Goal: Task Accomplishment & Management: Use online tool/utility

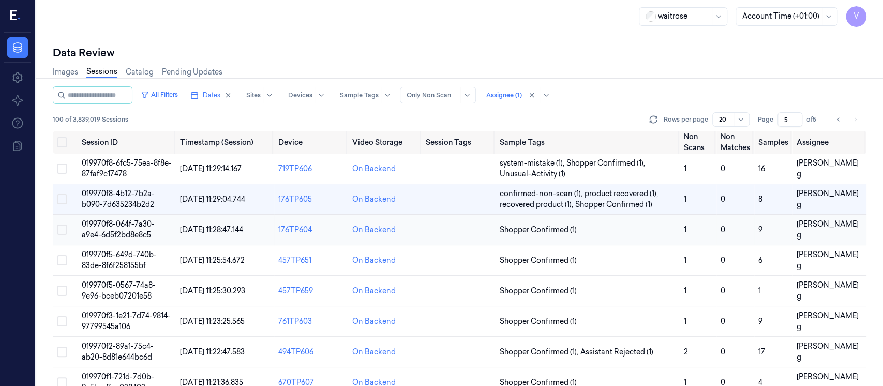
click at [459, 238] on td at bounding box center [458, 230] width 74 height 31
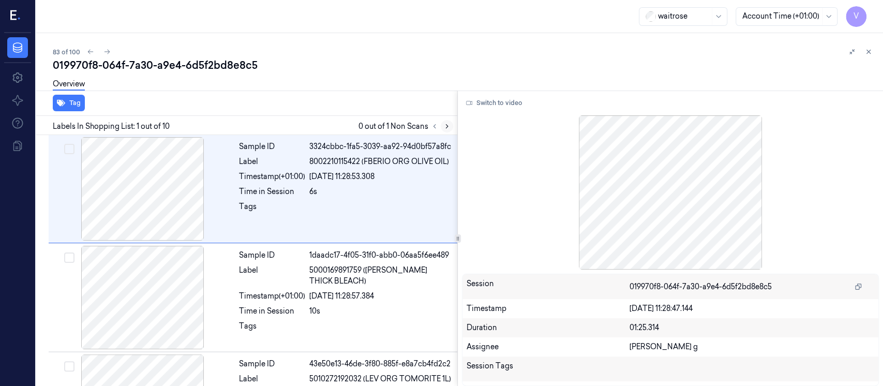
click at [450, 131] on button at bounding box center [446, 126] width 12 height 12
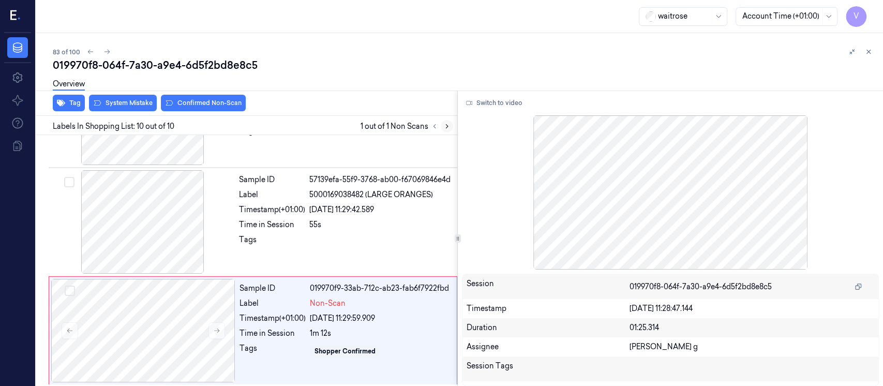
scroll to position [840, 0]
click at [263, 203] on div "Timestamp (+01:00)" at bounding box center [272, 208] width 66 height 11
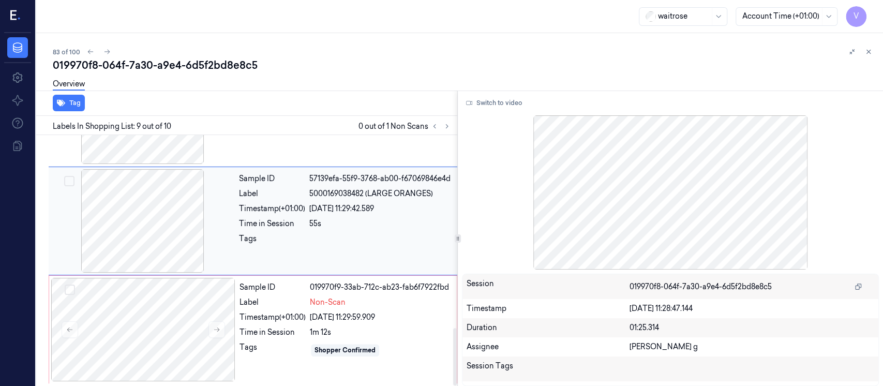
scroll to position [799, 0]
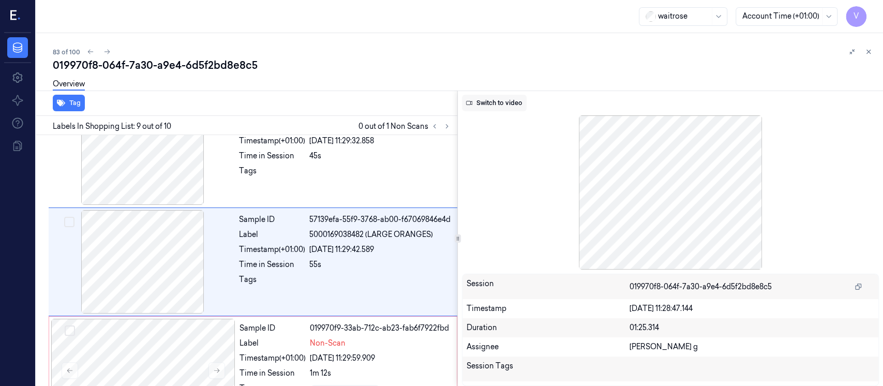
click at [483, 105] on button "Switch to video" at bounding box center [494, 103] width 65 height 17
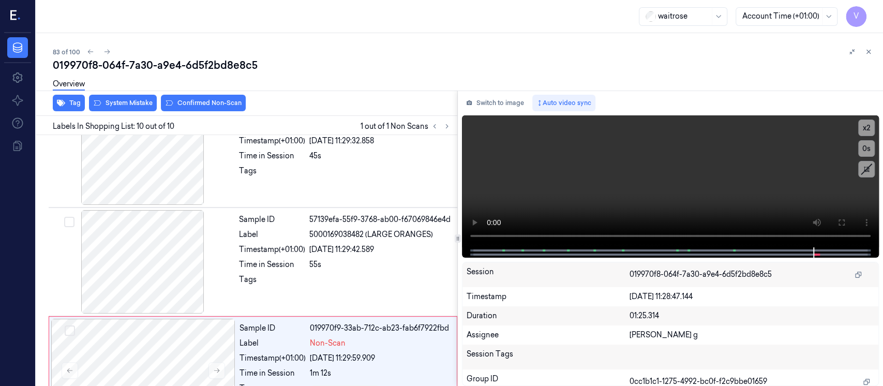
scroll to position [840, 0]
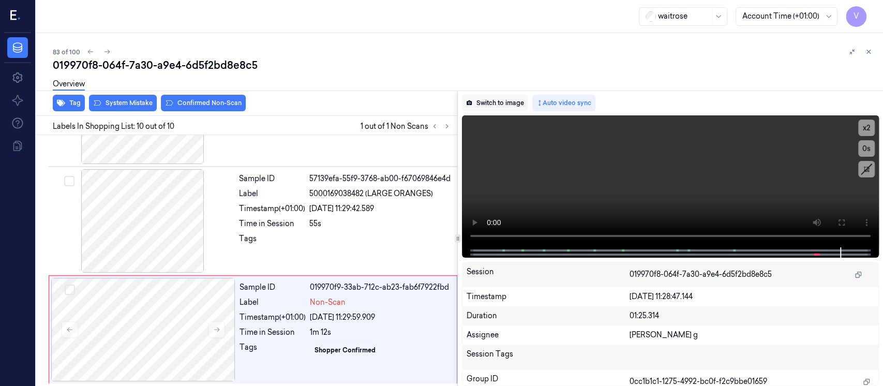
click at [488, 104] on button "Switch to image" at bounding box center [495, 103] width 66 height 17
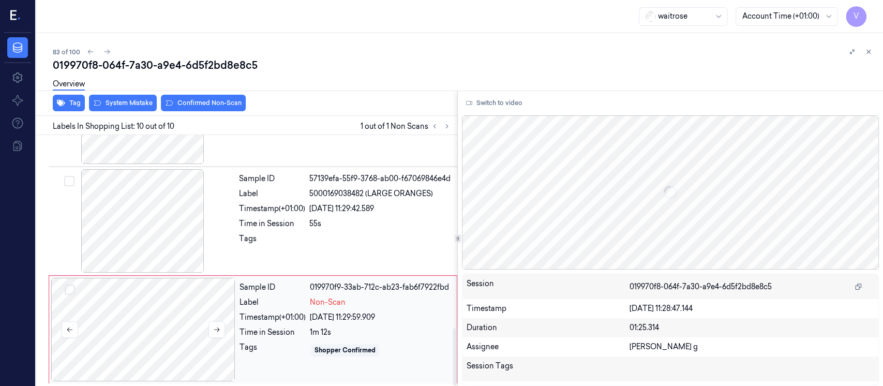
click at [141, 309] on div at bounding box center [143, 329] width 184 height 103
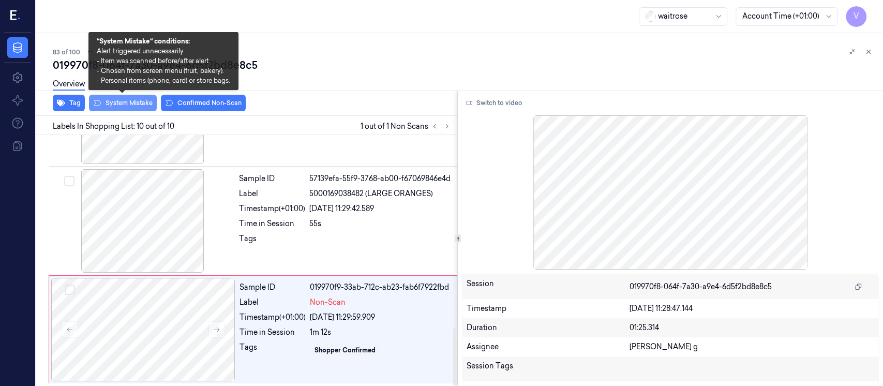
click at [128, 105] on button "System Mistake" at bounding box center [123, 103] width 68 height 17
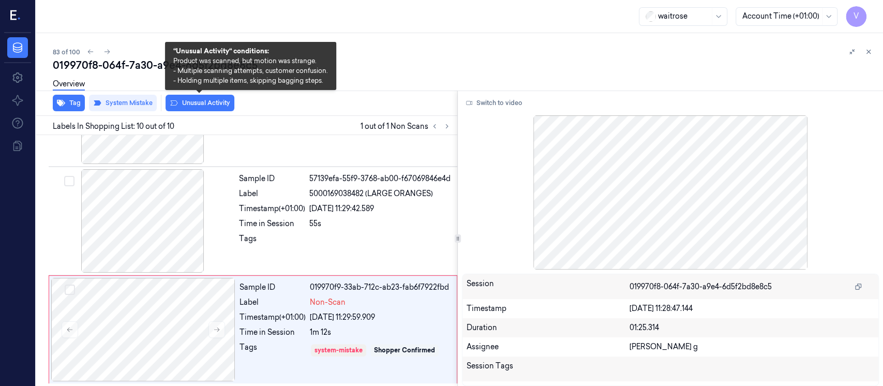
click at [186, 100] on button "Unusual Activity" at bounding box center [199, 103] width 69 height 17
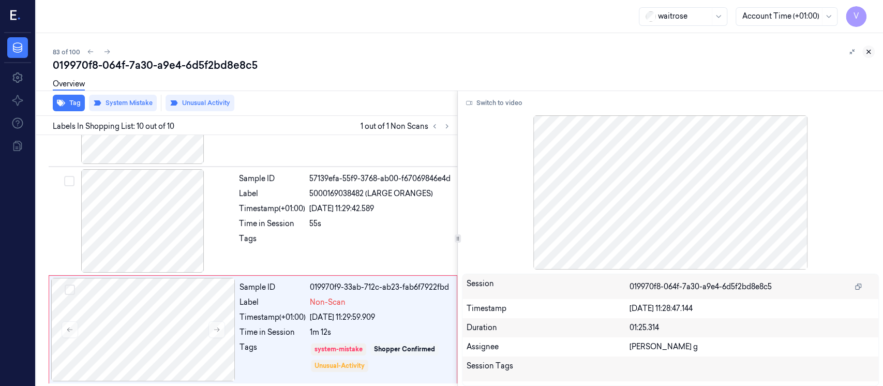
click at [867, 52] on icon at bounding box center [867, 51] width 7 height 7
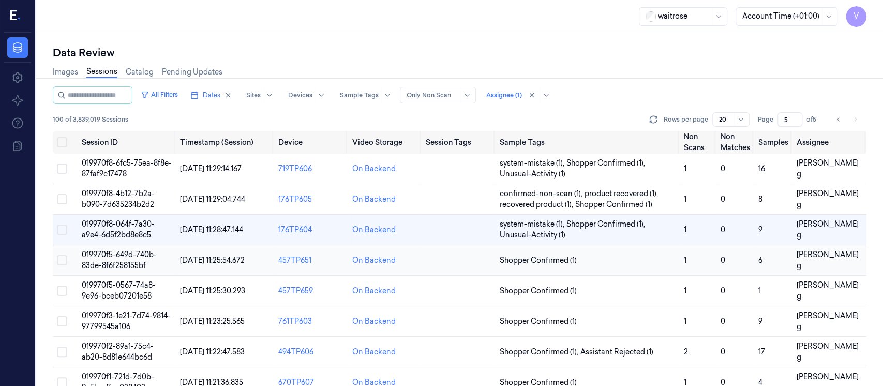
click at [463, 262] on td at bounding box center [458, 260] width 74 height 31
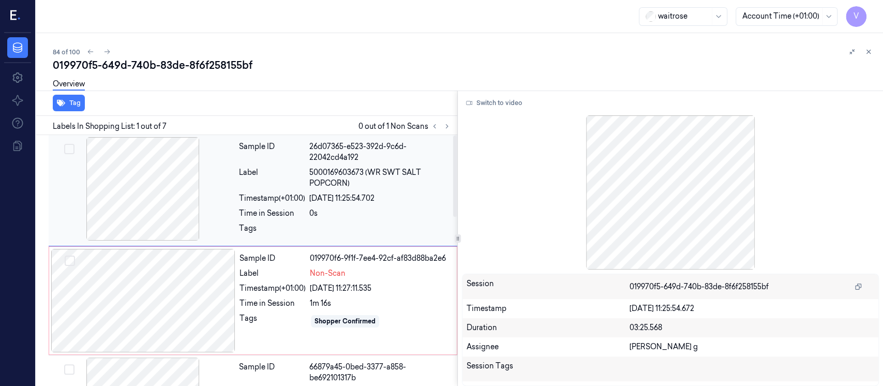
click at [242, 196] on div "Timestamp (+01:00)" at bounding box center [272, 198] width 66 height 11
click at [488, 100] on button "Switch to video" at bounding box center [494, 103] width 65 height 17
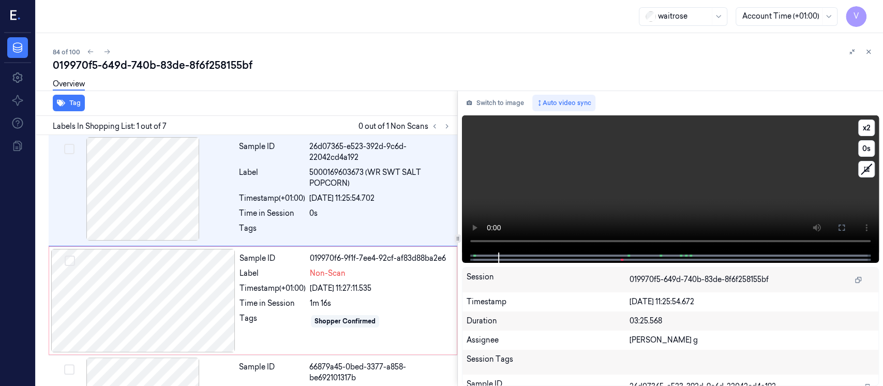
click at [469, 254] on div at bounding box center [670, 257] width 417 height 10
click at [498, 100] on button "Switch to image" at bounding box center [495, 103] width 66 height 17
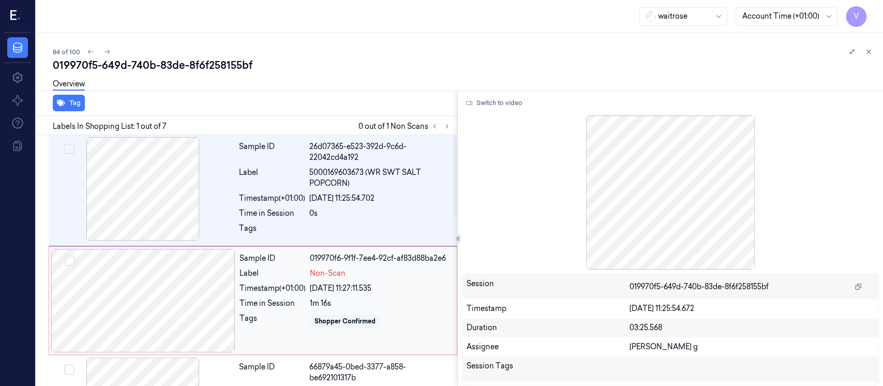
click at [157, 285] on div at bounding box center [143, 300] width 184 height 103
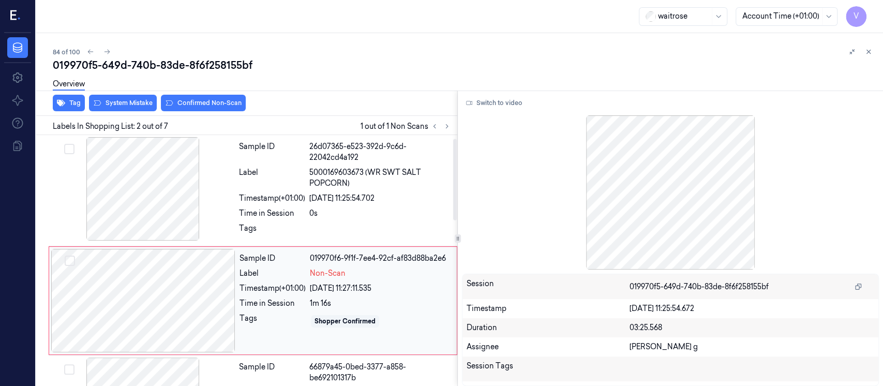
scroll to position [40, 0]
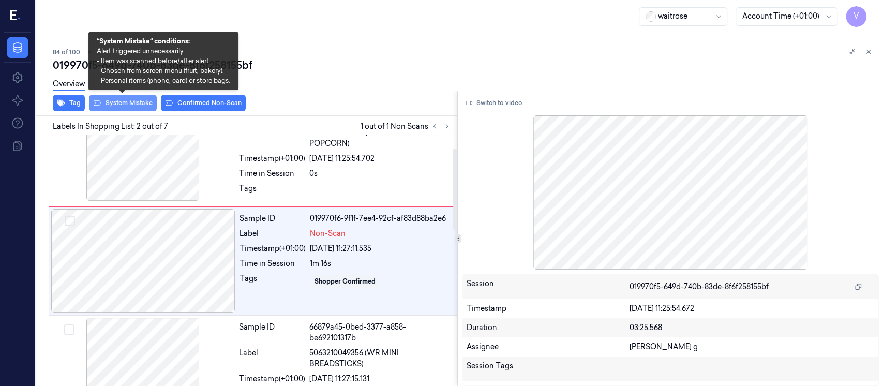
click at [131, 106] on button "System Mistake" at bounding box center [123, 103] width 68 height 17
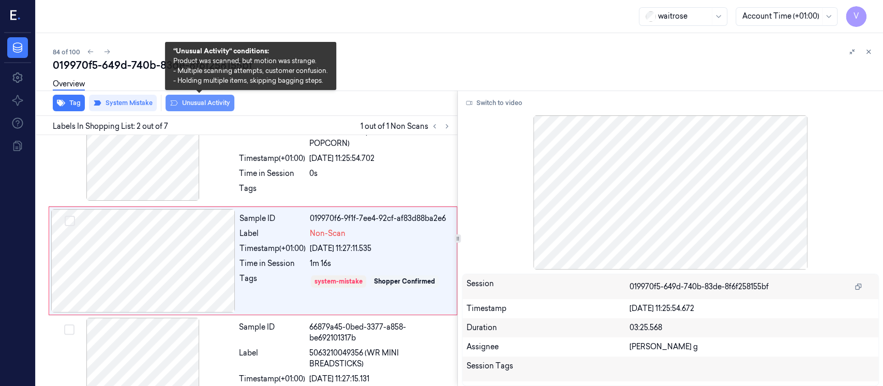
click at [195, 101] on button "Unusual Activity" at bounding box center [199, 103] width 69 height 17
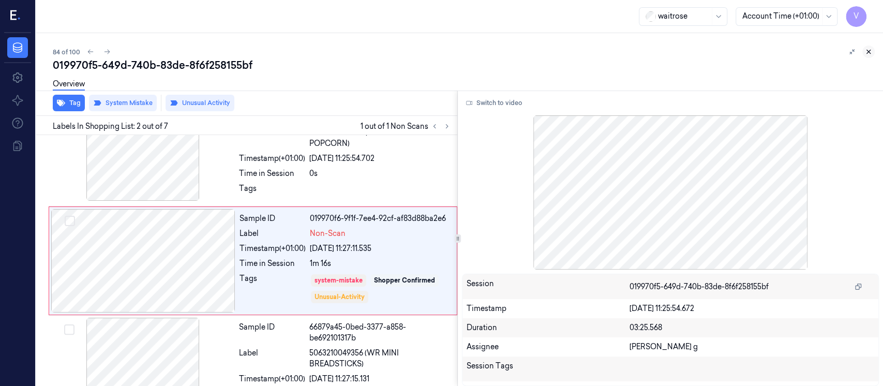
click at [868, 51] on icon at bounding box center [869, 52] width 4 height 4
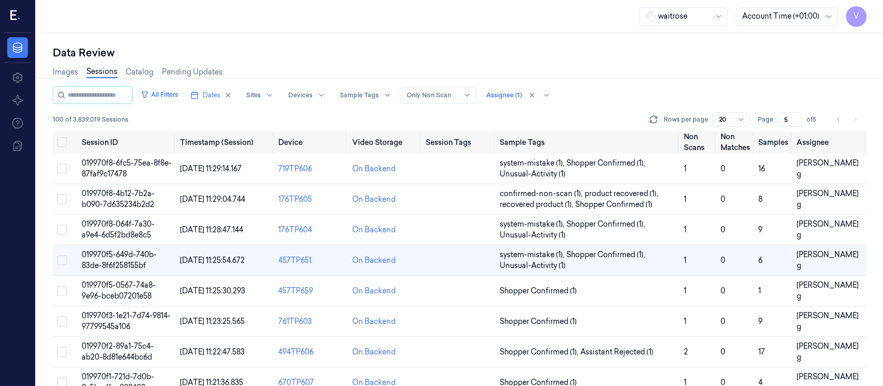
scroll to position [33, 0]
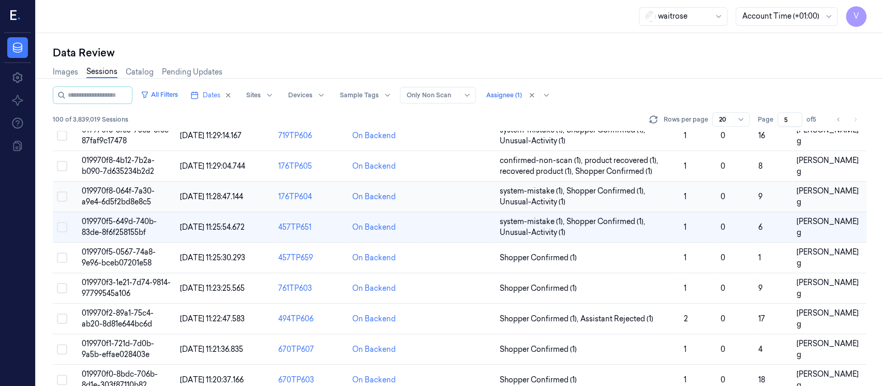
click at [444, 201] on td at bounding box center [458, 196] width 74 height 31
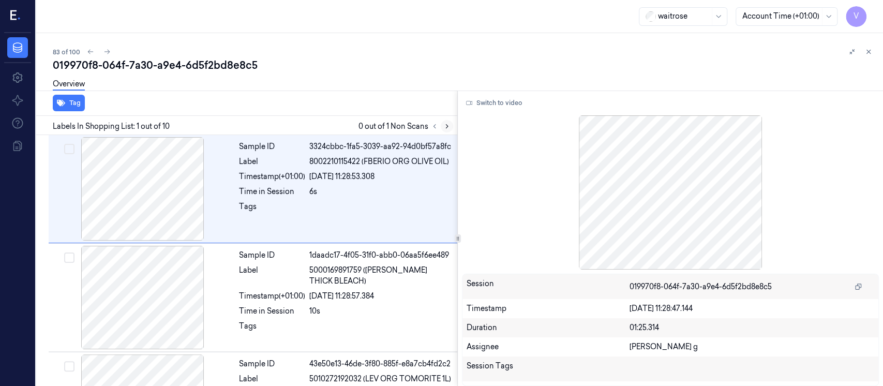
click at [443, 126] on icon at bounding box center [446, 126] width 7 height 7
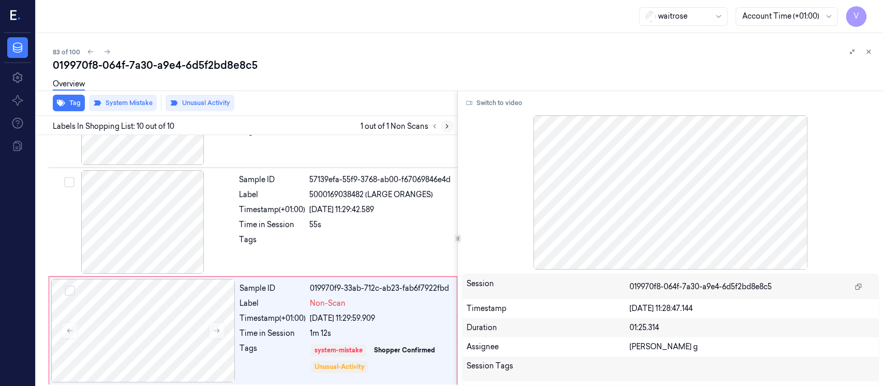
scroll to position [840, 0]
click at [378, 72] on div "019970f8-064f-7a30-a9e4-6d5f2bd8e8c5" at bounding box center [464, 65] width 822 height 14
click at [873, 51] on button at bounding box center [868, 51] width 12 height 12
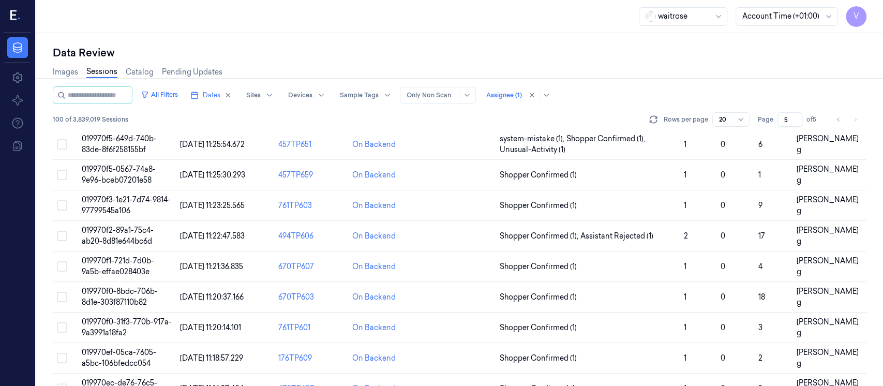
scroll to position [5, 0]
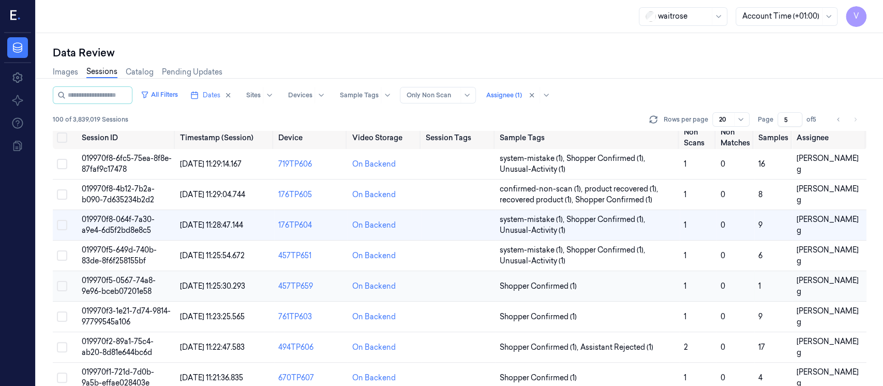
click at [467, 288] on td at bounding box center [458, 286] width 74 height 31
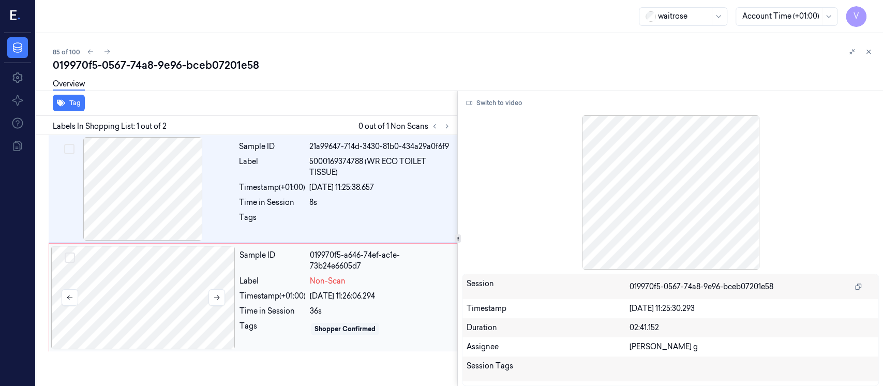
click at [189, 282] on div at bounding box center [143, 297] width 184 height 103
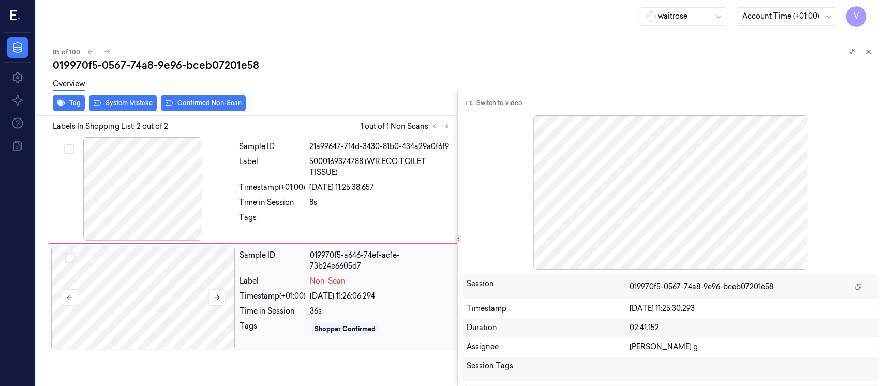
click at [119, 307] on div at bounding box center [143, 297] width 184 height 103
click at [213, 300] on icon at bounding box center [216, 297] width 7 height 7
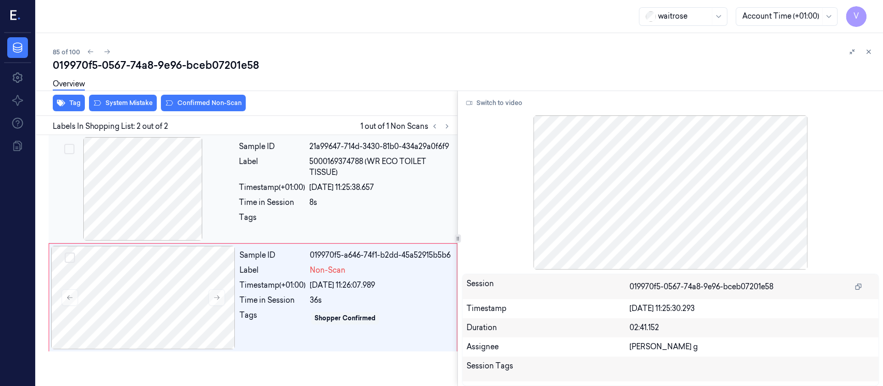
click at [164, 184] on div at bounding box center [143, 188] width 184 height 103
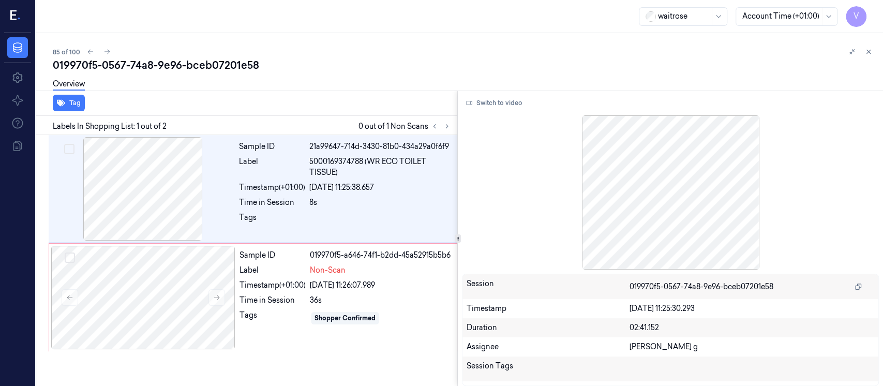
click at [728, 245] on div at bounding box center [670, 192] width 417 height 154
click at [507, 104] on button "Switch to video" at bounding box center [494, 103] width 65 height 17
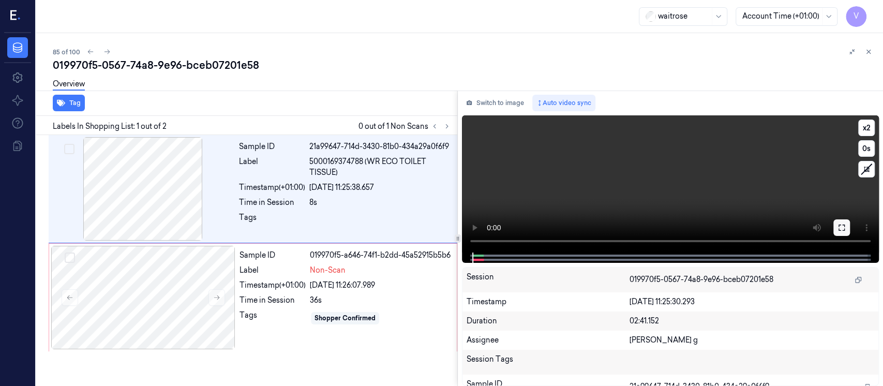
click at [840, 229] on icon at bounding box center [841, 227] width 8 height 8
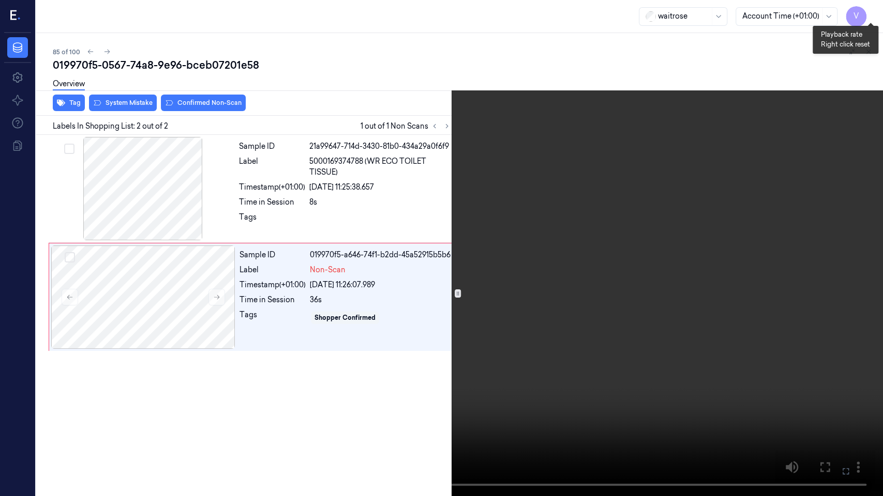
click at [869, 14] on button "x 2" at bounding box center [870, 12] width 17 height 17
click at [0, 0] on icon at bounding box center [0, 0] width 0 height 0
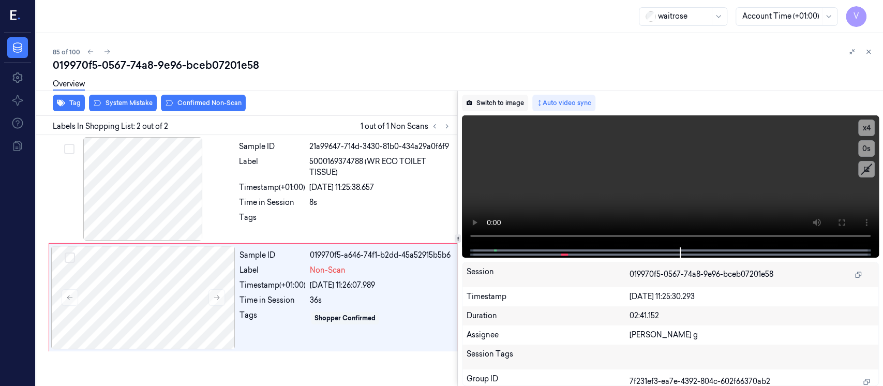
click at [482, 105] on button "Switch to image" at bounding box center [495, 103] width 66 height 17
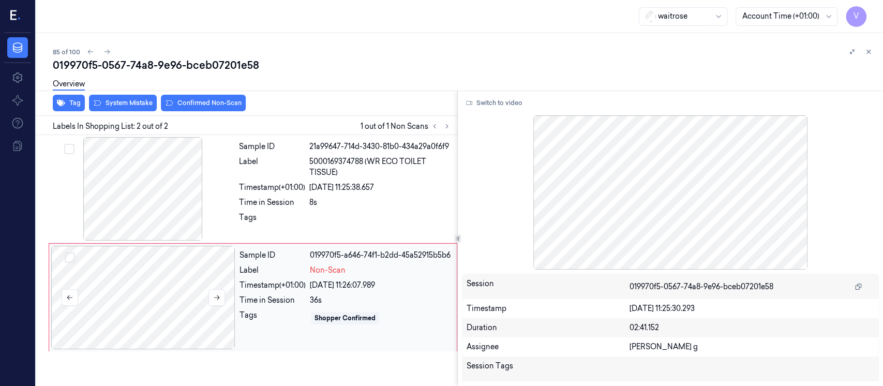
click at [182, 282] on div at bounding box center [143, 297] width 184 height 103
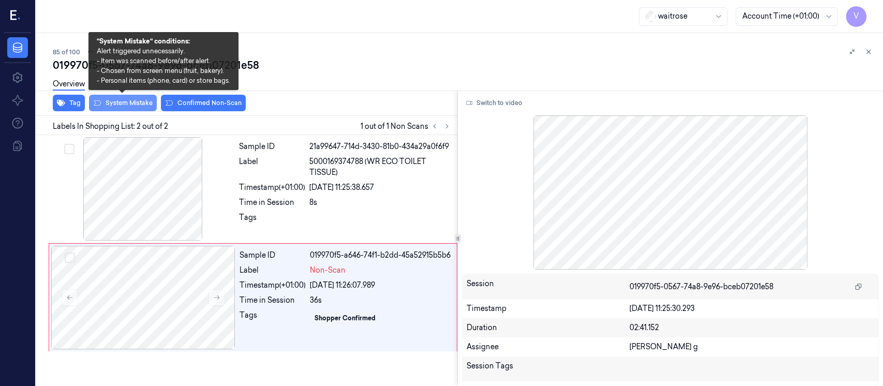
click at [120, 102] on button "System Mistake" at bounding box center [123, 103] width 68 height 17
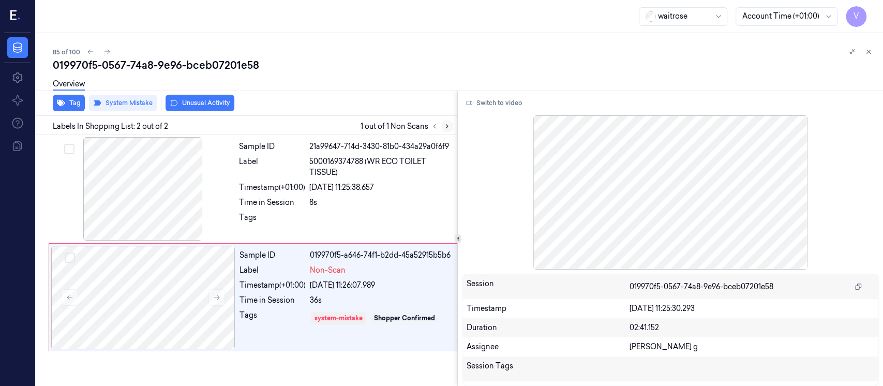
click at [444, 126] on icon at bounding box center [446, 126] width 7 height 7
click at [870, 55] on icon at bounding box center [867, 51] width 7 height 7
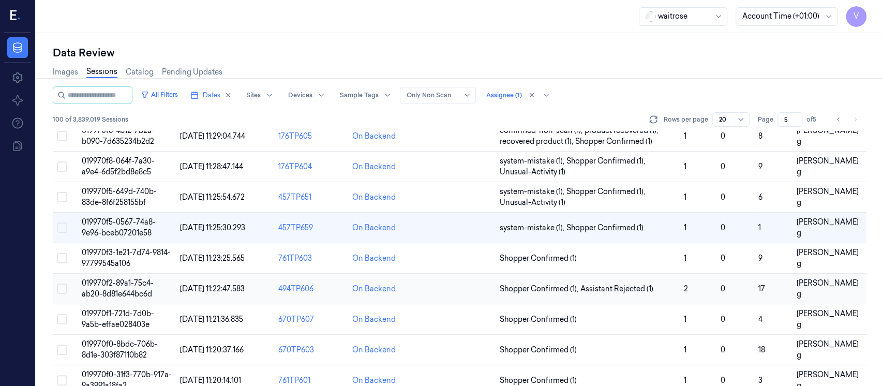
scroll to position [138, 0]
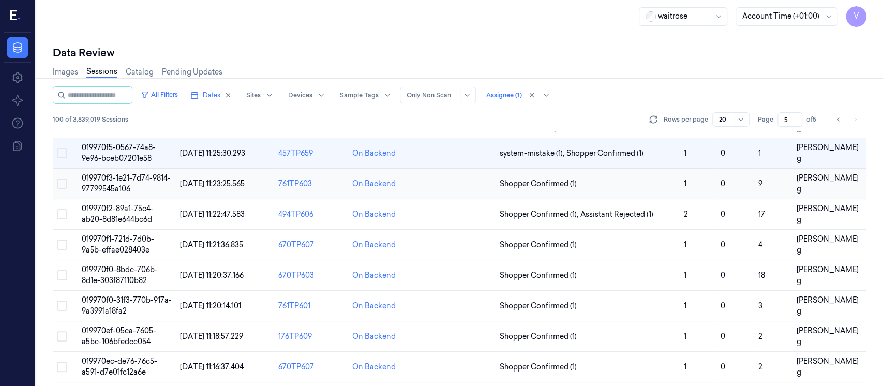
click at [482, 189] on td at bounding box center [458, 184] width 74 height 31
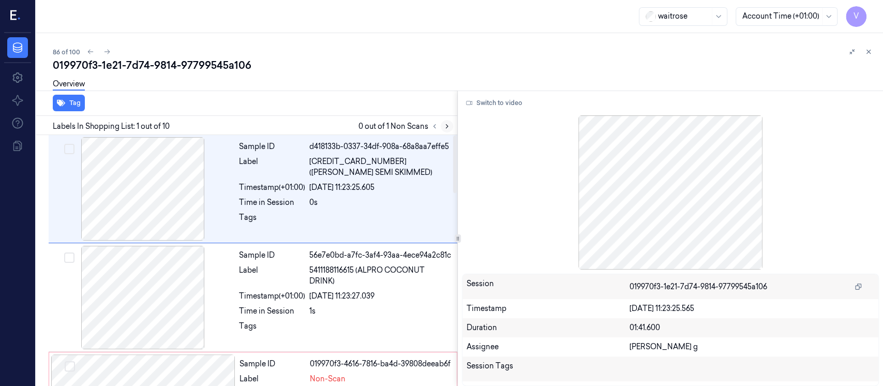
click at [446, 128] on icon at bounding box center [446, 126] width 7 height 7
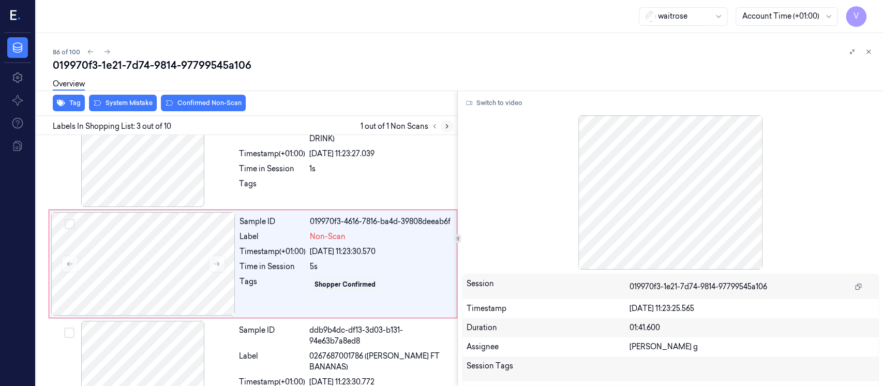
scroll to position [145, 0]
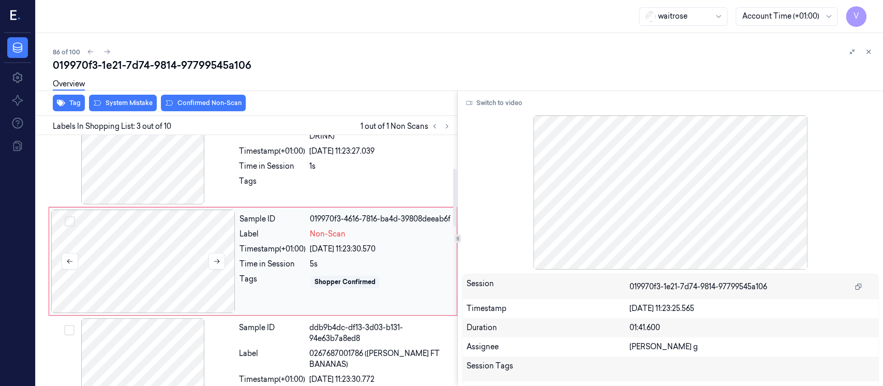
click at [207, 269] on div at bounding box center [143, 260] width 184 height 103
click at [162, 157] on div at bounding box center [143, 152] width 184 height 103
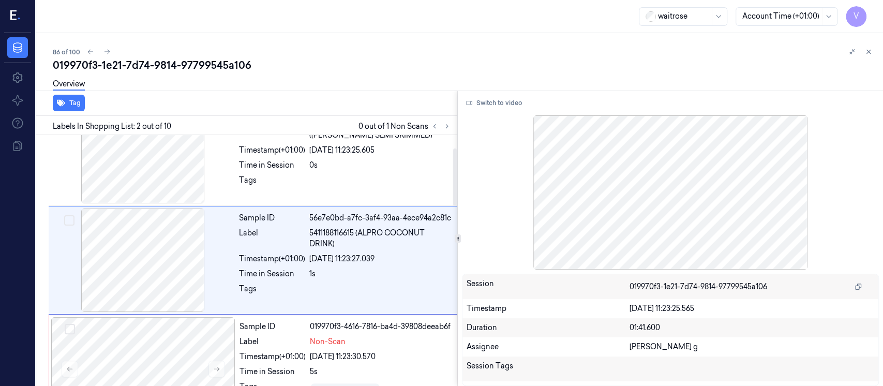
scroll to position [37, 0]
click at [502, 102] on button "Switch to video" at bounding box center [494, 103] width 65 height 17
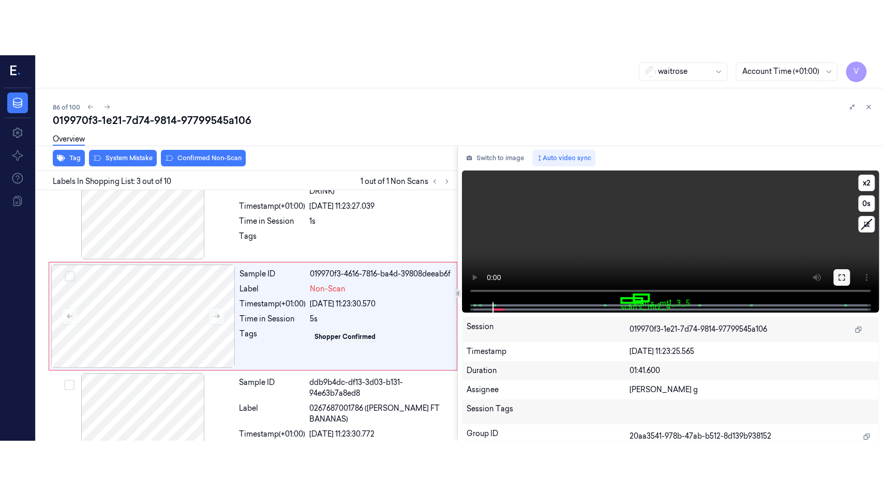
scroll to position [194, 0]
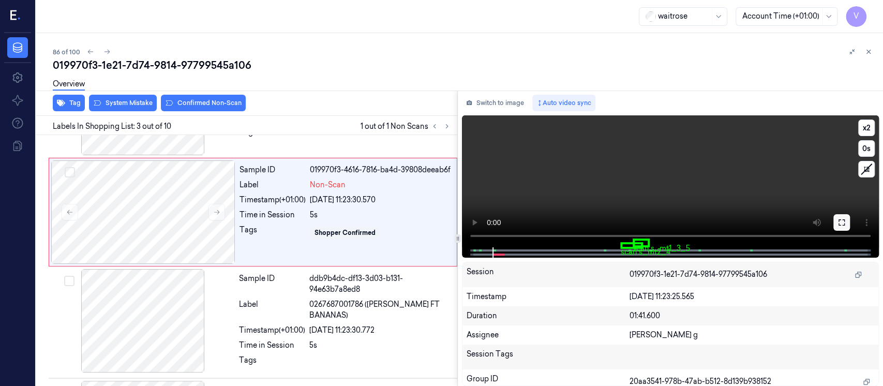
click at [842, 220] on icon at bounding box center [841, 222] width 8 height 8
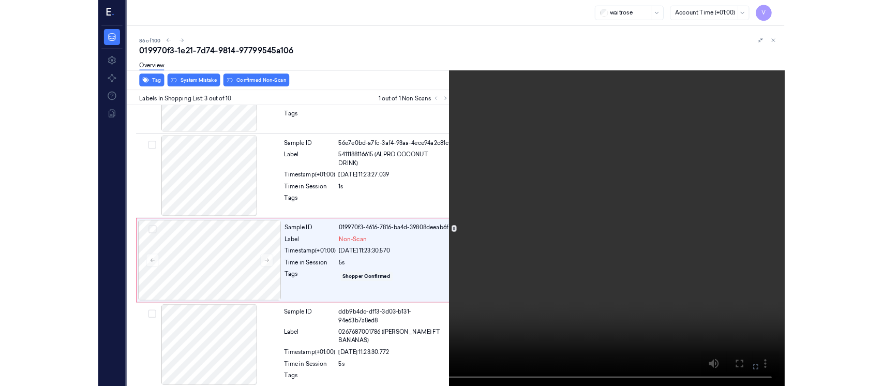
scroll to position [90, 0]
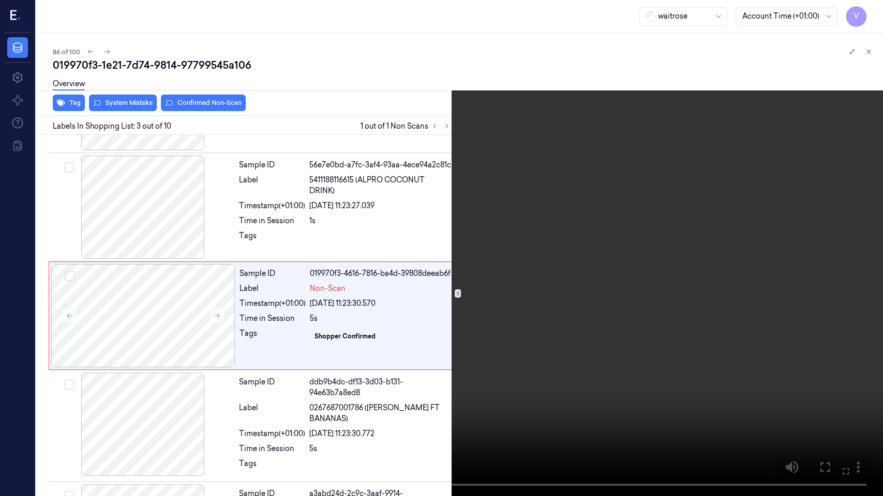
click at [0, 0] on icon at bounding box center [0, 0] width 0 height 0
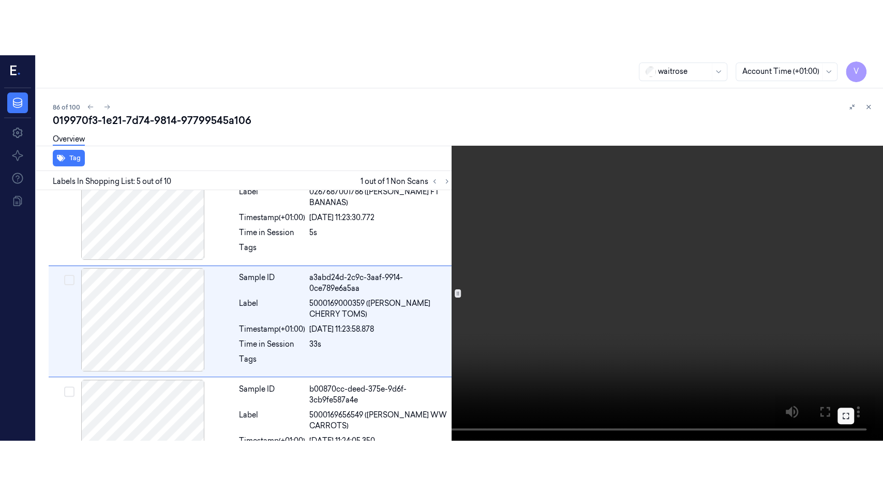
scroll to position [363, 0]
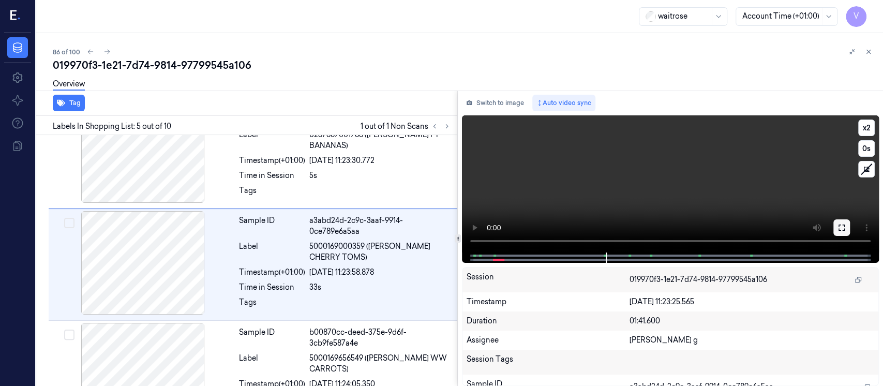
click at [841, 225] on icon at bounding box center [841, 227] width 8 height 8
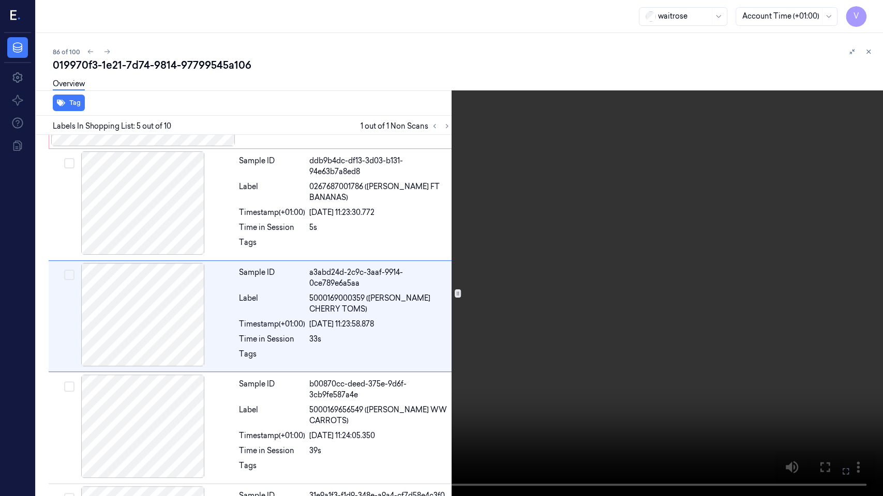
scroll to position [308, 0]
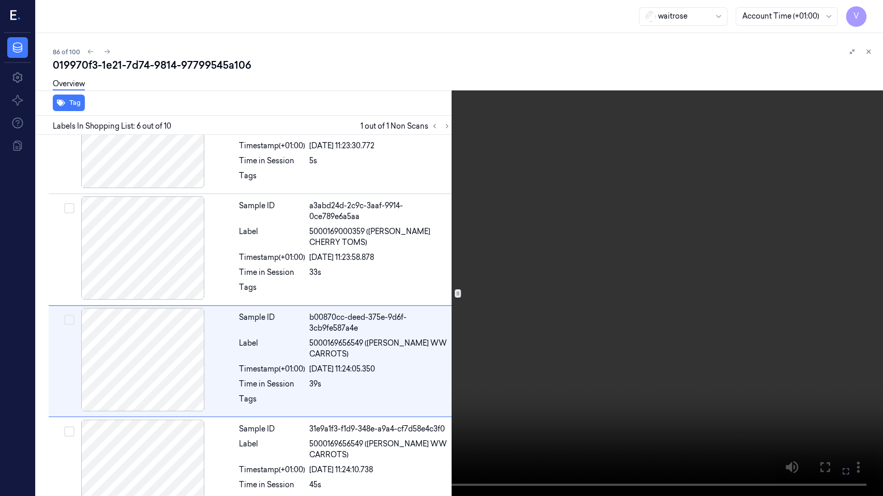
click at [0, 0] on icon at bounding box center [0, 0] width 0 height 0
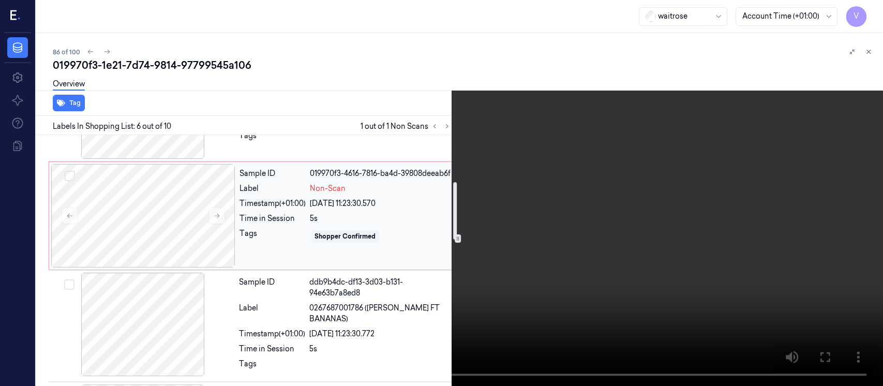
scroll to position [207, 0]
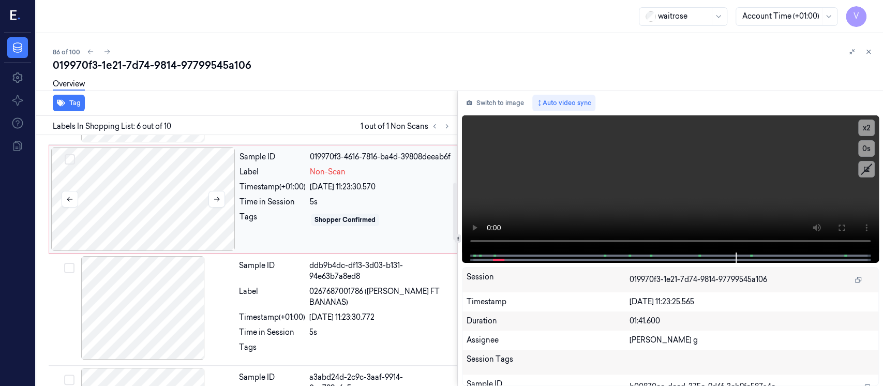
click at [141, 208] on div at bounding box center [143, 198] width 184 height 103
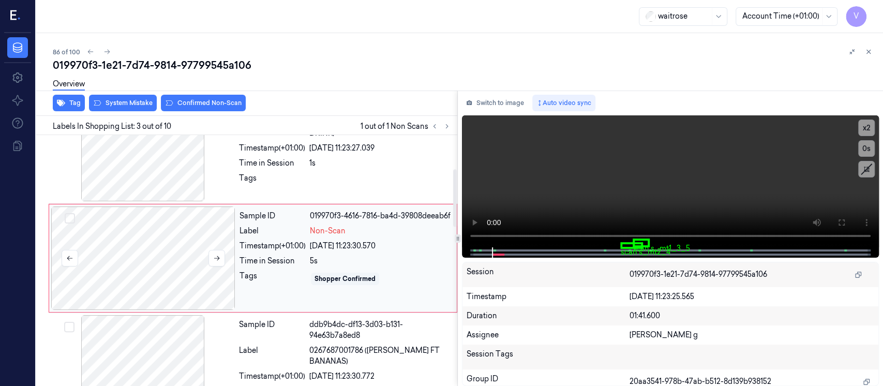
scroll to position [145, 0]
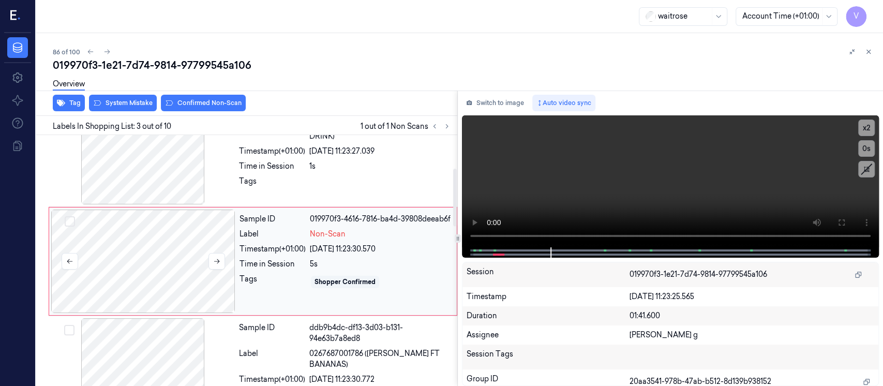
click at [152, 263] on div at bounding box center [143, 260] width 184 height 103
click at [186, 266] on div at bounding box center [143, 260] width 184 height 103
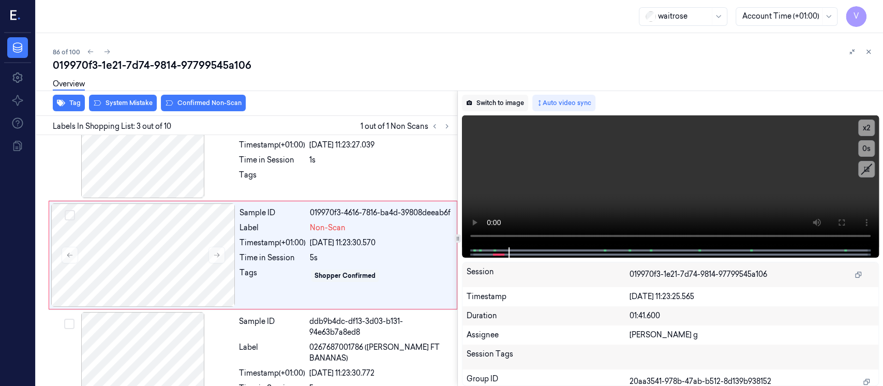
click at [488, 98] on button "Switch to image" at bounding box center [495, 103] width 66 height 17
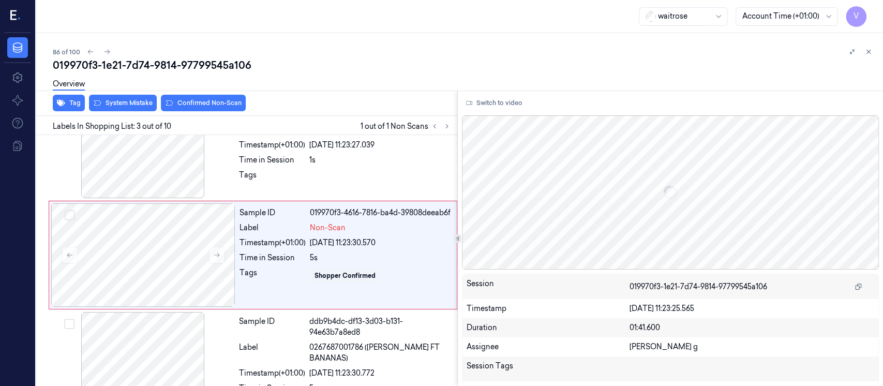
scroll to position [145, 0]
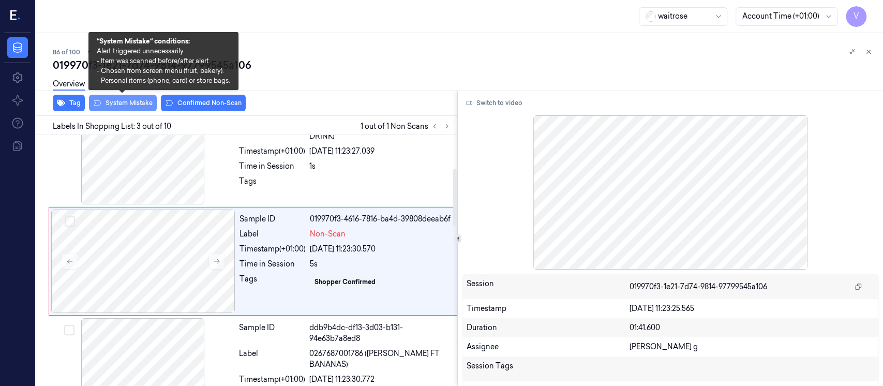
click at [115, 107] on button "System Mistake" at bounding box center [123, 103] width 68 height 17
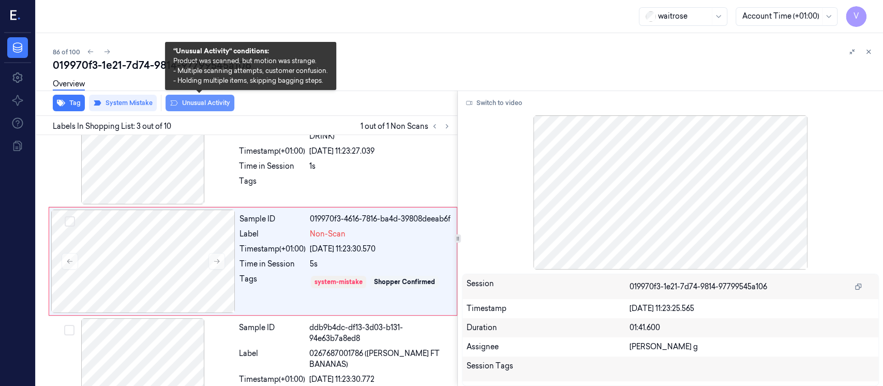
click at [186, 102] on button "Unusual Activity" at bounding box center [199, 103] width 69 height 17
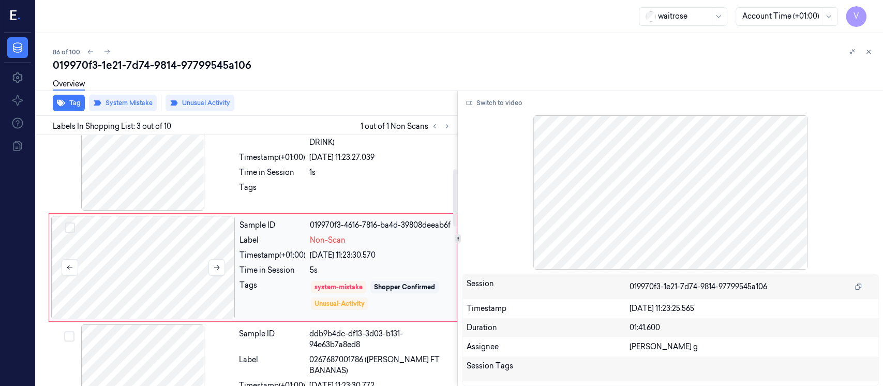
scroll to position [148, 0]
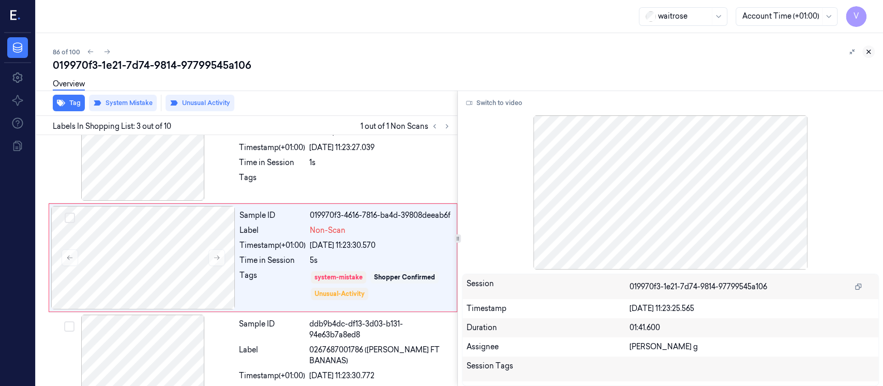
click at [869, 53] on icon at bounding box center [867, 51] width 7 height 7
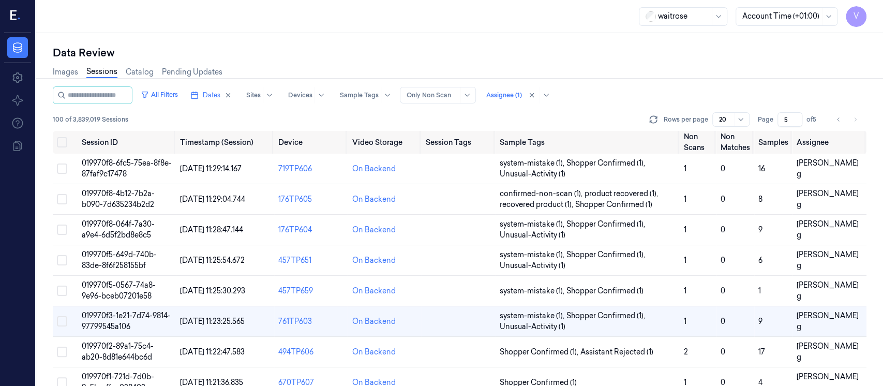
scroll to position [91, 0]
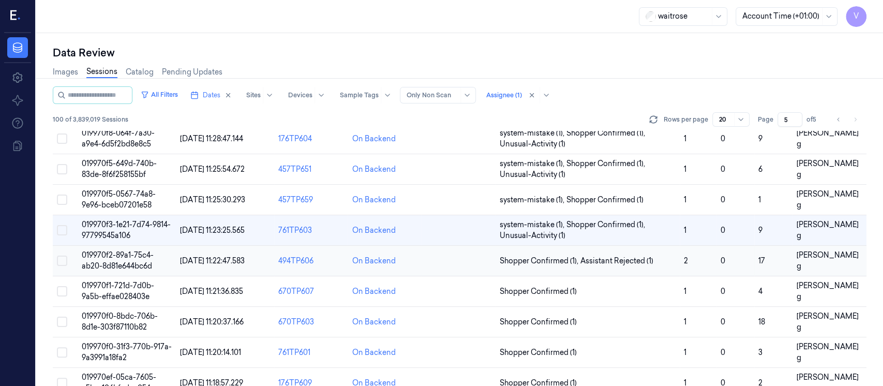
click at [454, 262] on td at bounding box center [458, 261] width 74 height 31
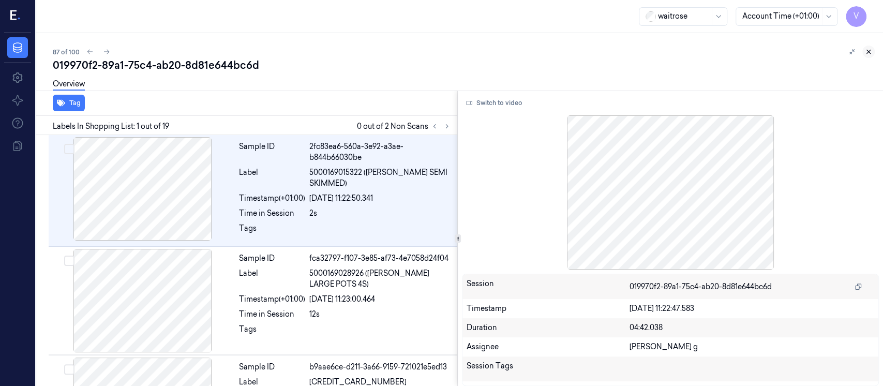
click at [864, 54] on icon at bounding box center [867, 51] width 7 height 7
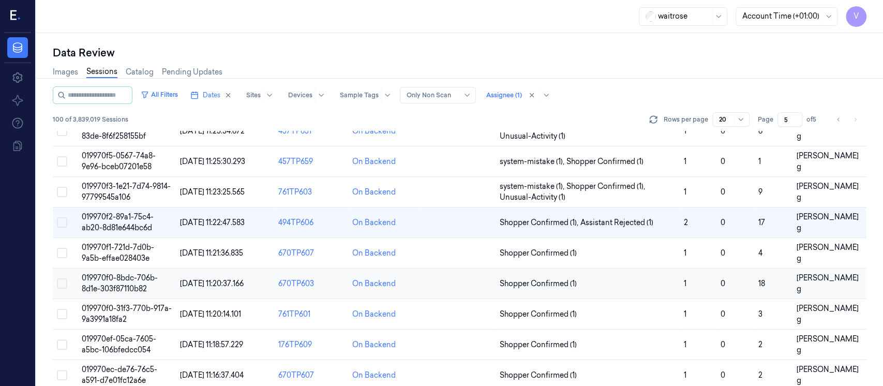
scroll to position [135, 0]
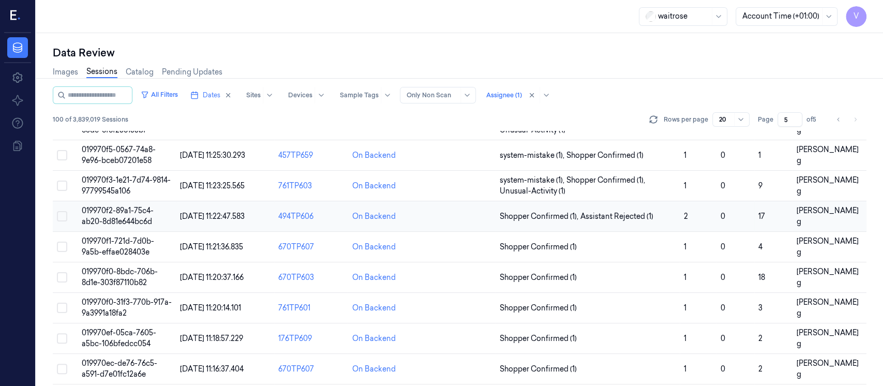
click at [430, 210] on td at bounding box center [458, 216] width 74 height 31
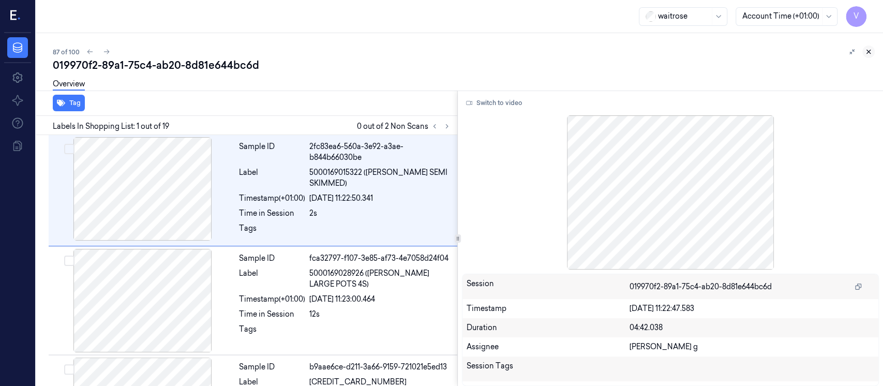
click at [870, 52] on icon at bounding box center [867, 51] width 7 height 7
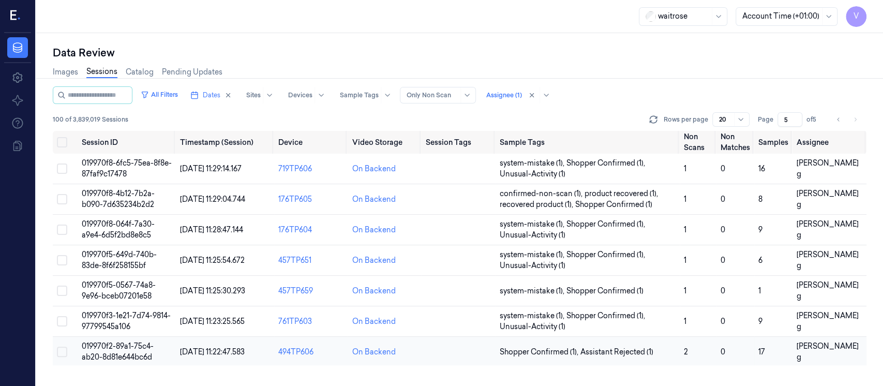
scroll to position [117, 0]
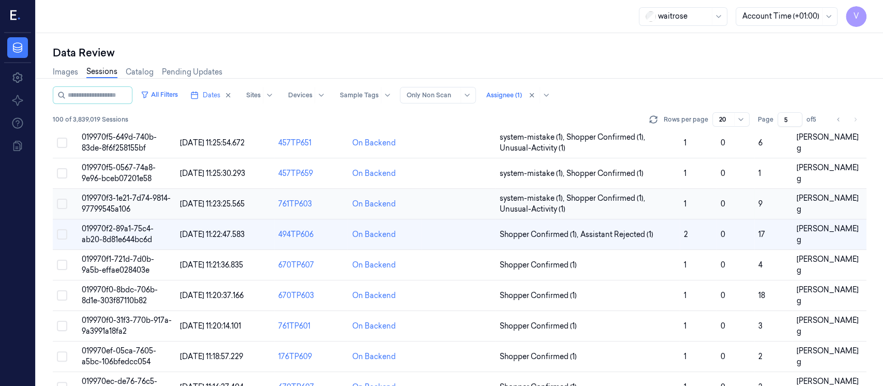
click at [452, 201] on td at bounding box center [458, 204] width 74 height 31
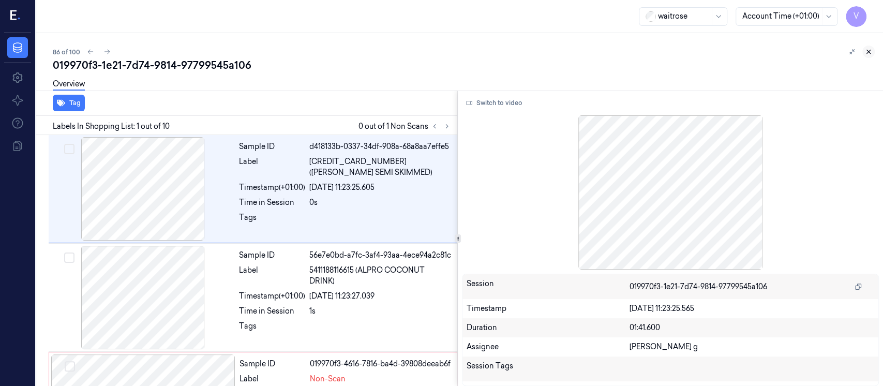
click at [867, 50] on icon at bounding box center [867, 51] width 7 height 7
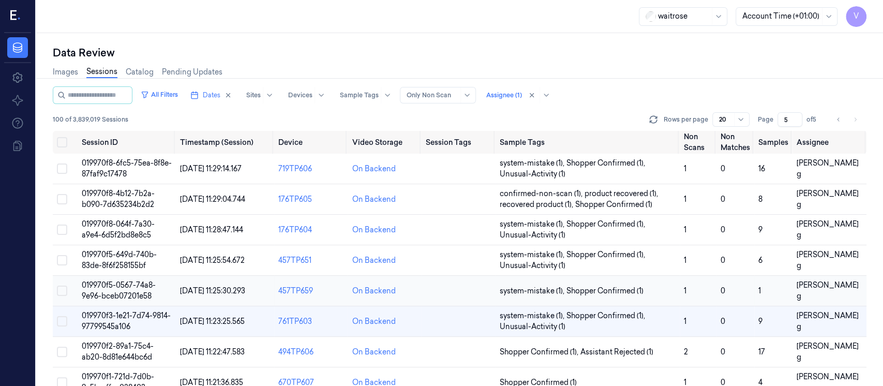
scroll to position [85, 0]
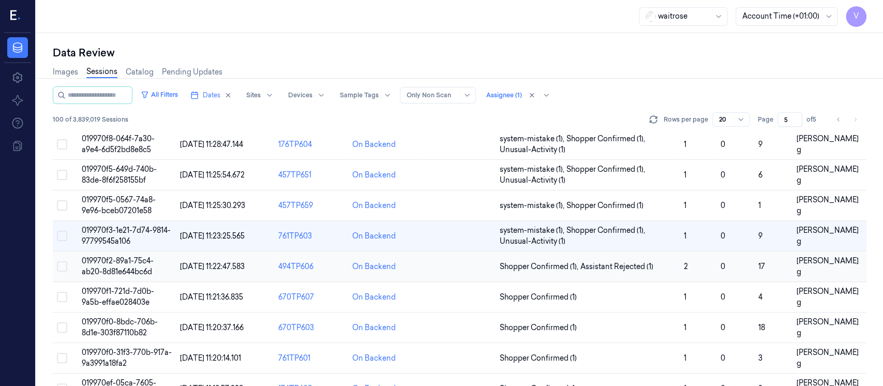
click at [447, 267] on td at bounding box center [458, 266] width 74 height 31
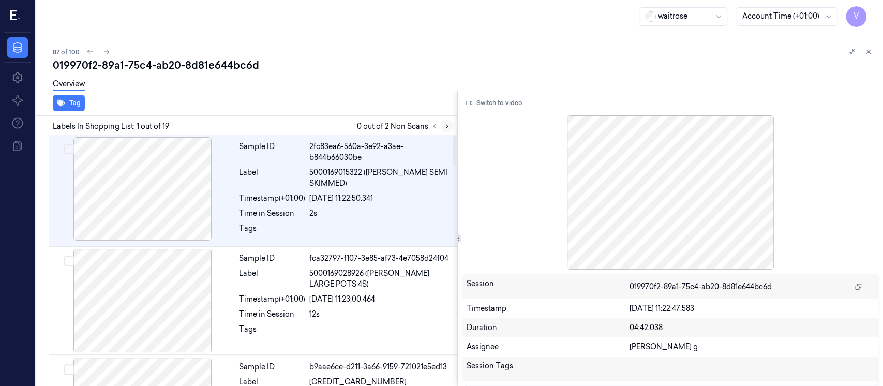
click at [446, 125] on icon at bounding box center [447, 127] width 2 height 4
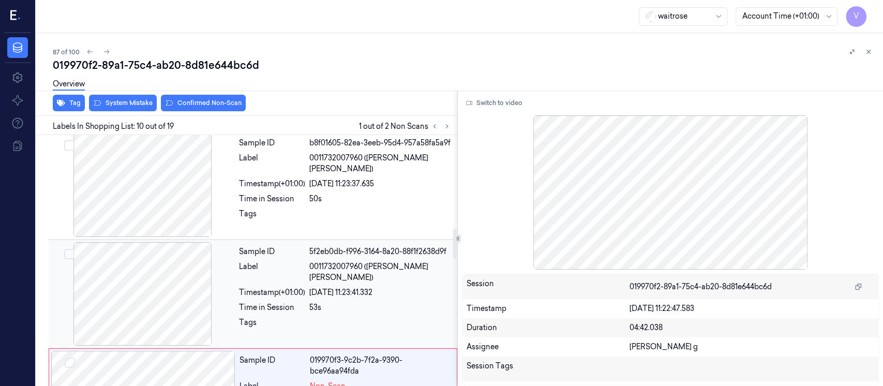
scroll to position [910, 0]
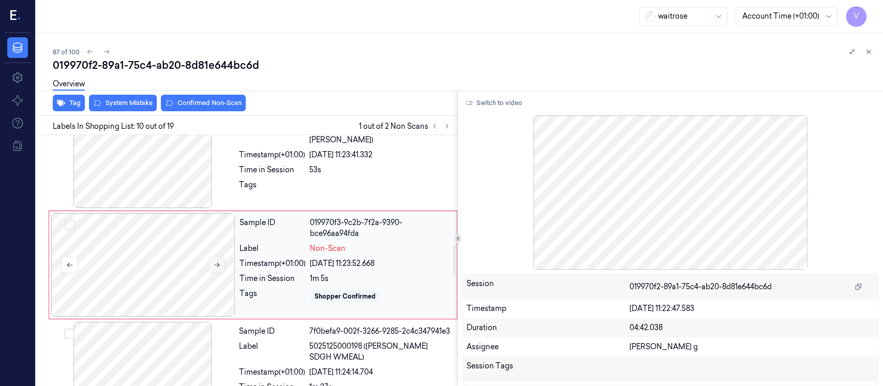
click at [215, 261] on icon at bounding box center [216, 264] width 7 height 7
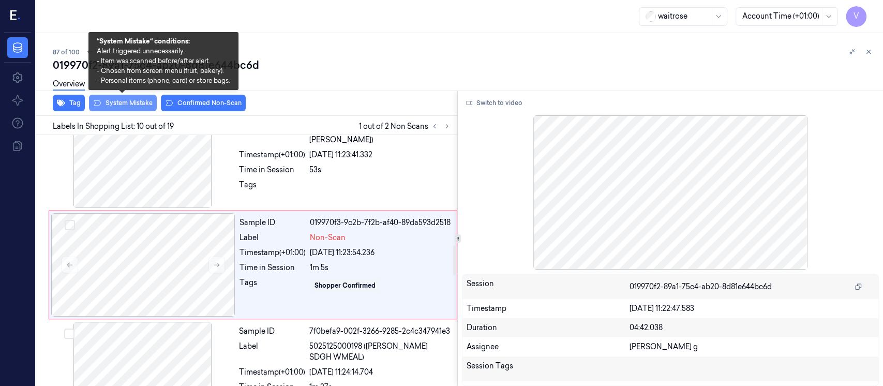
click at [111, 99] on button "System Mistake" at bounding box center [123, 103] width 68 height 17
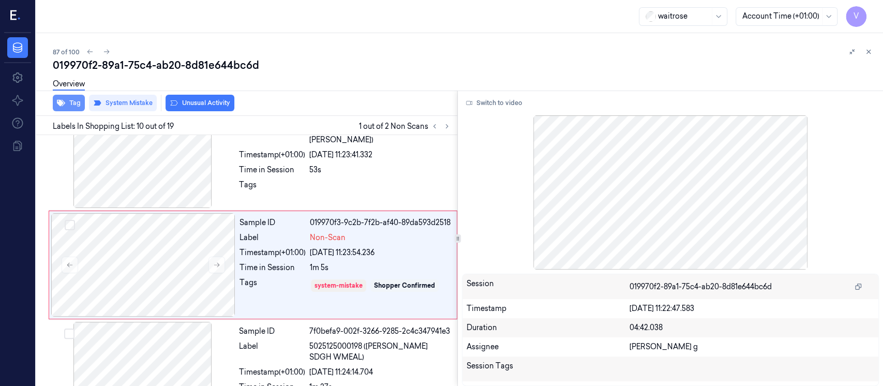
click at [55, 102] on button "Tag" at bounding box center [69, 103] width 32 height 17
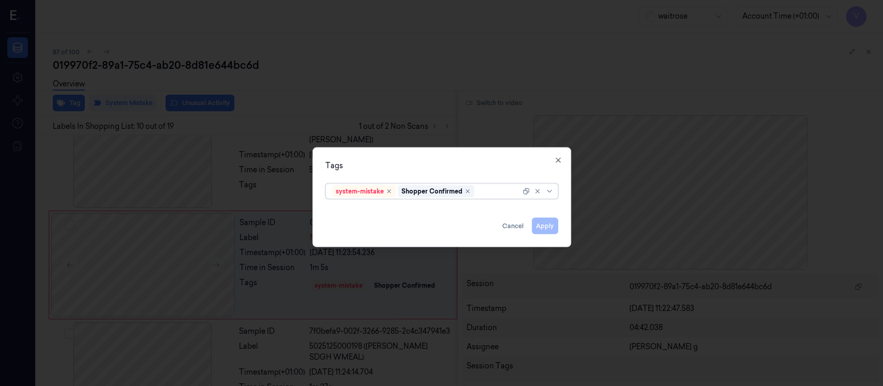
click at [487, 192] on div at bounding box center [498, 191] width 44 height 11
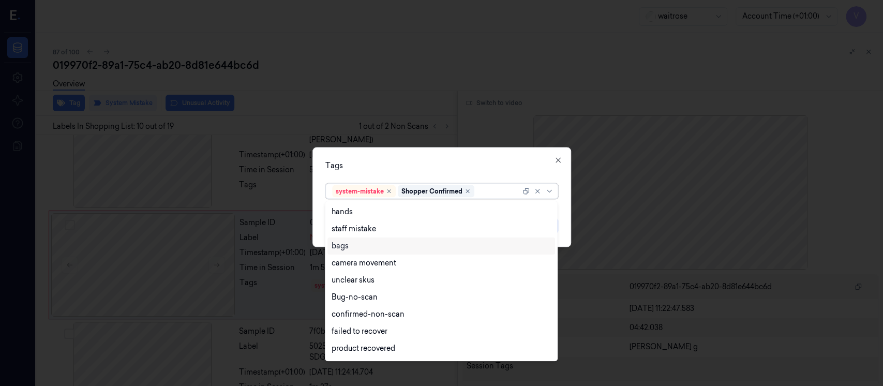
click at [349, 250] on div "bags" at bounding box center [440, 245] width 219 height 11
click at [440, 163] on div "Tags" at bounding box center [441, 165] width 233 height 11
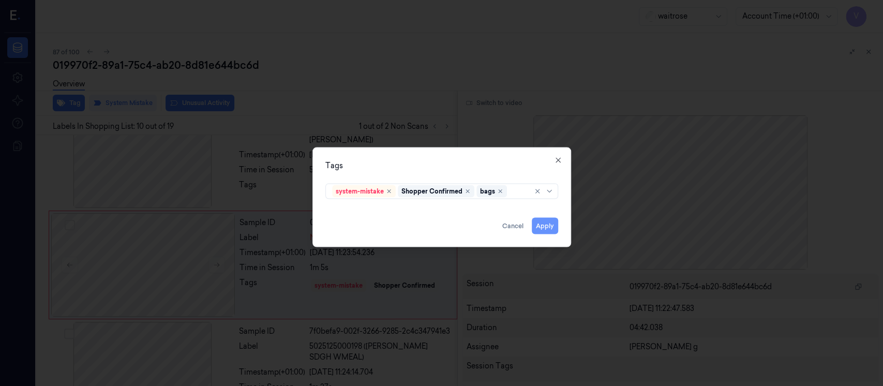
click at [544, 228] on button "Apply" at bounding box center [544, 226] width 26 height 17
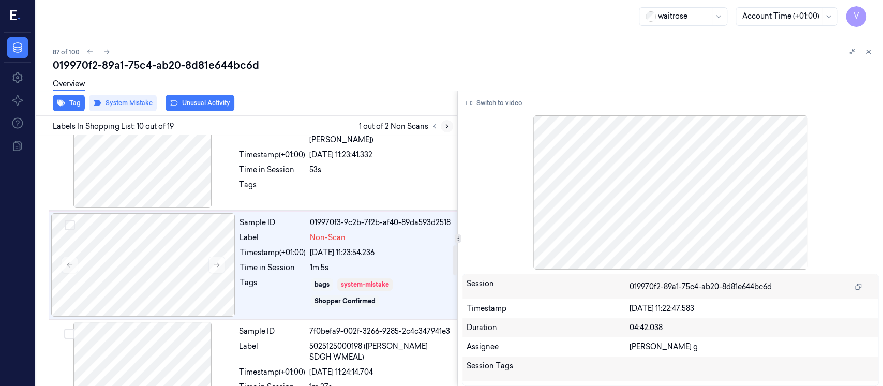
click at [446, 125] on icon at bounding box center [446, 126] width 7 height 7
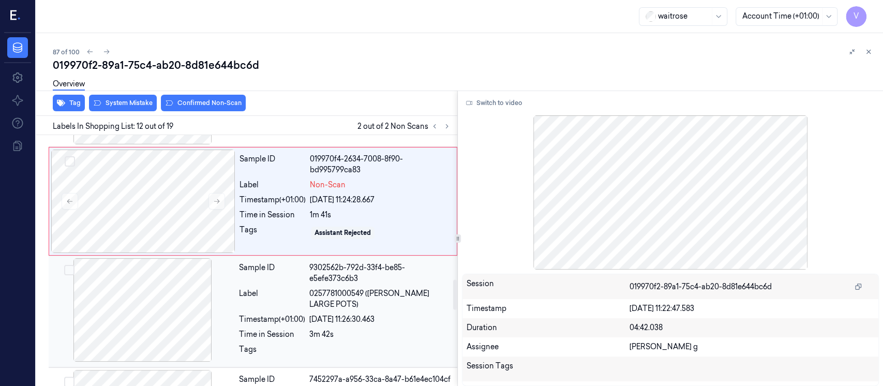
scroll to position [1196, 0]
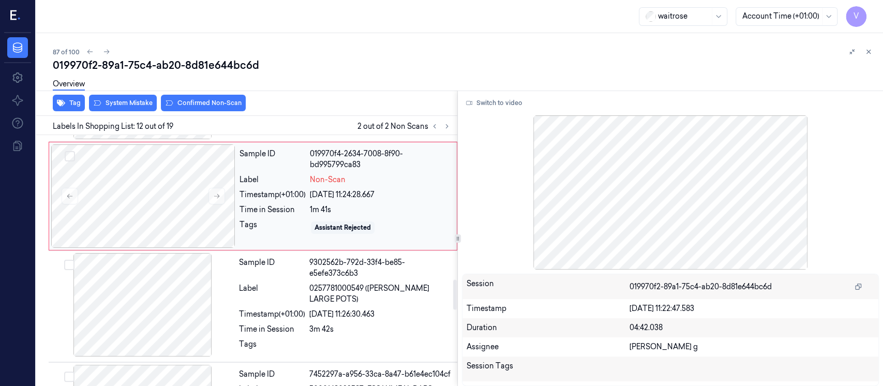
click at [372, 204] on div "1m 41s" at bounding box center [380, 209] width 141 height 11
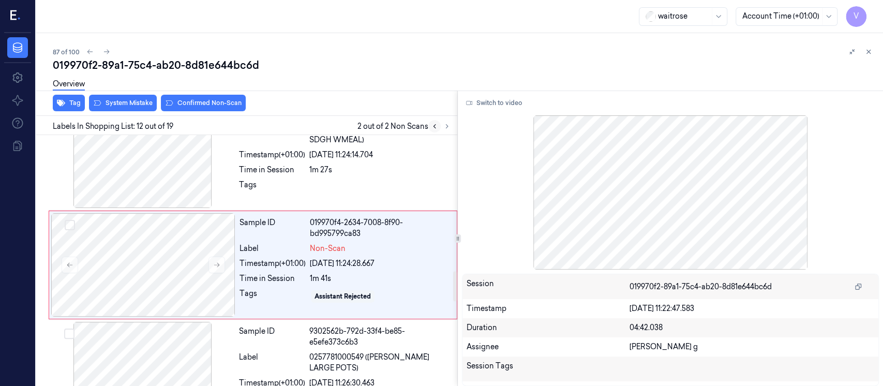
click at [429, 126] on button at bounding box center [434, 126] width 12 height 12
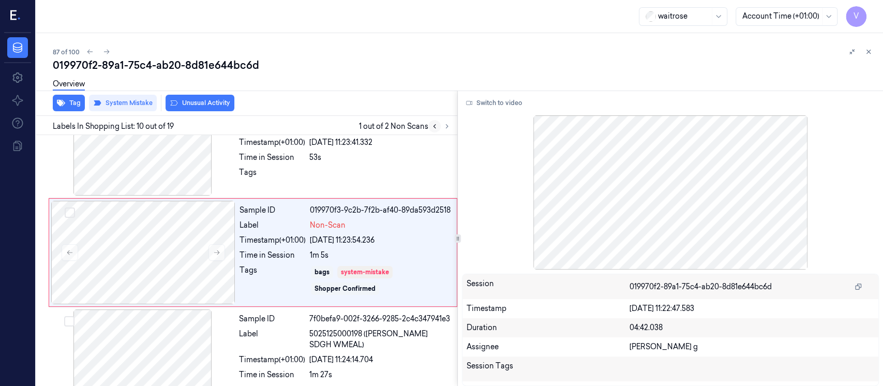
scroll to position [910, 0]
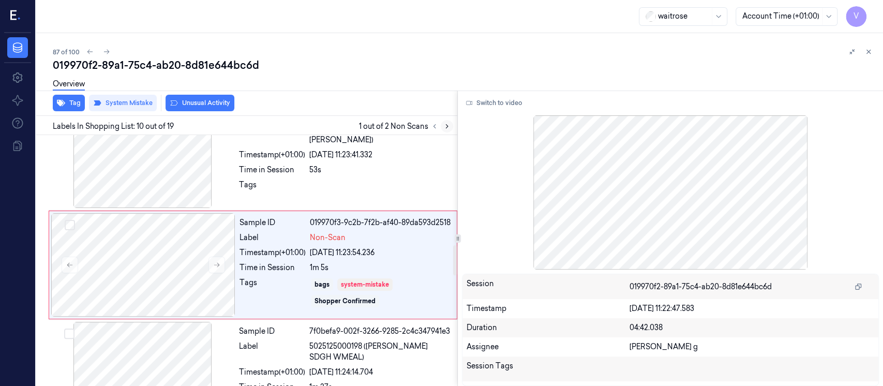
click at [445, 127] on icon at bounding box center [446, 126] width 7 height 7
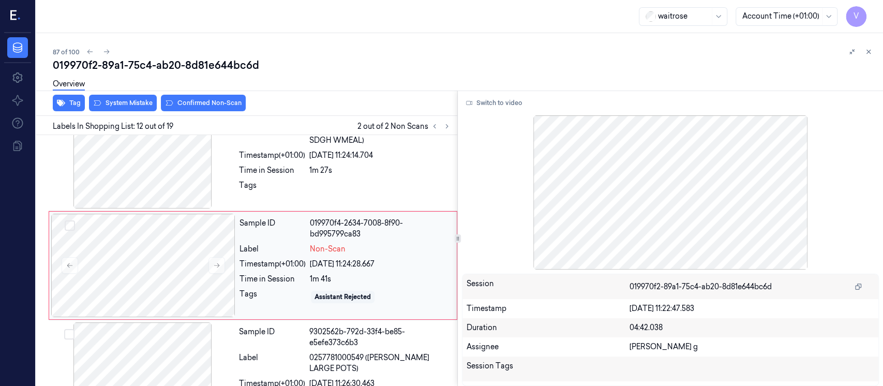
scroll to position [1128, 0]
click at [183, 259] on div at bounding box center [143, 264] width 184 height 103
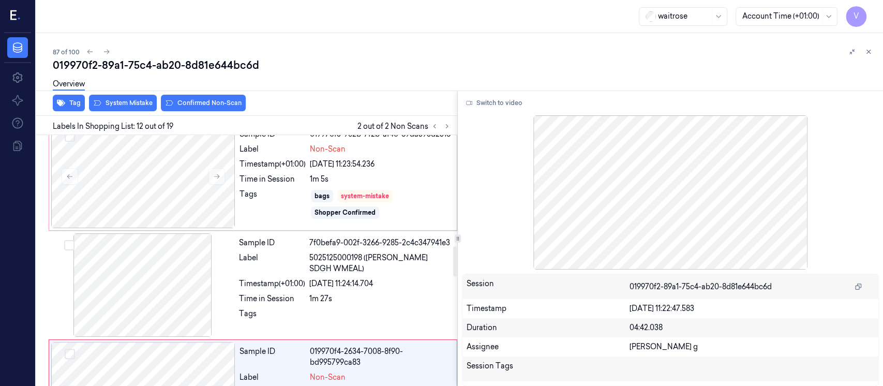
scroll to position [921, 0]
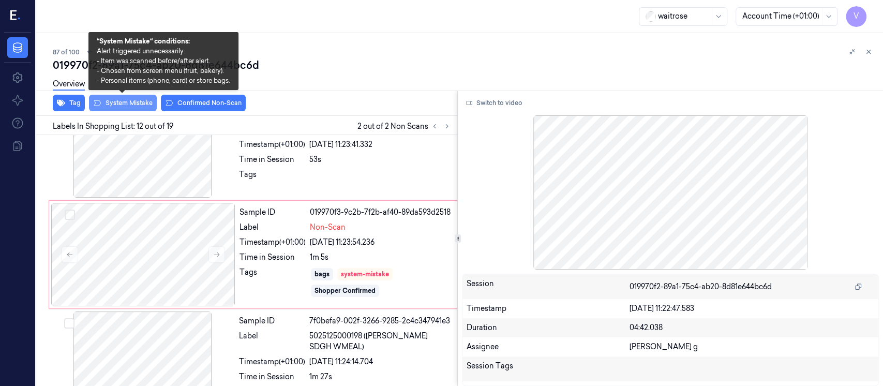
click at [123, 108] on button "System Mistake" at bounding box center [123, 103] width 68 height 17
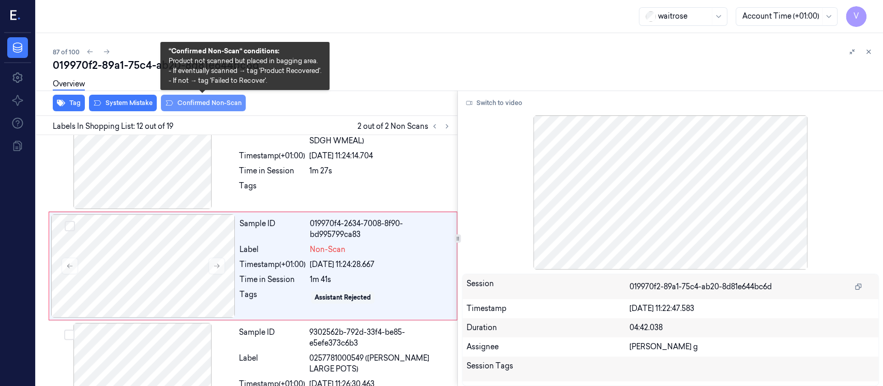
scroll to position [1128, 0]
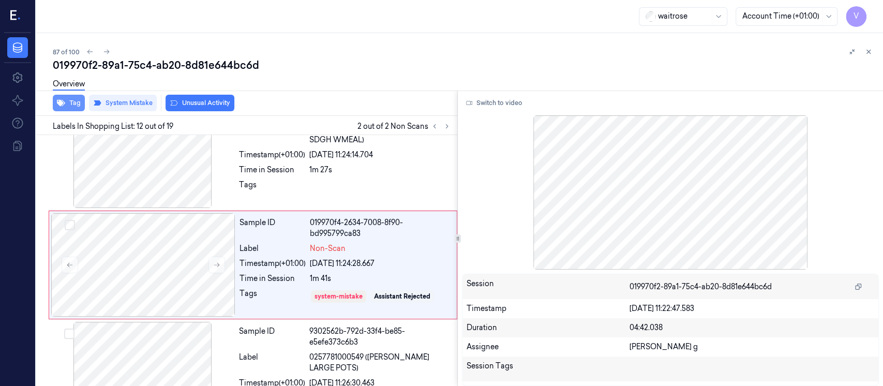
click at [64, 102] on icon "button" at bounding box center [61, 103] width 8 height 8
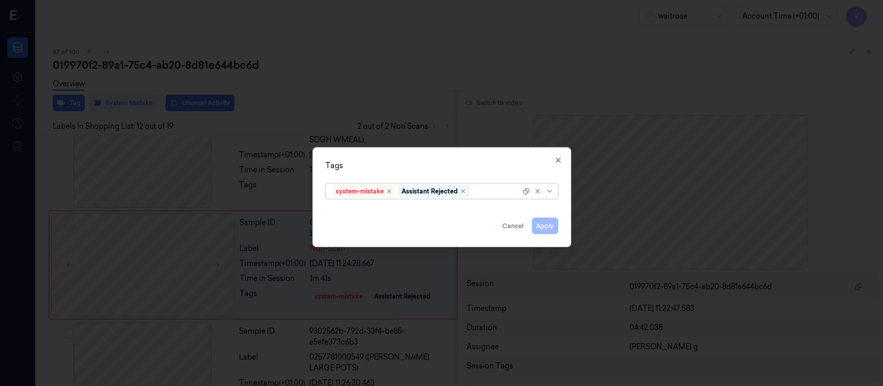
click at [482, 193] on div at bounding box center [496, 191] width 49 height 11
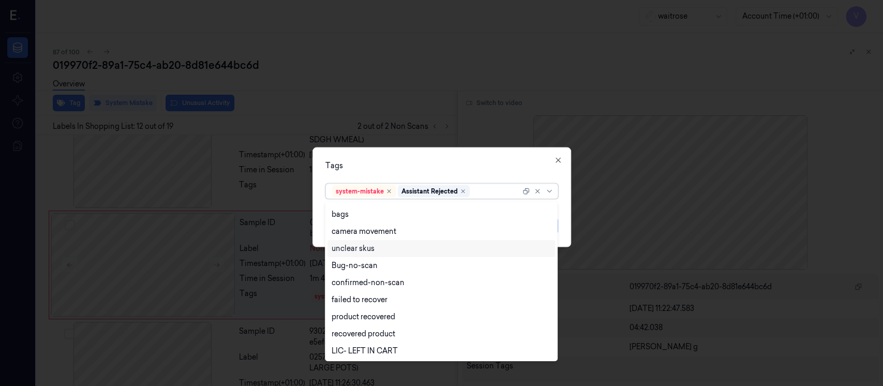
scroll to position [0, 0]
click at [343, 245] on div "bags" at bounding box center [339, 245] width 17 height 11
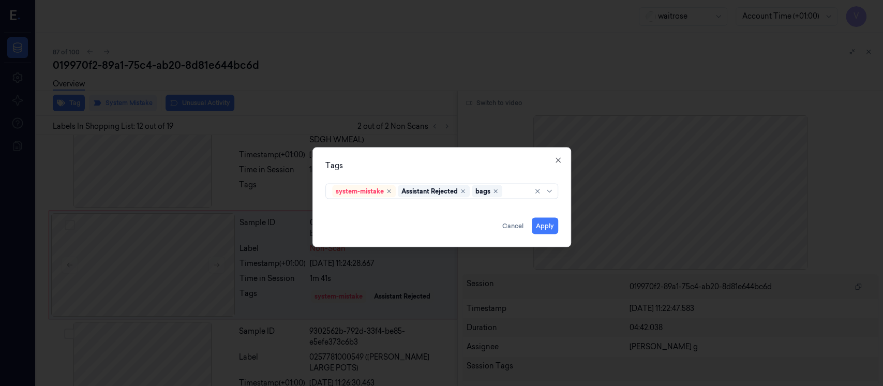
click at [498, 151] on div "Tags system-mistake Assistant Rejected bags Apply Cancel Close" at bounding box center [441, 197] width 259 height 100
click at [534, 223] on button "Apply" at bounding box center [544, 226] width 26 height 17
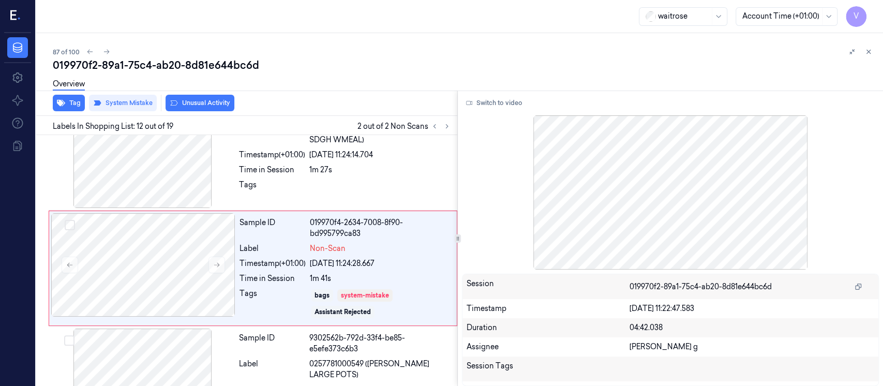
scroll to position [1131, 0]
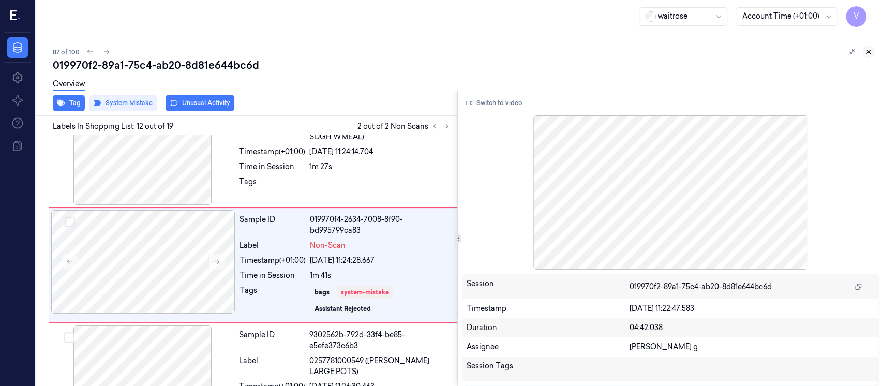
click at [866, 52] on icon at bounding box center [867, 51] width 7 height 7
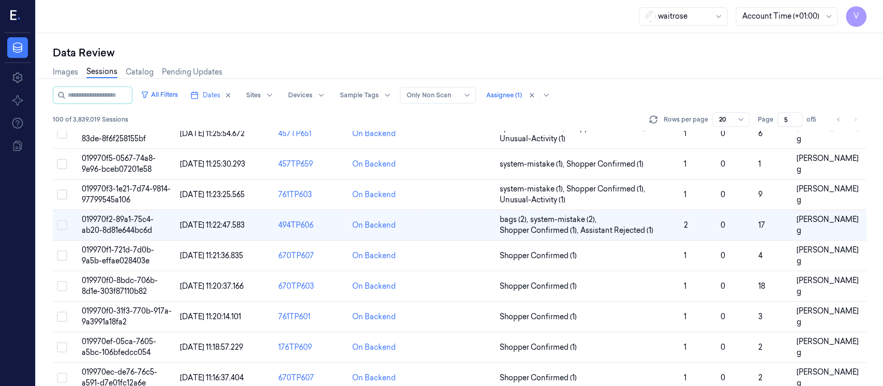
scroll to position [175, 0]
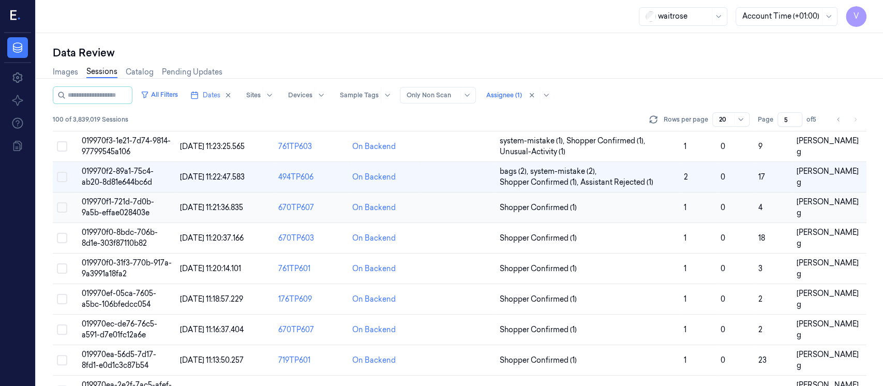
click at [464, 207] on td at bounding box center [458, 207] width 74 height 31
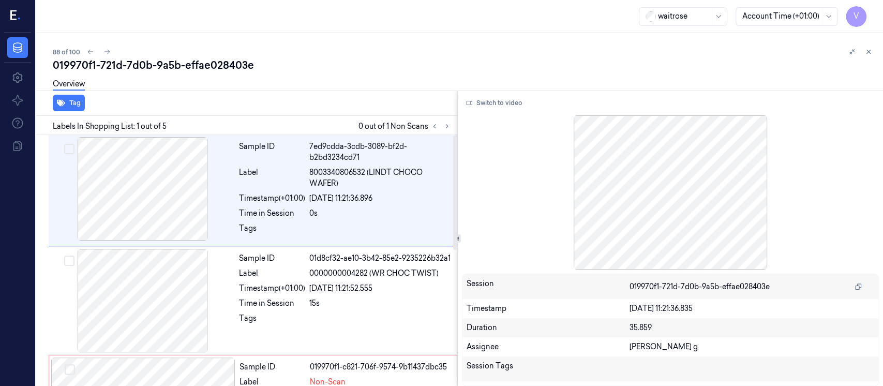
click at [453, 121] on div "Labels In Shopping List: 1 out of 5 0 out of 1 Non Scans" at bounding box center [244, 125] width 425 height 19
click at [444, 126] on icon at bounding box center [446, 126] width 7 height 7
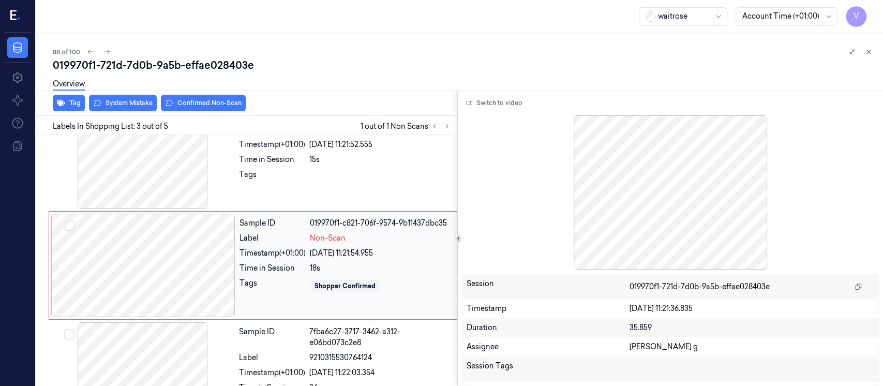
scroll to position [148, 0]
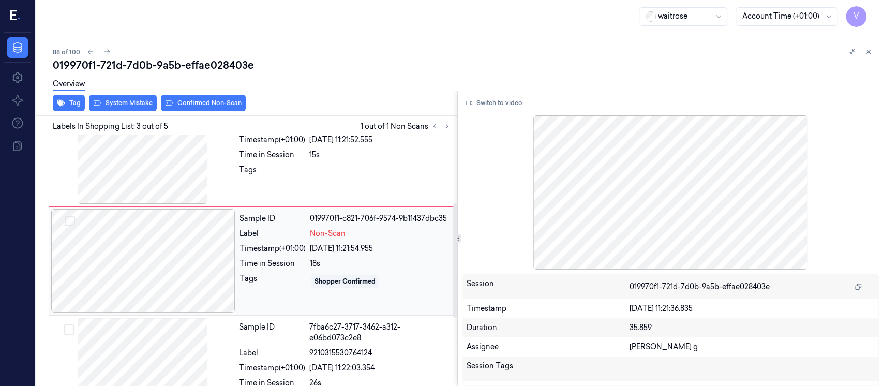
click at [142, 263] on div at bounding box center [143, 260] width 184 height 103
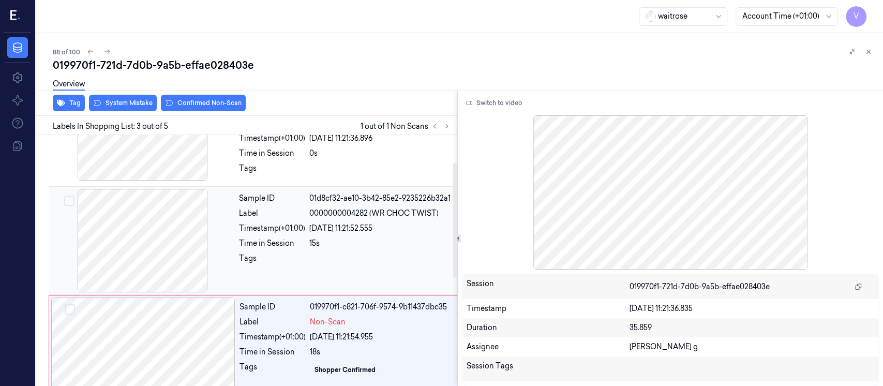
scroll to position [10, 0]
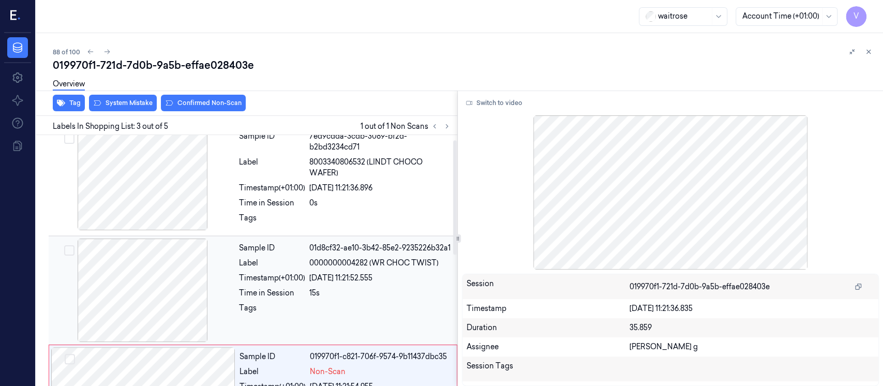
click at [161, 296] on div at bounding box center [143, 289] width 184 height 103
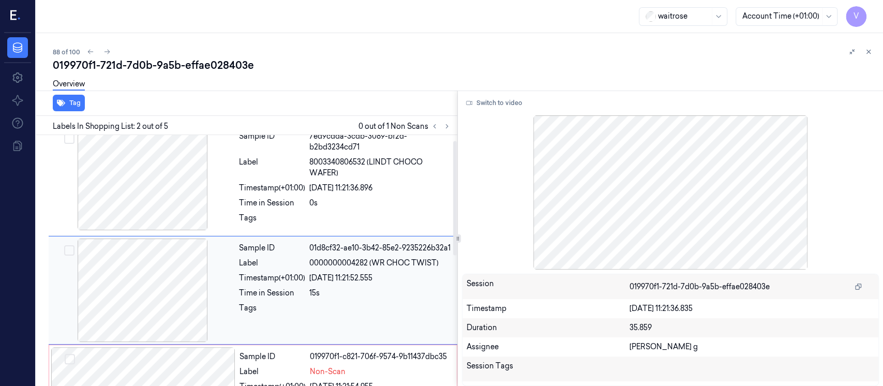
scroll to position [40, 0]
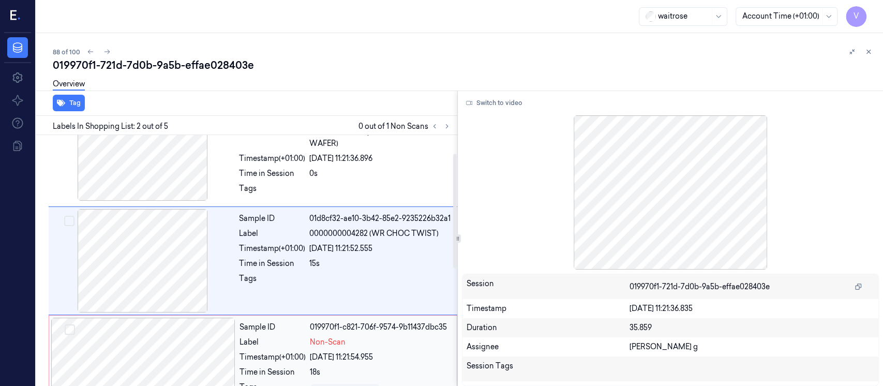
click at [128, 330] on div at bounding box center [143, 368] width 184 height 103
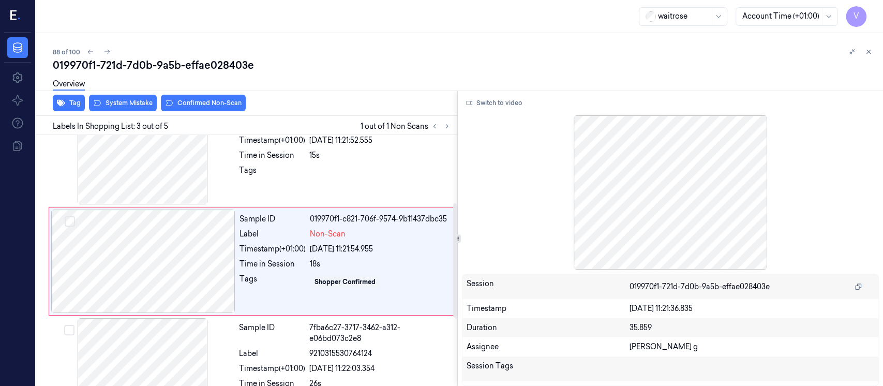
scroll to position [148, 0]
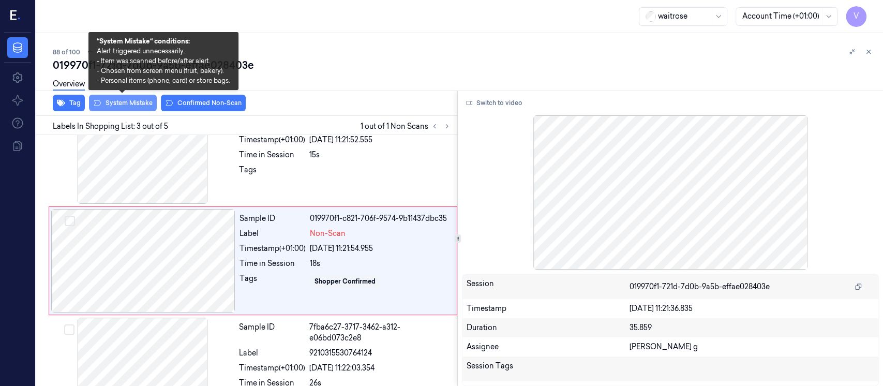
click at [122, 103] on button "System Mistake" at bounding box center [123, 103] width 68 height 17
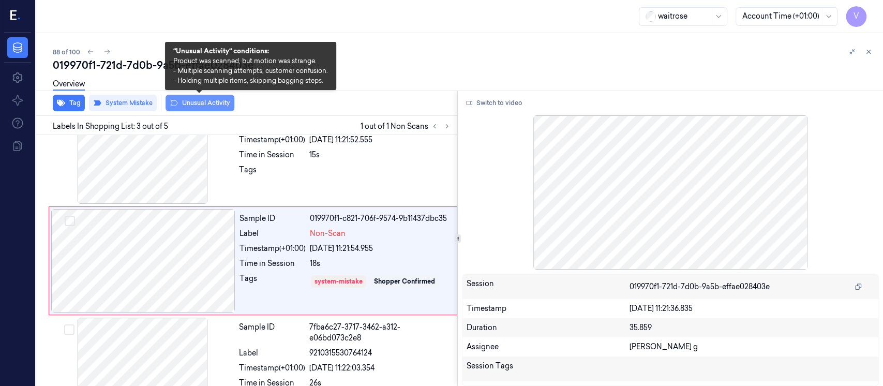
click at [192, 107] on button "Unusual Activity" at bounding box center [199, 103] width 69 height 17
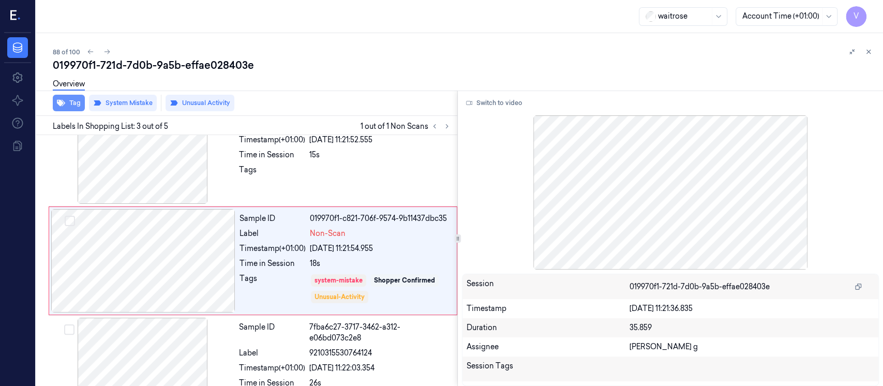
click at [60, 101] on icon "button" at bounding box center [61, 103] width 8 height 7
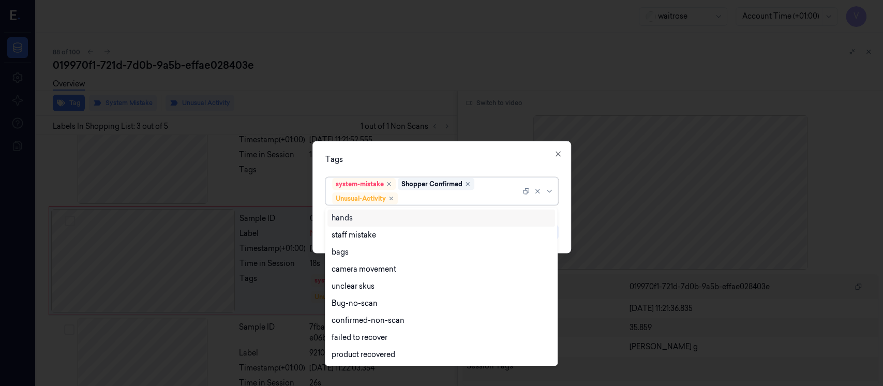
click at [414, 196] on div at bounding box center [460, 198] width 120 height 11
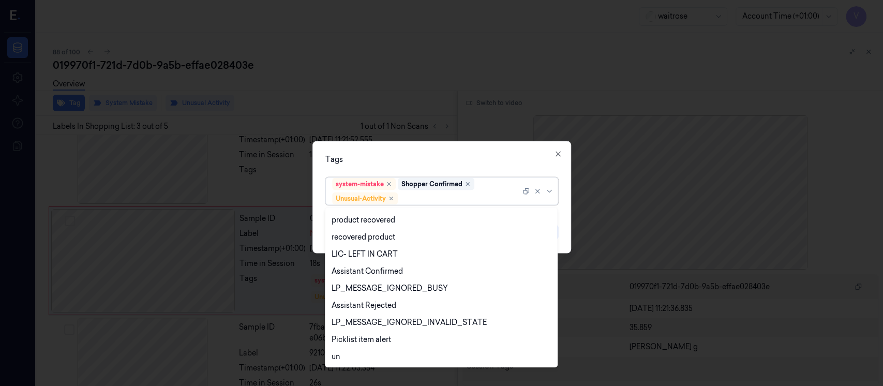
scroll to position [203, 0]
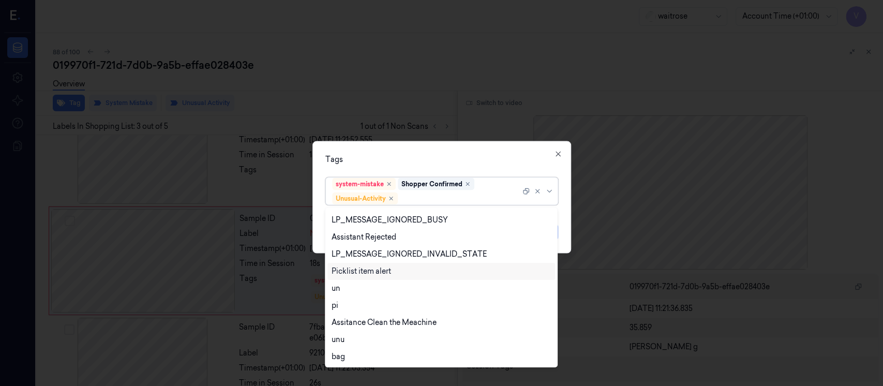
click at [353, 275] on div "Picklist item alert" at bounding box center [360, 271] width 59 height 11
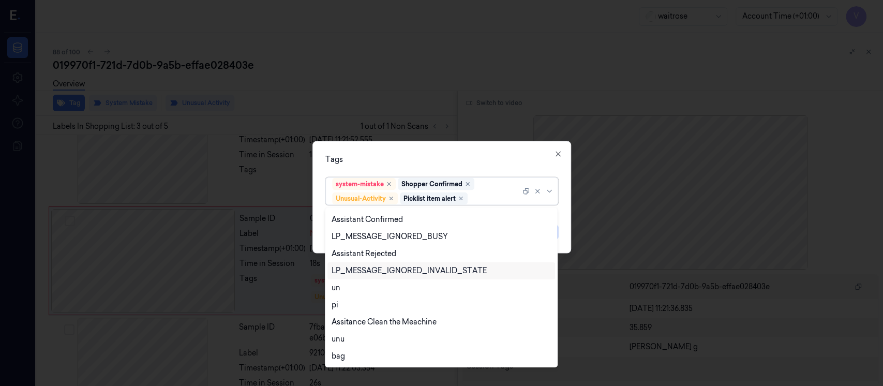
scroll to position [186, 0]
click at [457, 173] on div "option Picklist item alert, selected. 20 results available. Use Up and Down to …" at bounding box center [441, 189] width 233 height 32
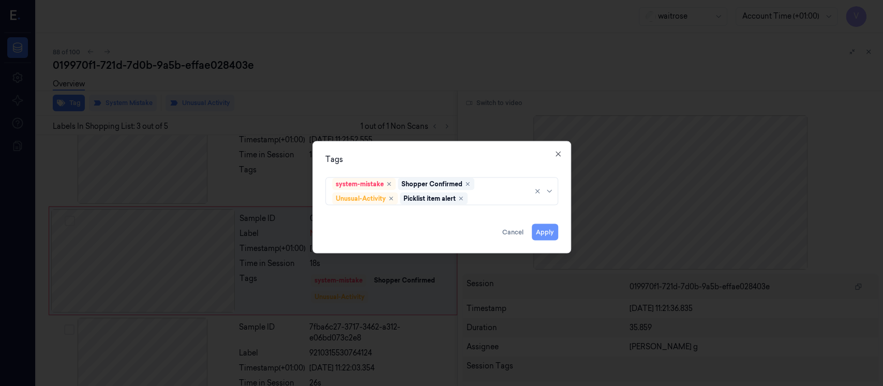
click at [539, 224] on button "Apply" at bounding box center [544, 232] width 26 height 17
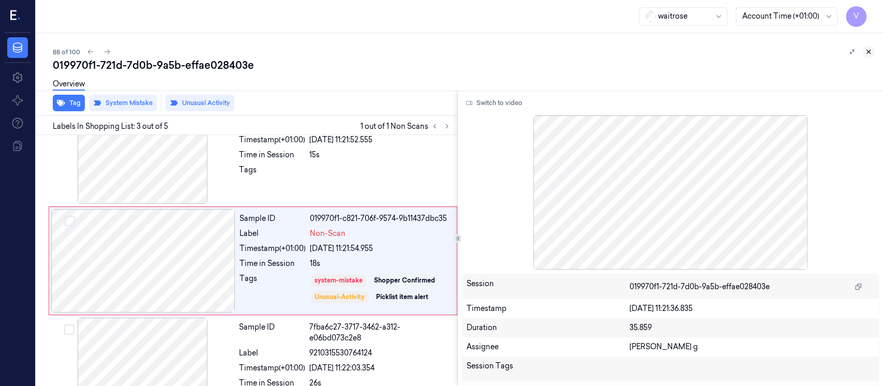
click at [870, 52] on icon at bounding box center [867, 51] width 7 height 7
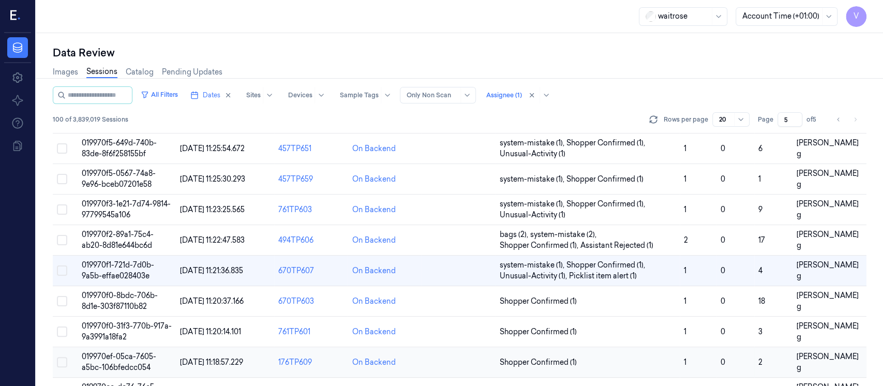
scroll to position [191, 0]
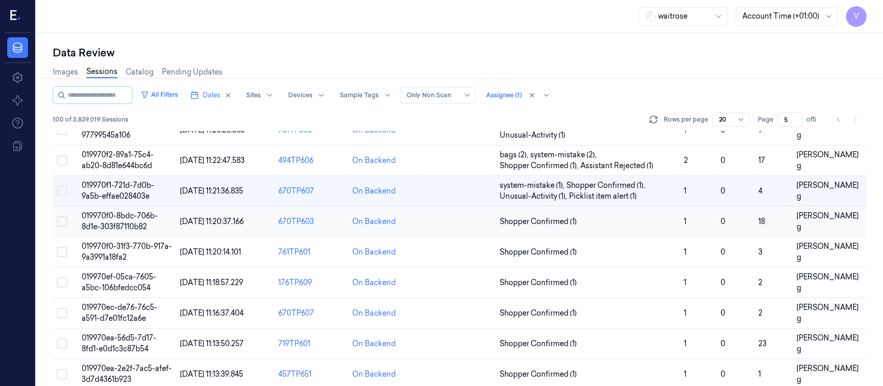
click at [460, 223] on td at bounding box center [458, 221] width 74 height 31
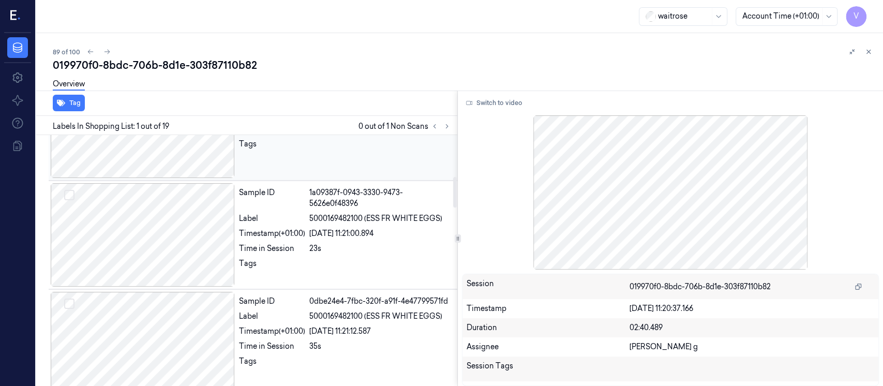
scroll to position [344, 0]
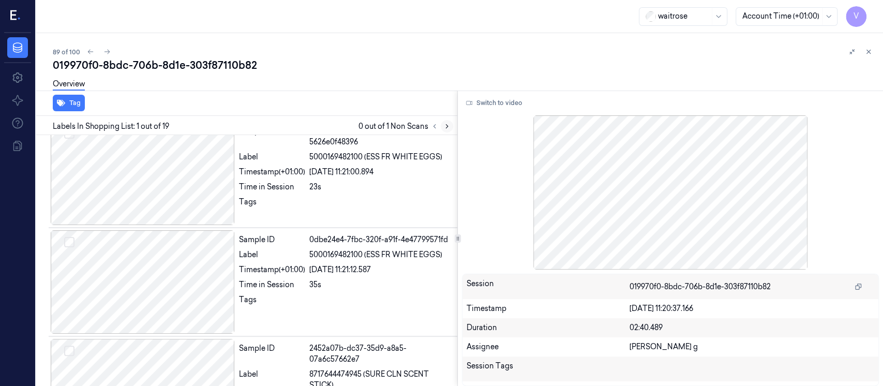
click at [444, 129] on icon at bounding box center [446, 126] width 7 height 7
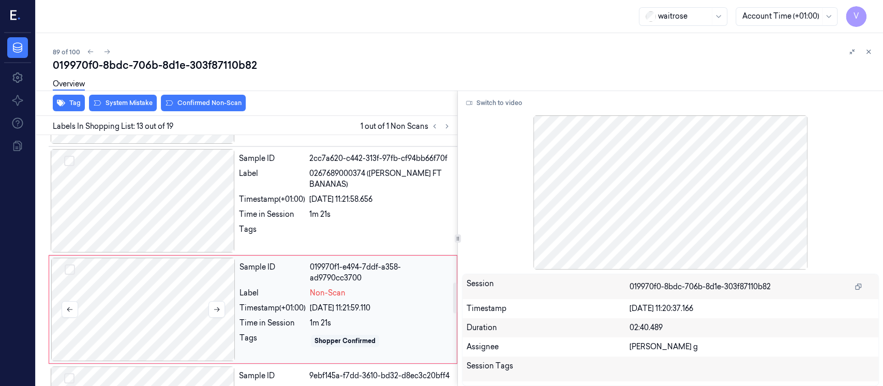
scroll to position [1167, 0]
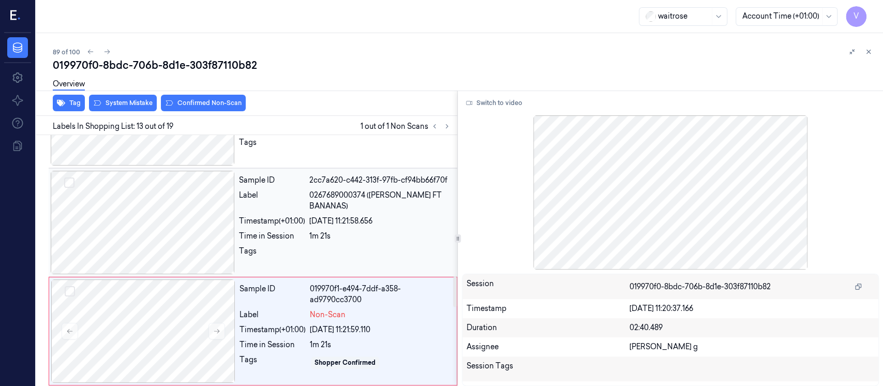
click at [174, 194] on div at bounding box center [143, 222] width 184 height 103
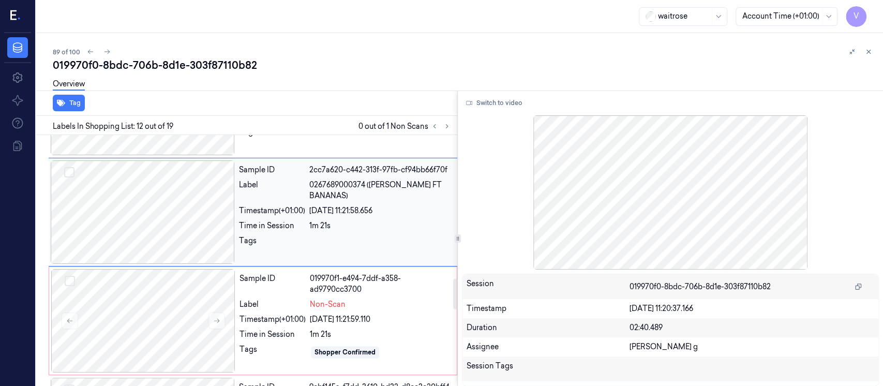
scroll to position [1196, 0]
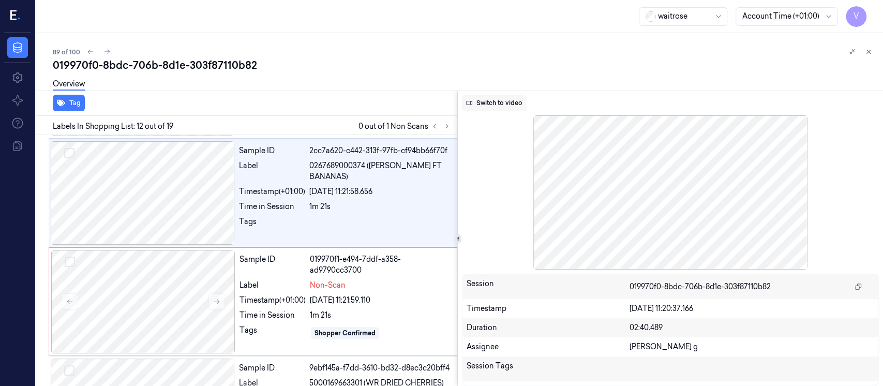
click at [492, 100] on button "Switch to video" at bounding box center [494, 103] width 65 height 17
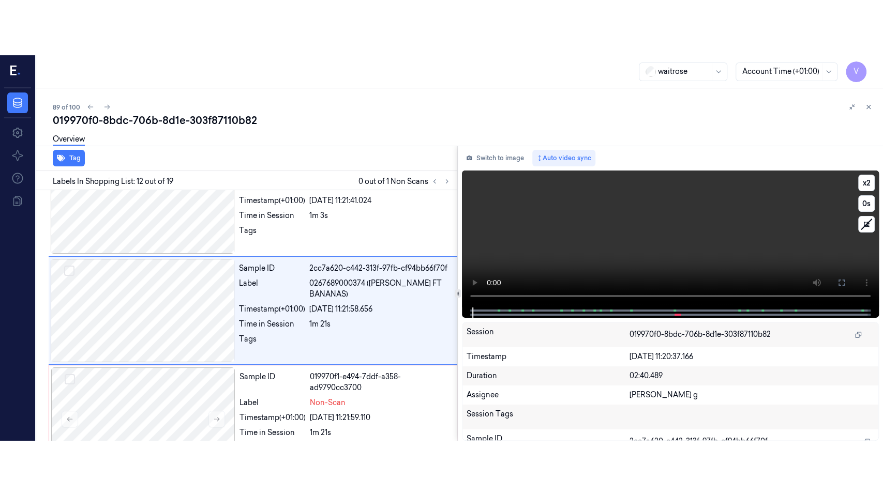
scroll to position [1128, 0]
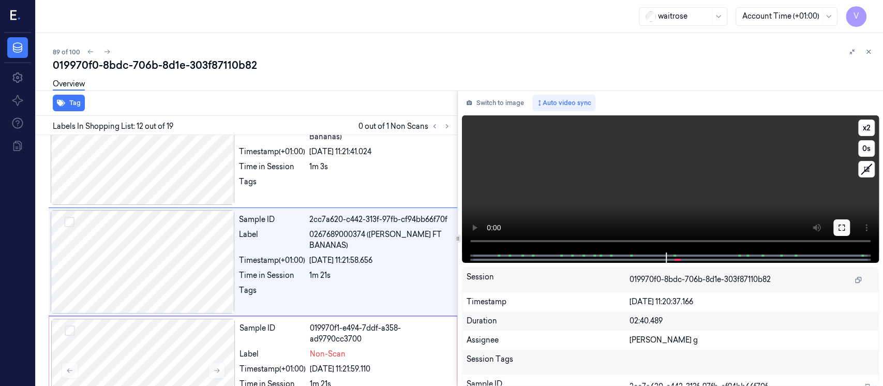
click at [844, 226] on icon at bounding box center [841, 227] width 8 height 8
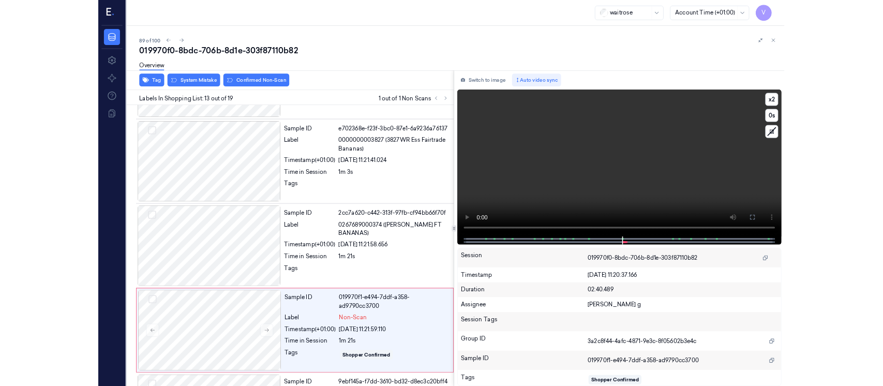
scroll to position [1180, 0]
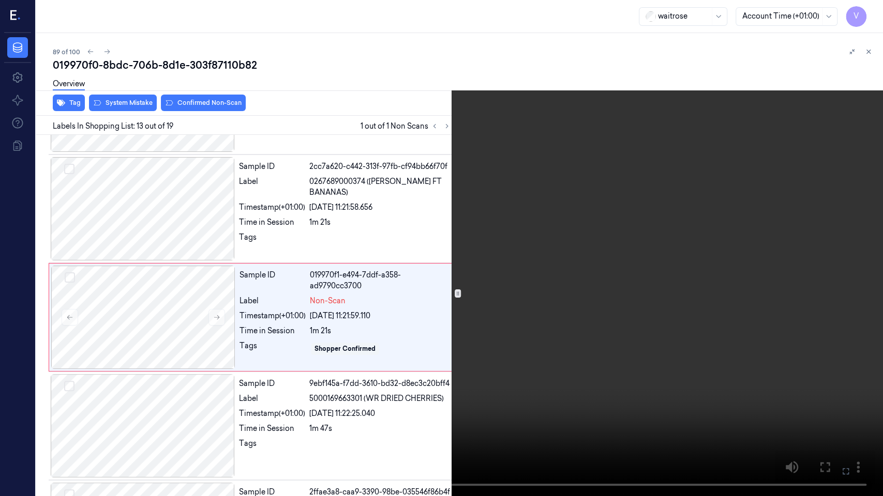
click at [0, 0] on button at bounding box center [0, 0] width 0 height 0
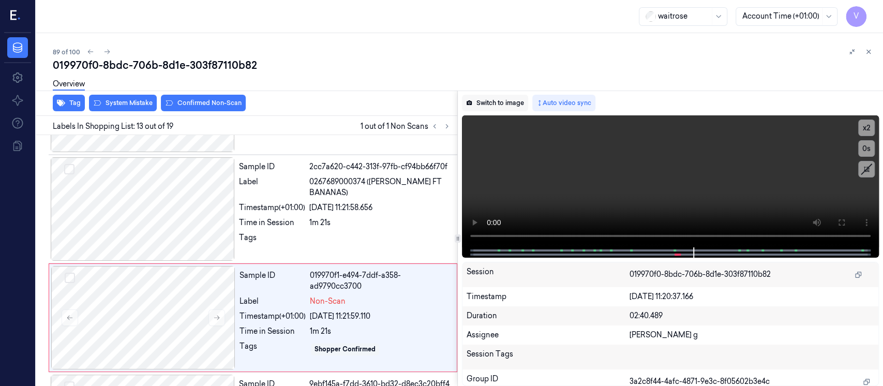
click at [508, 105] on button "Switch to image" at bounding box center [495, 103] width 66 height 17
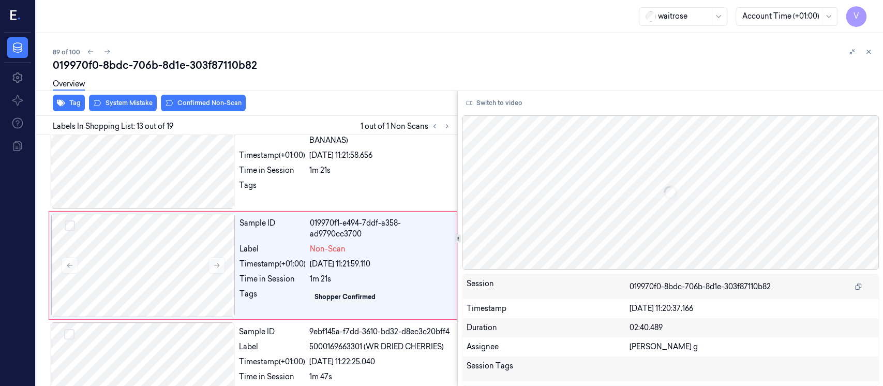
scroll to position [1236, 0]
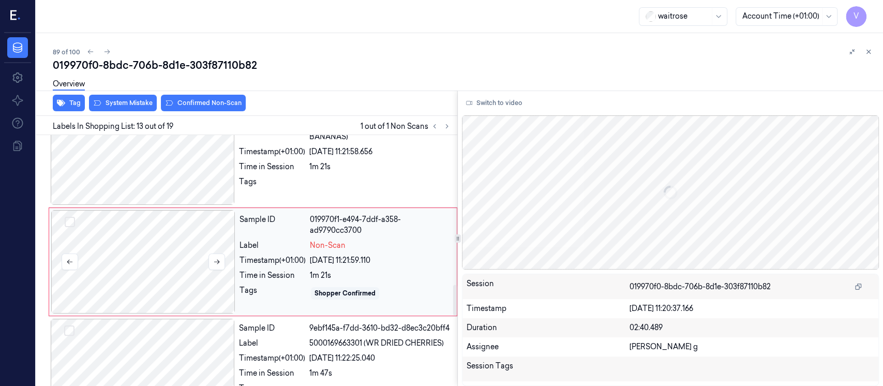
click at [145, 245] on div at bounding box center [143, 261] width 184 height 103
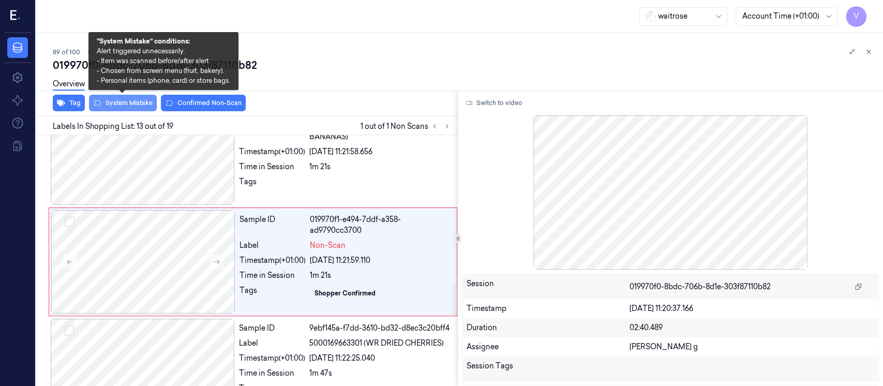
click at [119, 105] on button "System Mistake" at bounding box center [123, 103] width 68 height 17
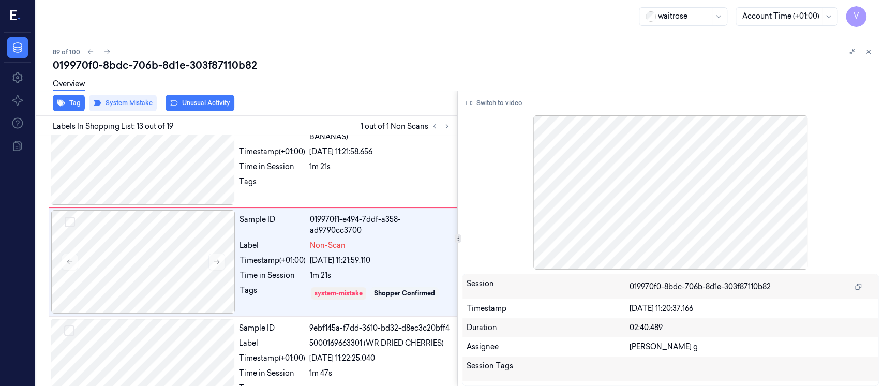
click at [211, 101] on button "Unusual Activity" at bounding box center [199, 103] width 69 height 17
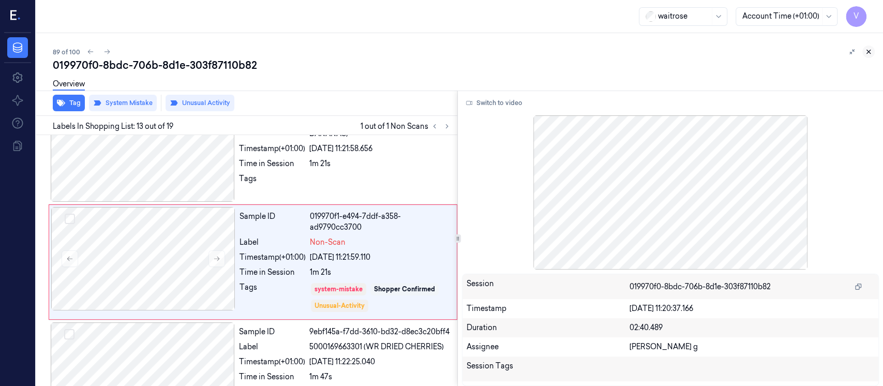
click at [869, 49] on icon at bounding box center [867, 51] width 7 height 7
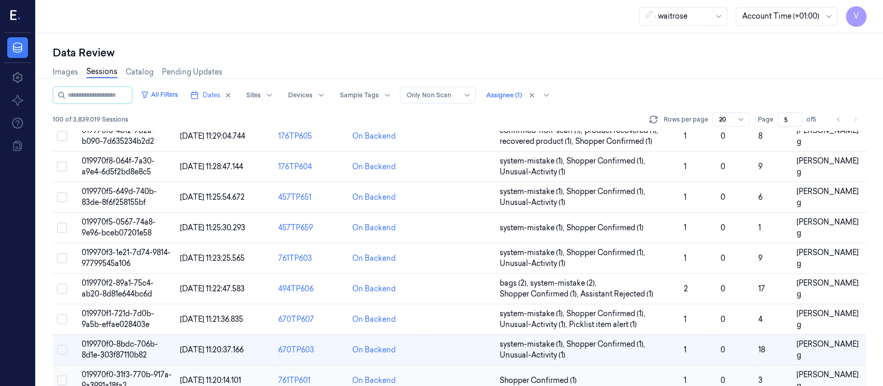
scroll to position [236, 0]
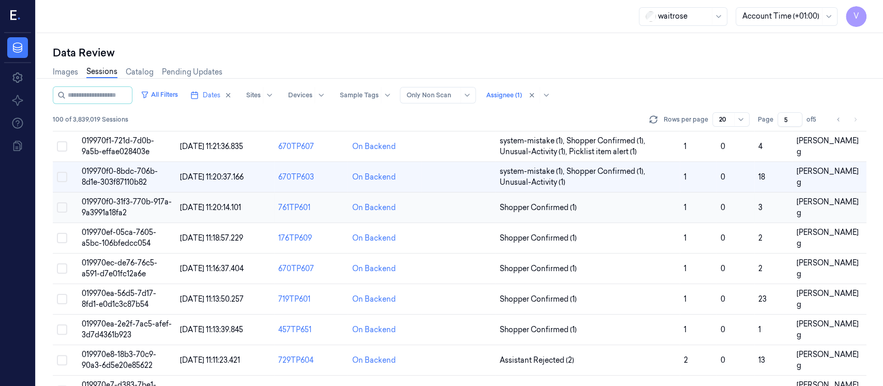
click at [437, 207] on td at bounding box center [458, 207] width 74 height 31
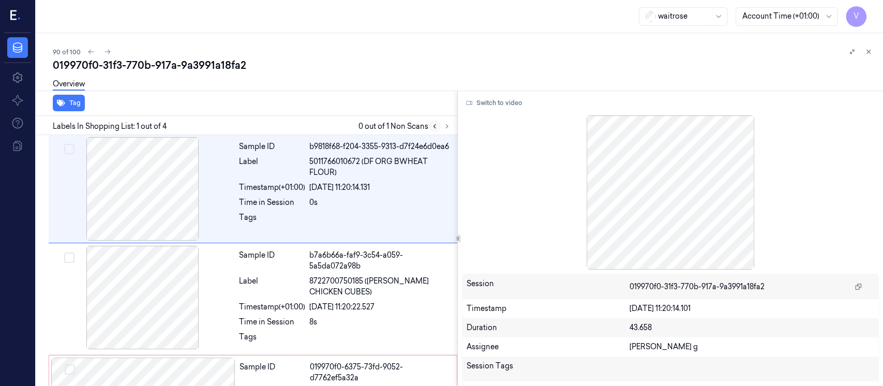
click at [436, 124] on icon at bounding box center [434, 126] width 7 height 7
click at [867, 53] on icon at bounding box center [867, 51] width 7 height 7
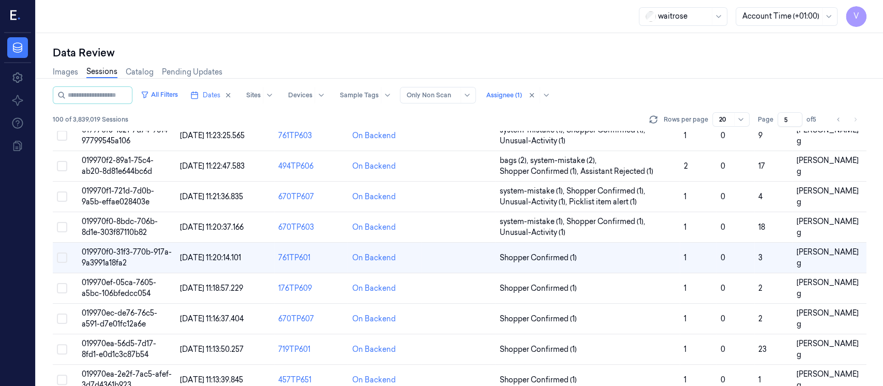
scroll to position [184, 0]
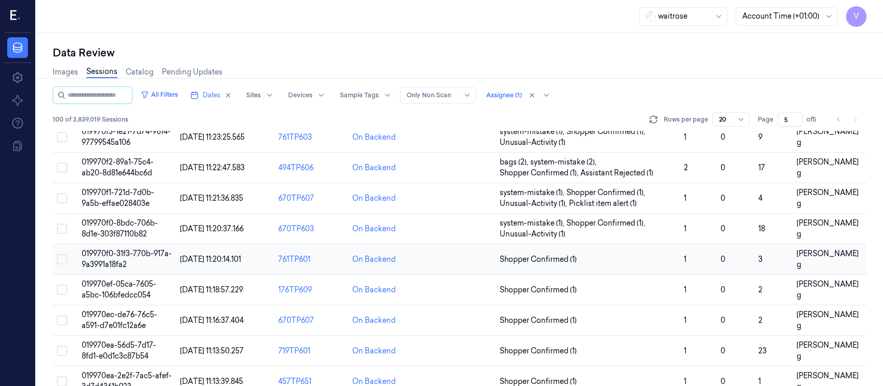
click at [459, 262] on td at bounding box center [458, 259] width 74 height 31
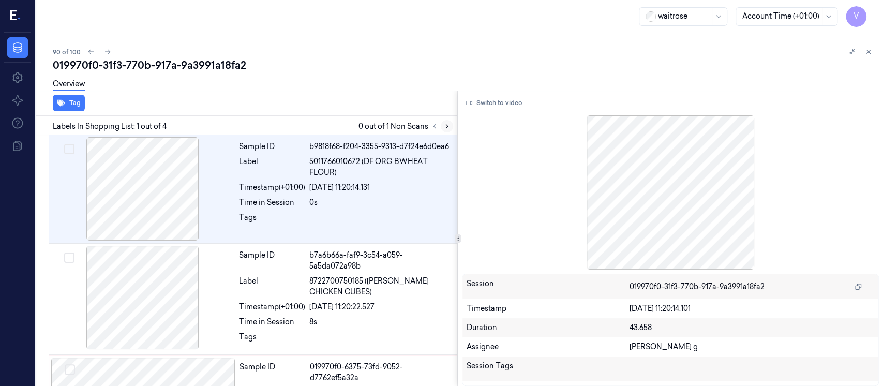
click at [449, 129] on icon at bounding box center [446, 126] width 7 height 7
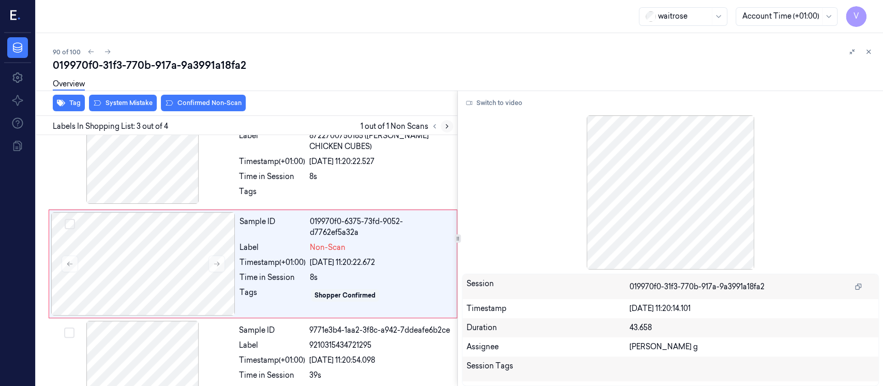
scroll to position [148, 0]
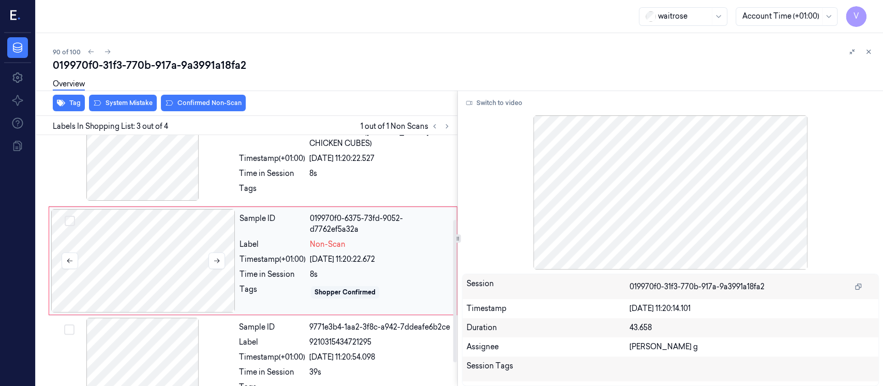
click at [135, 277] on div at bounding box center [143, 260] width 184 height 103
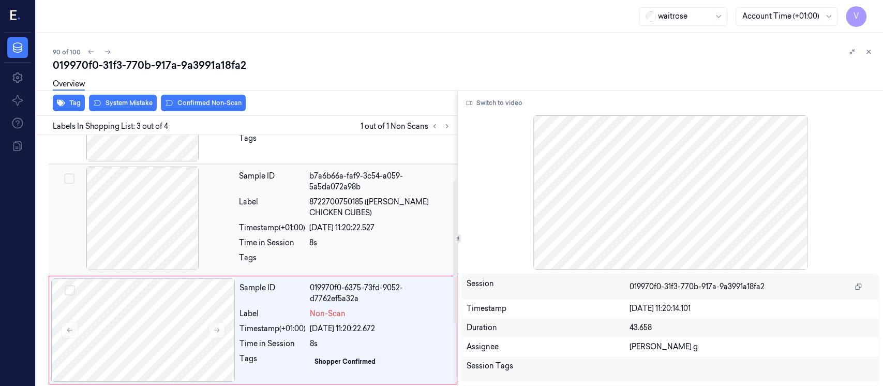
click at [164, 221] on div at bounding box center [143, 217] width 184 height 103
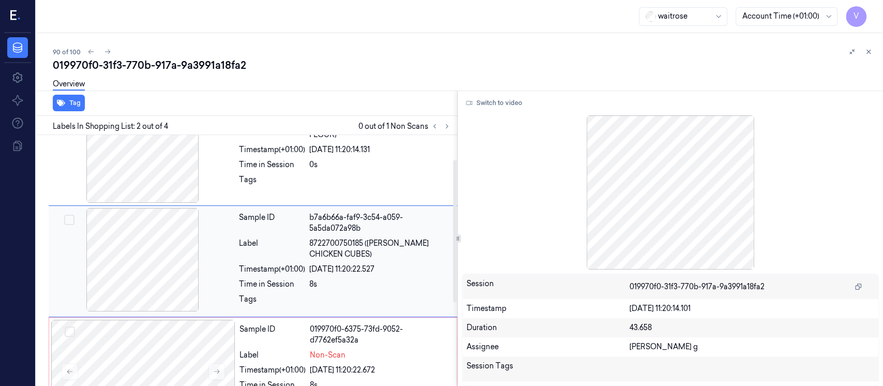
scroll to position [107, 0]
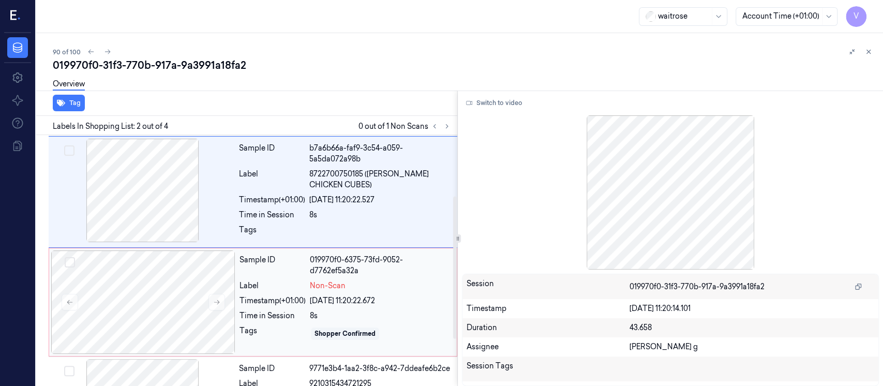
click at [311, 295] on div "22/09/2025 11:20:22.672" at bounding box center [380, 300] width 141 height 11
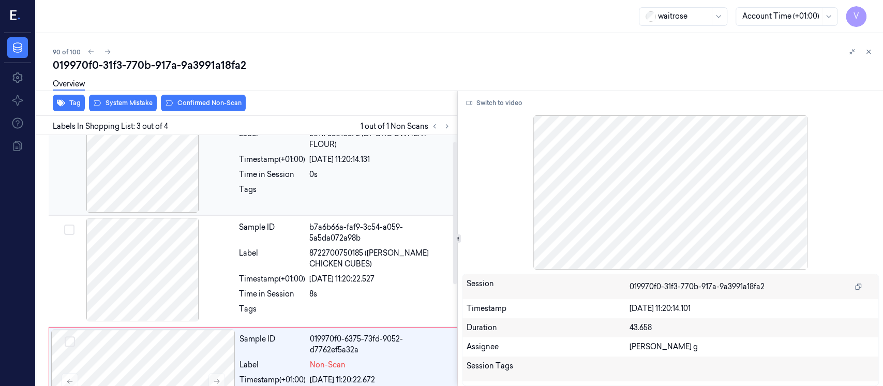
scroll to position [10, 0]
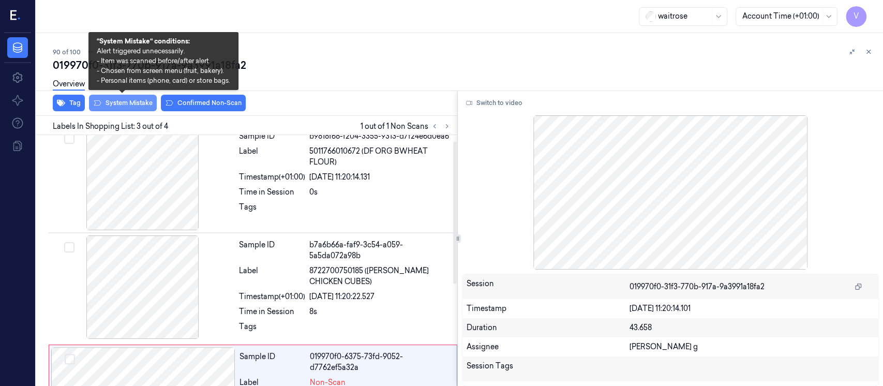
click at [132, 101] on button "System Mistake" at bounding box center [123, 103] width 68 height 17
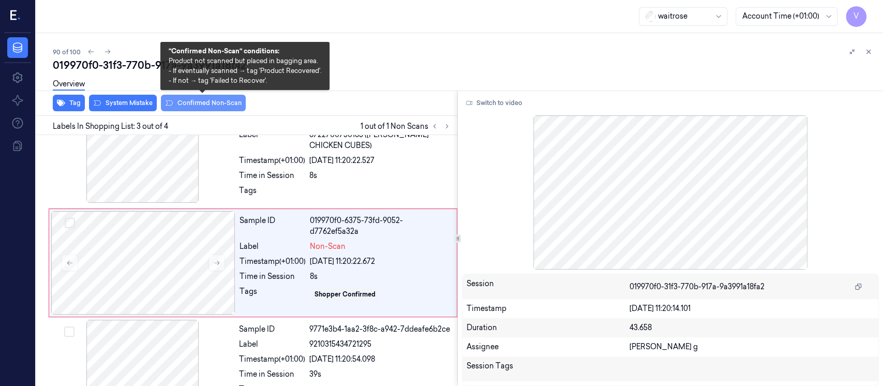
scroll to position [148, 0]
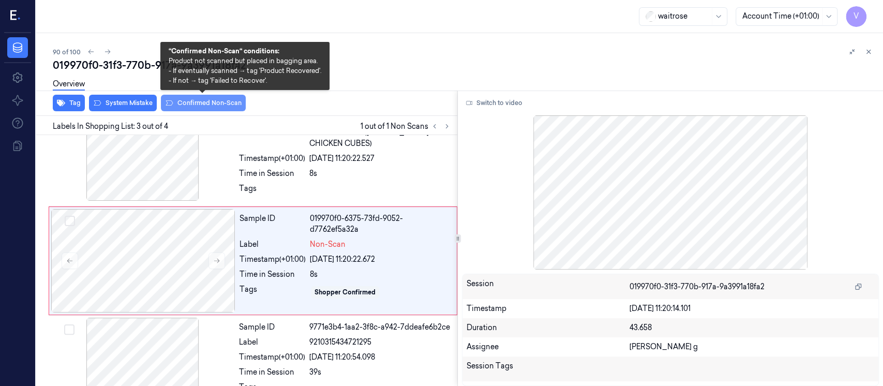
click at [219, 105] on button "Confirmed Non-Scan" at bounding box center [203, 103] width 85 height 17
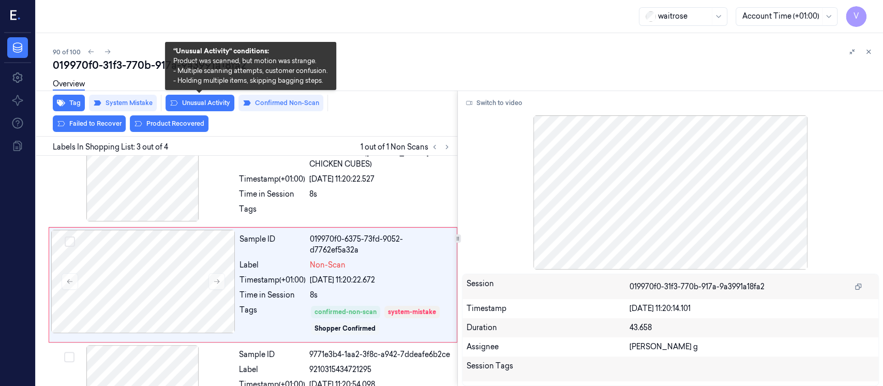
scroll to position [158, 0]
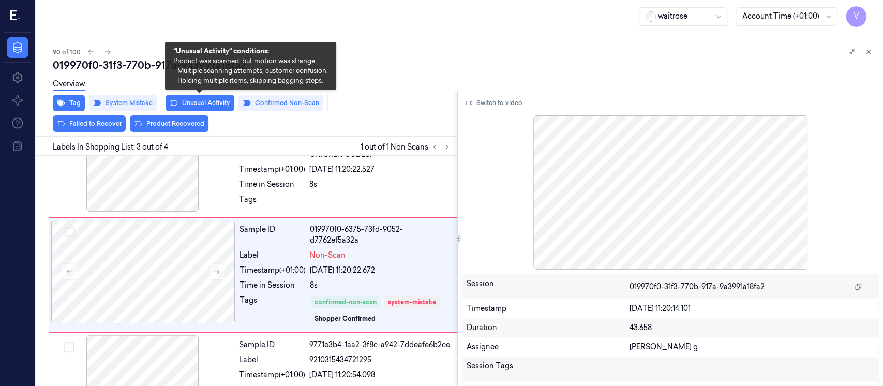
click at [195, 106] on button "Unusual Activity" at bounding box center [199, 103] width 69 height 17
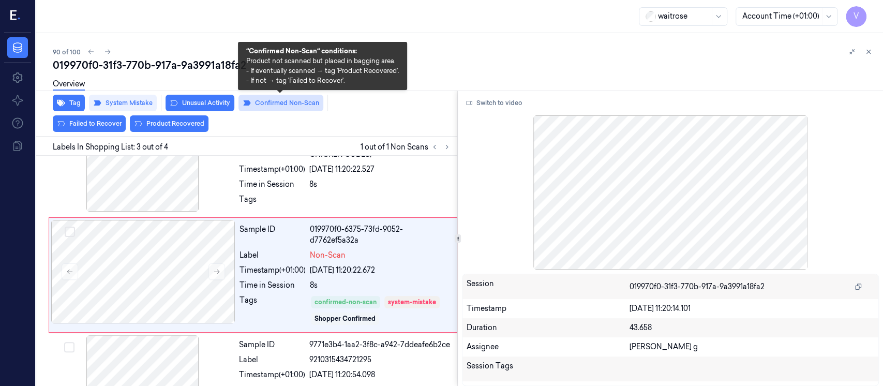
click at [302, 105] on button "Confirmed Non-Scan" at bounding box center [280, 103] width 85 height 17
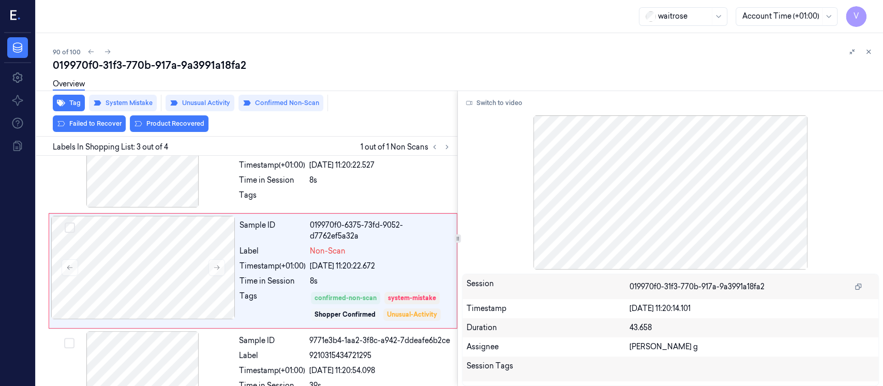
scroll to position [148, 0]
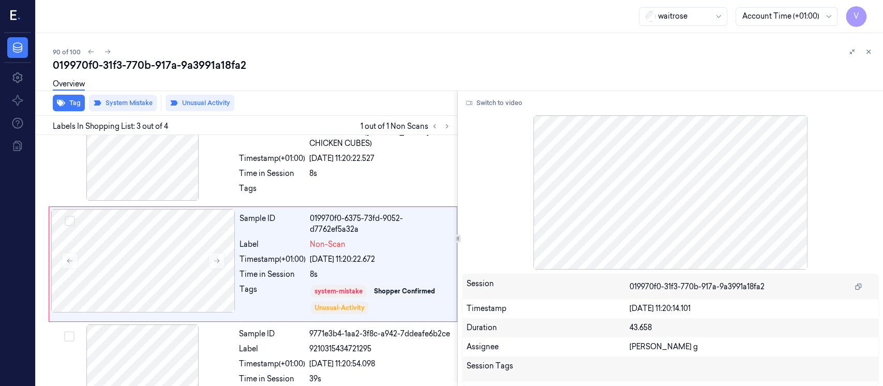
click at [205, 103] on button "Unusual Activity" at bounding box center [199, 103] width 69 height 17
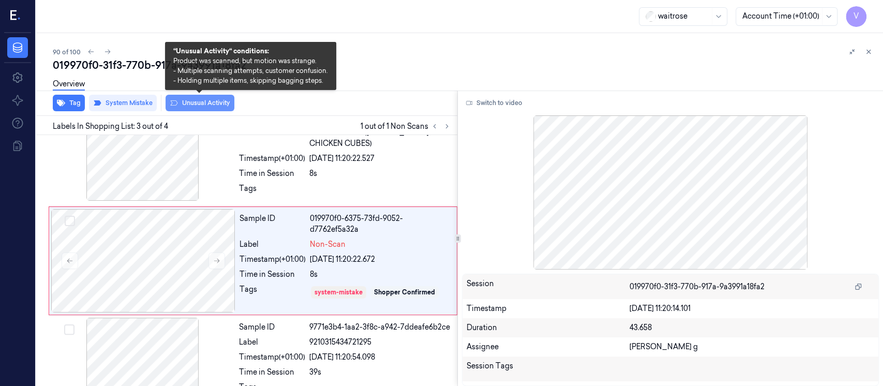
click at [196, 103] on button "Unusual Activity" at bounding box center [199, 103] width 69 height 17
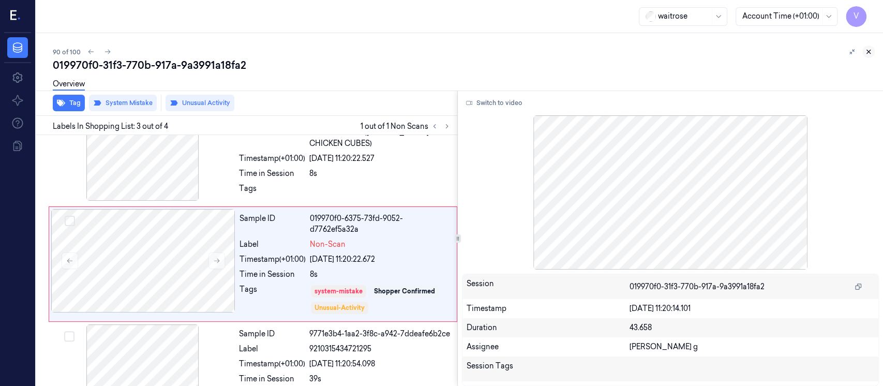
click at [871, 47] on button at bounding box center [868, 51] width 12 height 12
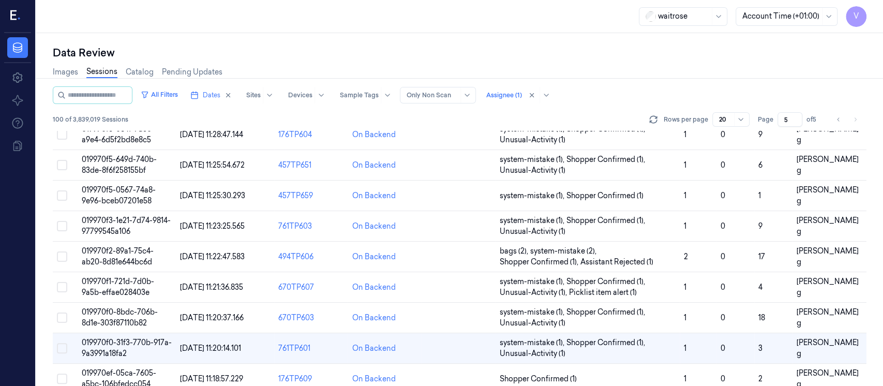
scroll to position [300, 0]
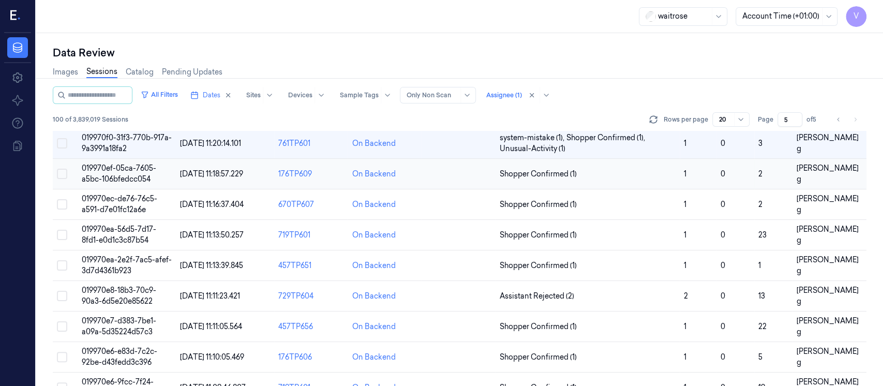
click at [441, 180] on td at bounding box center [458, 174] width 74 height 31
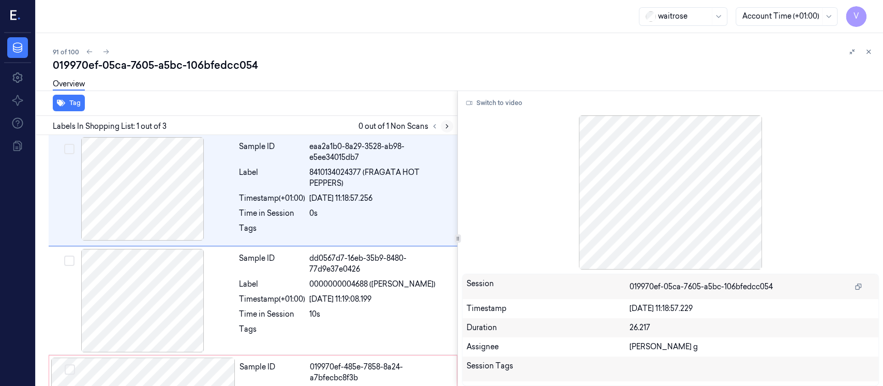
click at [445, 124] on icon at bounding box center [446, 126] width 7 height 7
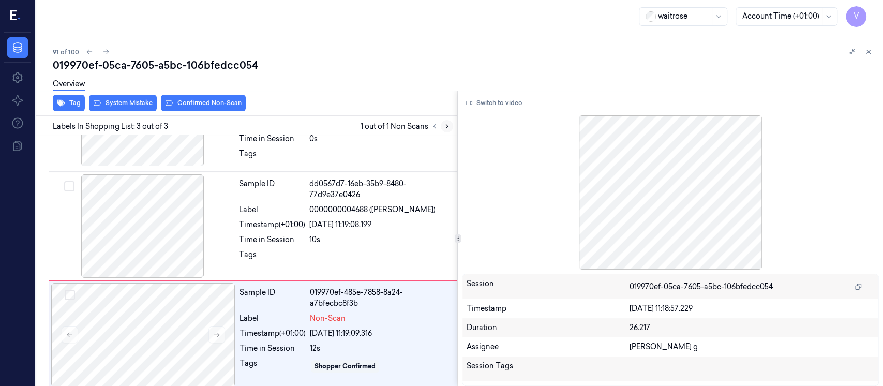
scroll to position [81, 0]
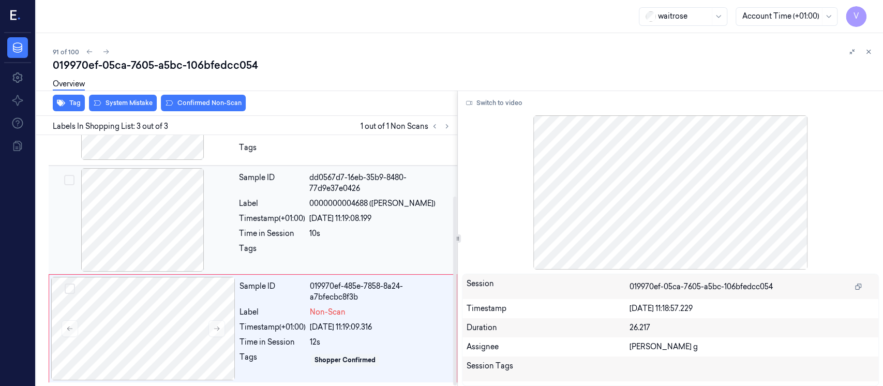
click at [128, 237] on div at bounding box center [143, 219] width 184 height 103
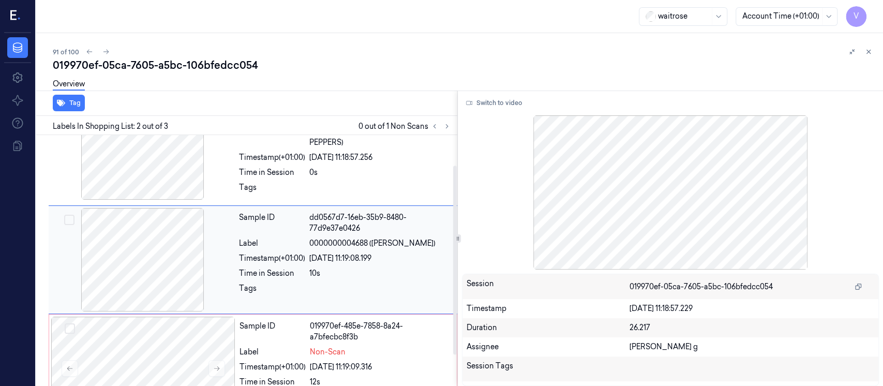
scroll to position [40, 0]
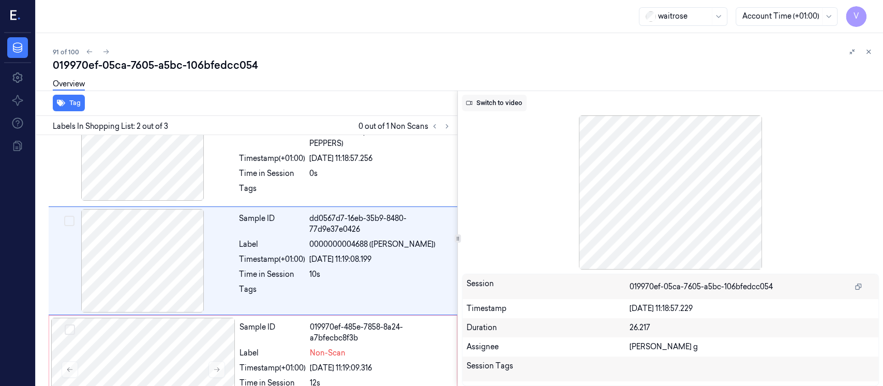
click at [491, 105] on button "Switch to video" at bounding box center [494, 103] width 65 height 17
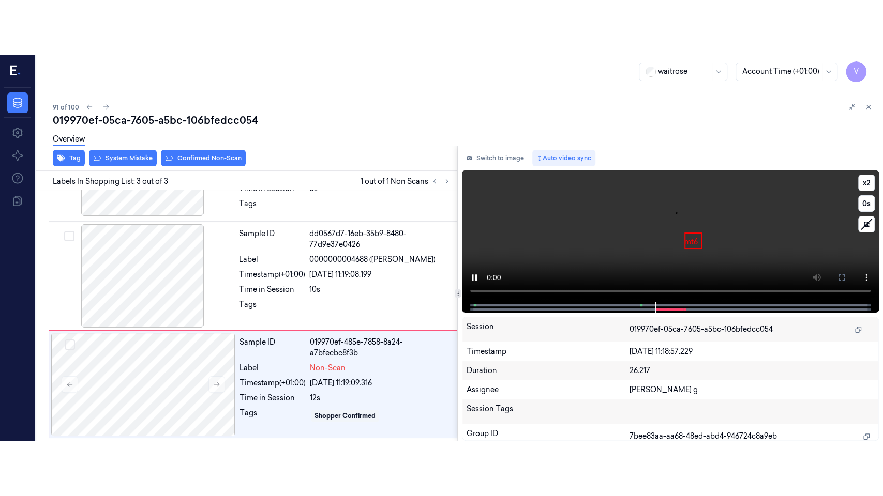
scroll to position [81, 0]
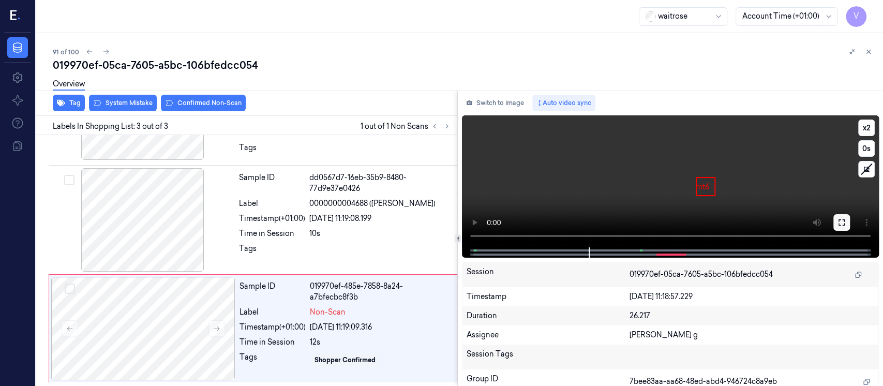
click at [848, 225] on button at bounding box center [841, 222] width 17 height 17
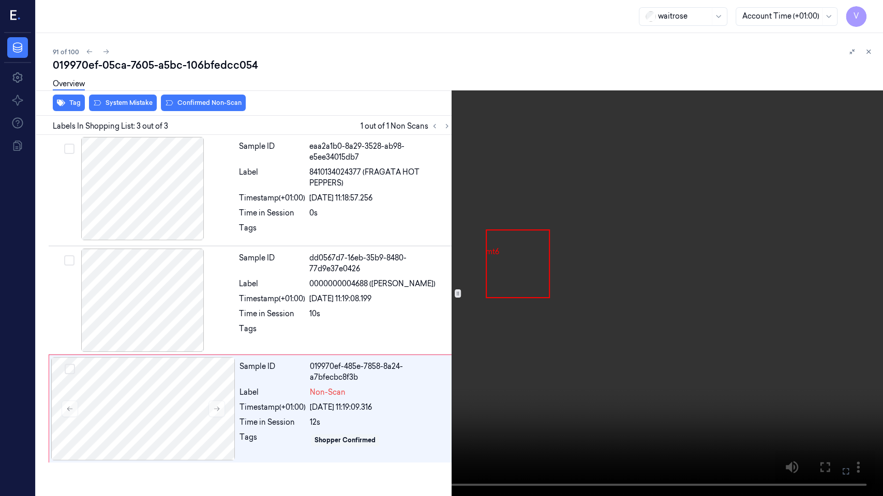
click at [0, 0] on icon at bounding box center [0, 0] width 0 height 0
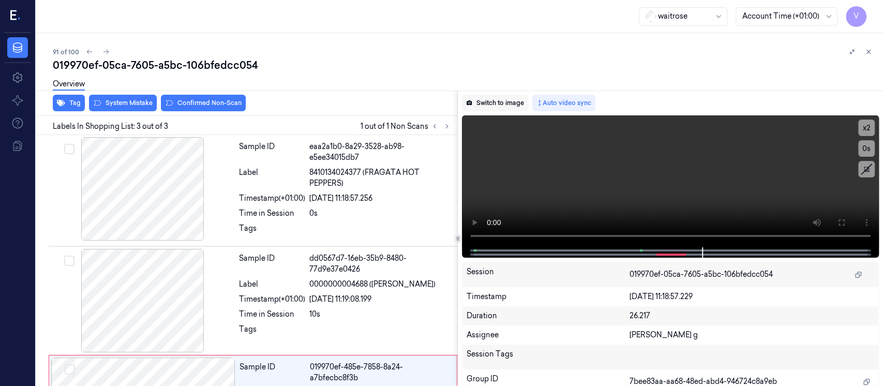
click at [494, 100] on button "Switch to image" at bounding box center [495, 103] width 66 height 17
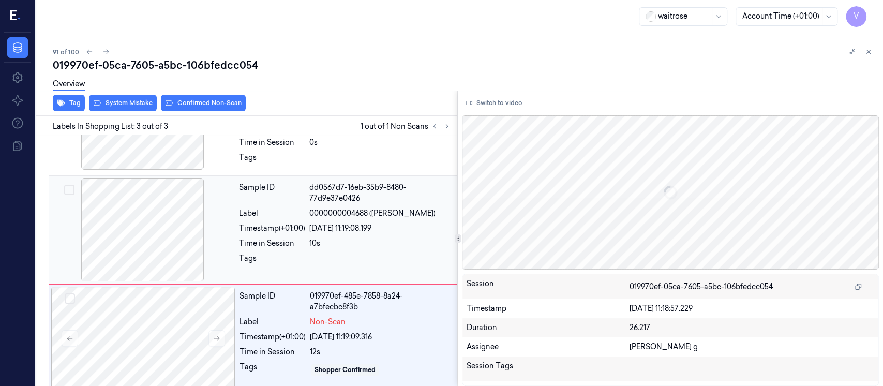
scroll to position [81, 0]
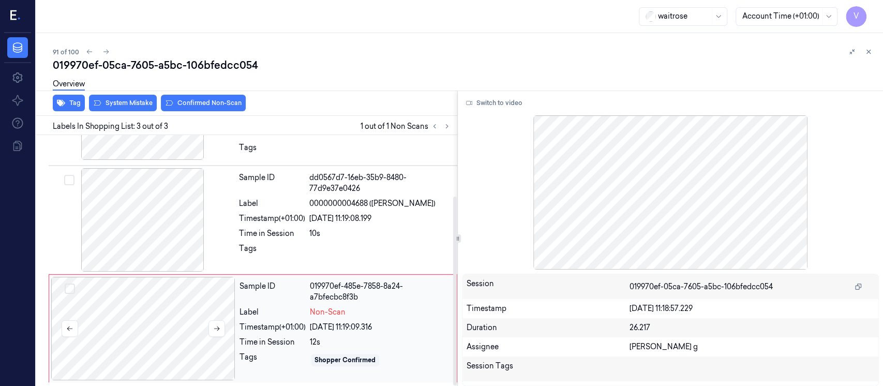
click at [102, 320] on div at bounding box center [143, 328] width 184 height 103
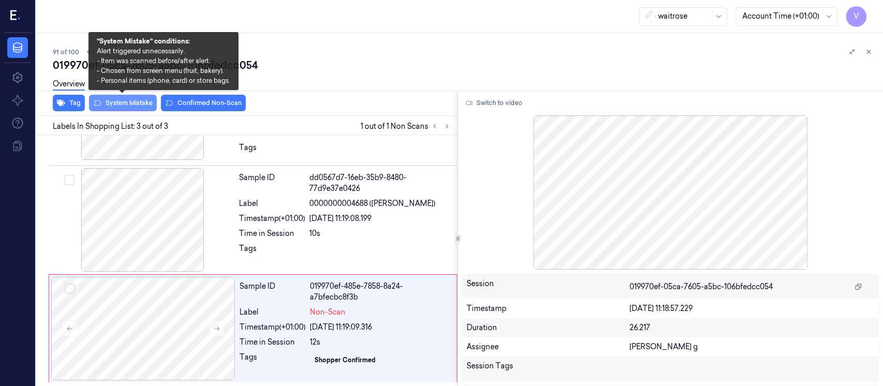
click at [116, 108] on button "System Mistake" at bounding box center [123, 103] width 68 height 17
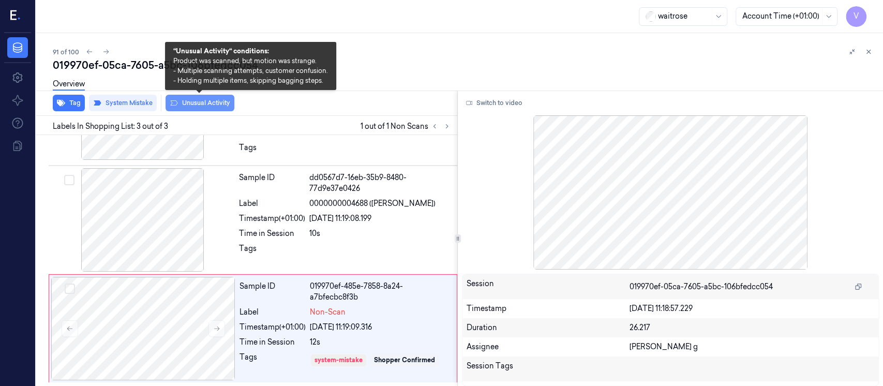
click at [200, 100] on button "Unusual Activity" at bounding box center [199, 103] width 69 height 17
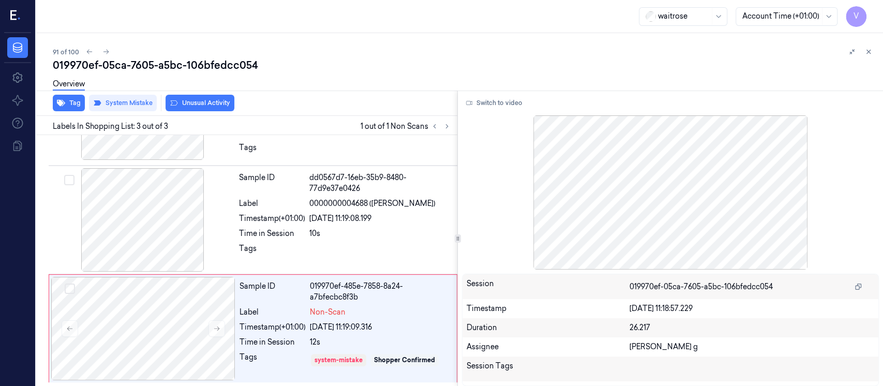
scroll to position [87, 0]
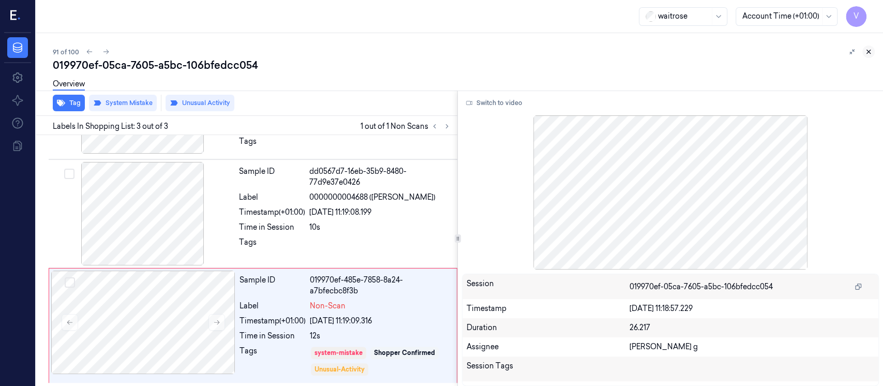
click at [873, 51] on button at bounding box center [868, 51] width 12 height 12
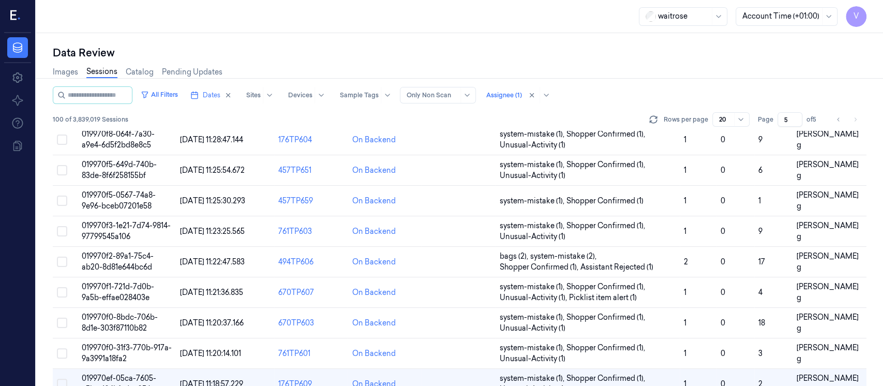
scroll to position [328, 0]
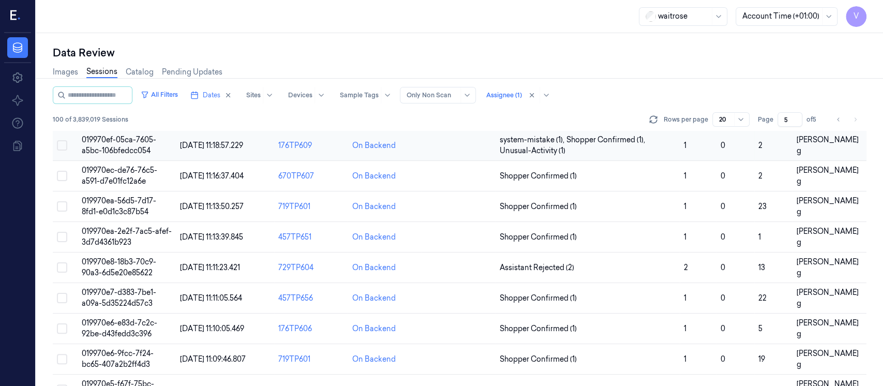
click at [463, 153] on td at bounding box center [458, 145] width 74 height 31
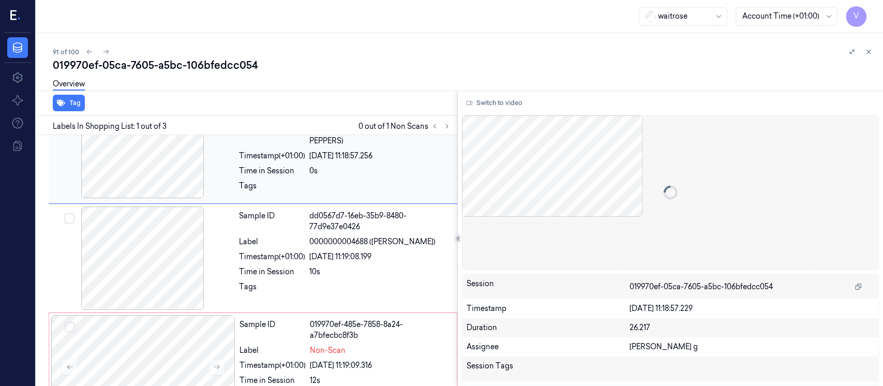
scroll to position [43, 0]
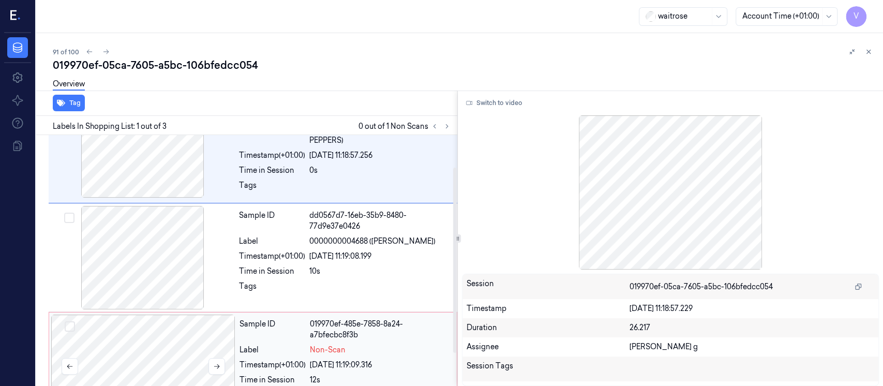
click at [117, 328] on div at bounding box center [143, 365] width 184 height 103
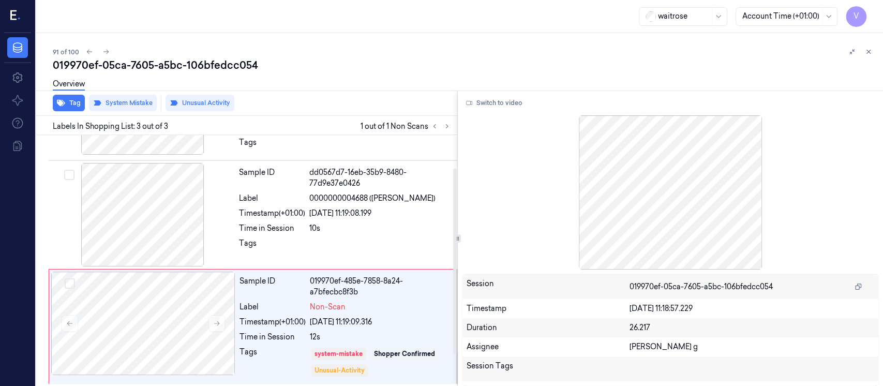
scroll to position [87, 0]
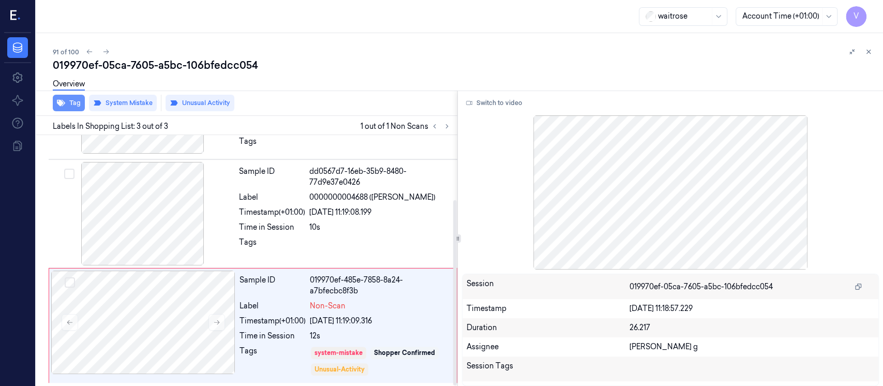
click at [75, 100] on button "Tag" at bounding box center [69, 103] width 32 height 17
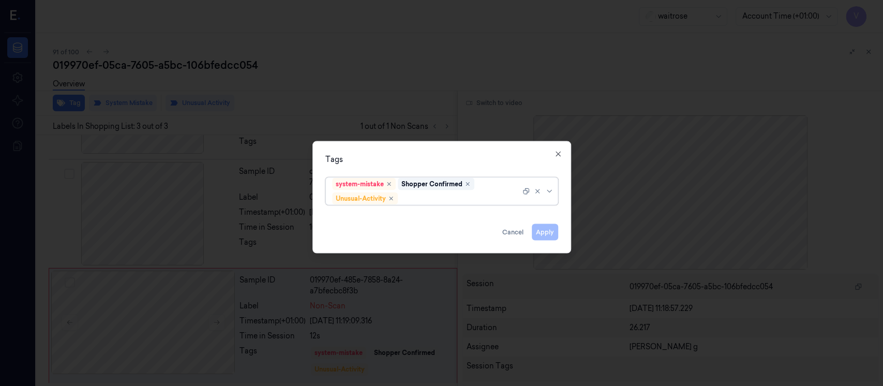
click at [412, 199] on div at bounding box center [460, 198] width 120 height 11
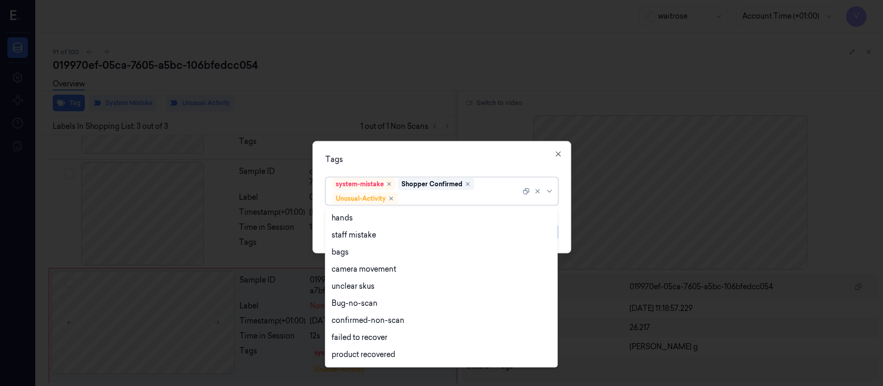
scroll to position [134, 0]
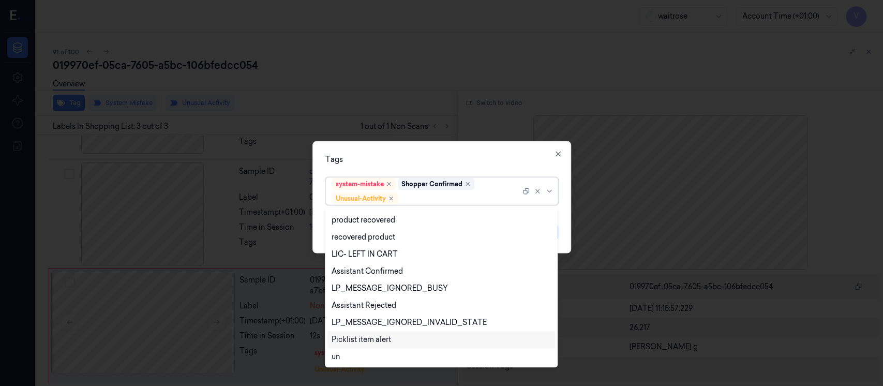
click at [355, 338] on div "Picklist item alert" at bounding box center [360, 339] width 59 height 11
click at [470, 158] on div "Tags" at bounding box center [441, 159] width 233 height 11
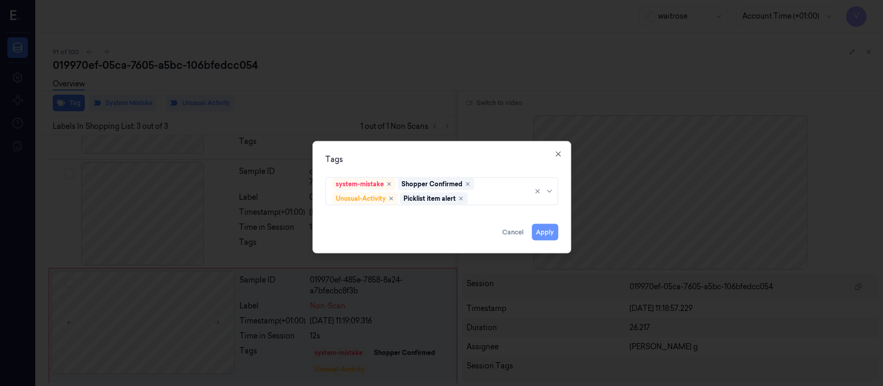
click at [546, 236] on button "Apply" at bounding box center [544, 232] width 26 height 17
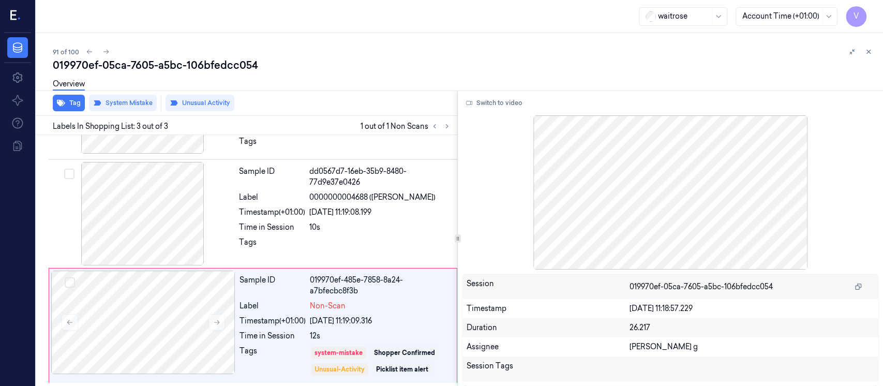
click at [754, 78] on div "Overview" at bounding box center [464, 85] width 822 height 26
click at [872, 52] on button at bounding box center [868, 51] width 12 height 12
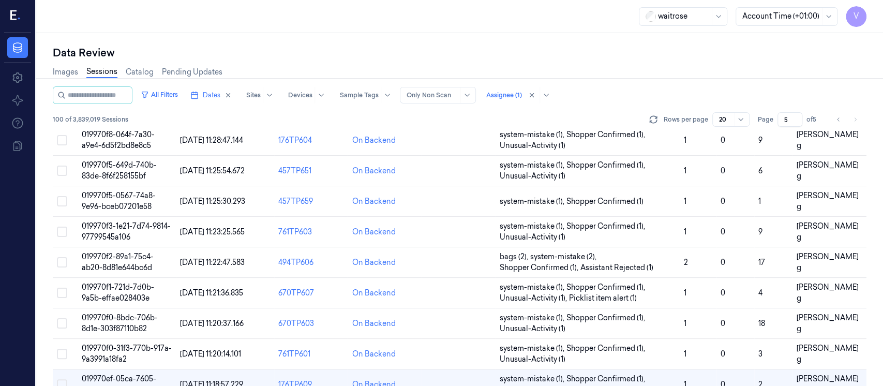
scroll to position [328, 0]
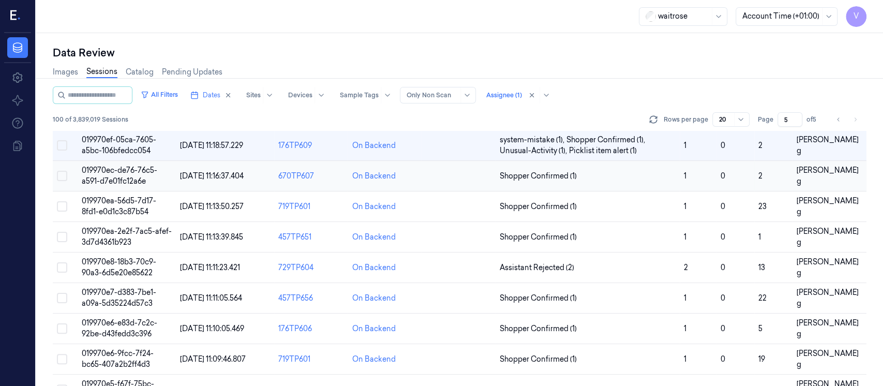
click at [480, 174] on td at bounding box center [458, 176] width 74 height 31
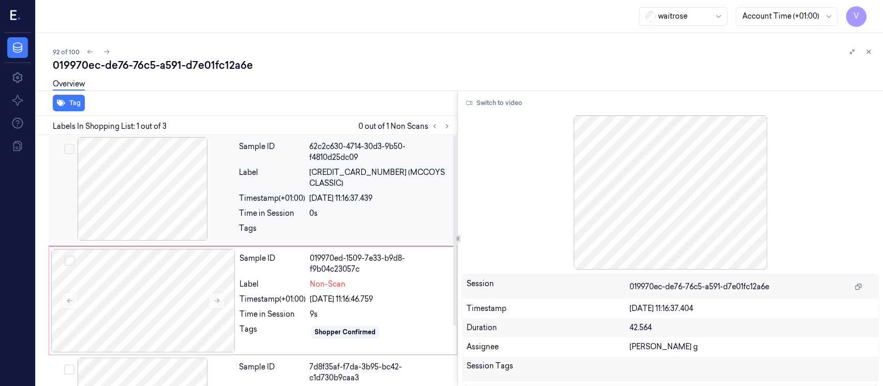
click at [168, 187] on div at bounding box center [143, 188] width 184 height 103
click at [492, 103] on button "Switch to video" at bounding box center [494, 103] width 65 height 17
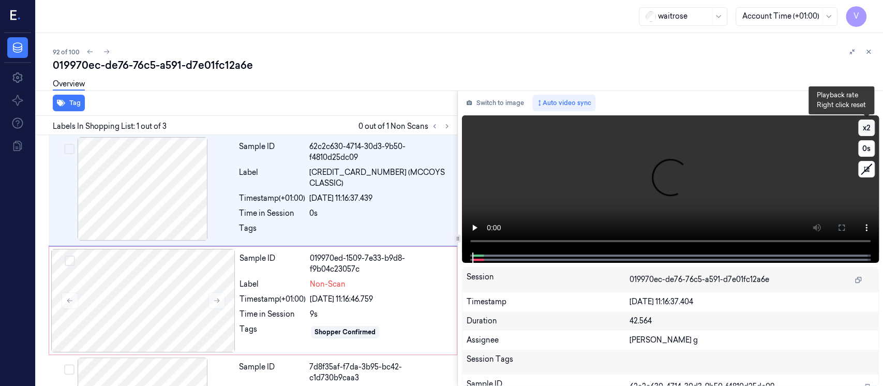
click at [859, 126] on button "x 2" at bounding box center [866, 127] width 17 height 17
click at [859, 126] on button "x 4" at bounding box center [866, 127] width 17 height 17
click at [844, 233] on button at bounding box center [841, 227] width 17 height 17
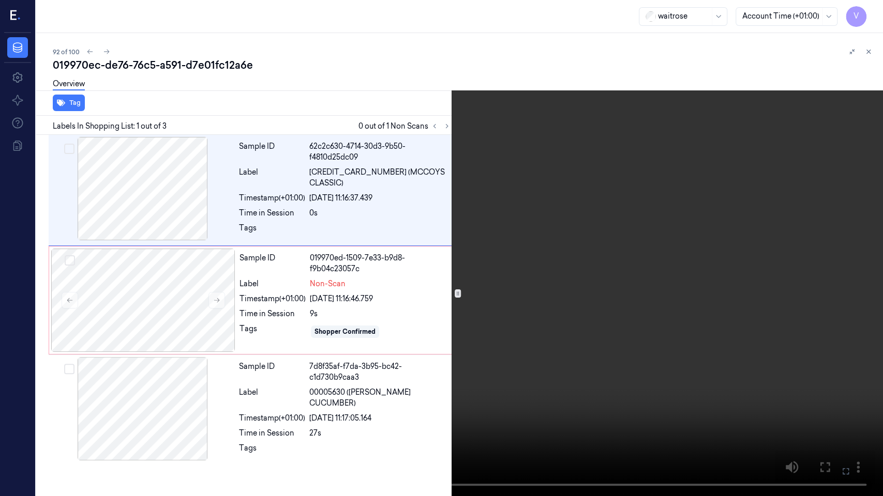
click at [0, 0] on icon at bounding box center [0, 0] width 0 height 0
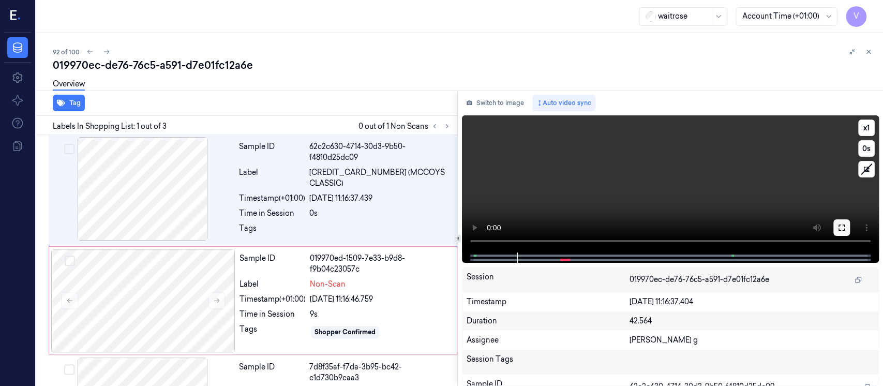
click at [842, 234] on button at bounding box center [841, 227] width 17 height 17
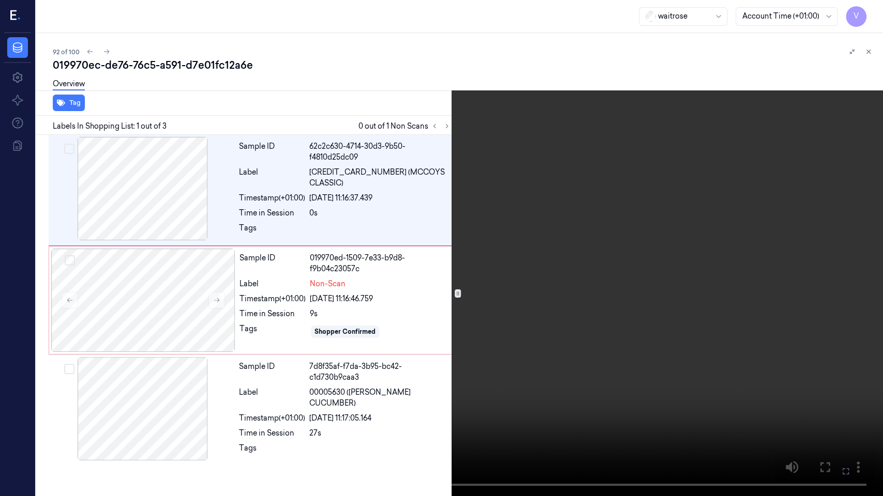
click at [0, 0] on icon at bounding box center [0, 0] width 0 height 0
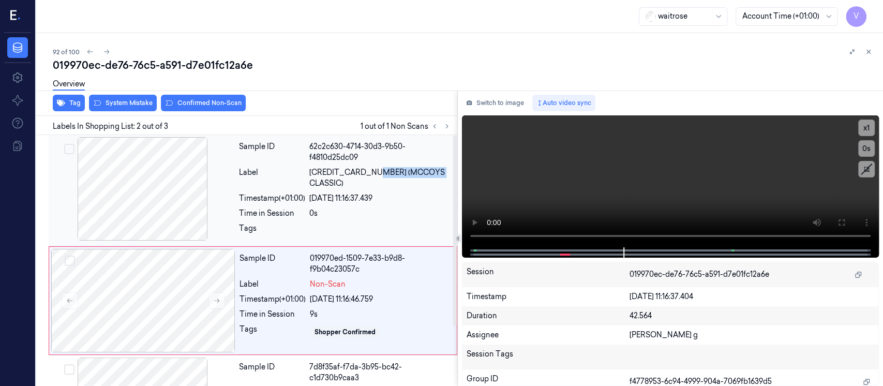
drag, startPoint x: 367, startPoint y: 170, endPoint x: 434, endPoint y: 172, distance: 67.3
click at [434, 172] on span "5000237129999 (MCCOYS CLASSIC)" at bounding box center [380, 178] width 142 height 22
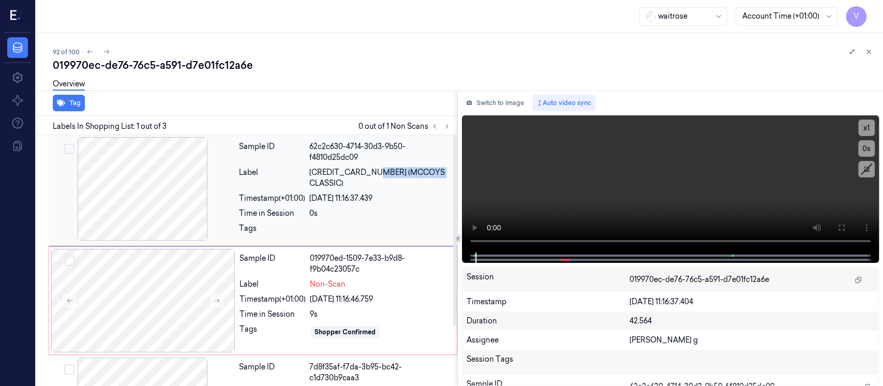
copy span "MCCOYS CLASSIC"
click at [483, 99] on button "Switch to image" at bounding box center [495, 103] width 66 height 17
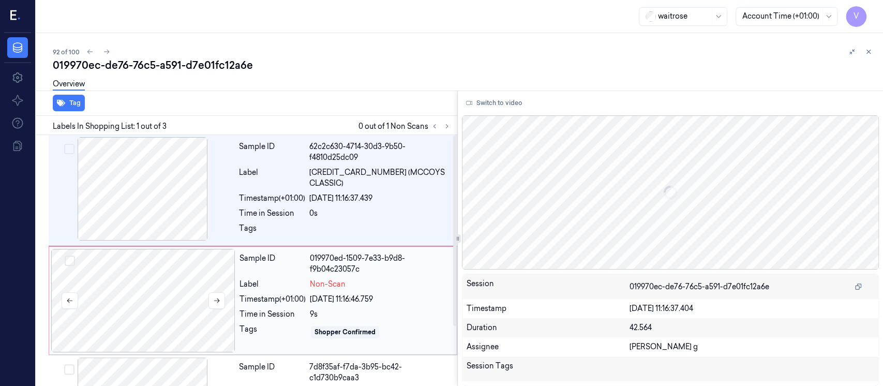
click at [105, 304] on div at bounding box center [143, 300] width 184 height 103
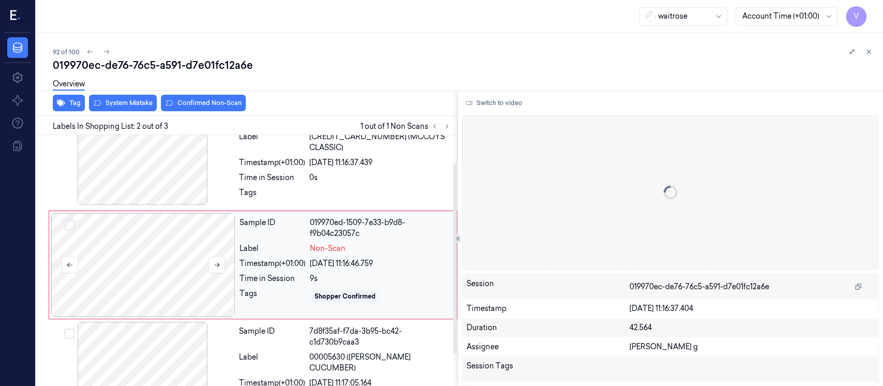
scroll to position [37, 0]
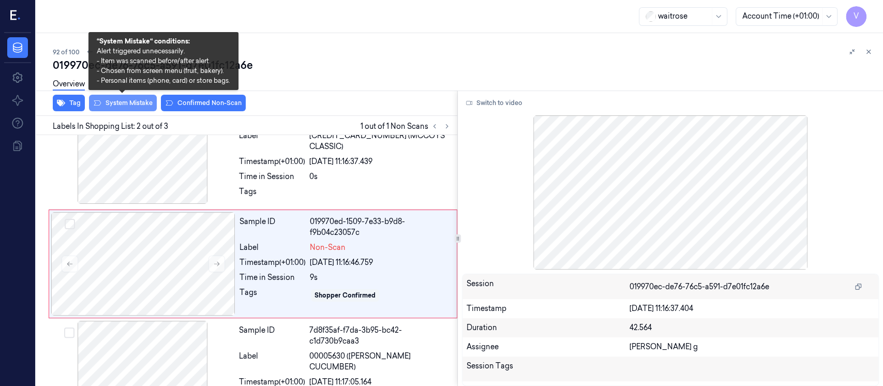
click at [128, 108] on button "System Mistake" at bounding box center [123, 103] width 68 height 17
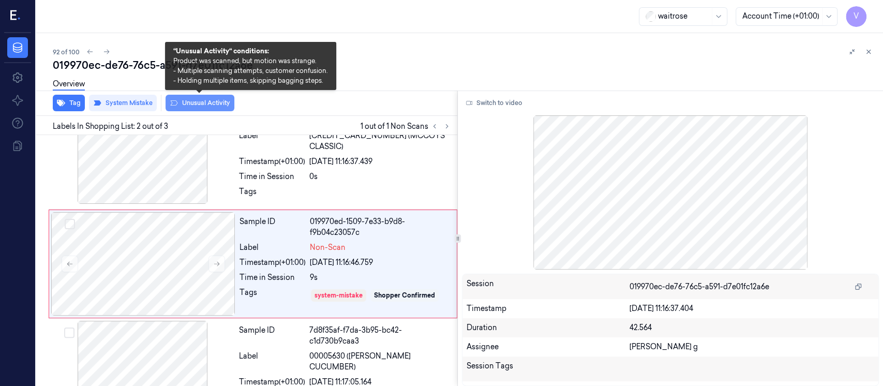
click at [215, 101] on button "Unusual Activity" at bounding box center [199, 103] width 69 height 17
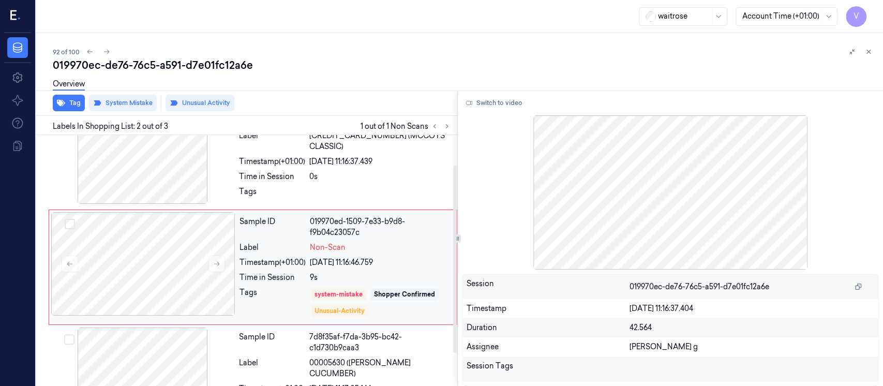
scroll to position [40, 0]
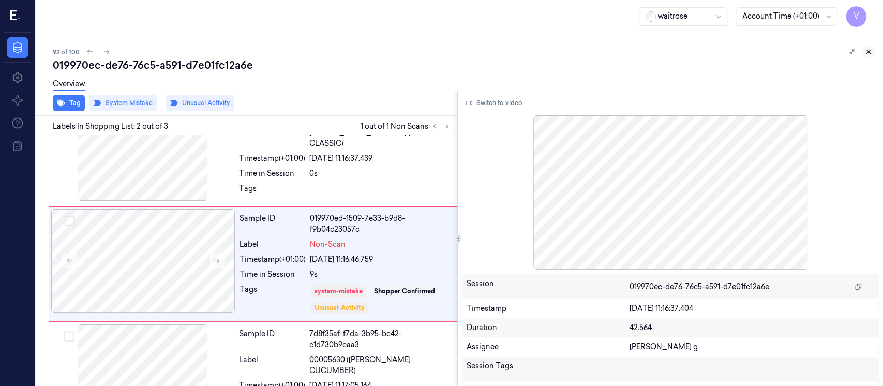
click at [868, 52] on icon at bounding box center [867, 51] width 7 height 7
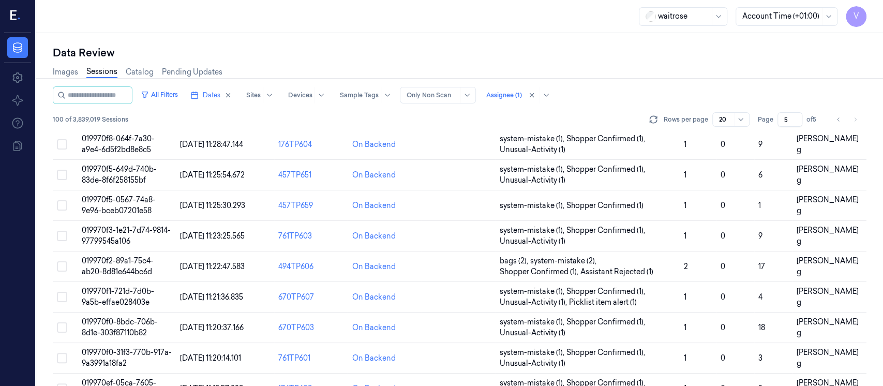
scroll to position [345, 0]
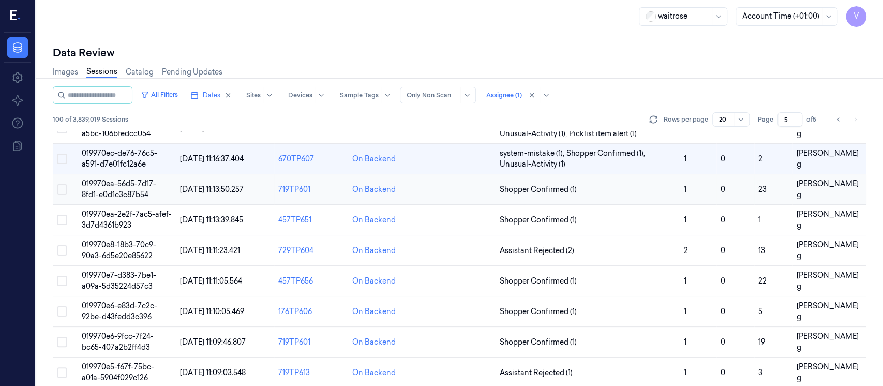
click at [443, 200] on td at bounding box center [458, 189] width 74 height 31
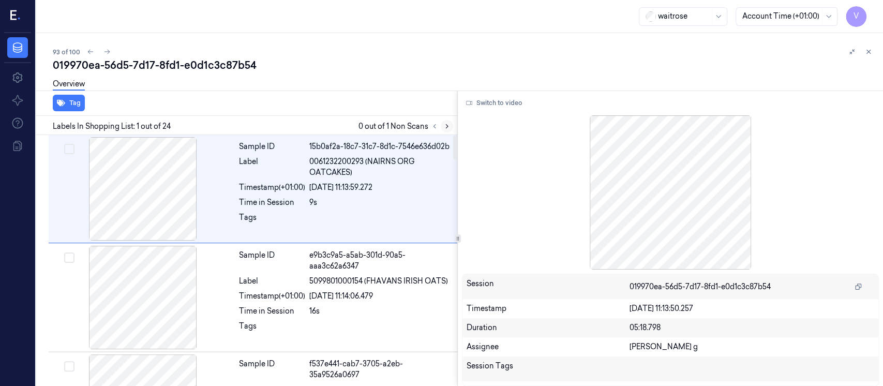
click at [446, 130] on button at bounding box center [446, 126] width 12 height 12
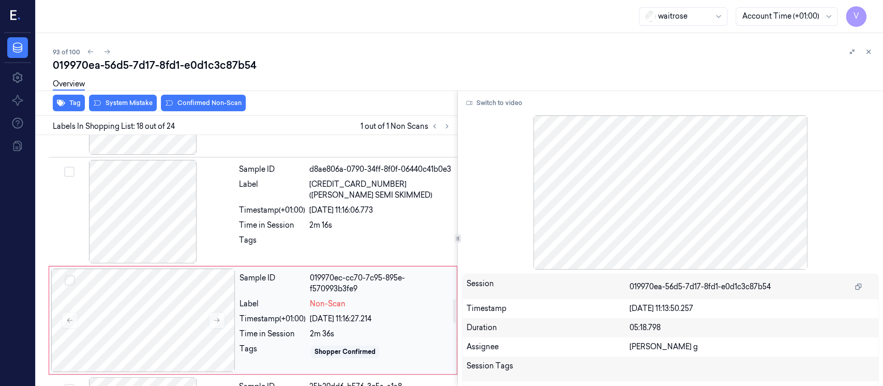
scroll to position [1725, 0]
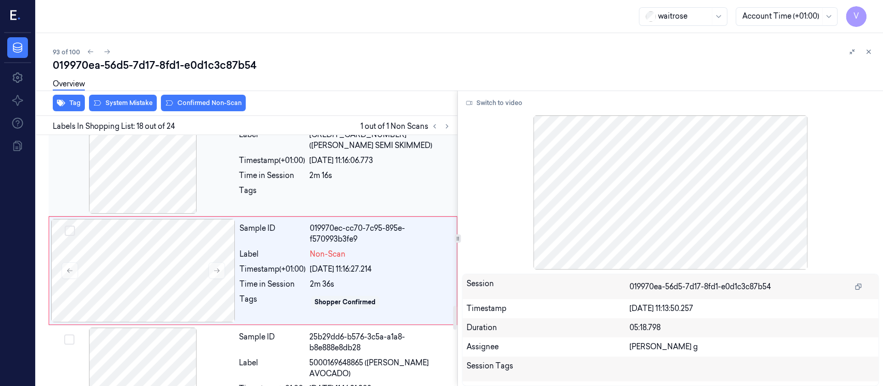
click at [318, 147] on span "5000169015315 (WR ESS SEMI SKIMMED)" at bounding box center [380, 140] width 142 height 22
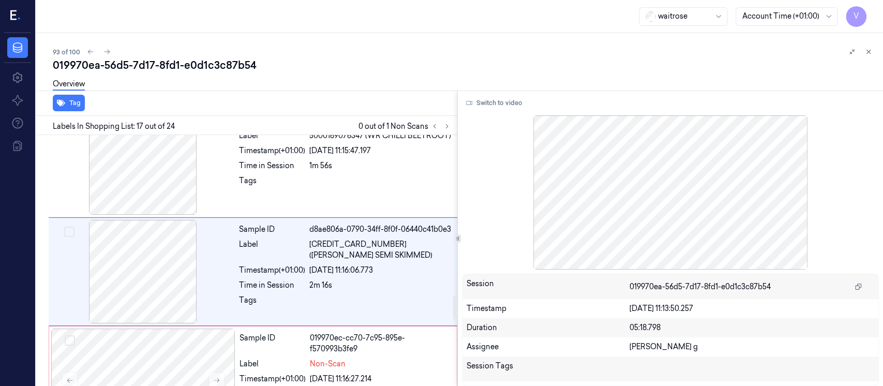
scroll to position [1683, 0]
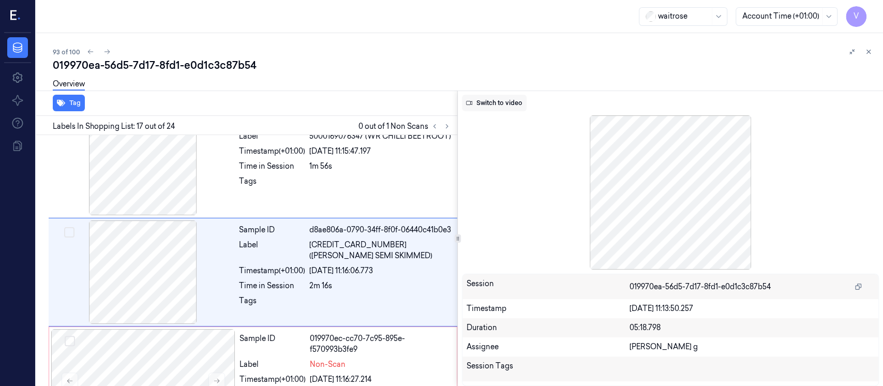
click at [486, 105] on button "Switch to video" at bounding box center [494, 103] width 65 height 17
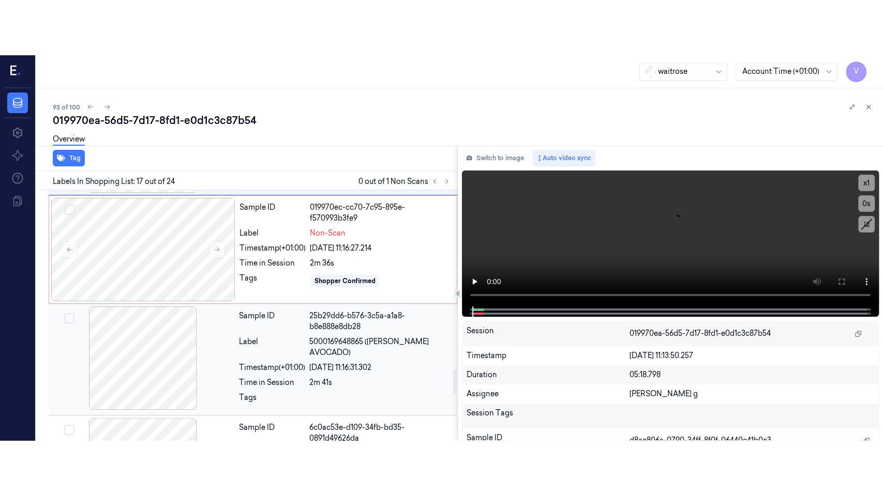
scroll to position [1890, 0]
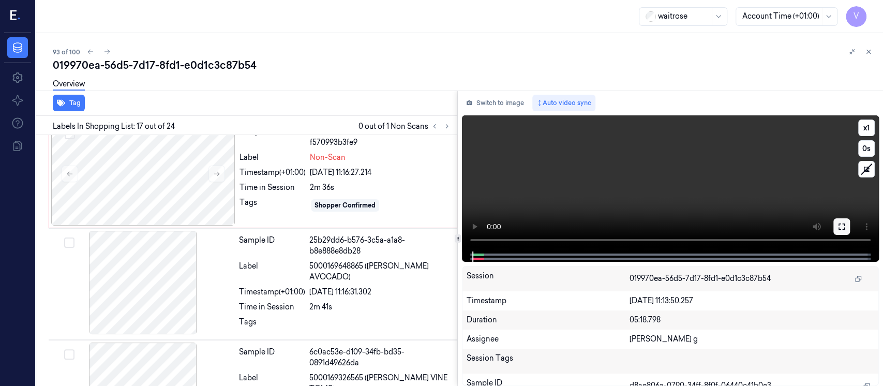
click at [837, 230] on icon at bounding box center [841, 226] width 8 height 8
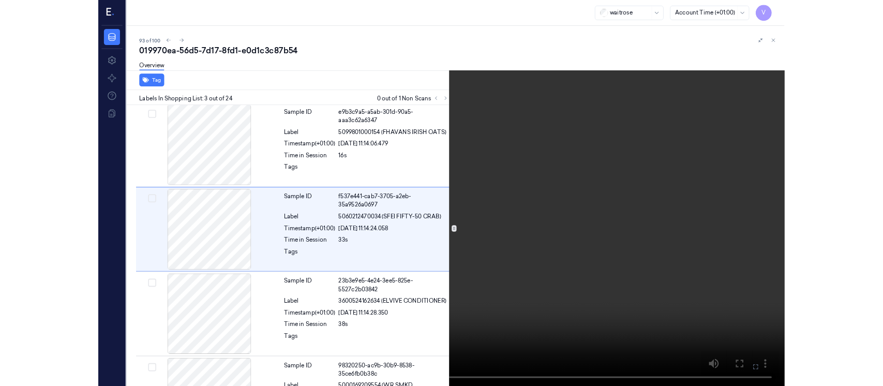
scroll to position [90, 0]
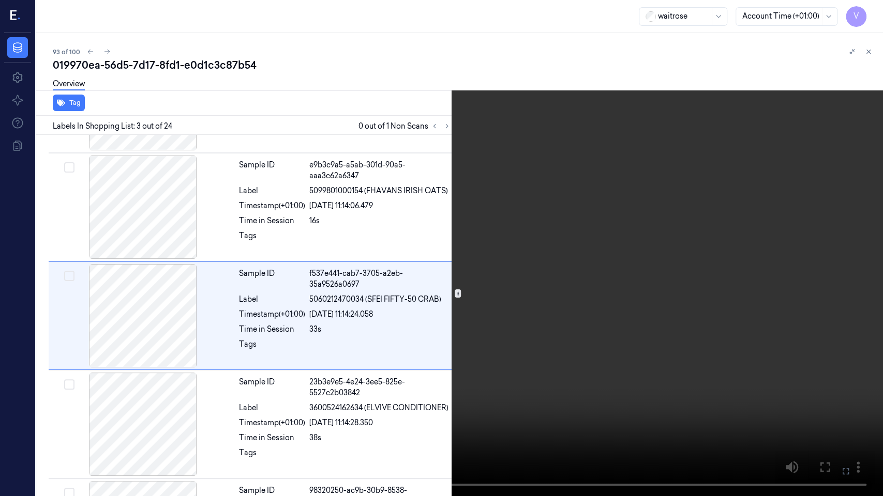
click at [0, 0] on button at bounding box center [0, 0] width 0 height 0
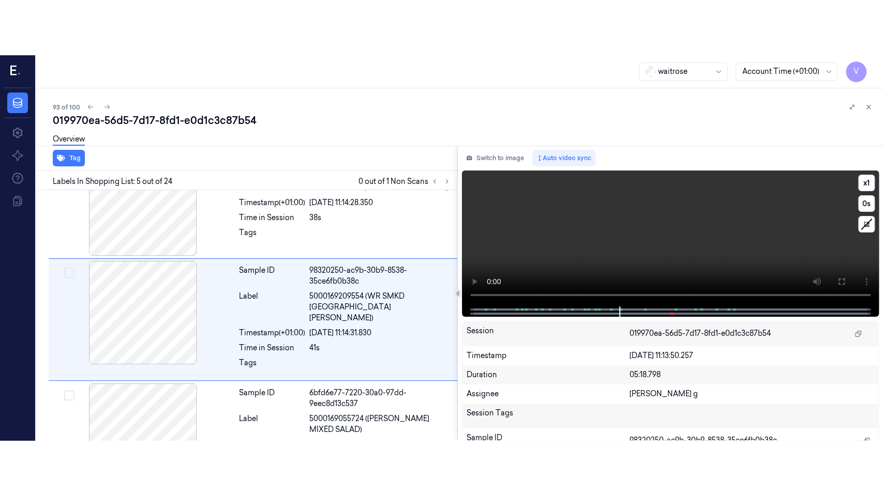
scroll to position [363, 0]
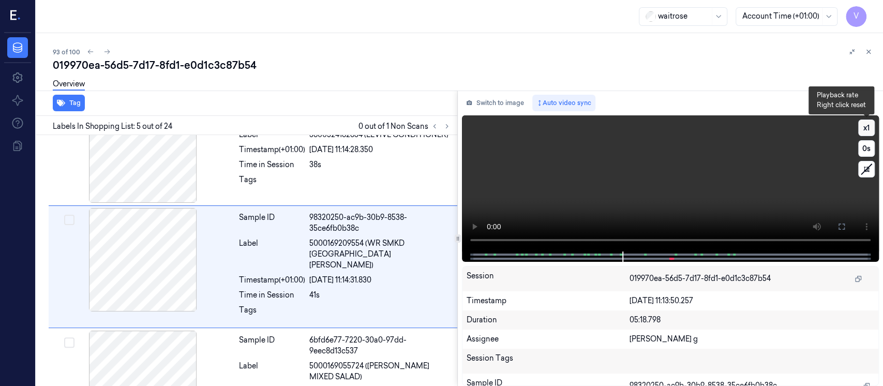
click at [868, 129] on button "x 1" at bounding box center [866, 127] width 17 height 17
click at [843, 230] on icon at bounding box center [841, 226] width 6 height 6
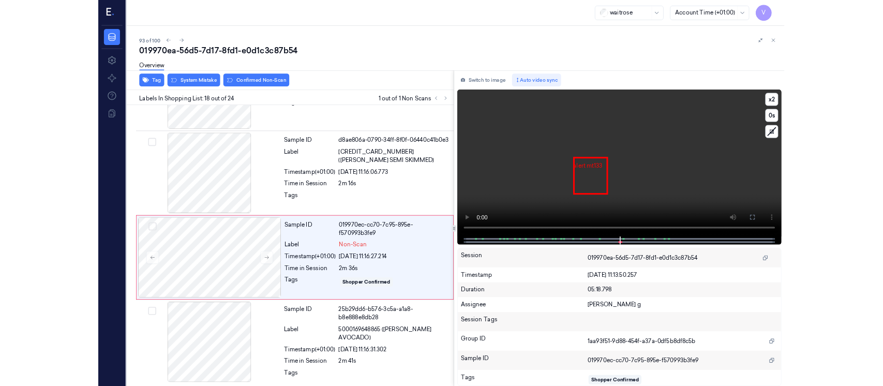
scroll to position [1738, 0]
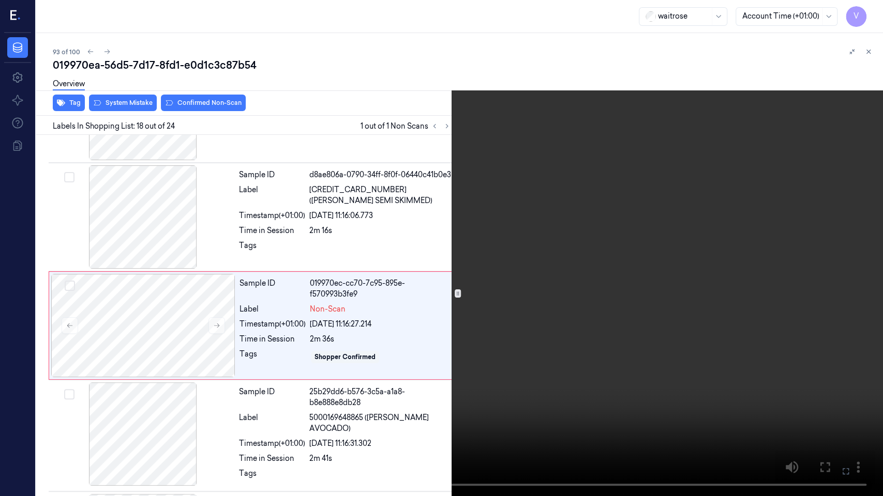
click at [0, 0] on icon at bounding box center [0, 0] width 0 height 0
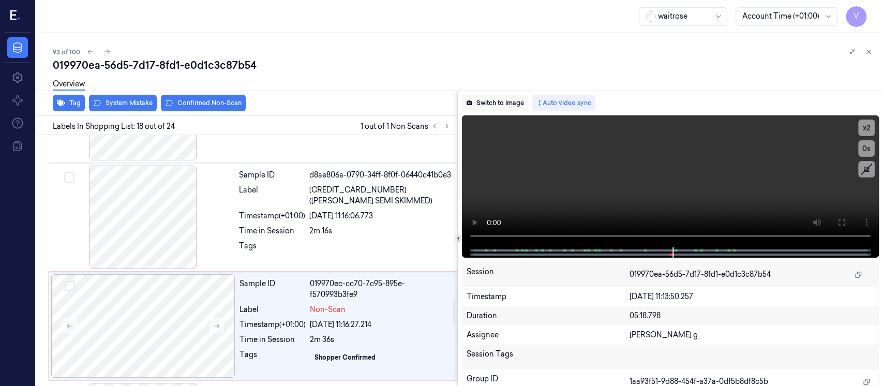
click at [504, 104] on button "Switch to image" at bounding box center [495, 103] width 66 height 17
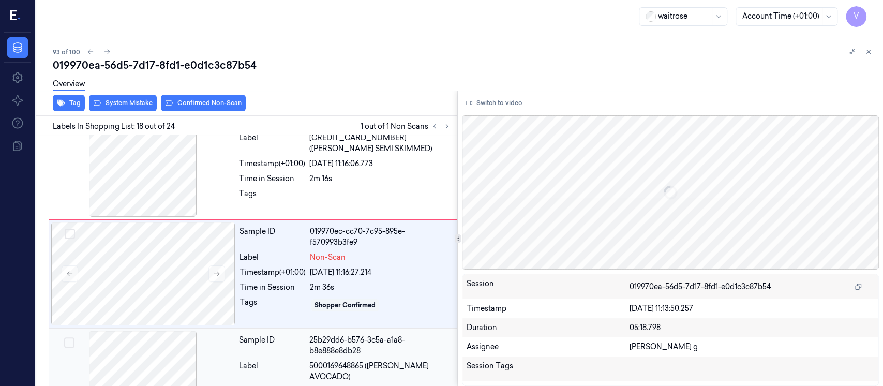
scroll to position [1794, 0]
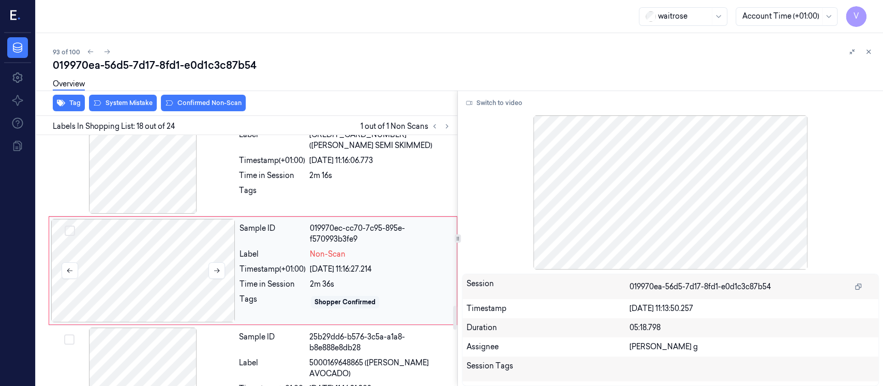
click at [141, 263] on div at bounding box center [143, 270] width 184 height 103
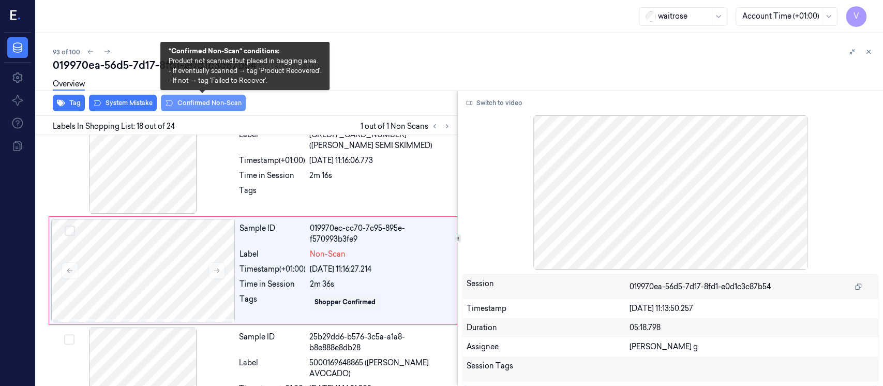
click at [191, 108] on button "Confirmed Non-Scan" at bounding box center [203, 103] width 85 height 17
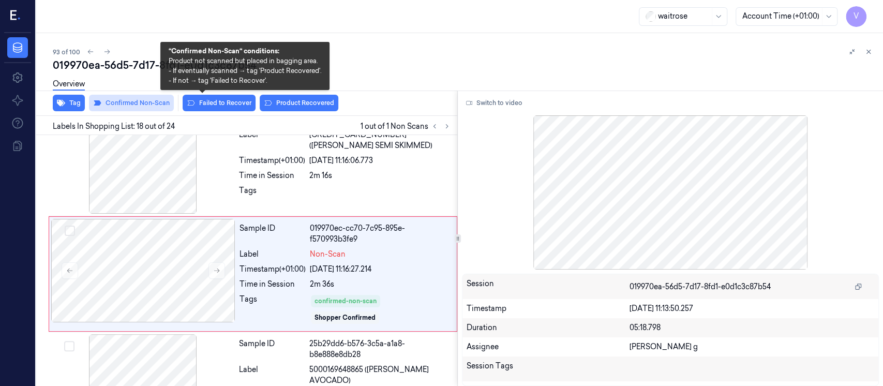
scroll to position [1797, 0]
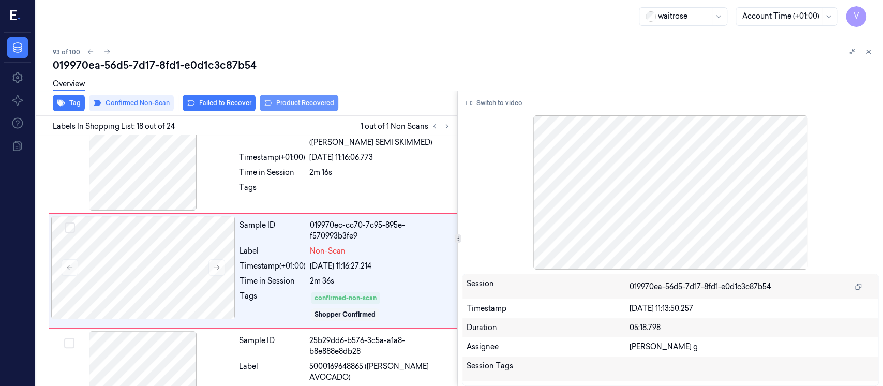
click at [282, 103] on button "Product Recovered" at bounding box center [299, 103] width 79 height 17
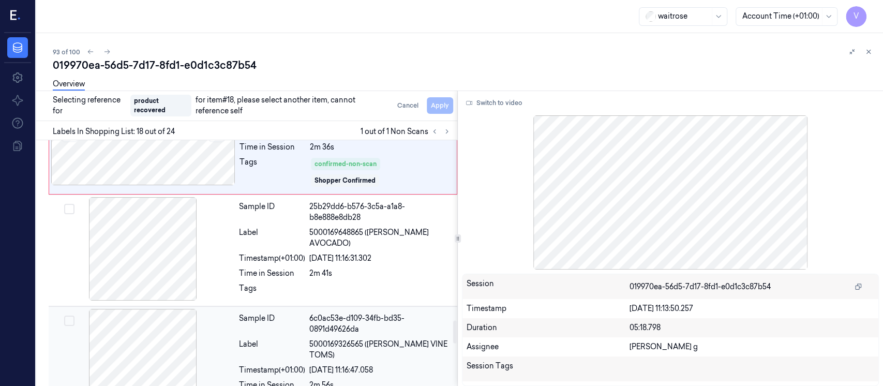
scroll to position [2003, 0]
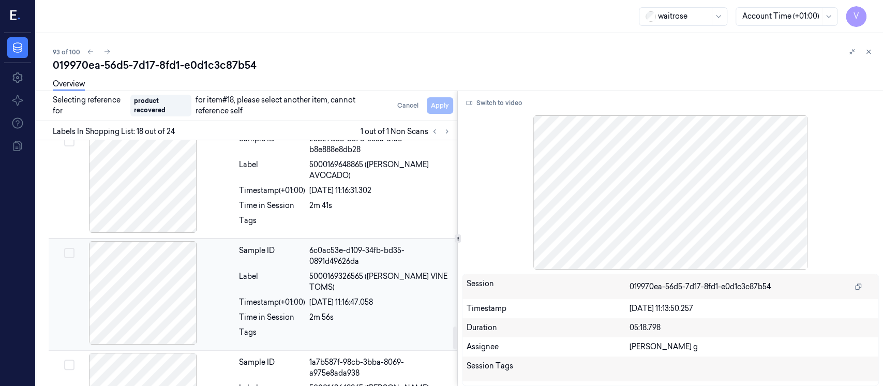
click at [139, 271] on div at bounding box center [143, 292] width 184 height 103
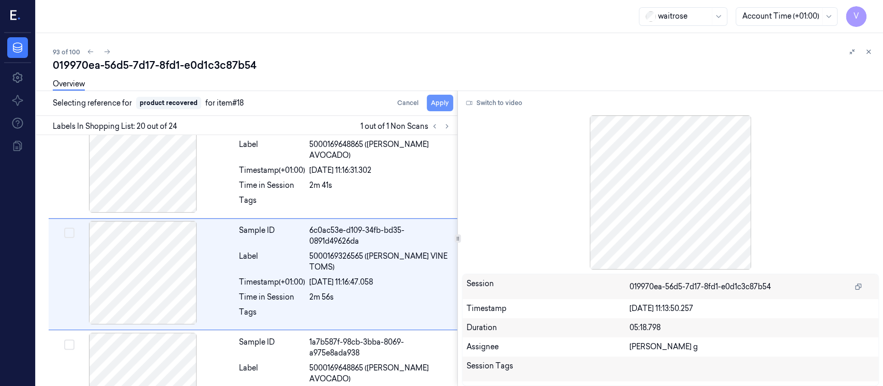
click at [431, 105] on button "Apply" at bounding box center [440, 103] width 26 height 17
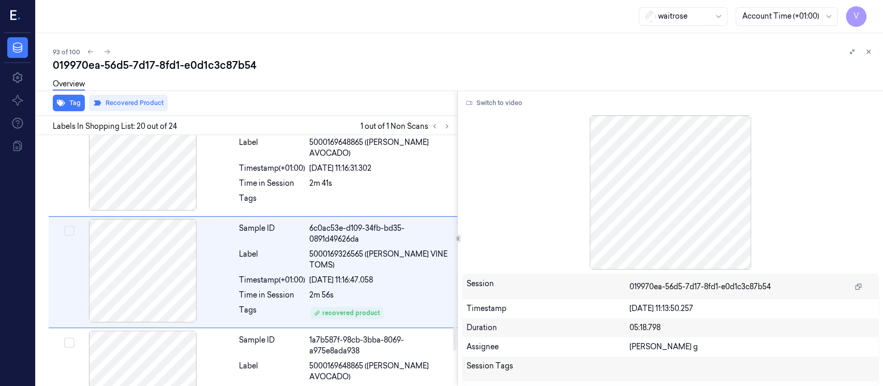
scroll to position [2031, 0]
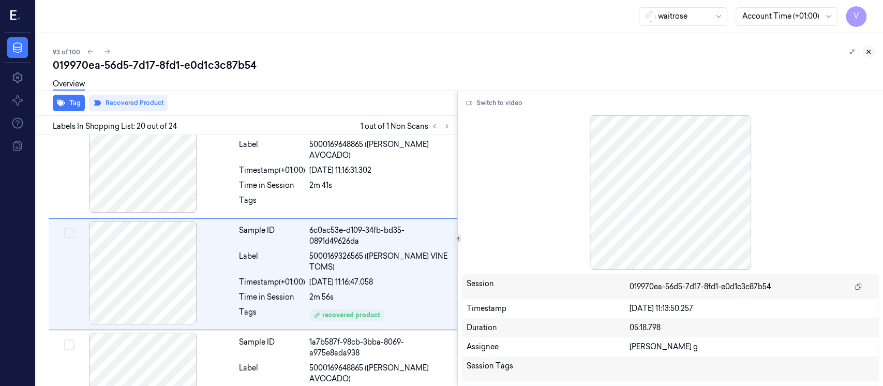
click at [869, 53] on icon at bounding box center [869, 52] width 4 height 4
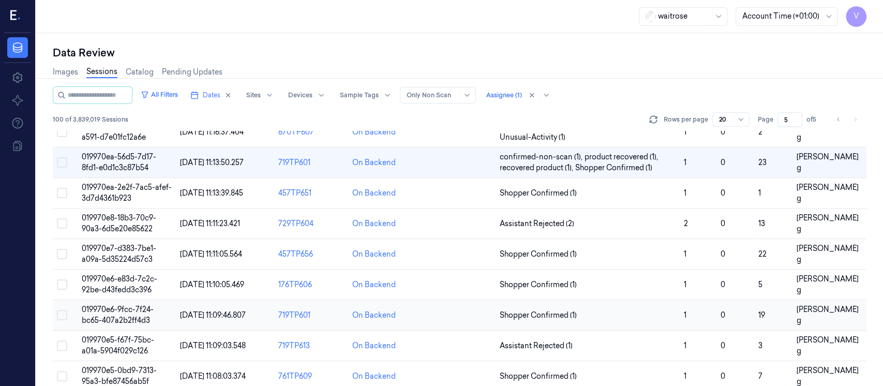
scroll to position [372, 0]
click at [457, 205] on td at bounding box center [458, 193] width 74 height 31
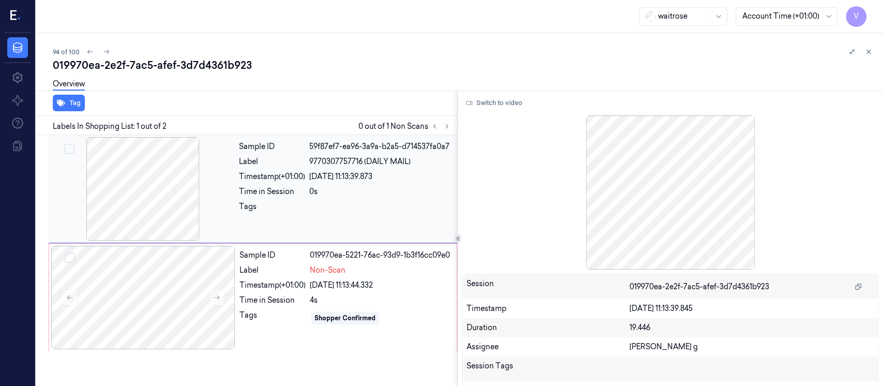
click at [155, 219] on div at bounding box center [143, 188] width 184 height 103
click at [496, 102] on button "Switch to video" at bounding box center [494, 103] width 65 height 17
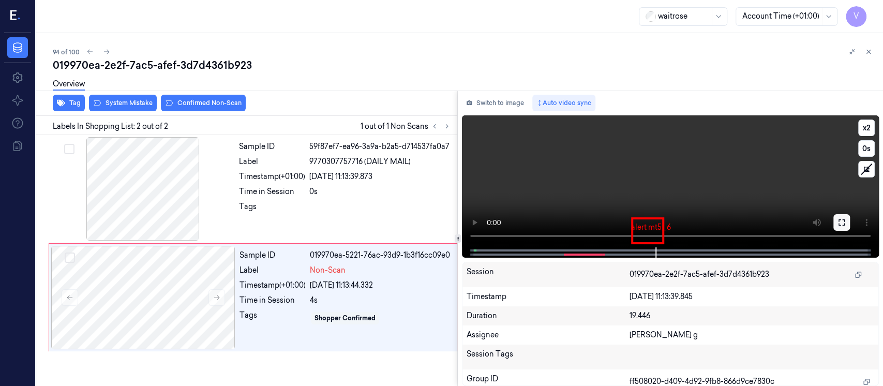
click at [841, 227] on button at bounding box center [841, 222] width 17 height 17
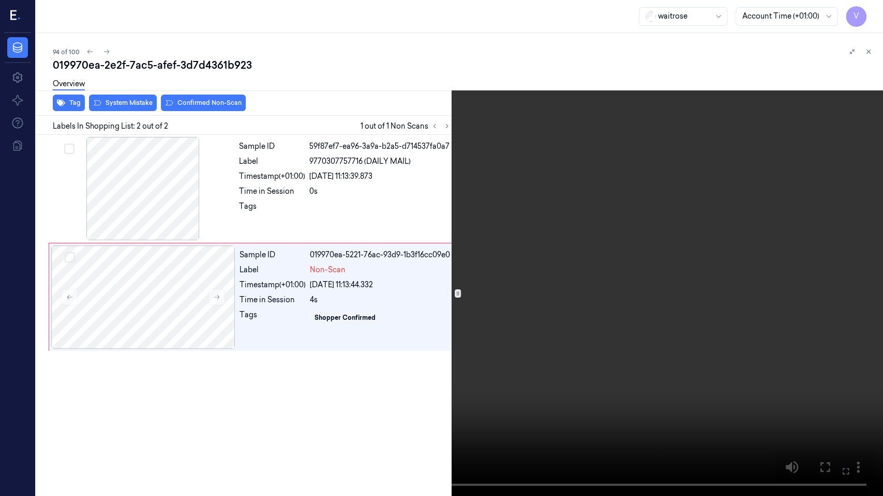
click at [0, 0] on icon at bounding box center [0, 0] width 0 height 0
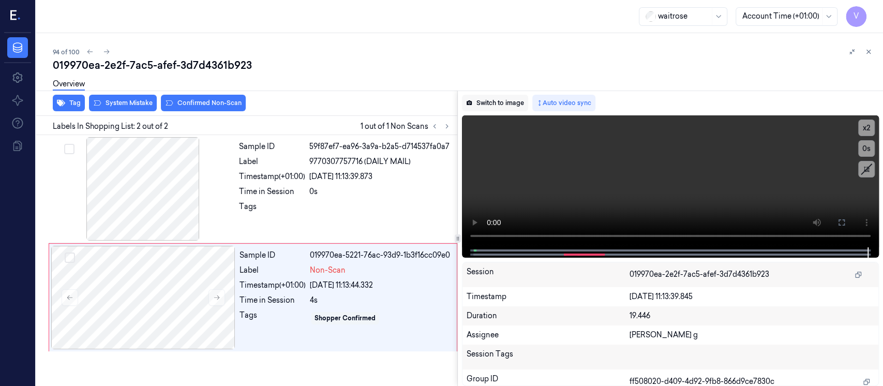
click at [506, 104] on button "Switch to image" at bounding box center [495, 103] width 66 height 17
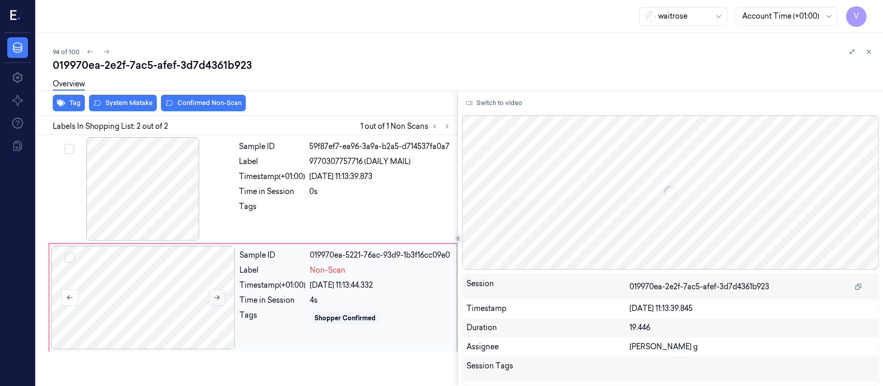
click at [221, 296] on button at bounding box center [216, 297] width 17 height 17
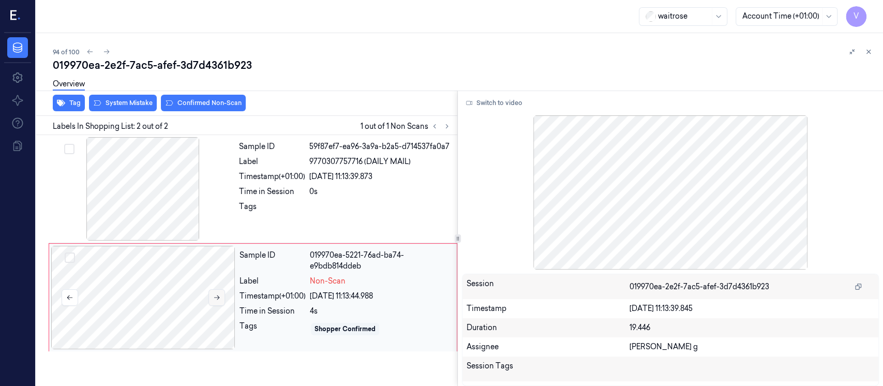
click at [221, 296] on button at bounding box center [216, 297] width 17 height 17
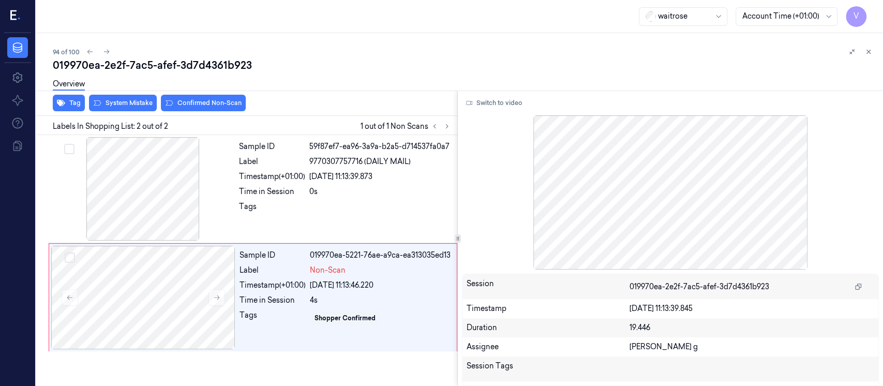
click at [124, 95] on div "Overview" at bounding box center [464, 85] width 822 height 26
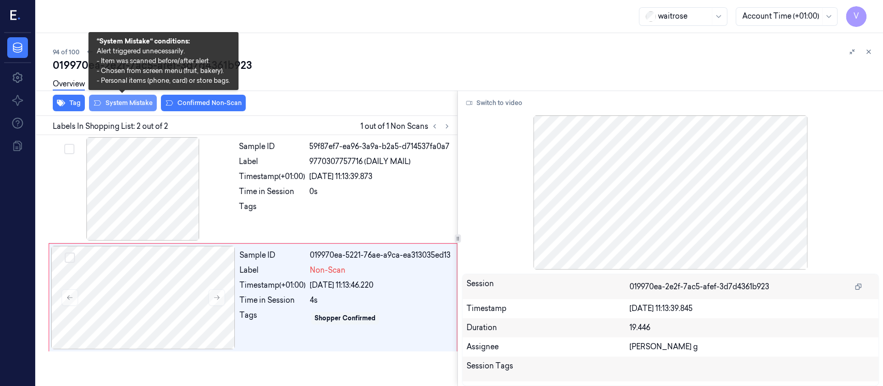
click at [117, 102] on button "System Mistake" at bounding box center [123, 103] width 68 height 17
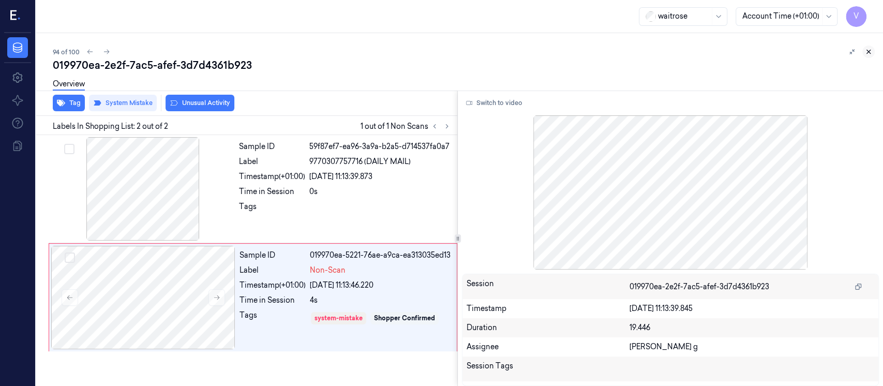
click at [868, 52] on icon at bounding box center [869, 52] width 4 height 4
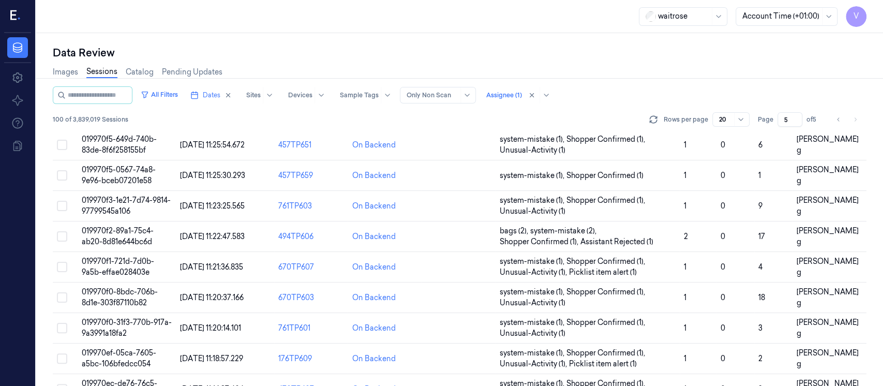
scroll to position [385, 0]
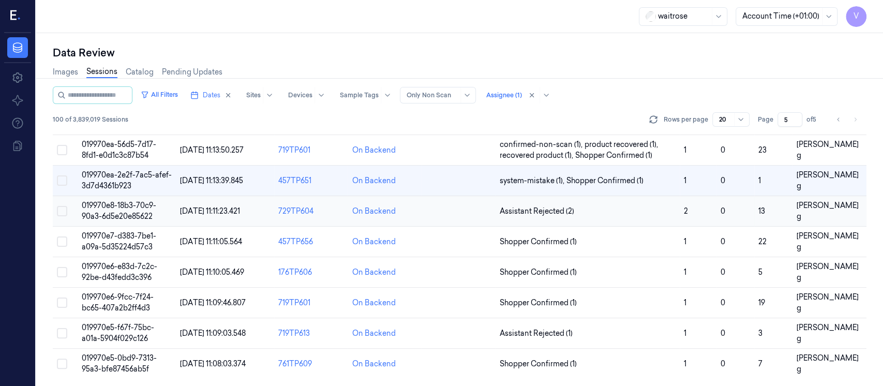
click at [461, 211] on td at bounding box center [458, 211] width 74 height 31
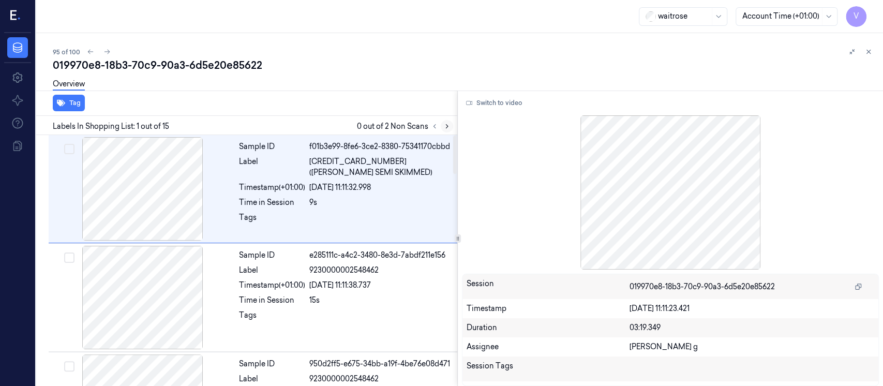
click at [450, 129] on button at bounding box center [446, 126] width 12 height 12
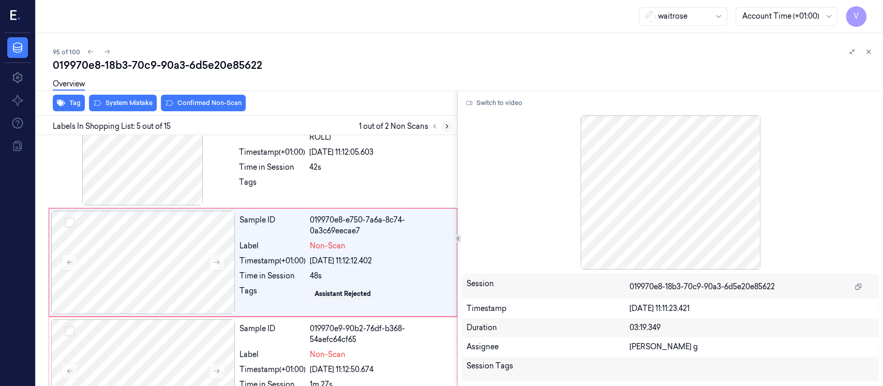
scroll to position [362, 0]
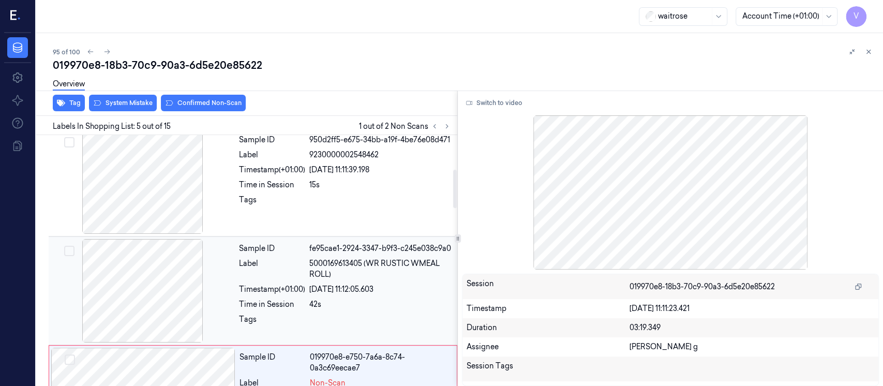
click at [162, 279] on div at bounding box center [143, 290] width 184 height 103
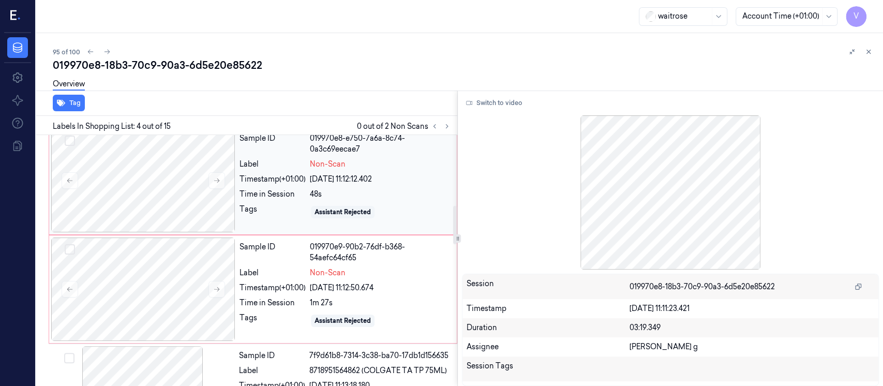
scroll to position [460, 0]
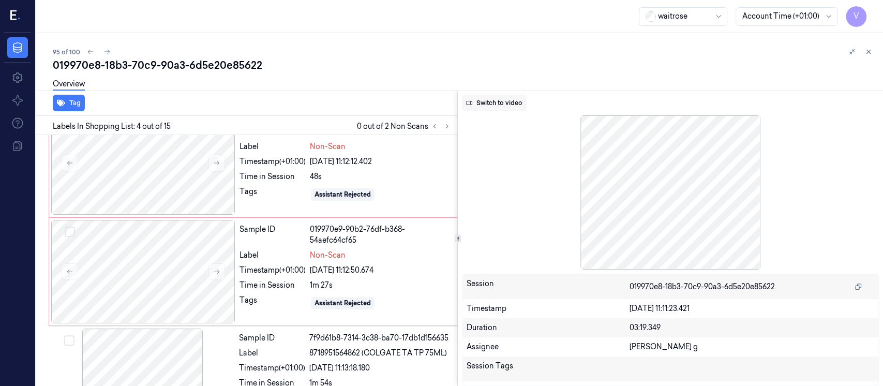
click at [492, 104] on button "Switch to video" at bounding box center [494, 103] width 65 height 17
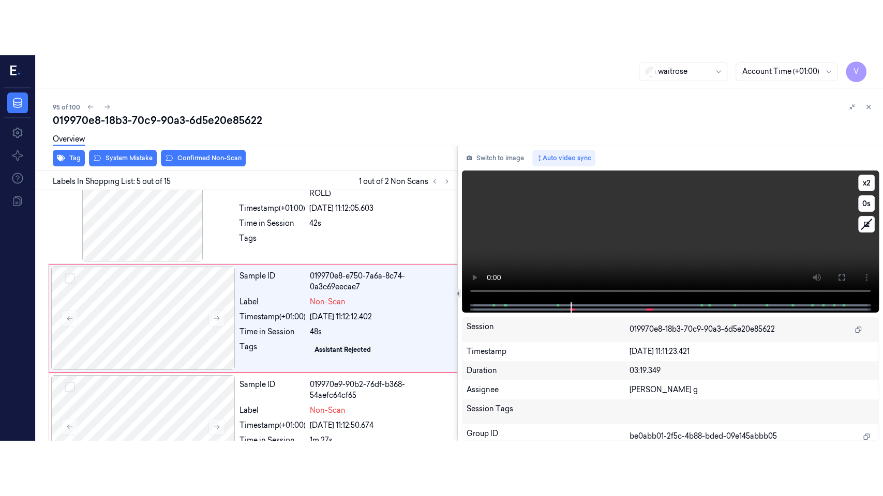
scroll to position [362, 0]
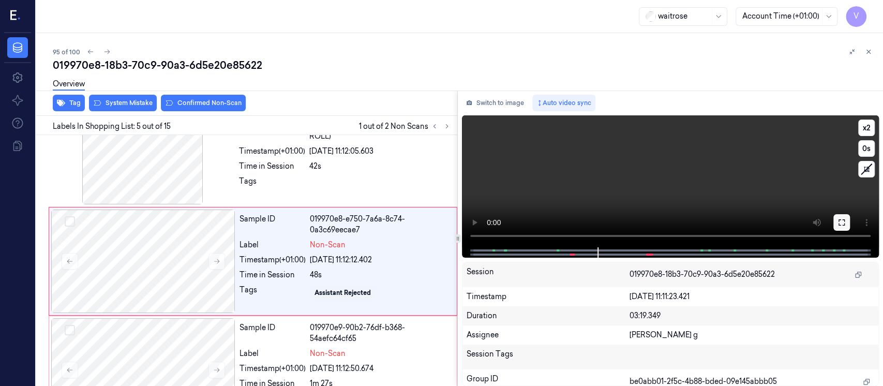
click at [838, 225] on icon at bounding box center [841, 222] width 8 height 8
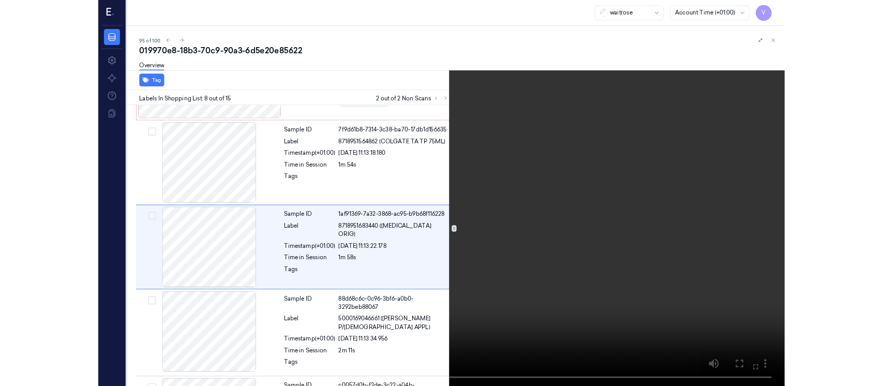
scroll to position [632, 0]
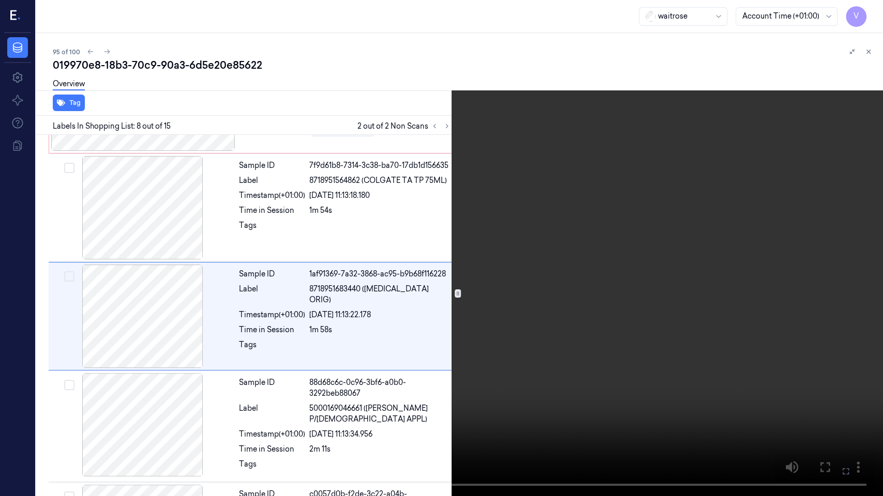
click at [0, 0] on icon at bounding box center [0, 0] width 0 height 0
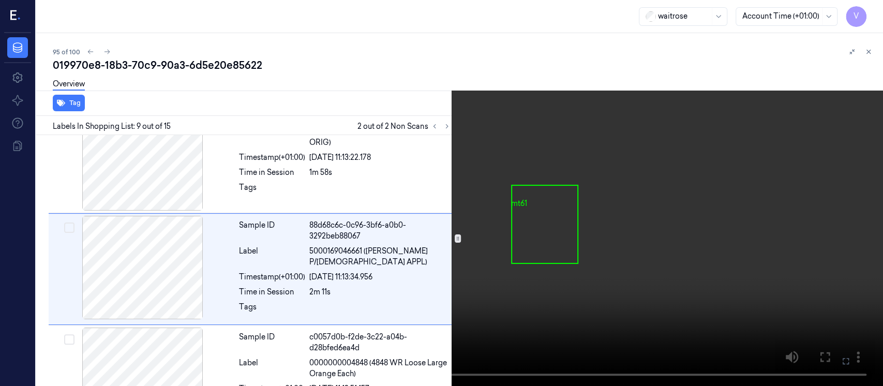
scroll to position [797, 0]
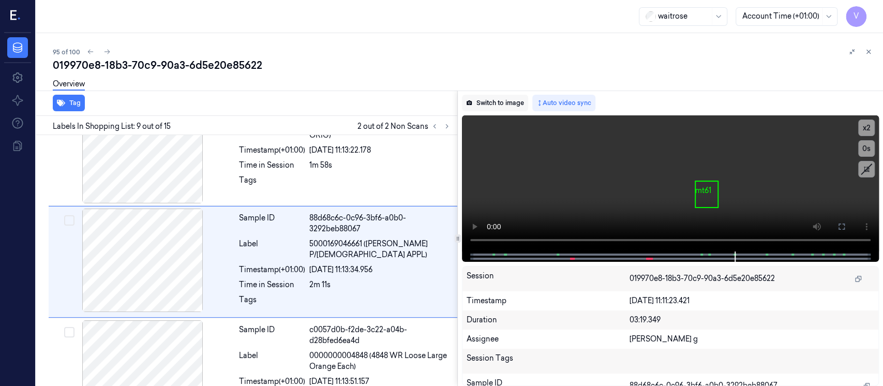
click at [494, 103] on button "Switch to image" at bounding box center [495, 103] width 66 height 17
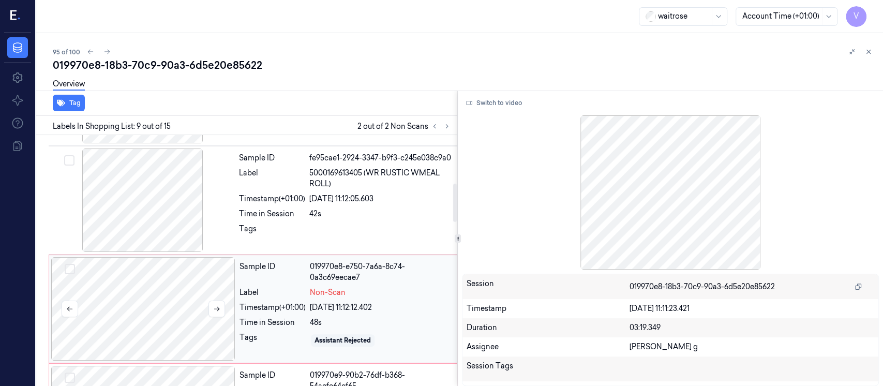
click at [180, 315] on div at bounding box center [143, 308] width 184 height 103
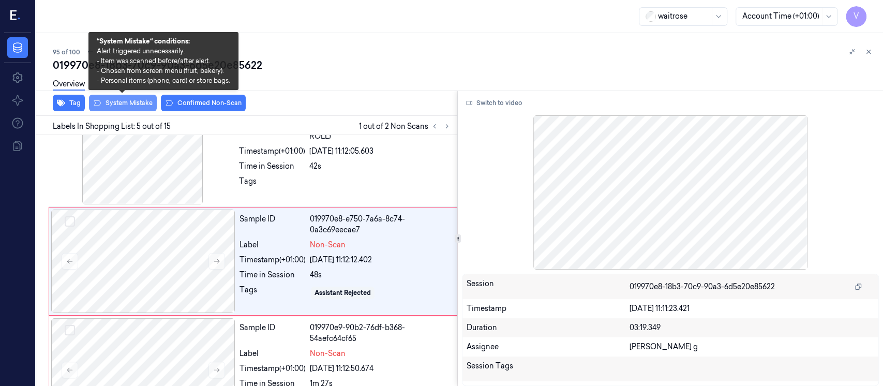
click at [140, 102] on button "System Mistake" at bounding box center [123, 103] width 68 height 17
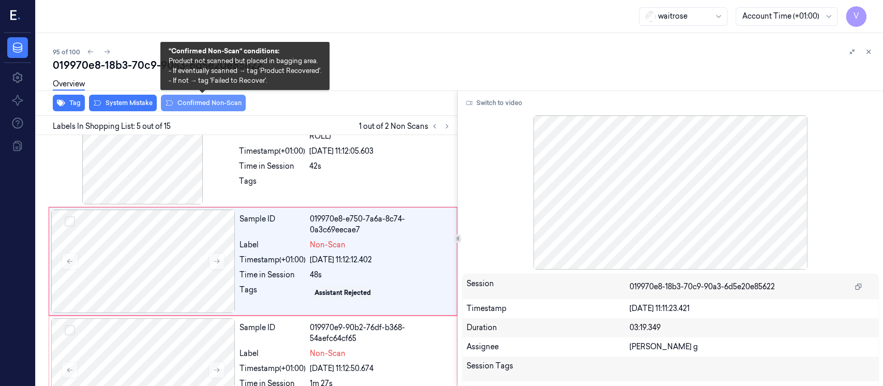
click at [211, 108] on button "Confirmed Non-Scan" at bounding box center [203, 103] width 85 height 17
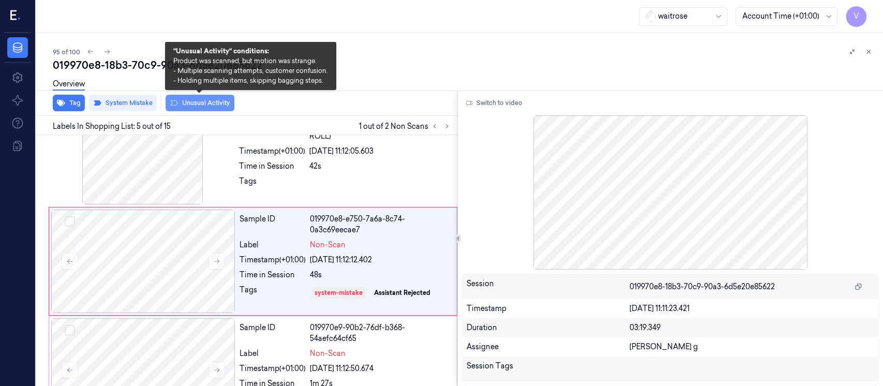
click at [204, 100] on button "Unusual Activity" at bounding box center [199, 103] width 69 height 17
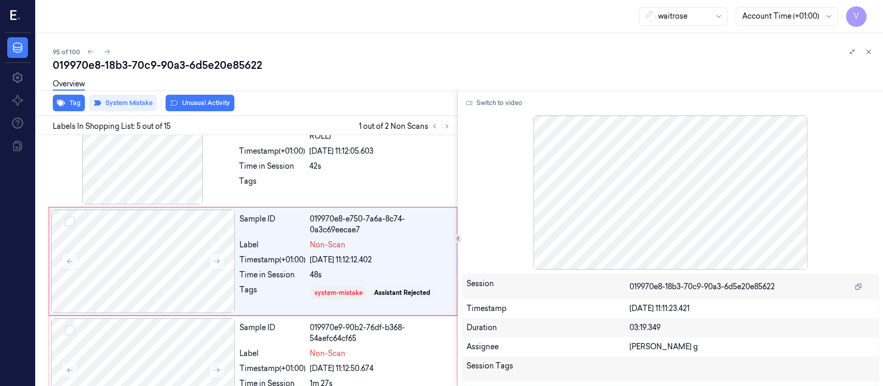
scroll to position [376, 0]
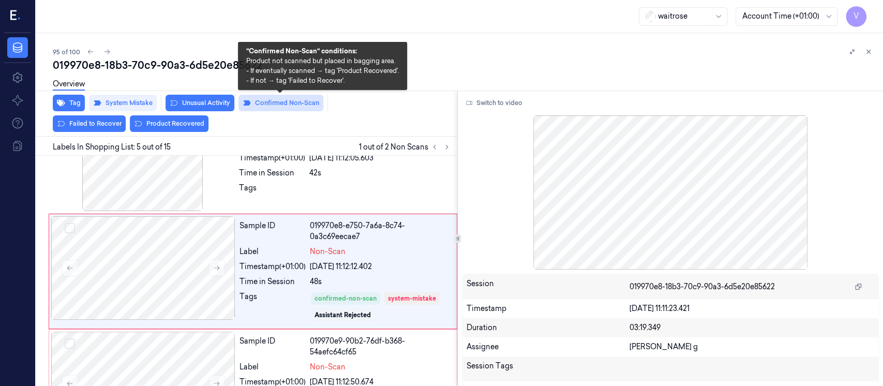
click at [295, 101] on button "Confirmed Non-Scan" at bounding box center [280, 103] width 85 height 17
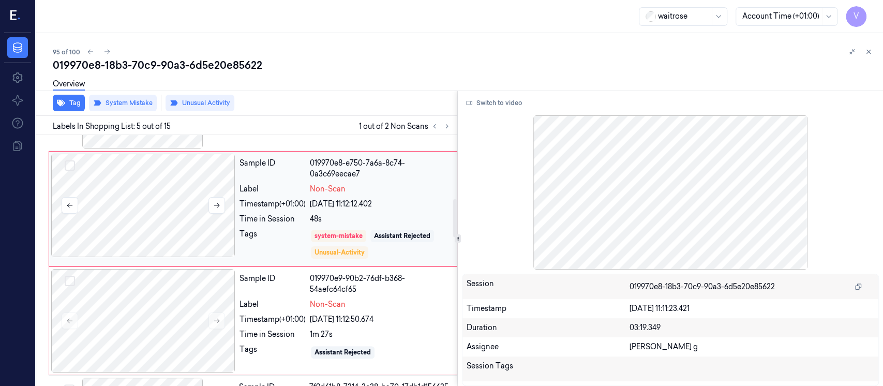
scroll to position [434, 0]
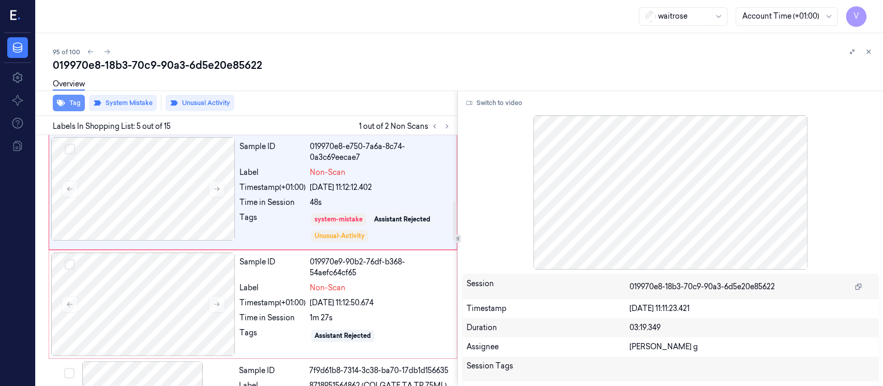
click at [69, 102] on button "Tag" at bounding box center [69, 103] width 32 height 17
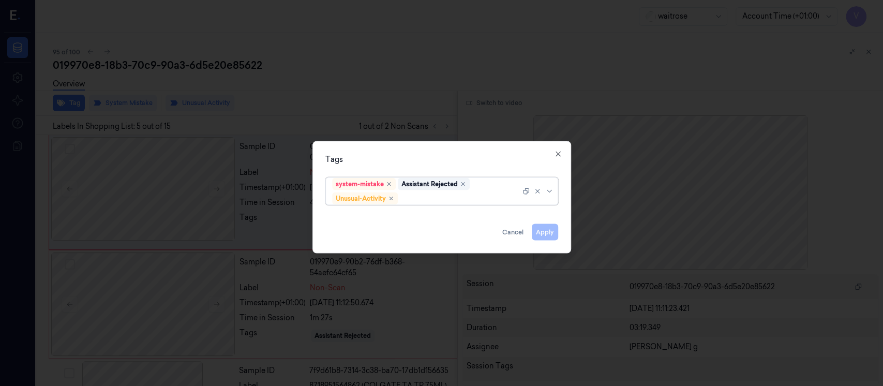
click at [447, 194] on div at bounding box center [460, 198] width 120 height 11
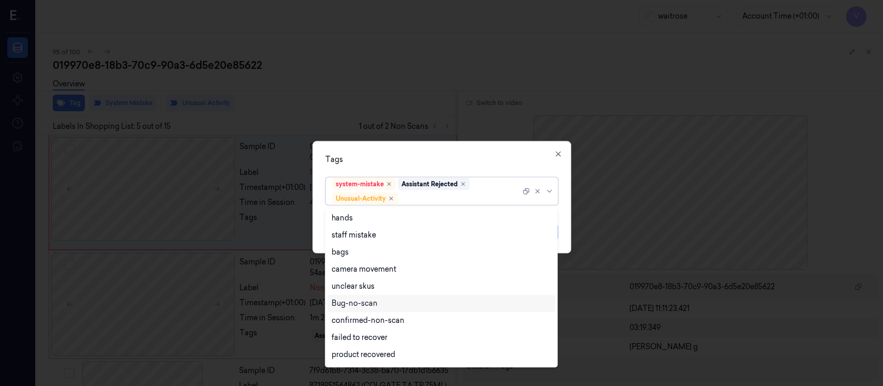
scroll to position [134, 0]
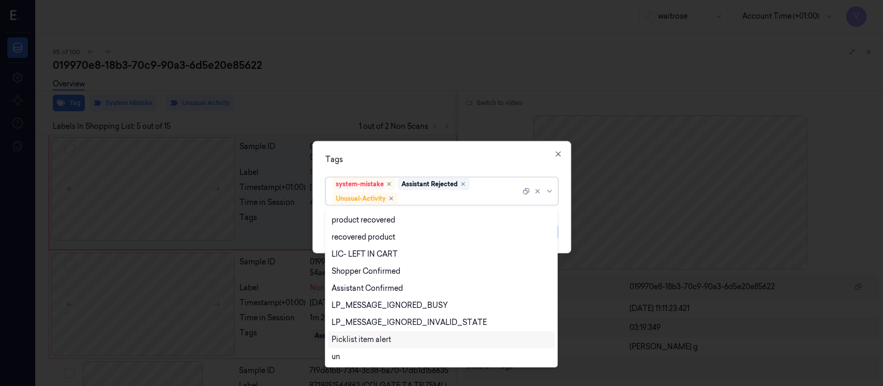
click at [364, 344] on div "Picklist item alert" at bounding box center [360, 339] width 59 height 11
click at [492, 166] on div "Tags option Picklist item alert, selected. 20 results available. Use Up and Dow…" at bounding box center [441, 197] width 259 height 112
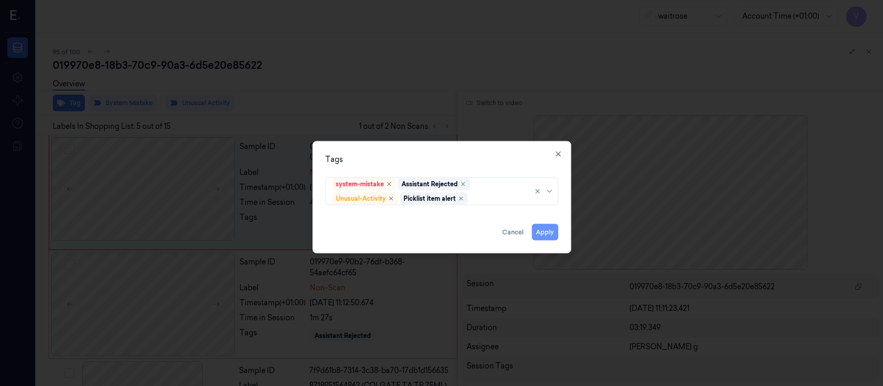
click at [549, 224] on button "Apply" at bounding box center [544, 232] width 26 height 17
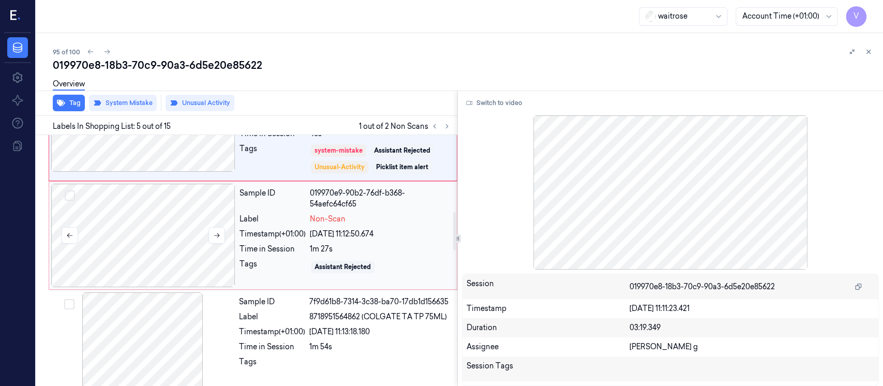
click at [192, 229] on div at bounding box center [143, 235] width 184 height 103
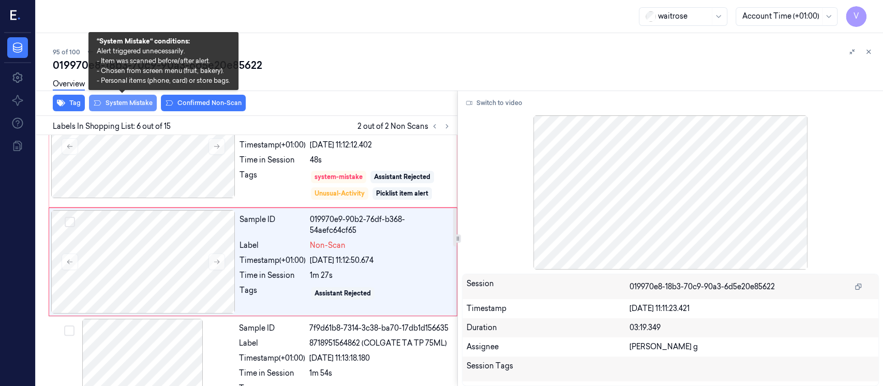
click at [129, 104] on button "System Mistake" at bounding box center [123, 103] width 68 height 17
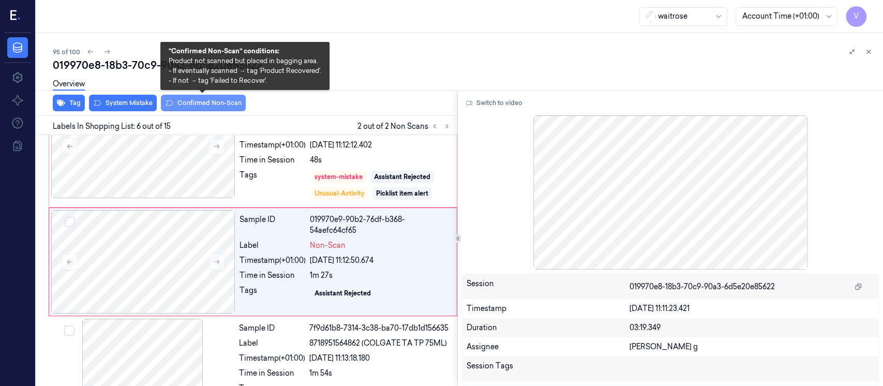
click at [231, 107] on button "Confirmed Non-Scan" at bounding box center [203, 103] width 85 height 17
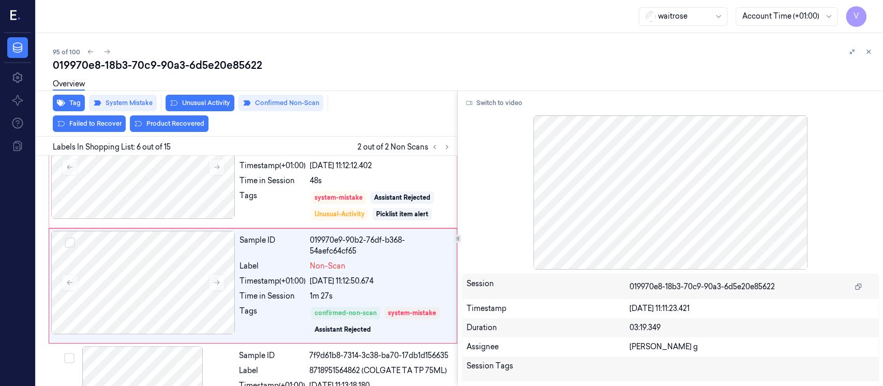
scroll to position [491, 0]
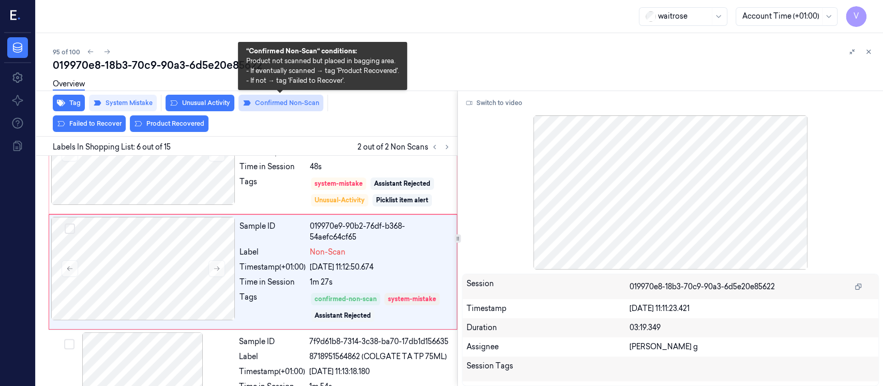
click at [283, 110] on button "Confirmed Non-Scan" at bounding box center [280, 103] width 85 height 17
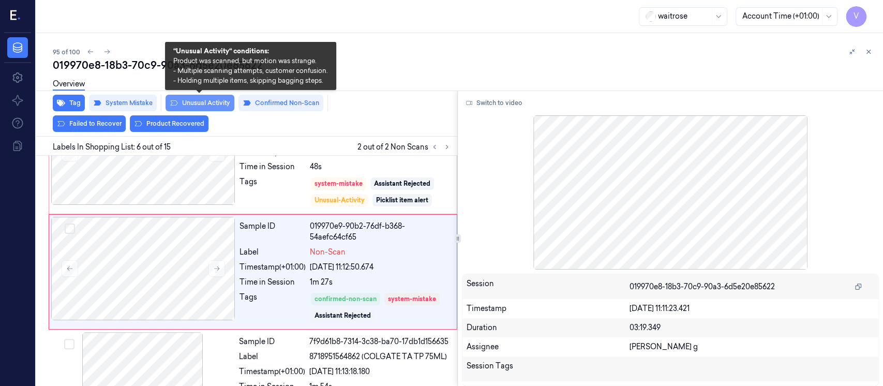
scroll to position [477, 0]
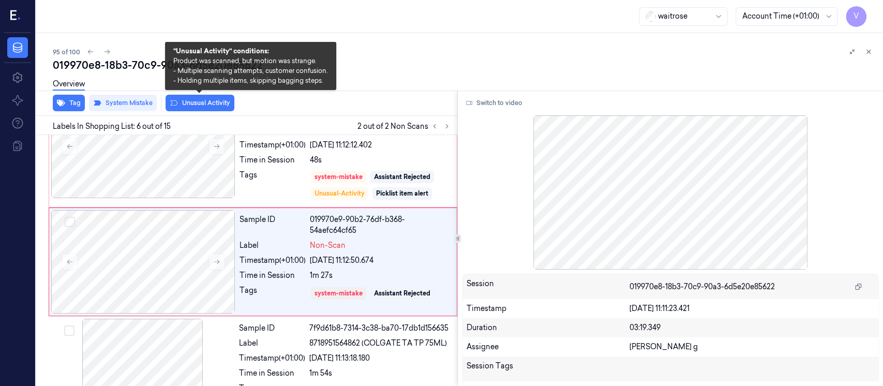
click at [203, 103] on button "Unusual Activity" at bounding box center [199, 103] width 69 height 17
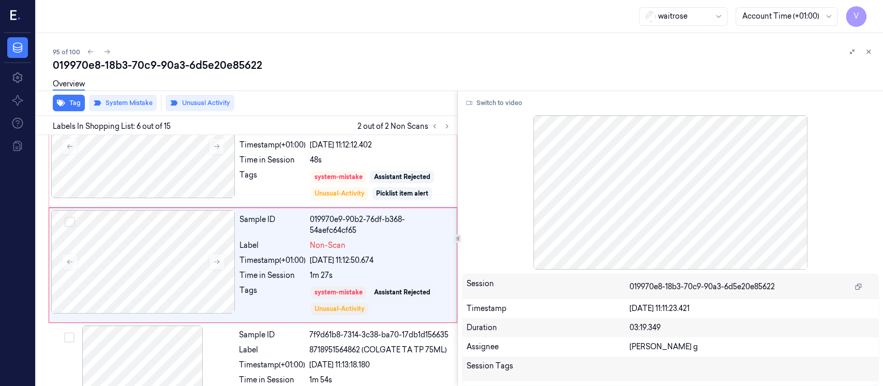
scroll to position [480, 0]
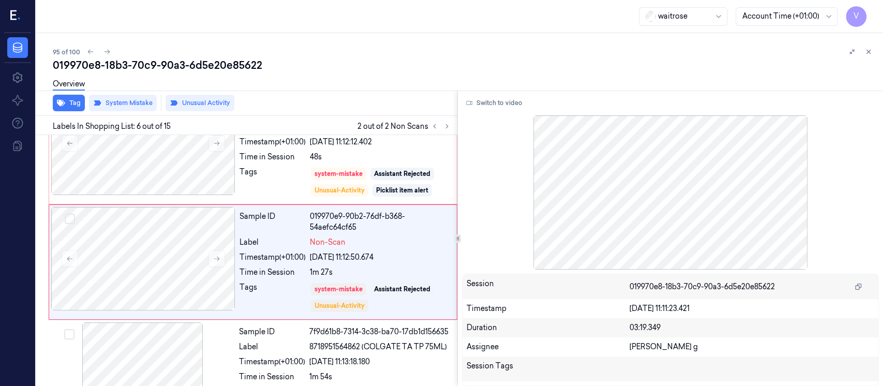
click at [72, 98] on div "Overview" at bounding box center [69, 85] width 32 height 26
click at [73, 105] on button "Tag" at bounding box center [69, 103] width 32 height 17
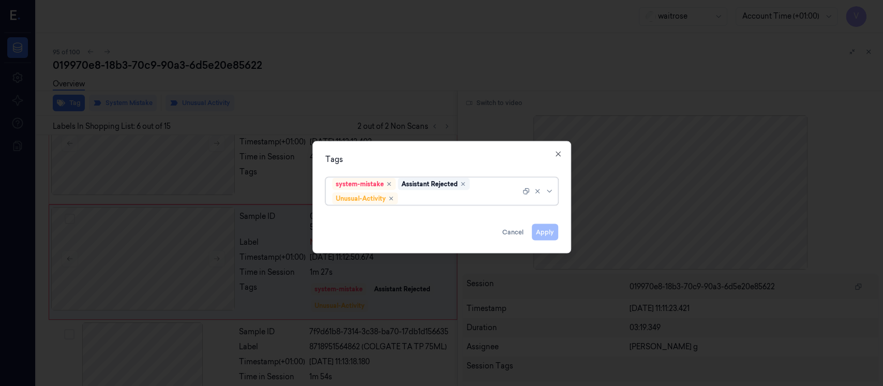
click at [429, 204] on div "system-mistake Assistant Rejected Unusual-Activity" at bounding box center [426, 191] width 188 height 27
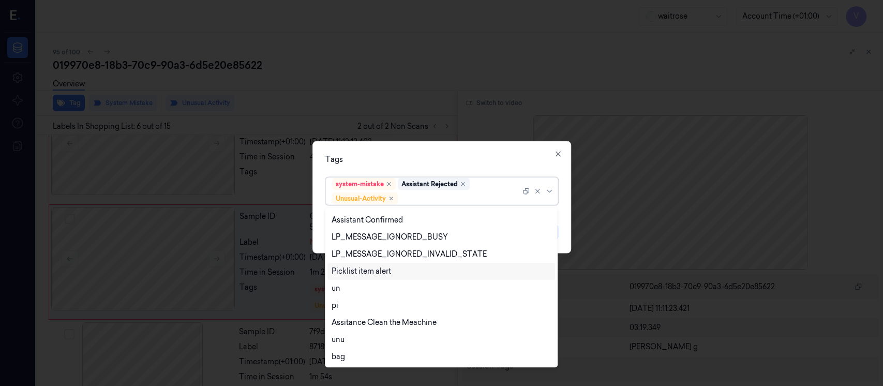
click at [356, 271] on div "Picklist item alert" at bounding box center [360, 271] width 59 height 11
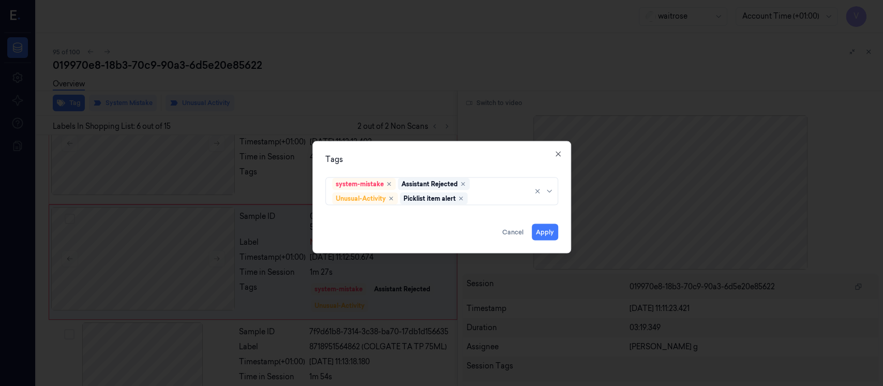
click at [470, 161] on div "Tags" at bounding box center [441, 159] width 233 height 11
click at [549, 231] on button "Apply" at bounding box center [544, 232] width 26 height 17
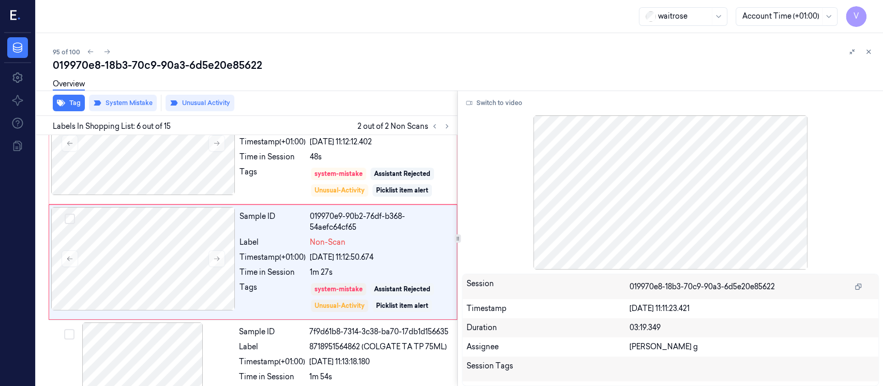
click at [772, 59] on div "019970e8-18b3-70c9-90a3-6d5e20e85622" at bounding box center [464, 65] width 822 height 14
click at [873, 49] on button at bounding box center [868, 51] width 12 height 12
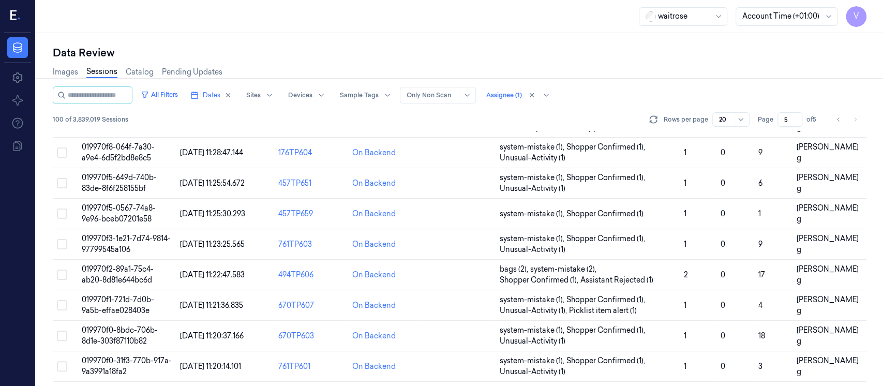
scroll to position [385, 0]
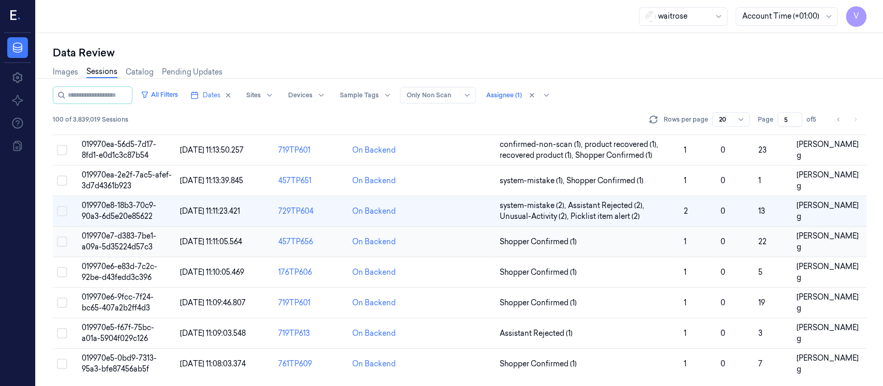
click at [447, 250] on td at bounding box center [458, 241] width 74 height 31
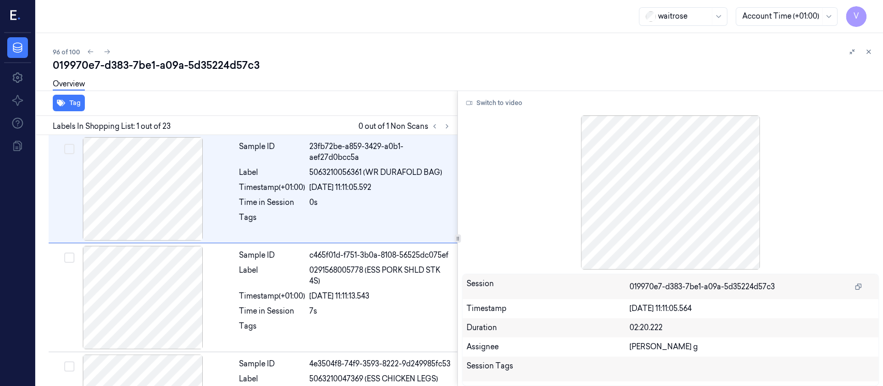
click at [352, 97] on div "Overview" at bounding box center [464, 85] width 822 height 26
click at [443, 128] on icon at bounding box center [446, 126] width 7 height 7
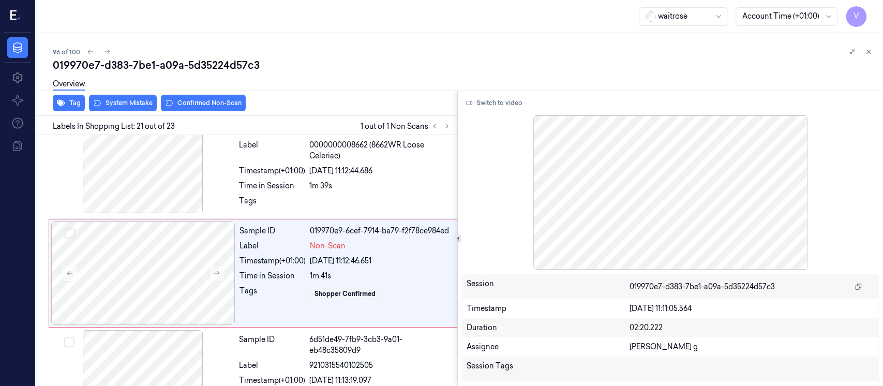
scroll to position [2106, 0]
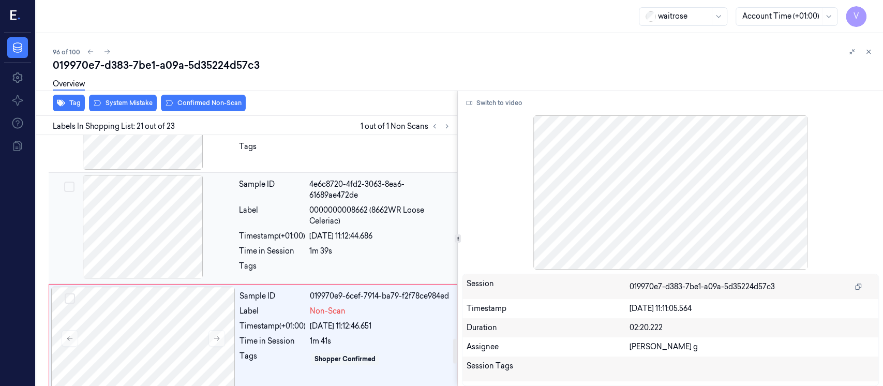
click at [192, 206] on div at bounding box center [143, 226] width 184 height 103
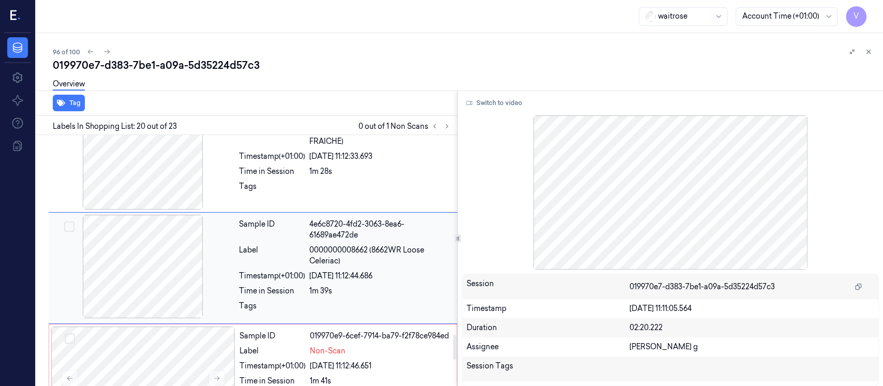
scroll to position [1997, 0]
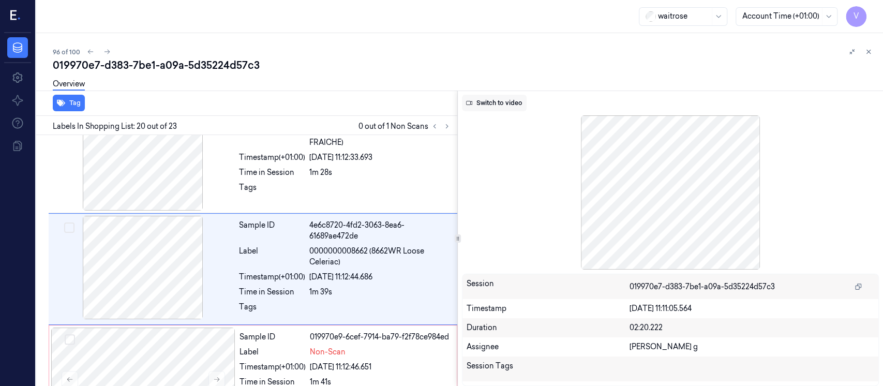
click at [490, 106] on button "Switch to video" at bounding box center [494, 103] width 65 height 17
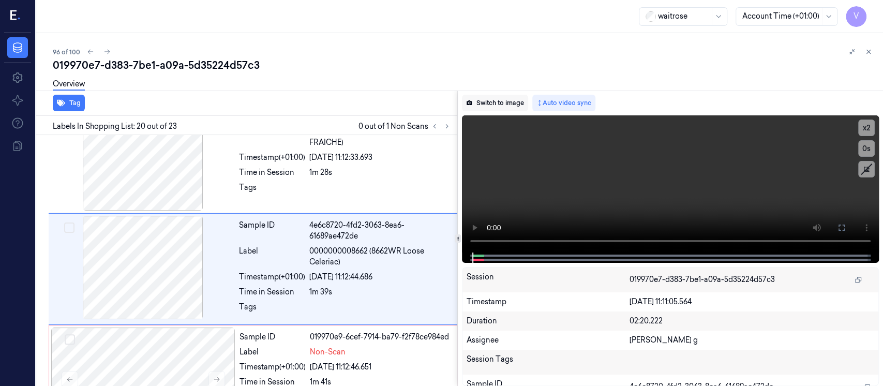
click at [481, 105] on button "Switch to image" at bounding box center [495, 103] width 66 height 17
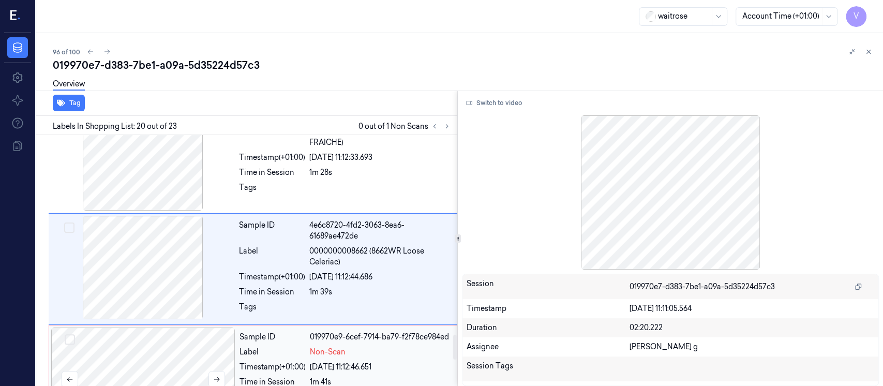
click at [162, 374] on div at bounding box center [143, 378] width 184 height 103
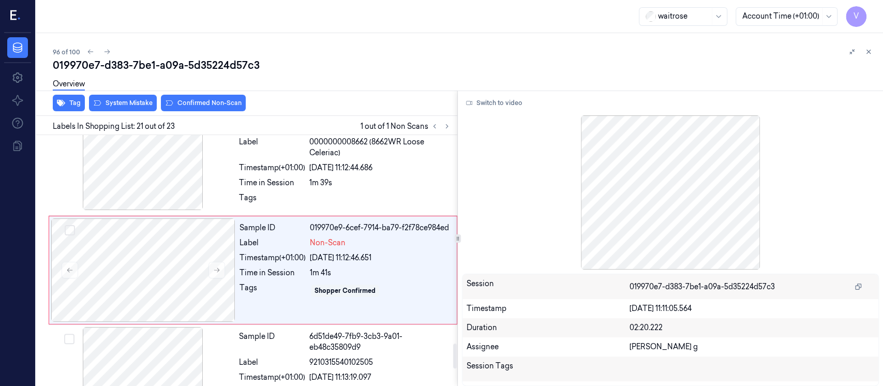
scroll to position [2106, 0]
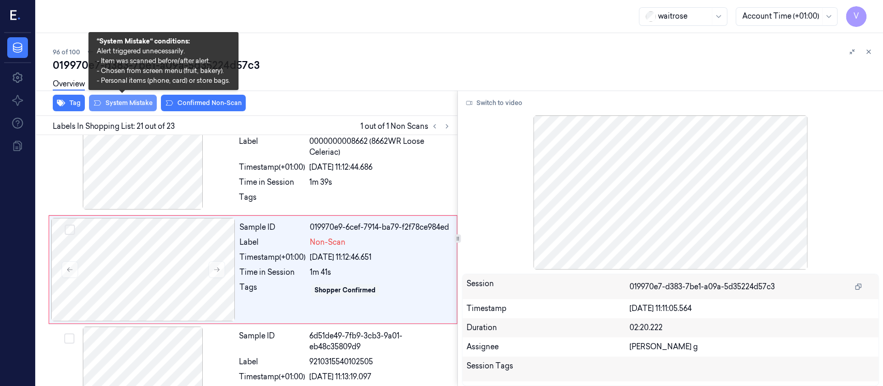
click at [129, 104] on button "System Mistake" at bounding box center [123, 103] width 68 height 17
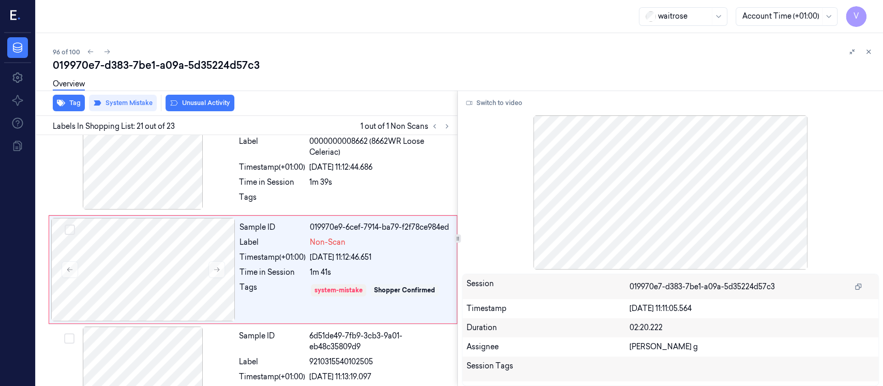
click at [203, 105] on button "Unusual Activity" at bounding box center [199, 103] width 69 height 17
click at [68, 107] on button "Tag" at bounding box center [69, 103] width 32 height 17
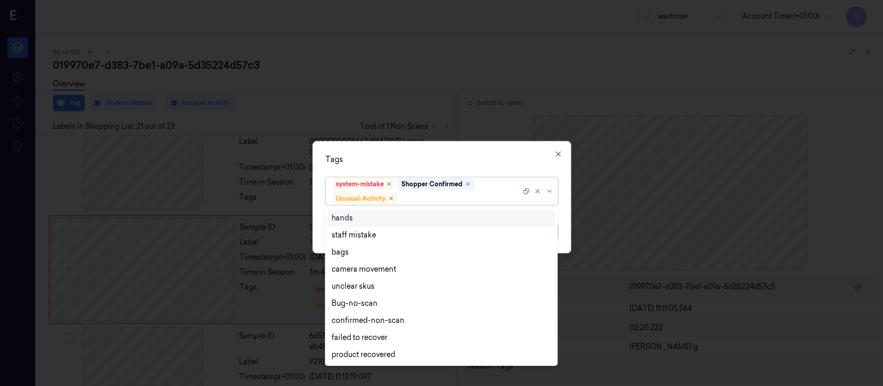
click at [451, 197] on div at bounding box center [460, 198] width 120 height 11
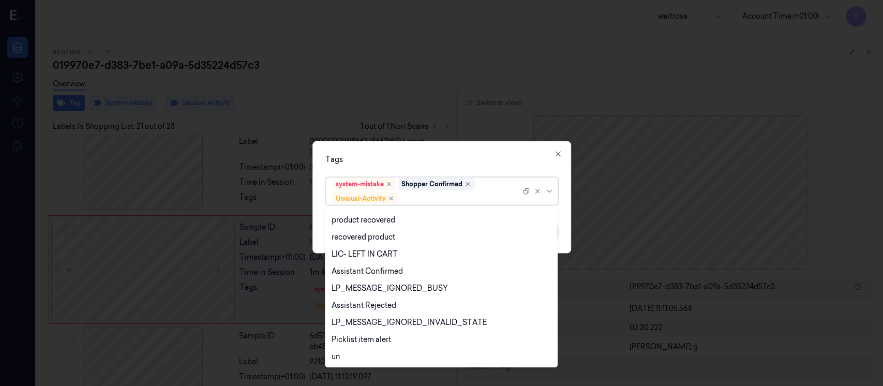
scroll to position [203, 0]
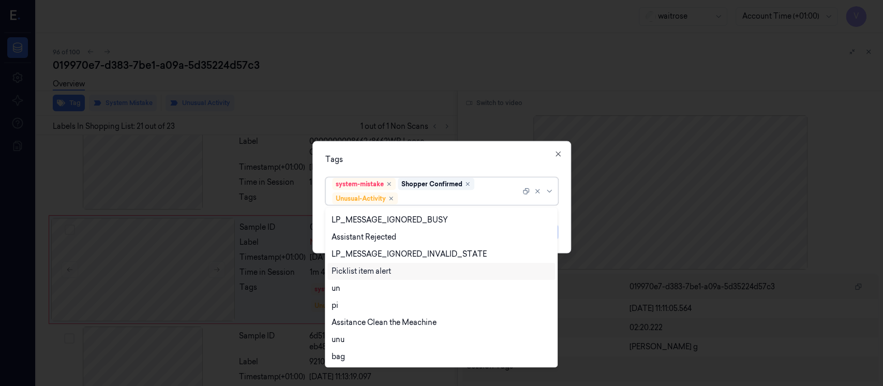
click at [361, 272] on div "Picklist item alert" at bounding box center [360, 271] width 59 height 11
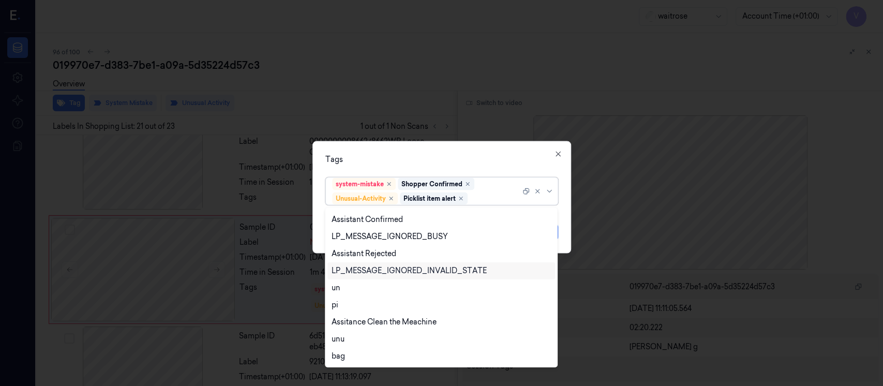
scroll to position [186, 0]
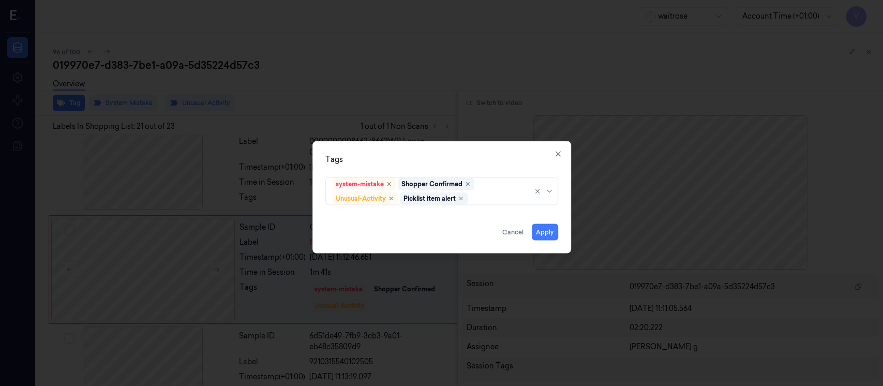
click at [492, 155] on div "Tags" at bounding box center [441, 159] width 233 height 11
click at [540, 231] on button "Apply" at bounding box center [544, 232] width 26 height 17
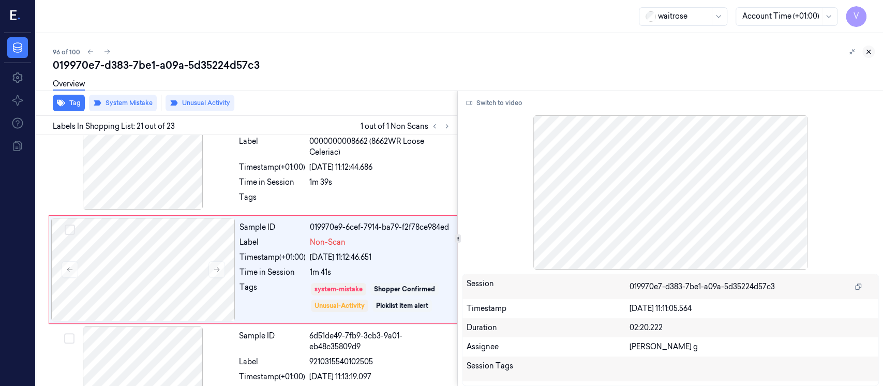
click at [864, 51] on icon at bounding box center [867, 51] width 7 height 7
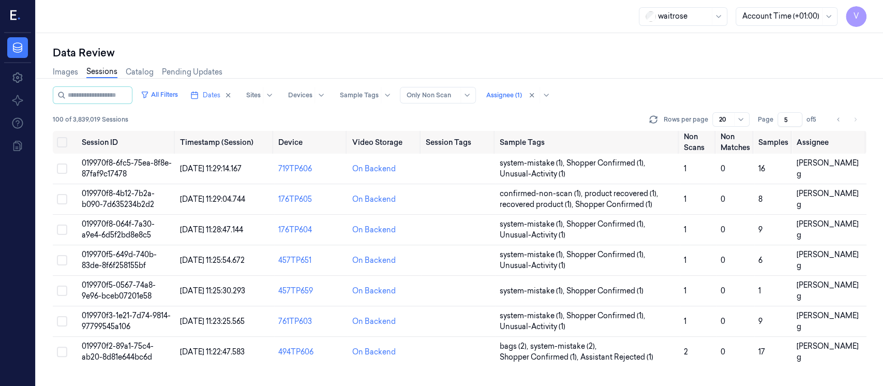
scroll to position [385, 0]
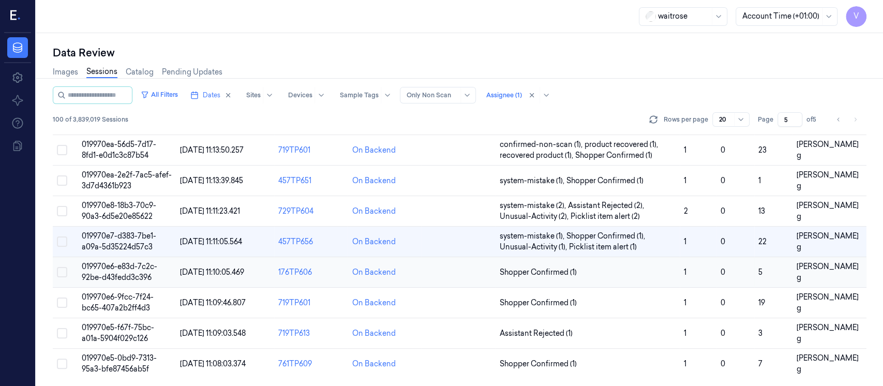
click at [467, 276] on td at bounding box center [458, 272] width 74 height 31
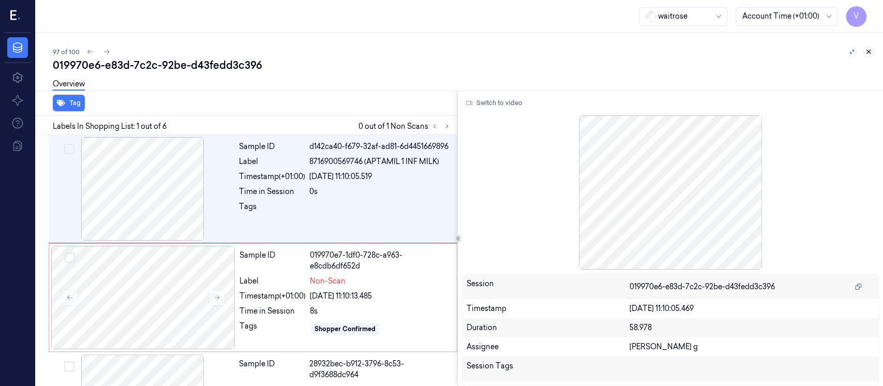
click at [868, 55] on icon at bounding box center [867, 51] width 7 height 7
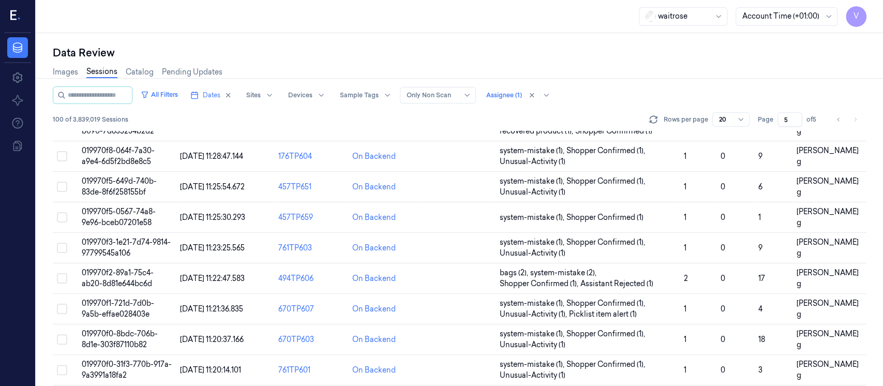
scroll to position [385, 0]
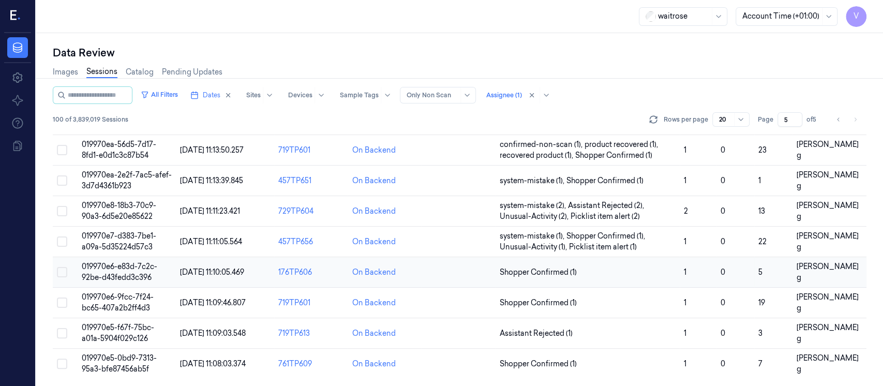
click at [445, 269] on td at bounding box center [458, 272] width 74 height 31
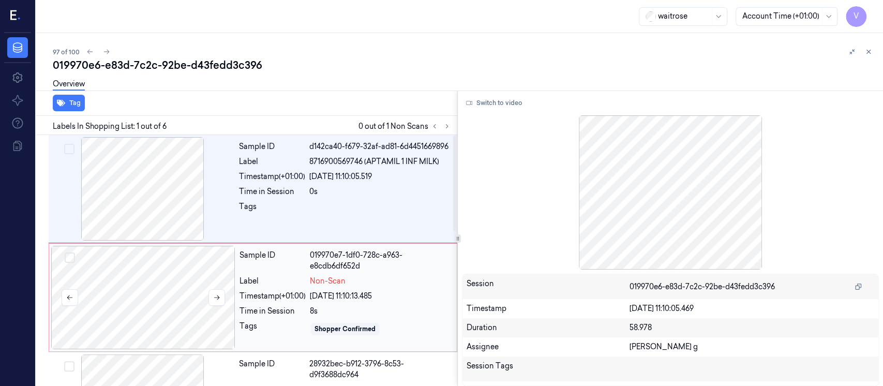
click at [163, 283] on div at bounding box center [143, 297] width 184 height 103
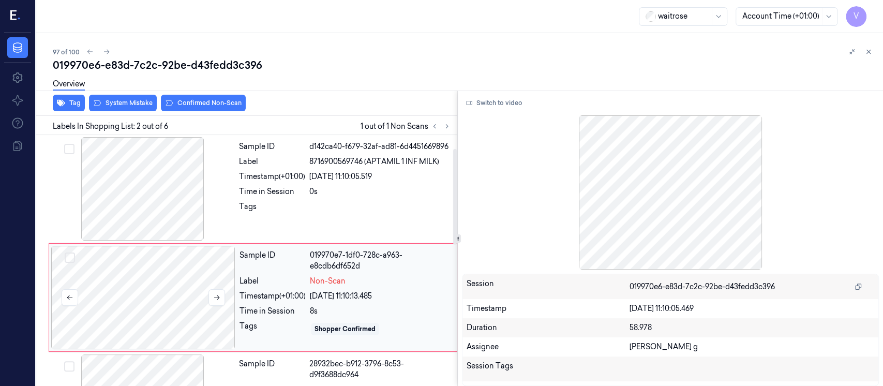
scroll to position [37, 0]
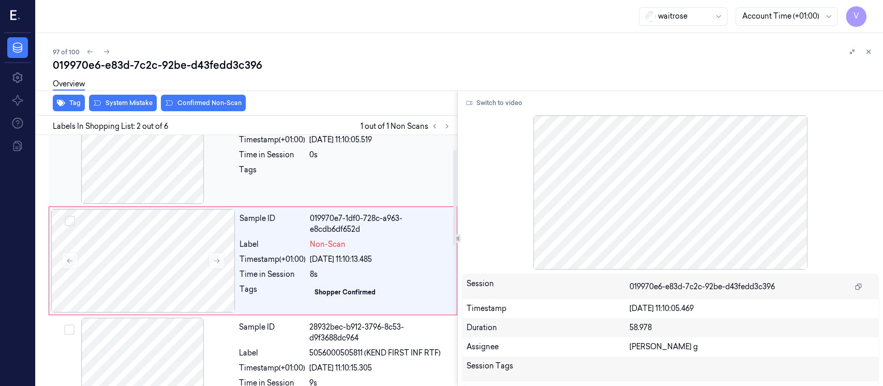
click at [265, 150] on div "Time in Session" at bounding box center [272, 154] width 66 height 11
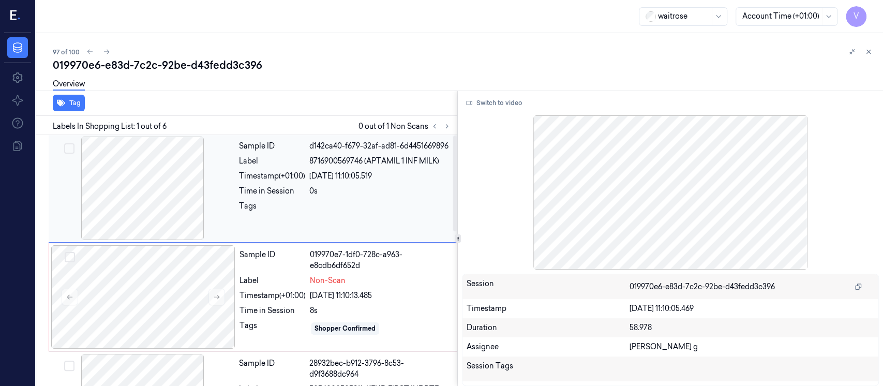
scroll to position [0, 0]
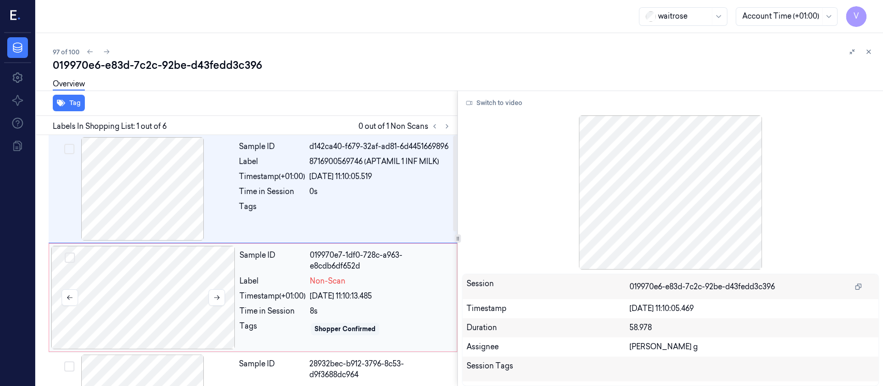
click at [116, 308] on div at bounding box center [143, 297] width 184 height 103
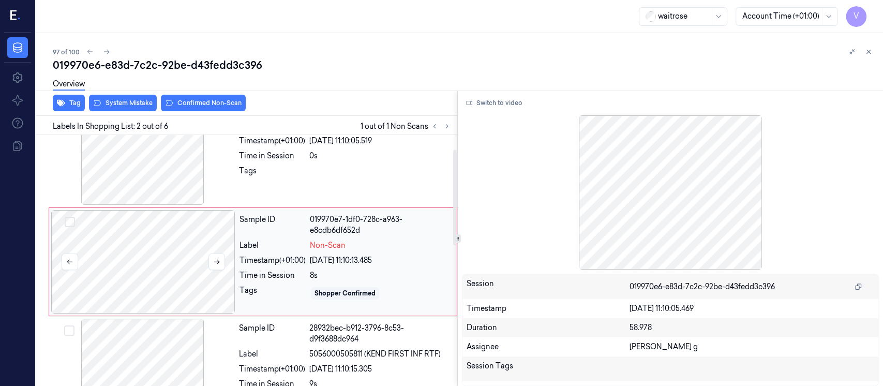
scroll to position [37, 0]
click at [220, 261] on icon at bounding box center [216, 260] width 7 height 7
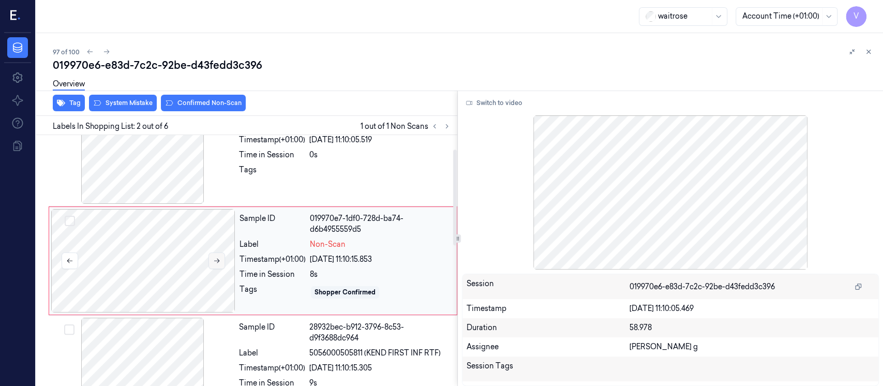
click at [215, 257] on icon at bounding box center [216, 260] width 7 height 7
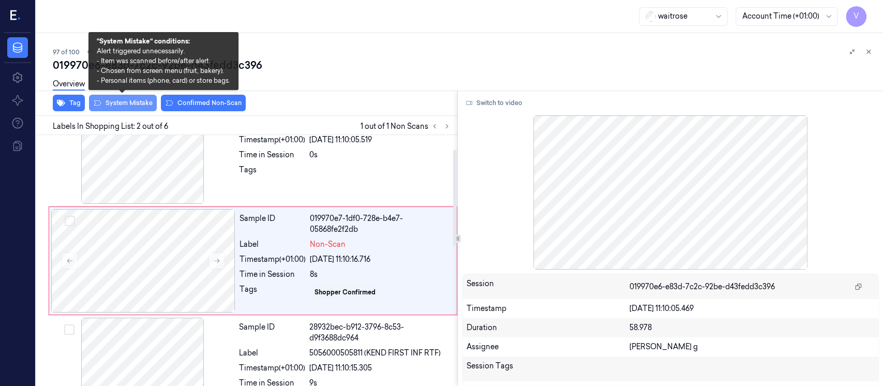
click at [125, 110] on button "System Mistake" at bounding box center [123, 103] width 68 height 17
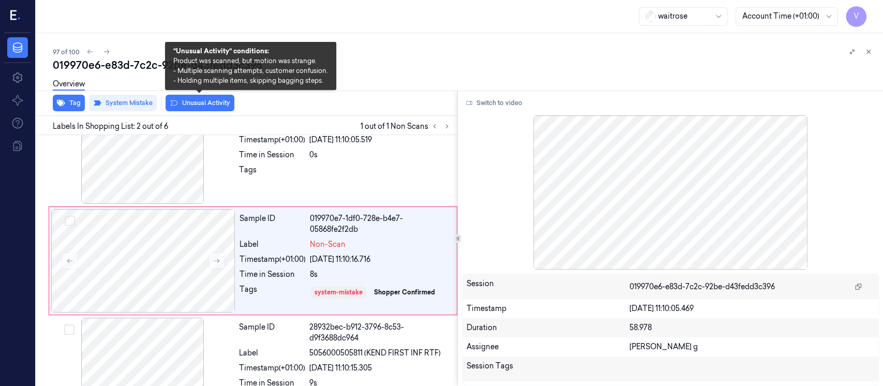
click at [201, 106] on button "Unusual Activity" at bounding box center [199, 103] width 69 height 17
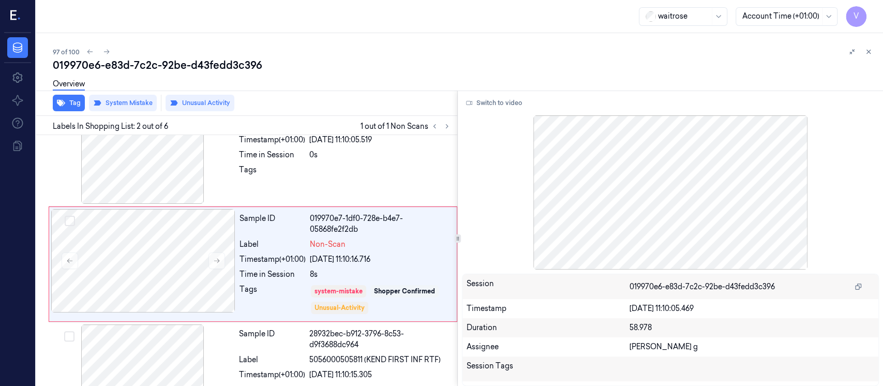
scroll to position [40, 0]
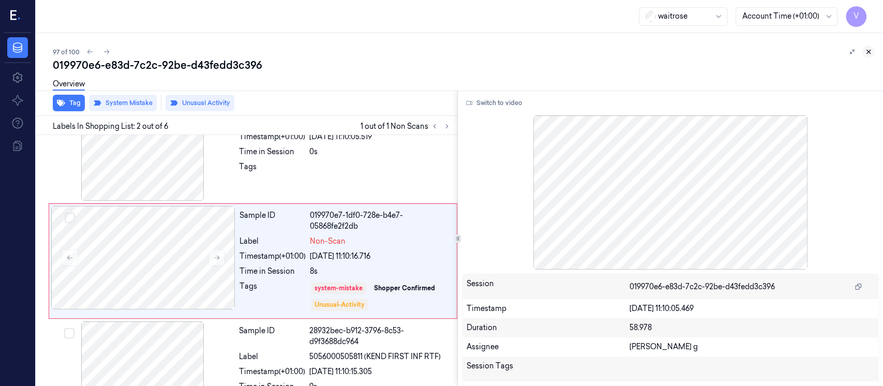
click at [868, 54] on icon at bounding box center [867, 51] width 7 height 7
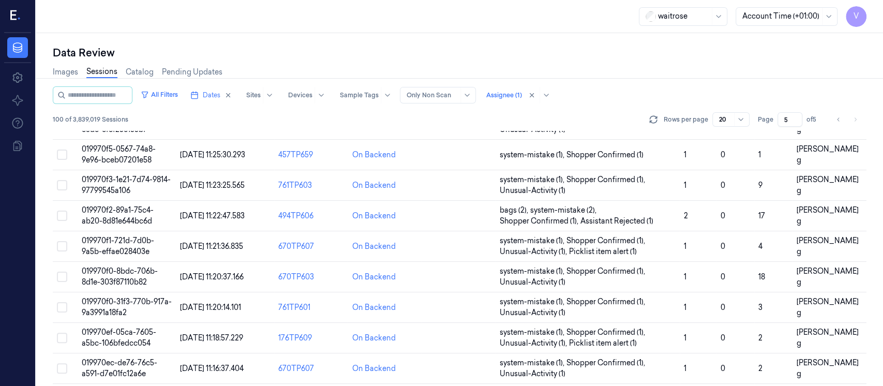
scroll to position [385, 0]
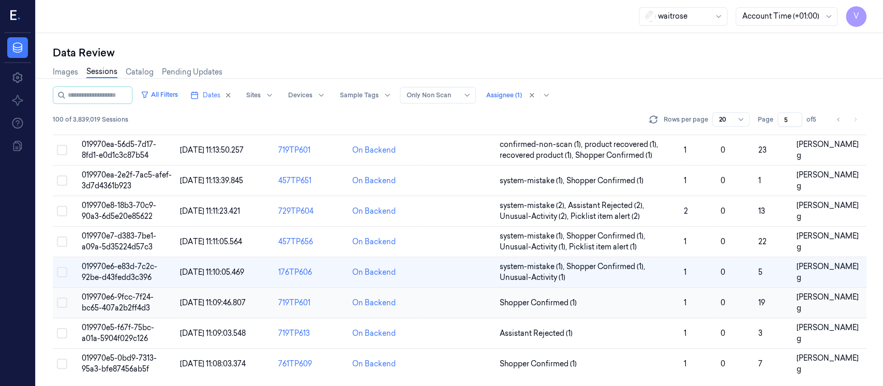
click at [448, 297] on td at bounding box center [458, 302] width 74 height 31
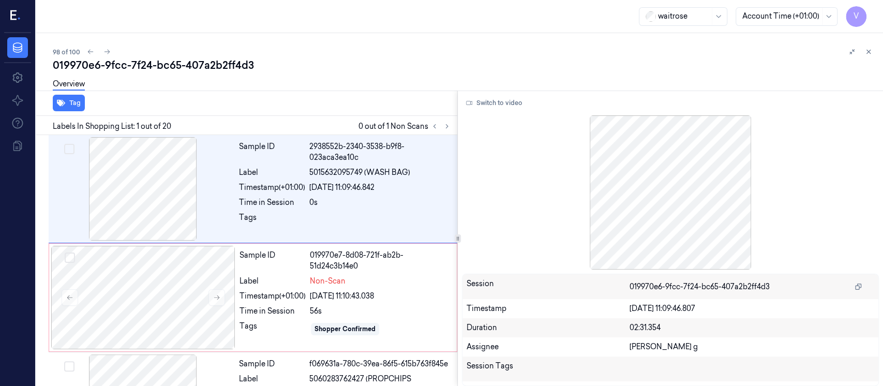
click at [880, 52] on div "98 of 100 019970e6-9fcc-7f24-bc65-407a2b2ff4d3 Overview Tag Labels In Shopping …" at bounding box center [459, 209] width 846 height 353
click at [869, 53] on icon at bounding box center [869, 52] width 4 height 4
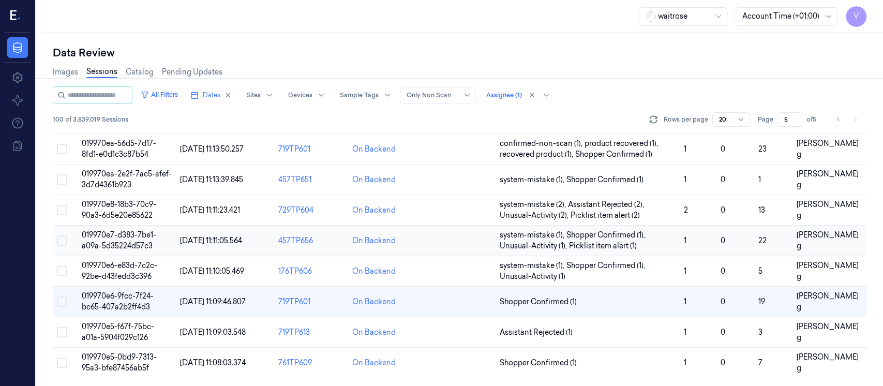
scroll to position [385, 0]
click at [449, 310] on td at bounding box center [458, 302] width 74 height 31
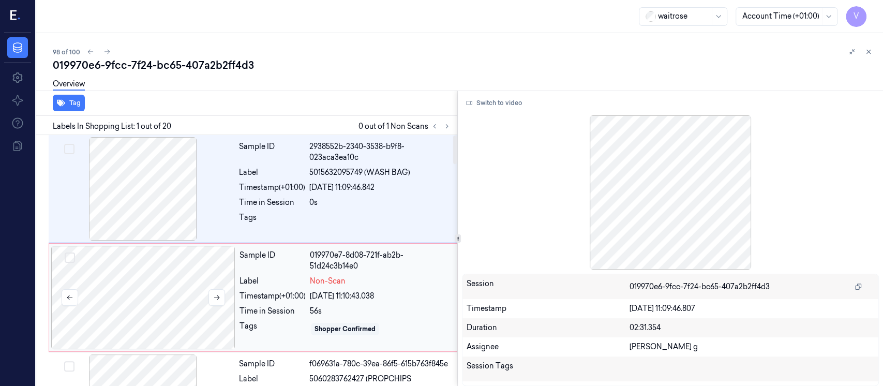
click at [151, 288] on div at bounding box center [143, 297] width 184 height 103
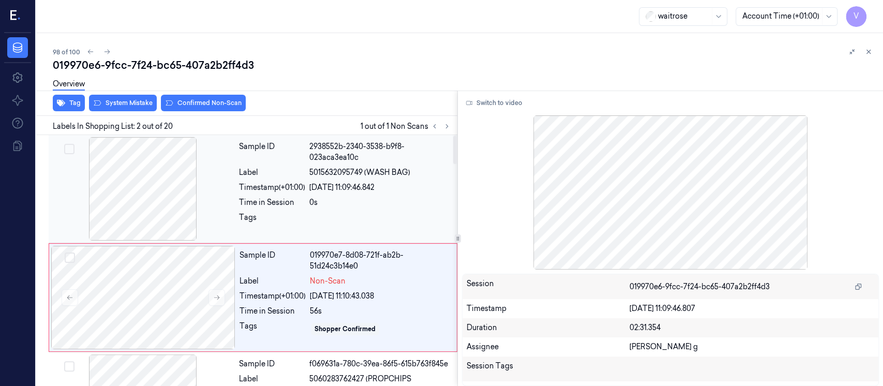
click at [281, 195] on div "Sample ID 2938552b-2340-3538-b9f8-023aca3ea10c Label 5015632095749 (WASH BAG) T…" at bounding box center [345, 188] width 220 height 103
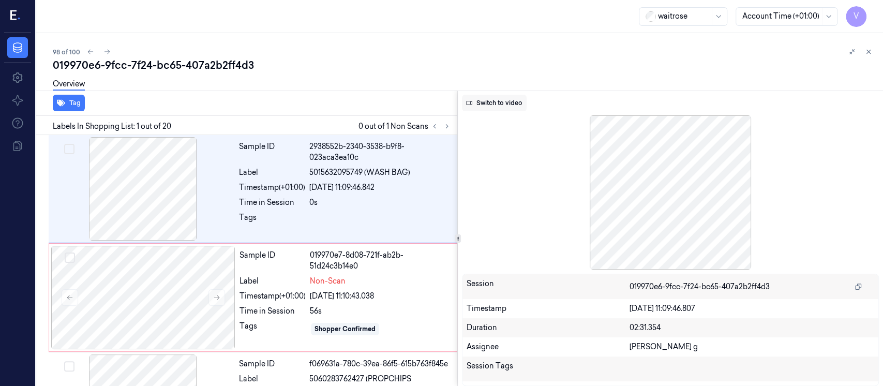
click at [480, 109] on button "Switch to video" at bounding box center [494, 103] width 65 height 17
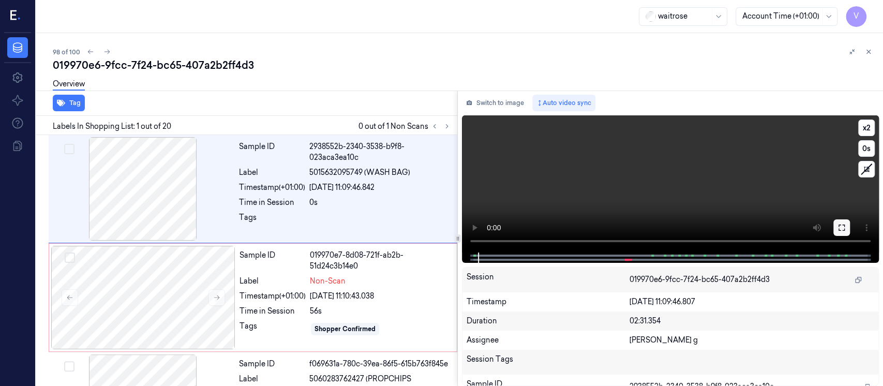
click at [836, 229] on button at bounding box center [841, 227] width 17 height 17
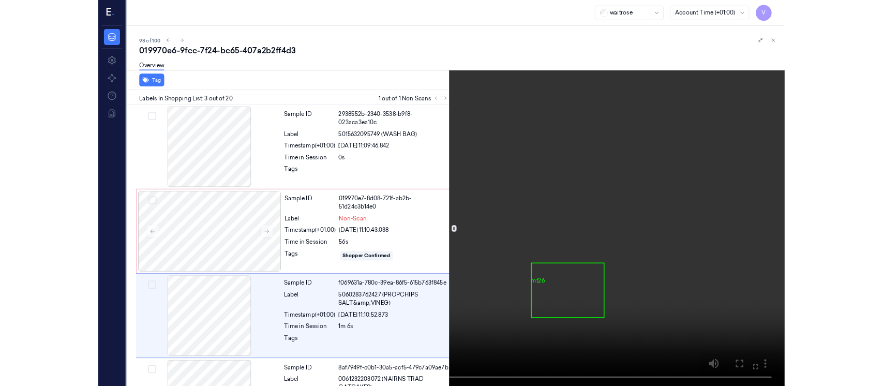
scroll to position [90, 0]
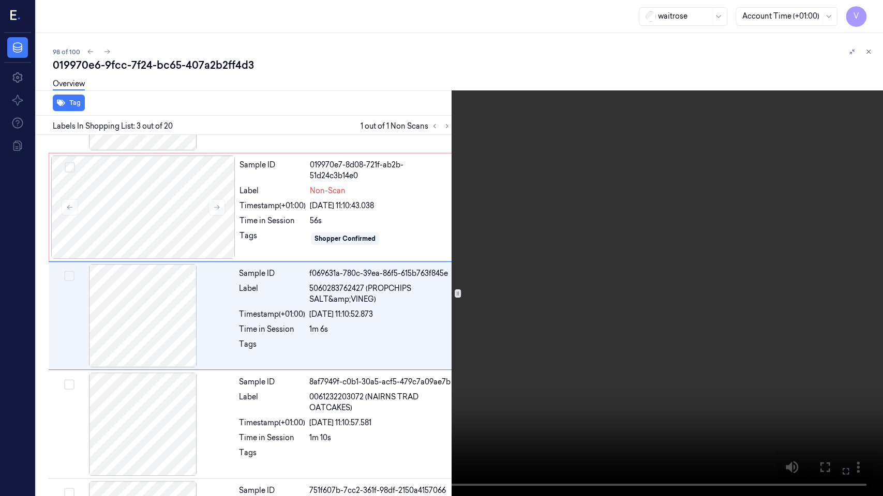
click at [0, 0] on icon at bounding box center [0, 0] width 0 height 0
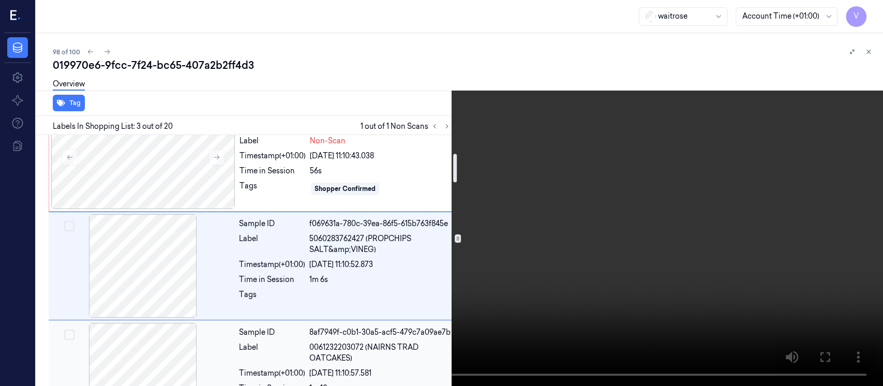
scroll to position [159, 0]
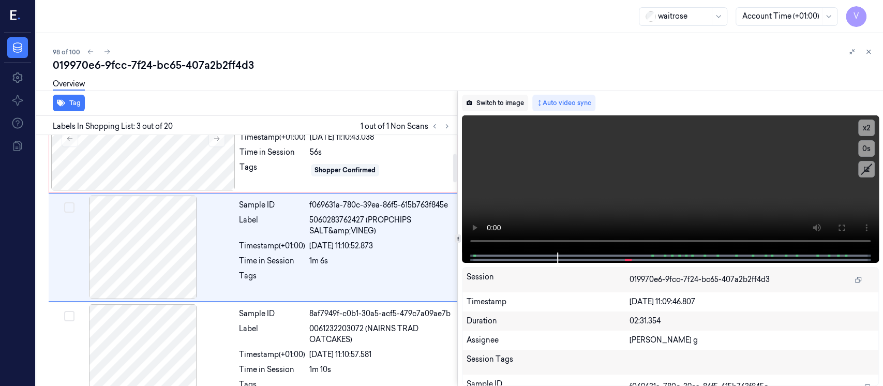
click at [487, 109] on button "Switch to image" at bounding box center [495, 103] width 66 height 17
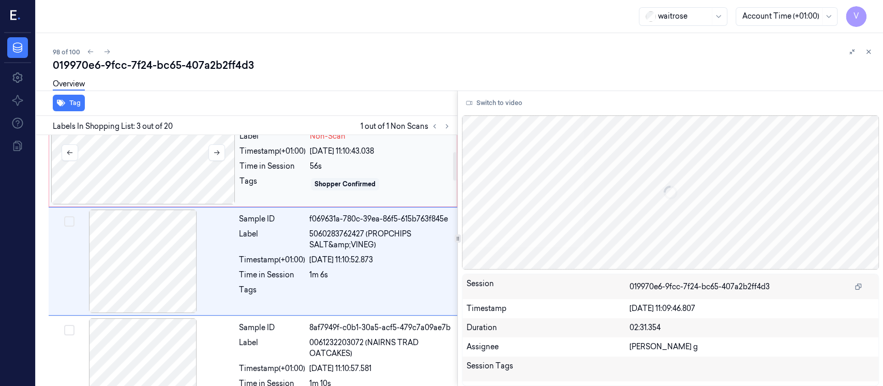
click at [151, 163] on div at bounding box center [143, 152] width 184 height 103
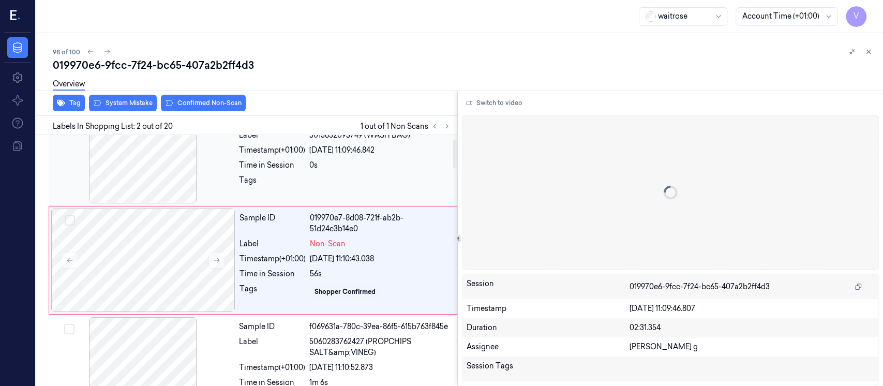
scroll to position [37, 0]
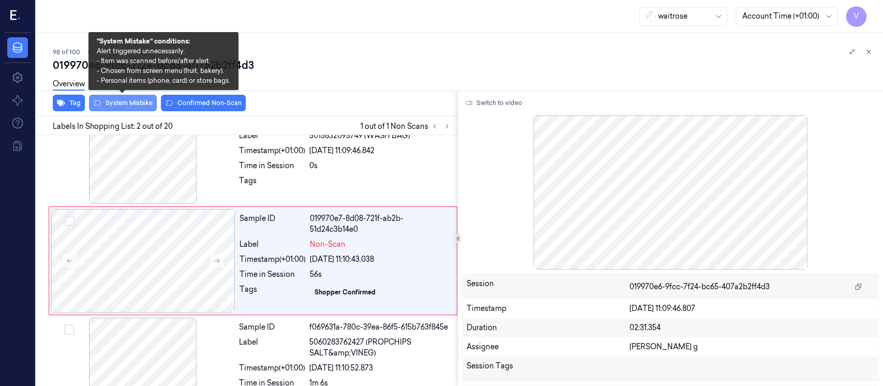
click at [133, 101] on button "System Mistake" at bounding box center [123, 103] width 68 height 17
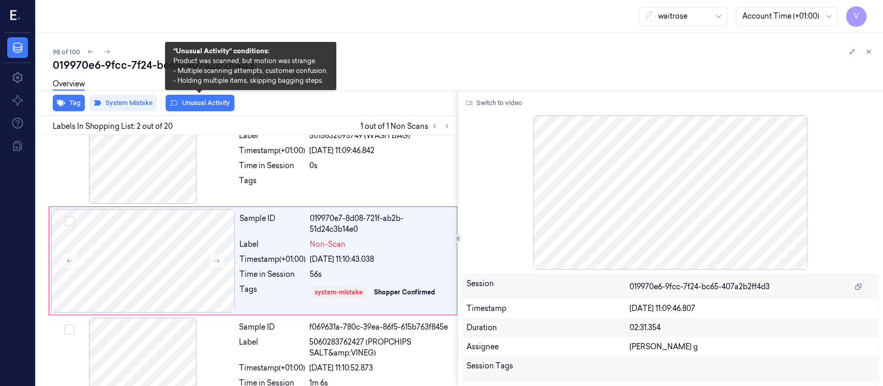
click at [190, 104] on button "Unusual Activity" at bounding box center [199, 103] width 69 height 17
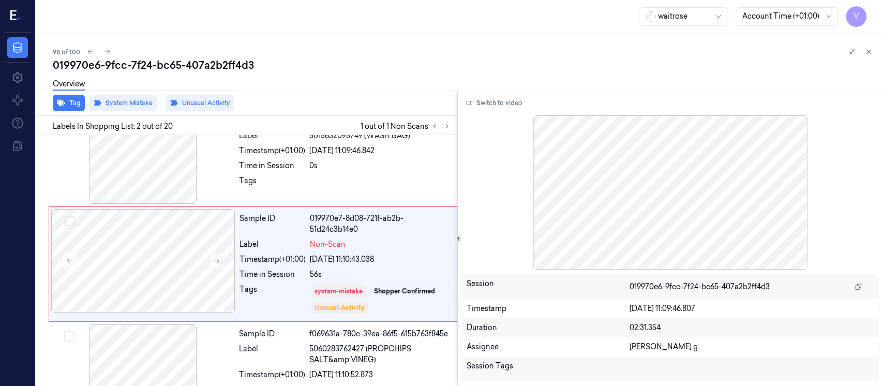
scroll to position [40, 0]
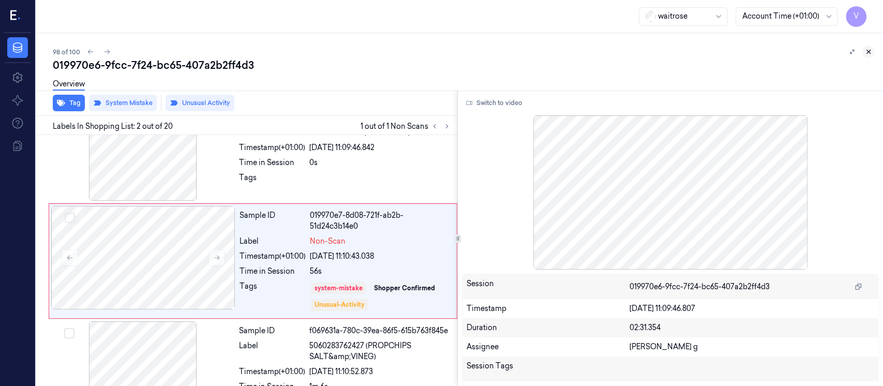
click at [872, 50] on button at bounding box center [868, 51] width 12 height 12
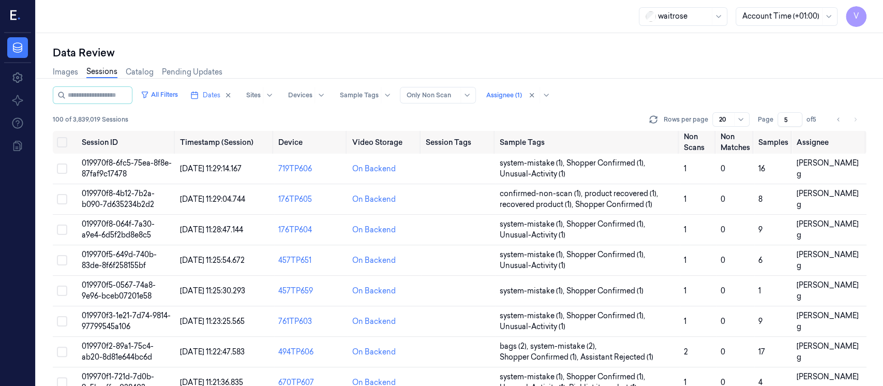
scroll to position [385, 0]
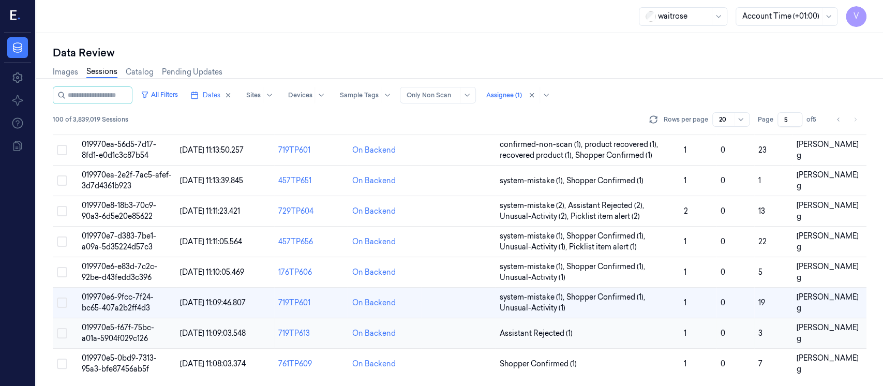
click at [449, 330] on td at bounding box center [458, 333] width 74 height 31
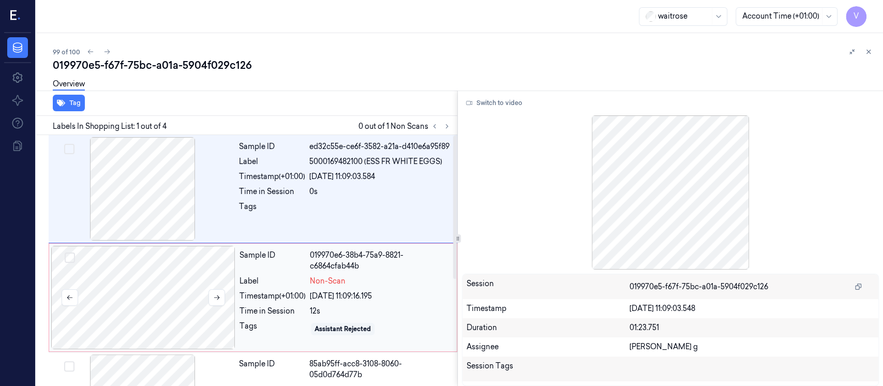
click at [90, 296] on div at bounding box center [143, 297] width 184 height 103
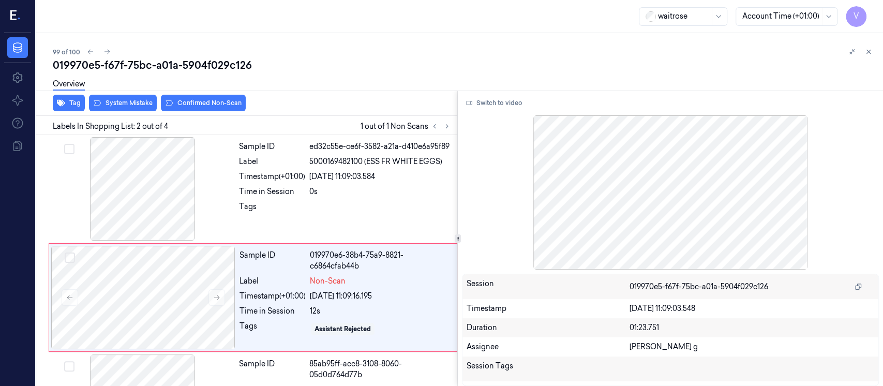
click at [125, 114] on div "Tag System Mistake Confirmed Non-Scan" at bounding box center [244, 102] width 425 height 25
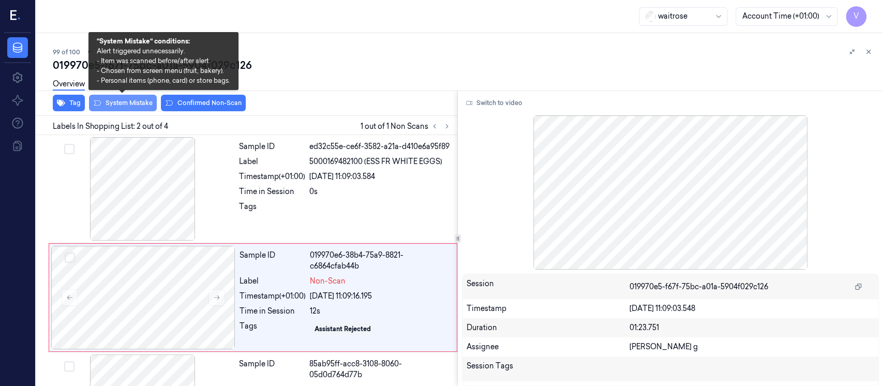
click at [125, 105] on button "System Mistake" at bounding box center [123, 103] width 68 height 17
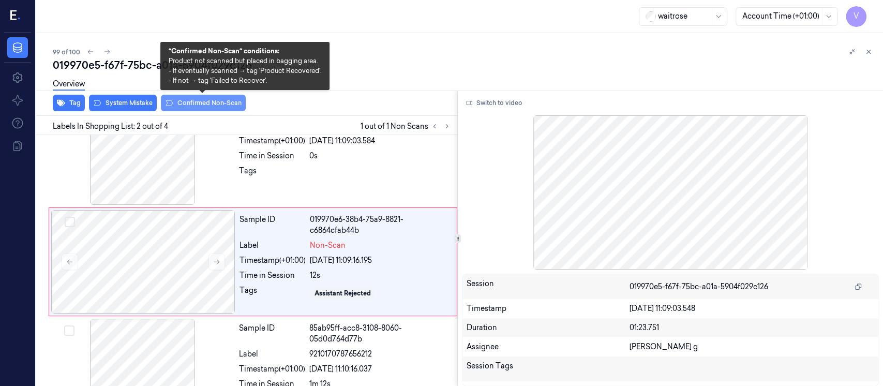
scroll to position [37, 0]
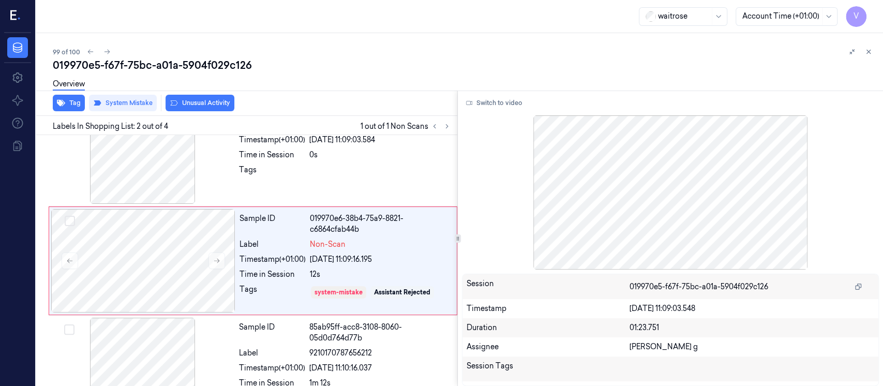
click at [215, 107] on button "Unusual Activity" at bounding box center [199, 103] width 69 height 17
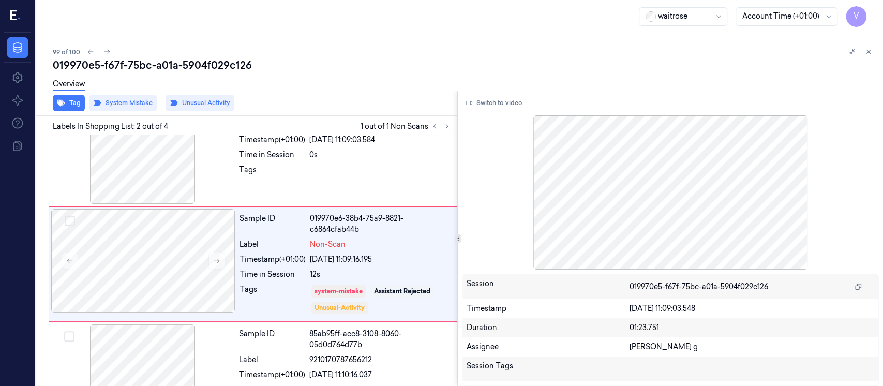
scroll to position [40, 0]
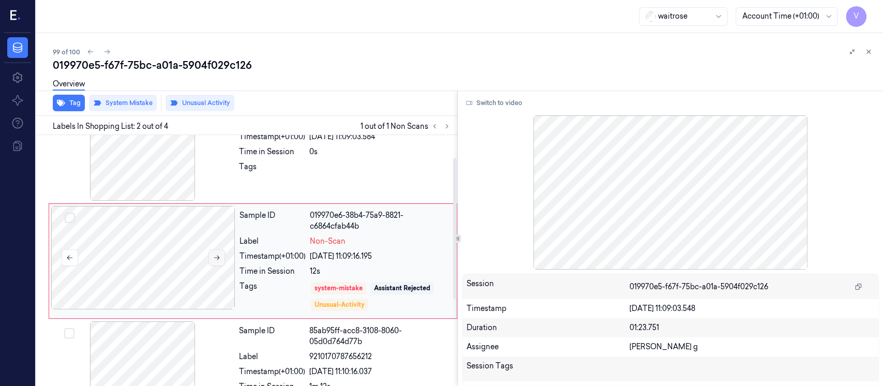
click at [221, 260] on button at bounding box center [216, 257] width 17 height 17
click at [221, 259] on button at bounding box center [216, 257] width 17 height 17
click at [865, 56] on button at bounding box center [868, 51] width 12 height 12
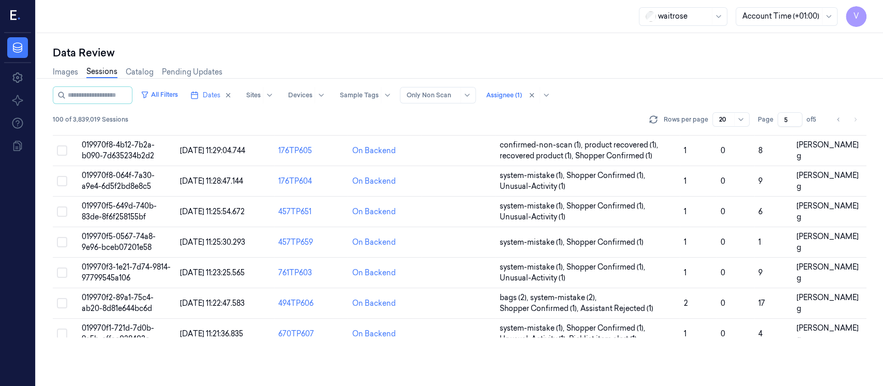
click at [882, 47] on div at bounding box center [883, 209] width 0 height 353
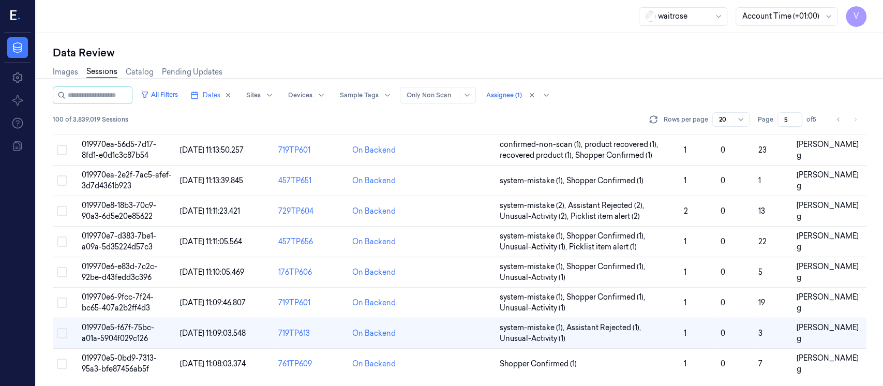
scroll to position [385, 0]
click at [424, 364] on td at bounding box center [458, 363] width 74 height 31
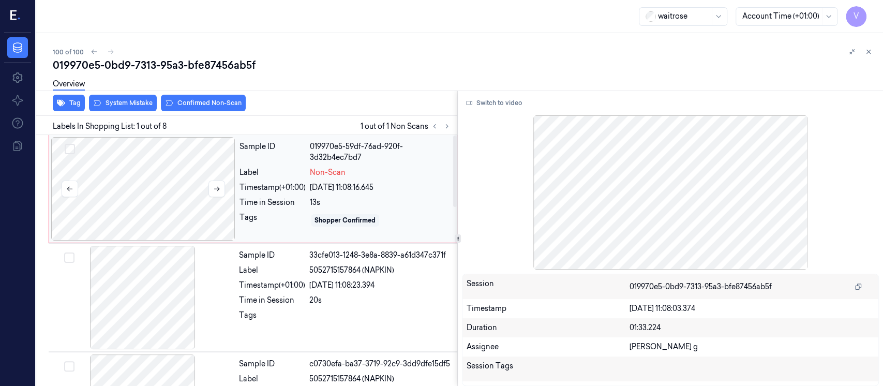
click at [115, 188] on div at bounding box center [143, 188] width 184 height 103
click at [211, 184] on button at bounding box center [216, 188] width 17 height 17
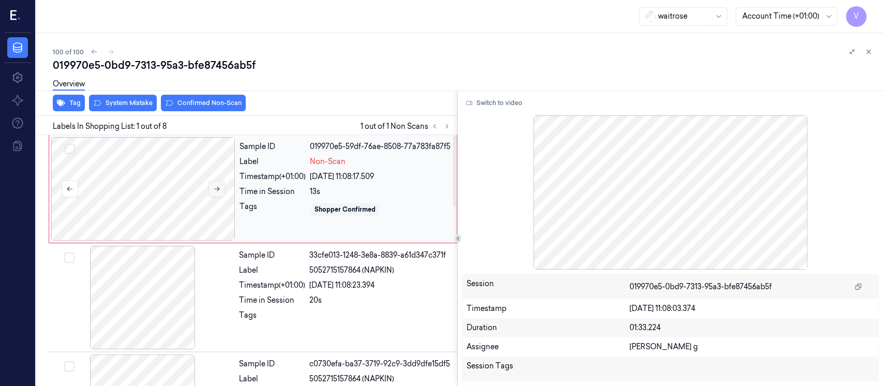
click at [219, 184] on button at bounding box center [216, 188] width 17 height 17
click at [490, 103] on button "Switch to video" at bounding box center [494, 103] width 65 height 17
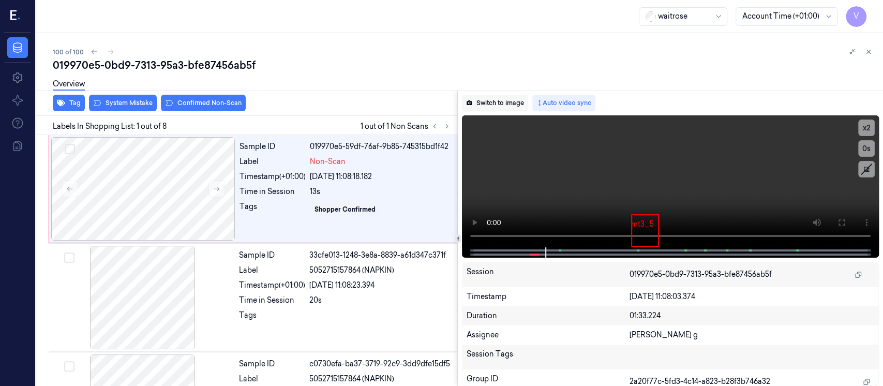
click at [492, 101] on button "Switch to image" at bounding box center [495, 103] width 66 height 17
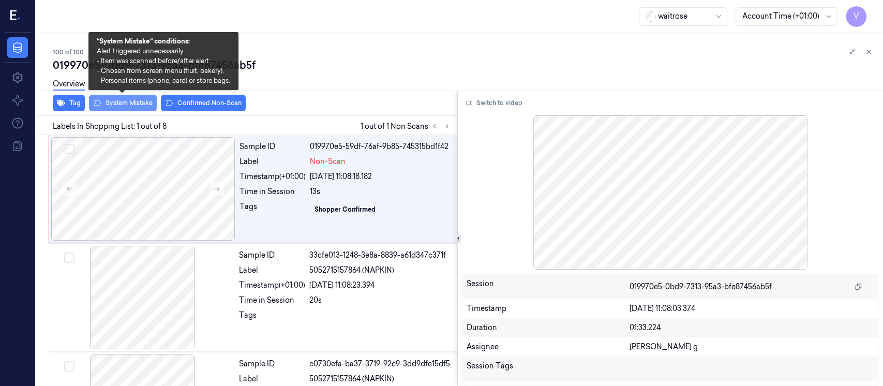
click at [119, 103] on button "System Mistake" at bounding box center [123, 103] width 68 height 17
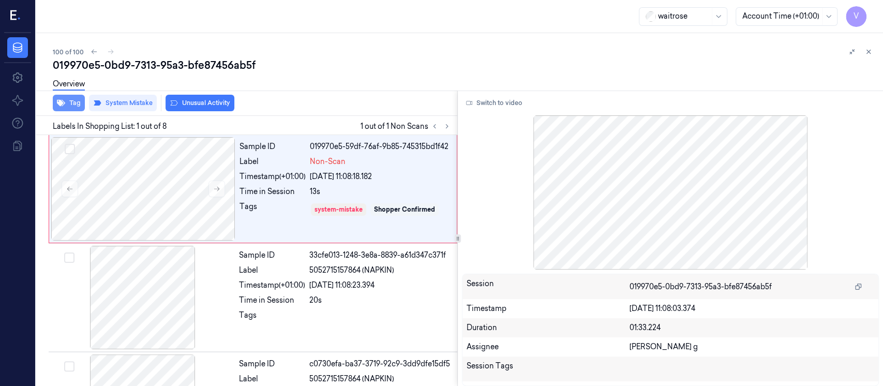
click at [63, 110] on button "Tag" at bounding box center [69, 103] width 32 height 17
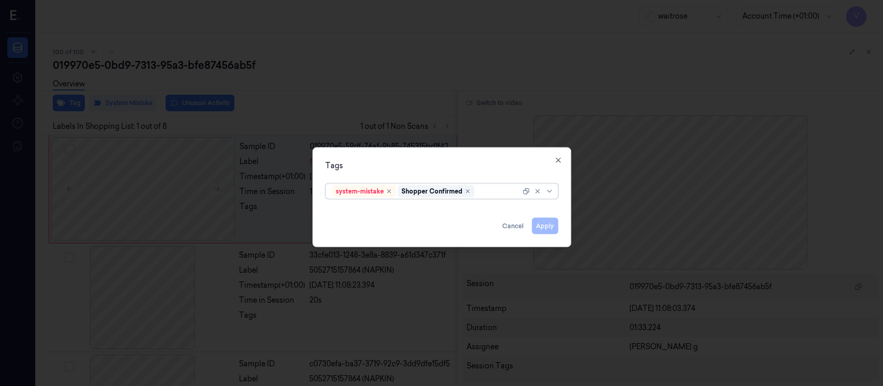
click at [487, 192] on div at bounding box center [498, 191] width 44 height 11
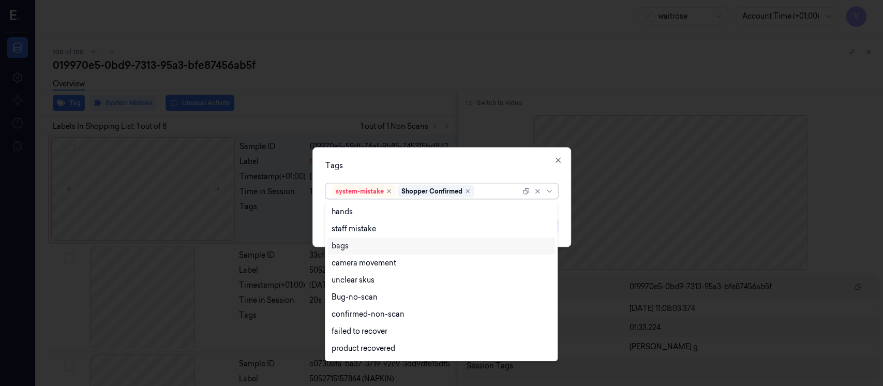
click at [348, 247] on div "bags" at bounding box center [339, 245] width 17 height 11
click at [449, 163] on div "Tags" at bounding box center [441, 165] width 233 height 11
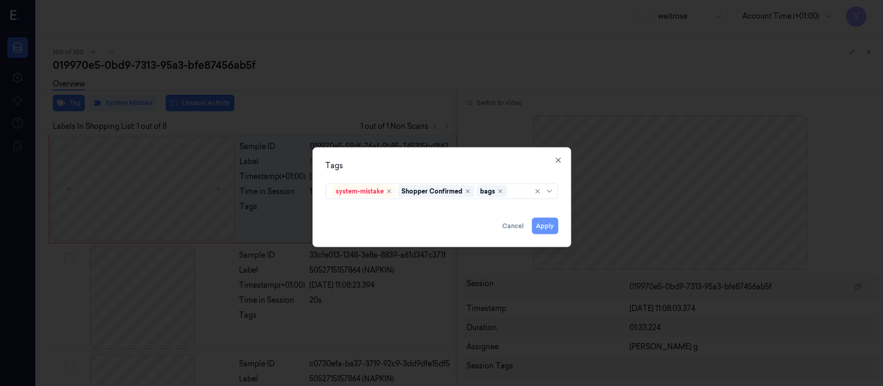
click at [547, 224] on button "Apply" at bounding box center [544, 226] width 26 height 17
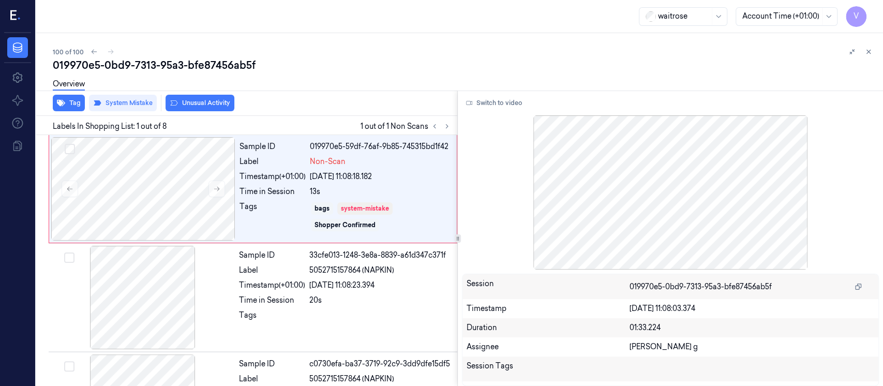
click at [629, 61] on div "019970e5-0bd9-7313-95a3-bfe87456ab5f" at bounding box center [464, 65] width 822 height 14
click at [871, 53] on icon at bounding box center [867, 51] width 7 height 7
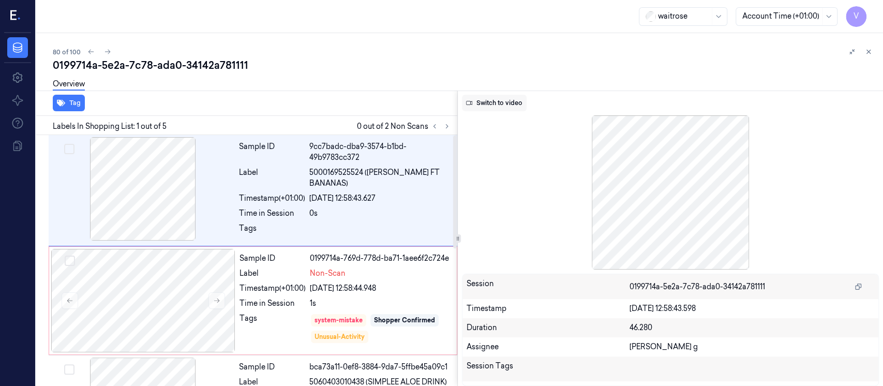
click at [484, 100] on button "Switch to video" at bounding box center [494, 103] width 65 height 17
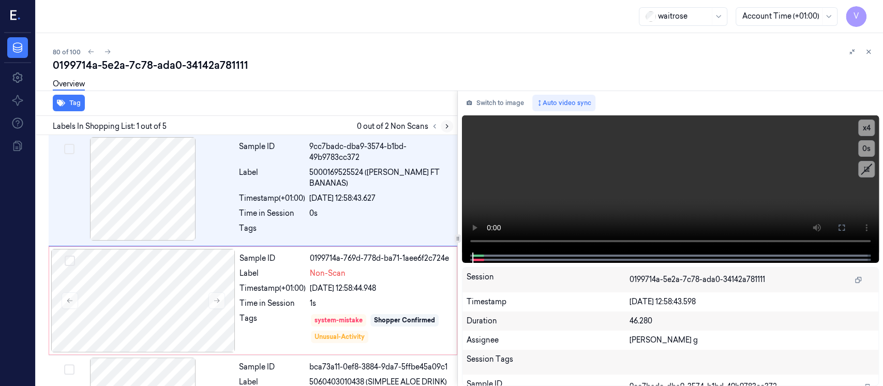
click at [444, 127] on icon at bounding box center [446, 126] width 7 height 7
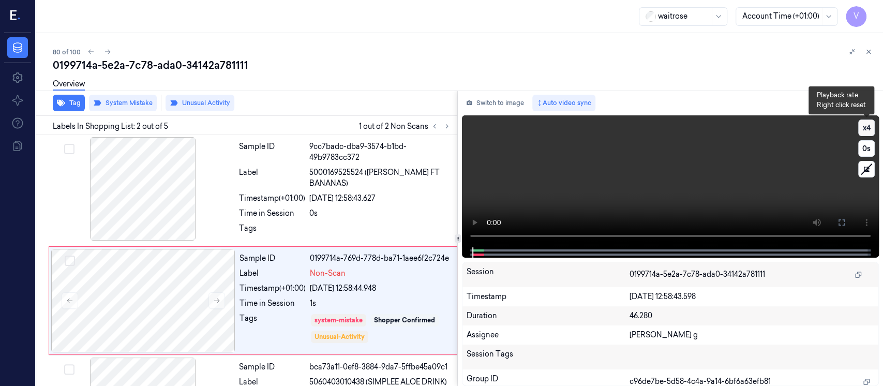
click at [864, 128] on button "x 4" at bounding box center [866, 127] width 17 height 17
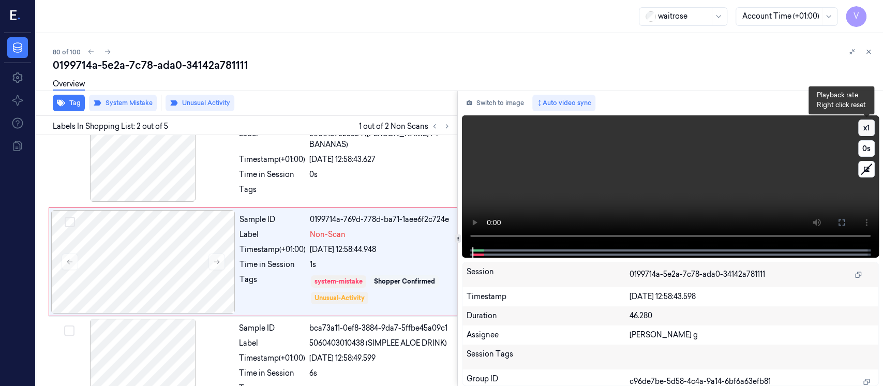
scroll to position [40, 0]
click at [864, 128] on button "x 1" at bounding box center [866, 127] width 17 height 17
click at [476, 252] on div at bounding box center [670, 252] width 417 height 10
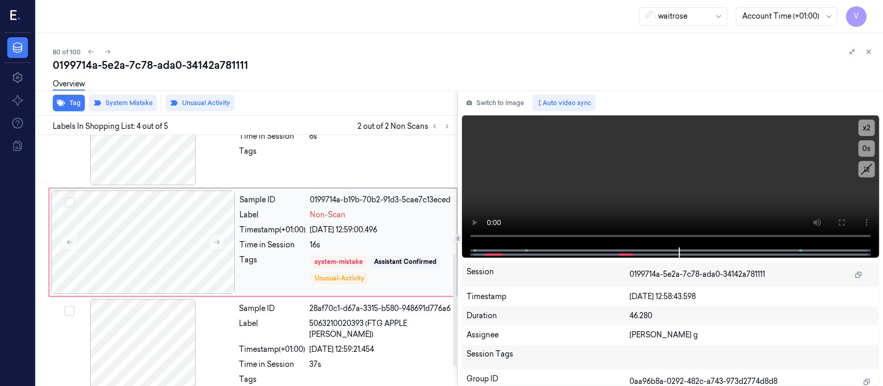
scroll to position [304, 0]
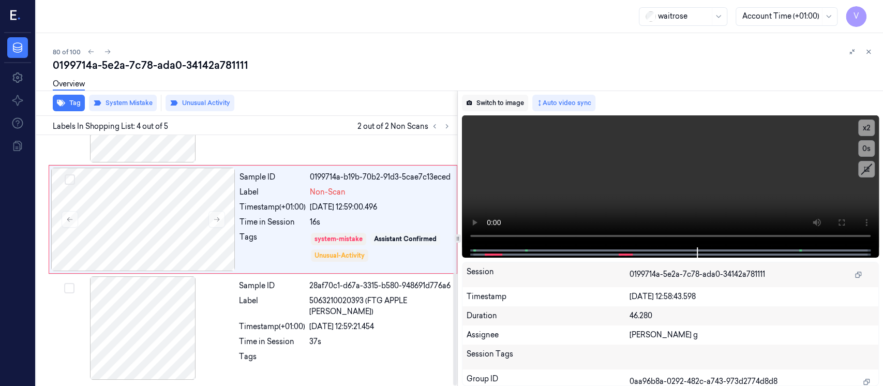
click at [506, 106] on button "Switch to image" at bounding box center [495, 103] width 66 height 17
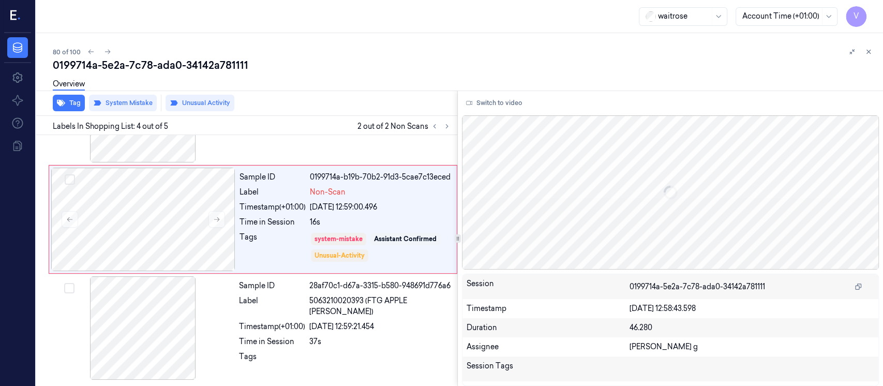
scroll to position [260, 0]
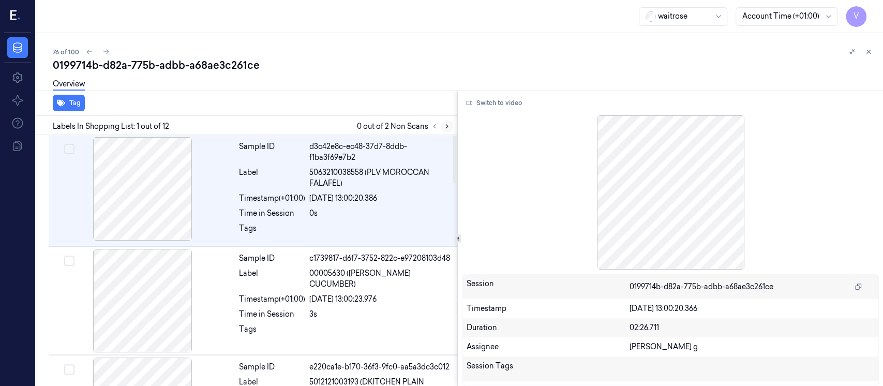
click at [445, 125] on icon at bounding box center [446, 126] width 7 height 7
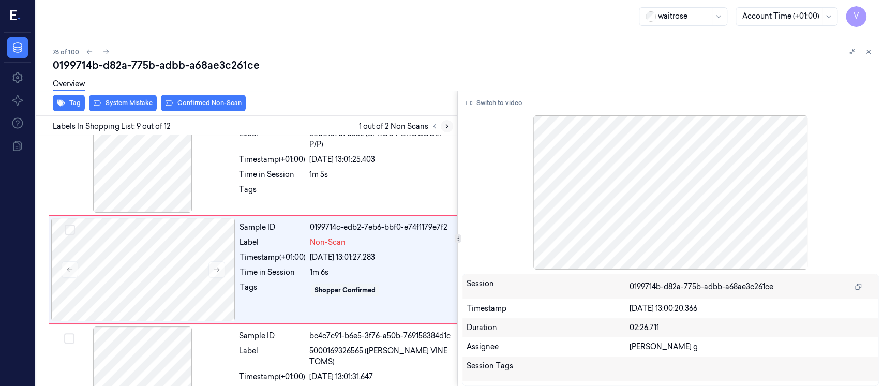
scroll to position [799, 0]
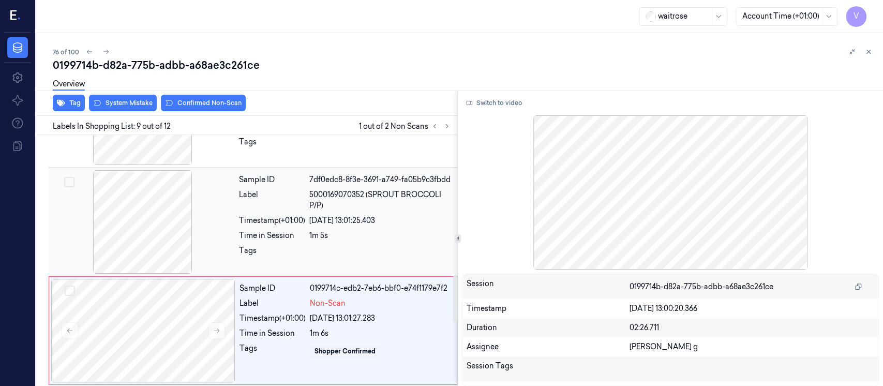
click at [165, 227] on div at bounding box center [143, 221] width 184 height 103
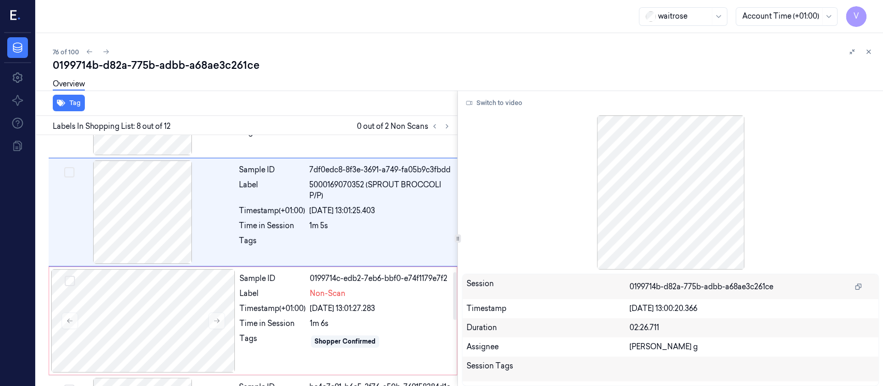
scroll to position [718, 0]
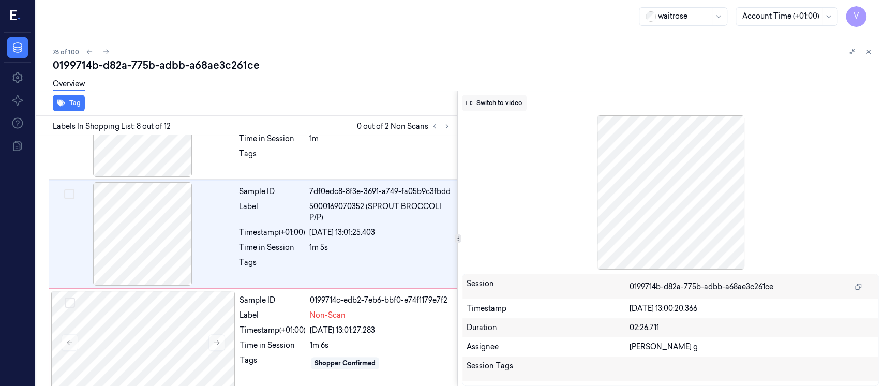
click at [500, 104] on button "Switch to video" at bounding box center [494, 103] width 65 height 17
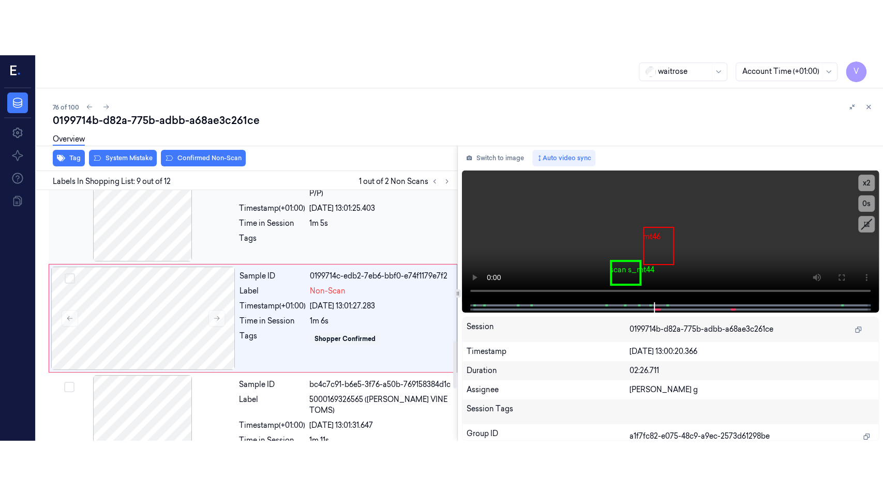
scroll to position [799, 0]
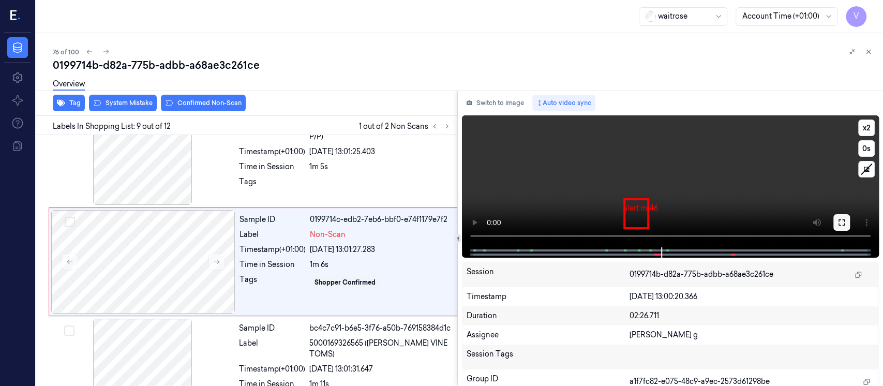
click at [848, 222] on button at bounding box center [841, 222] width 17 height 17
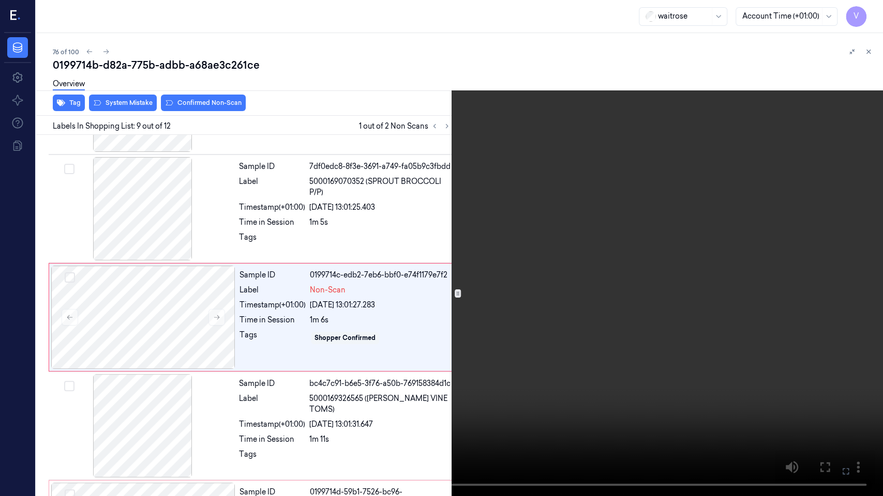
scroll to position [743, 0]
click at [871, 16] on button "x 2" at bounding box center [870, 12] width 17 height 17
click at [871, 16] on button "x 4" at bounding box center [870, 12] width 17 height 17
click at [0, 0] on icon at bounding box center [0, 0] width 0 height 0
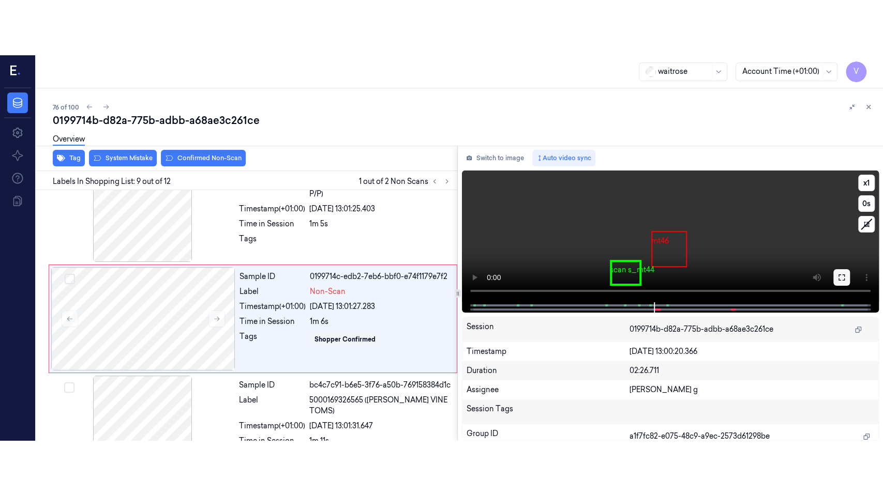
scroll to position [799, 0]
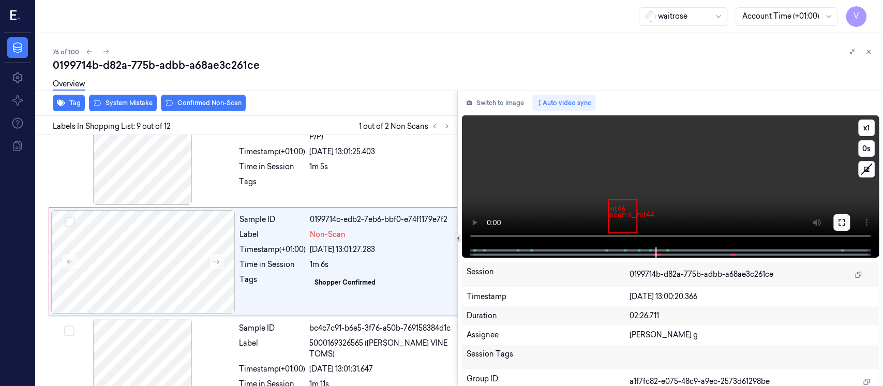
click at [839, 223] on icon at bounding box center [841, 222] width 8 height 8
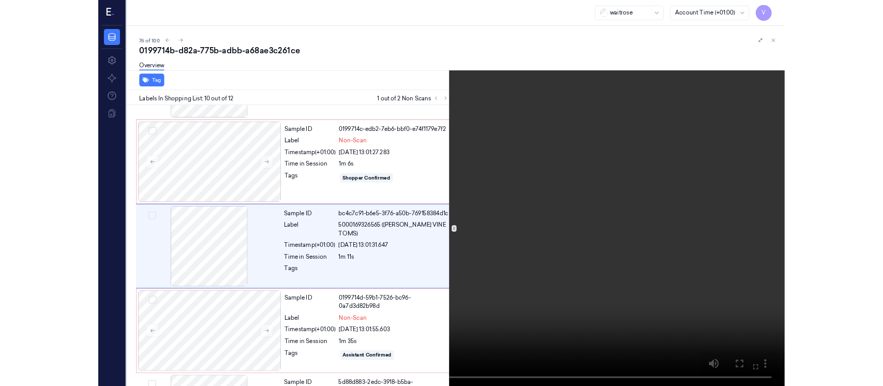
scroll to position [854, 0]
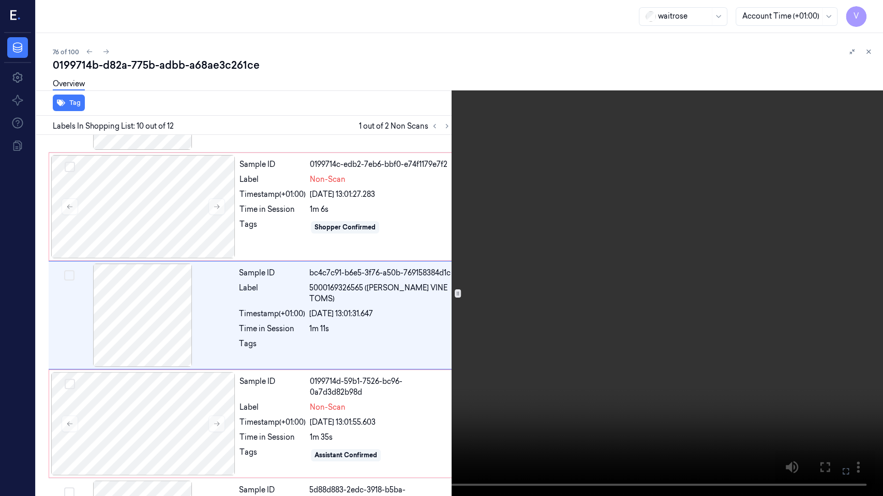
click at [0, 0] on button at bounding box center [0, 0] width 0 height 0
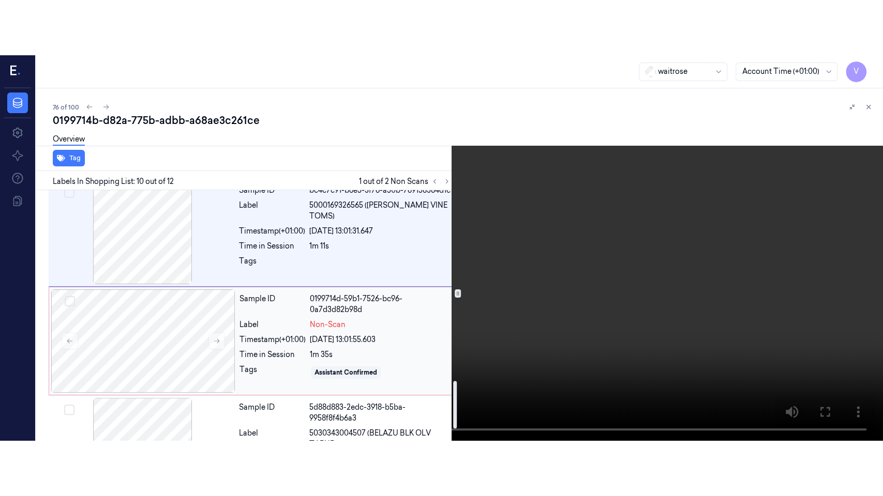
scroll to position [1063, 0]
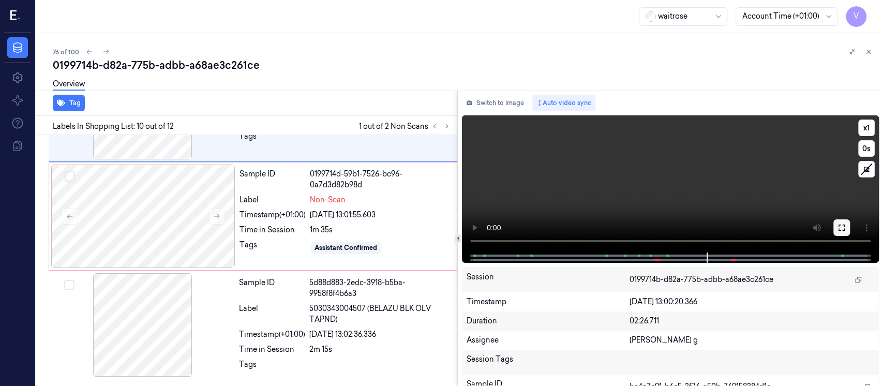
click at [839, 224] on icon at bounding box center [841, 227] width 6 height 6
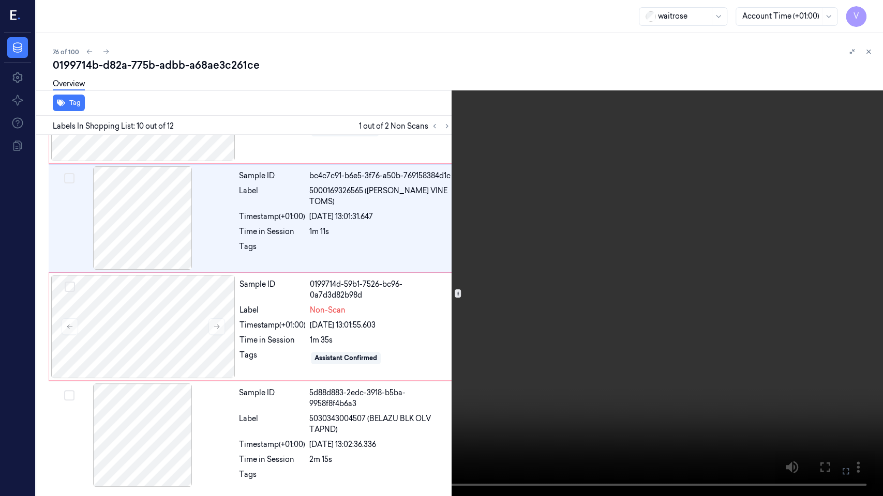
click at [0, 0] on button at bounding box center [0, 0] width 0 height 0
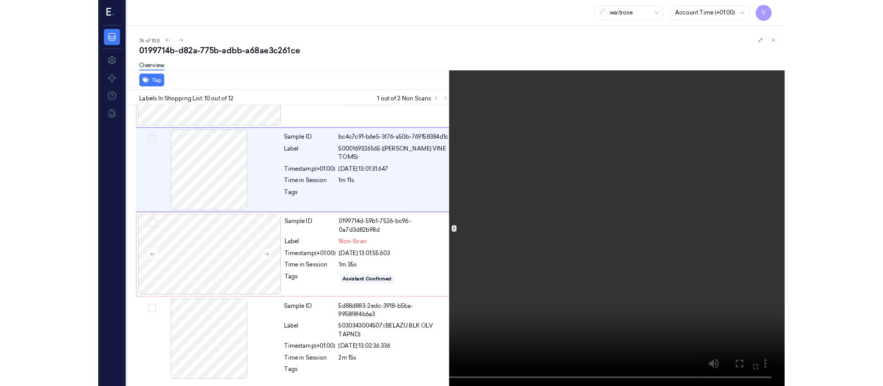
scroll to position [1063, 0]
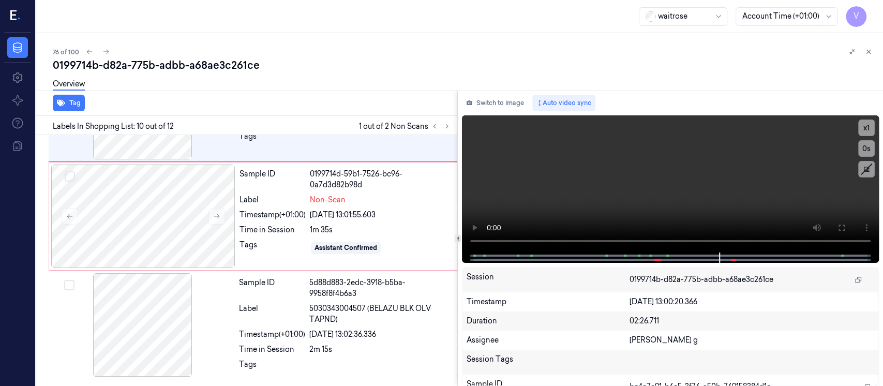
click at [487, 111] on div "Switch to image Auto video sync x 1 0 s Session 0199714b-d82a-775b-adbb-a68ae3c…" at bounding box center [670, 237] width 425 height 295
click at [495, 105] on button "Switch to image" at bounding box center [495, 103] width 66 height 17
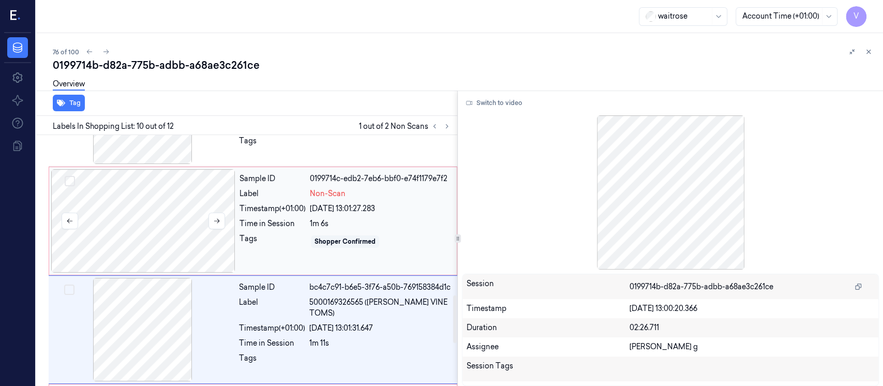
click at [147, 201] on div at bounding box center [143, 220] width 184 height 103
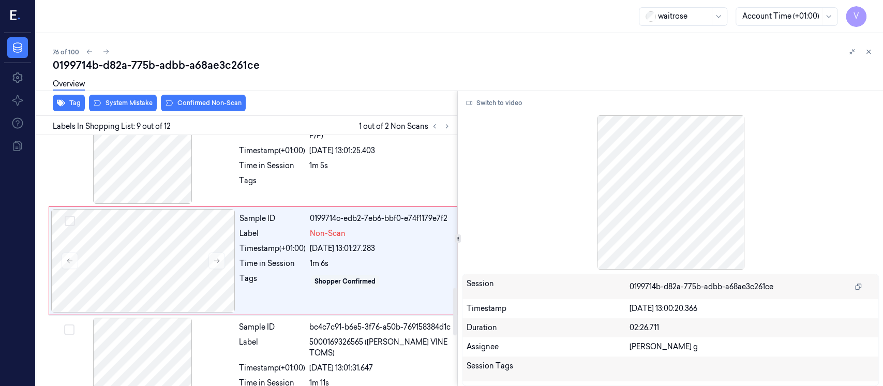
scroll to position [799, 0]
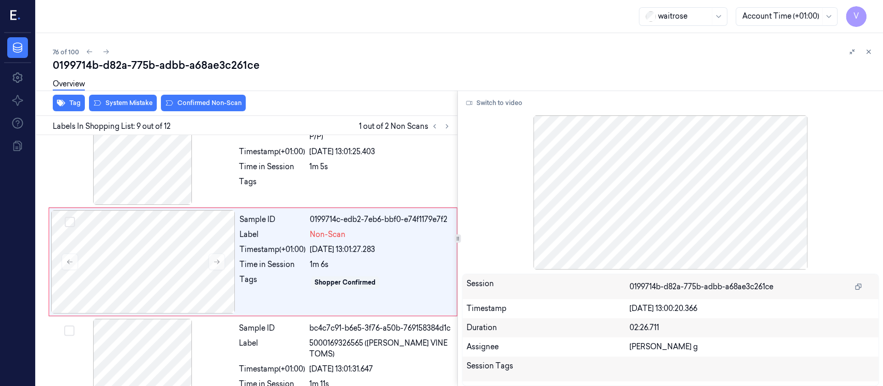
click at [199, 97] on div "Overview" at bounding box center [464, 85] width 822 height 26
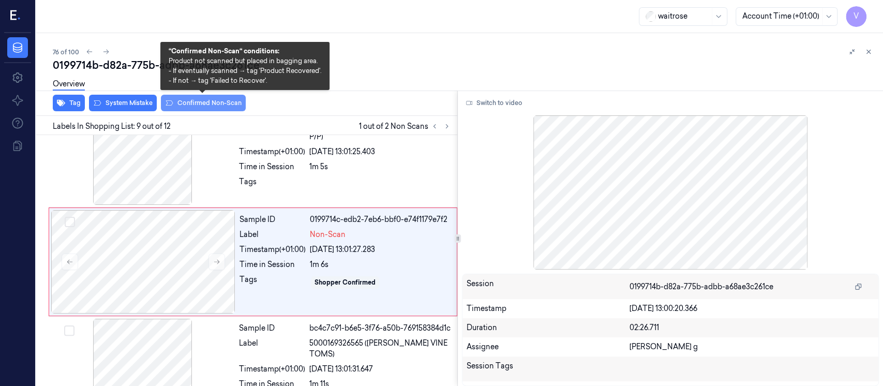
click at [198, 102] on button "Confirmed Non-Scan" at bounding box center [203, 103] width 85 height 17
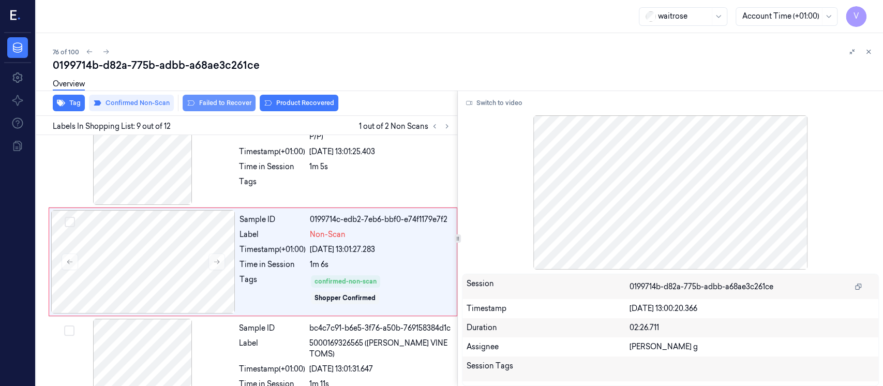
click at [215, 101] on button "Failed to Recover" at bounding box center [219, 103] width 73 height 17
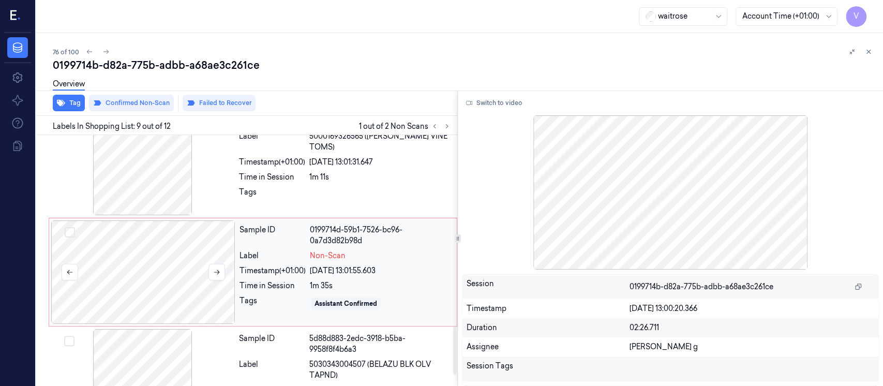
click at [145, 277] on div at bounding box center [143, 271] width 184 height 103
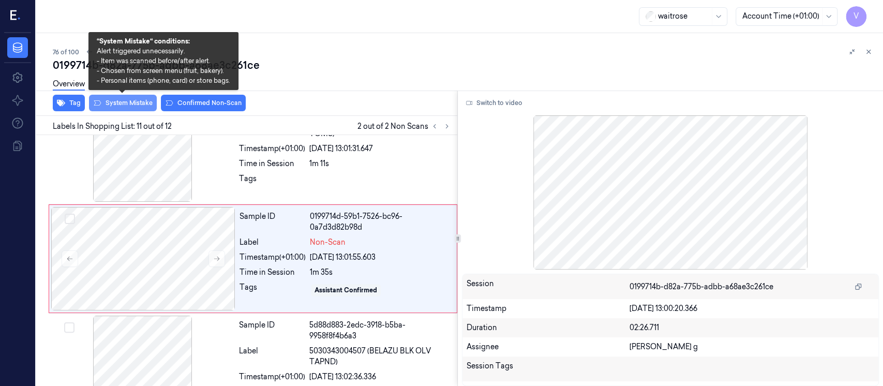
click at [109, 107] on button "System Mistake" at bounding box center [123, 103] width 68 height 17
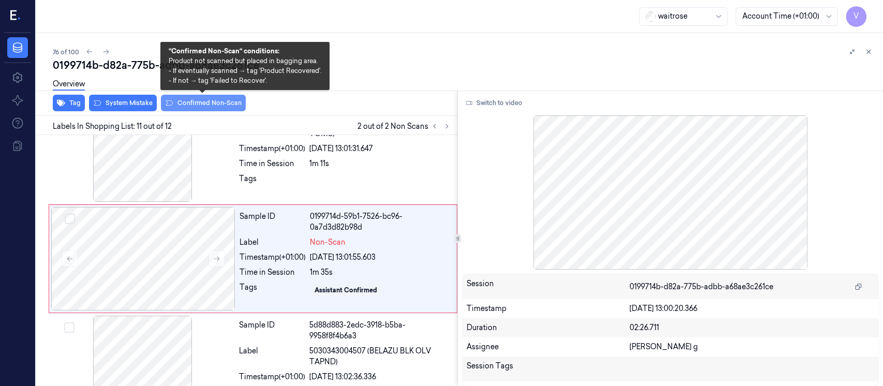
scroll to position [1022, 0]
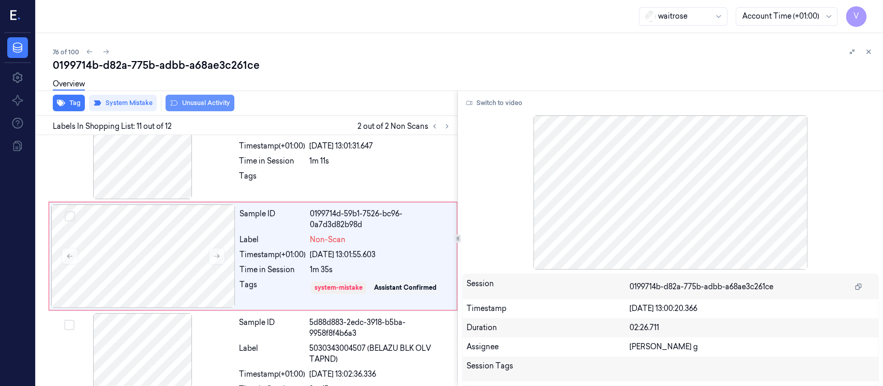
click at [180, 104] on button "Unusual Activity" at bounding box center [199, 103] width 69 height 17
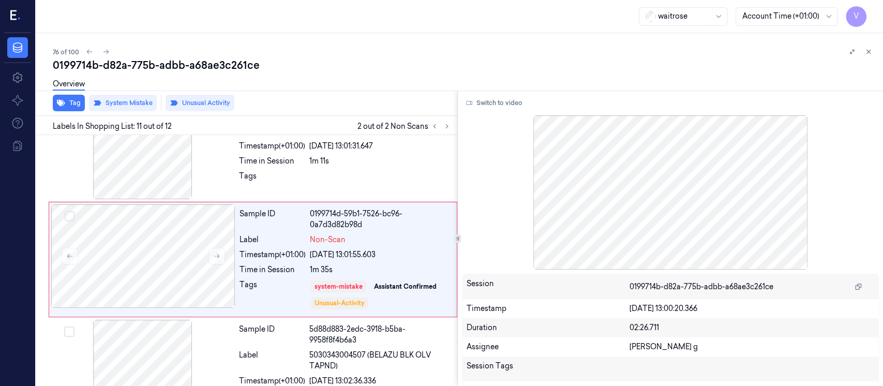
scroll to position [1022, 0]
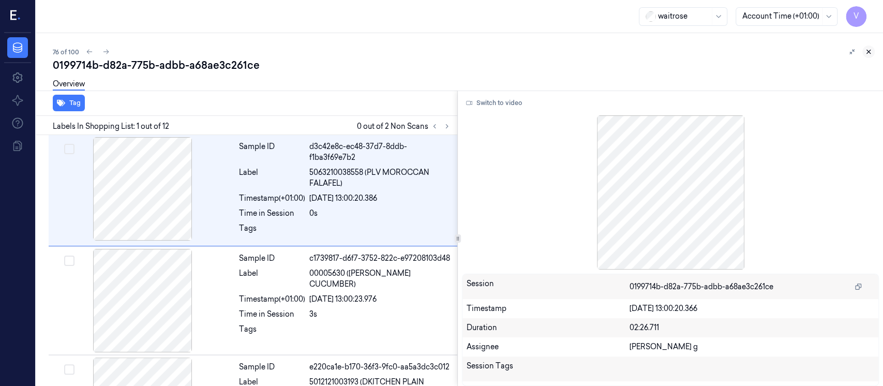
click at [870, 54] on icon at bounding box center [867, 51] width 7 height 7
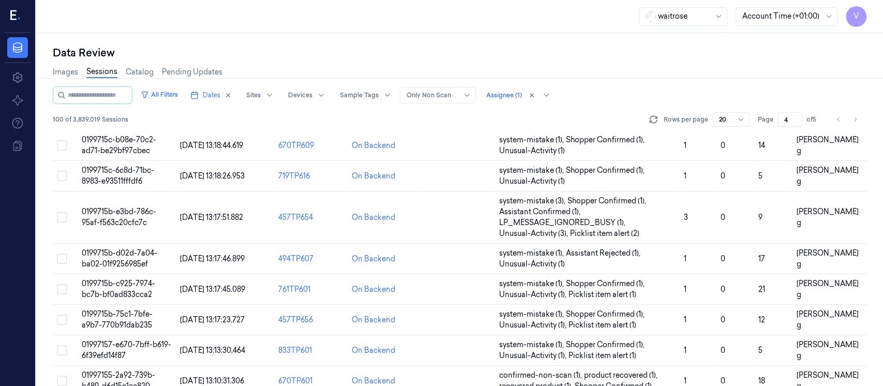
scroll to position [482, 0]
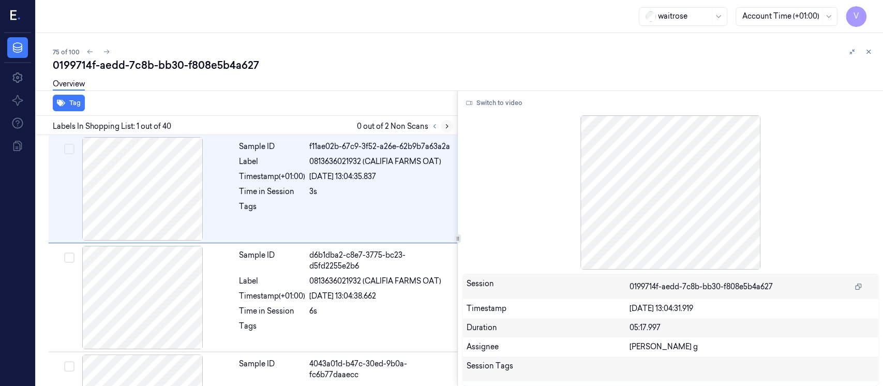
click at [446, 126] on icon at bounding box center [446, 126] width 7 height 7
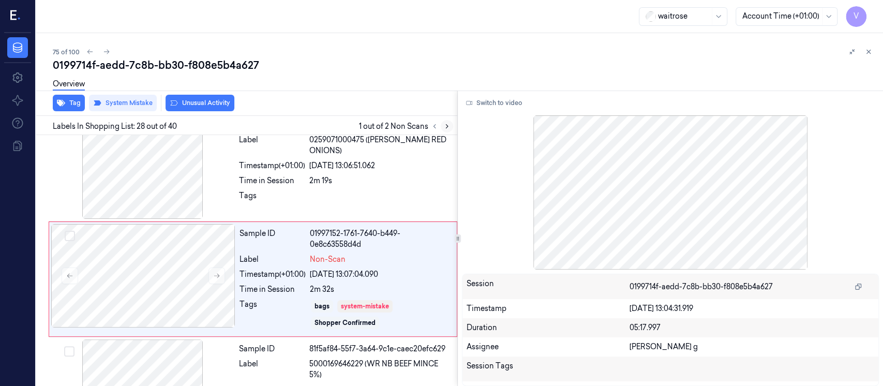
scroll to position [2900, 0]
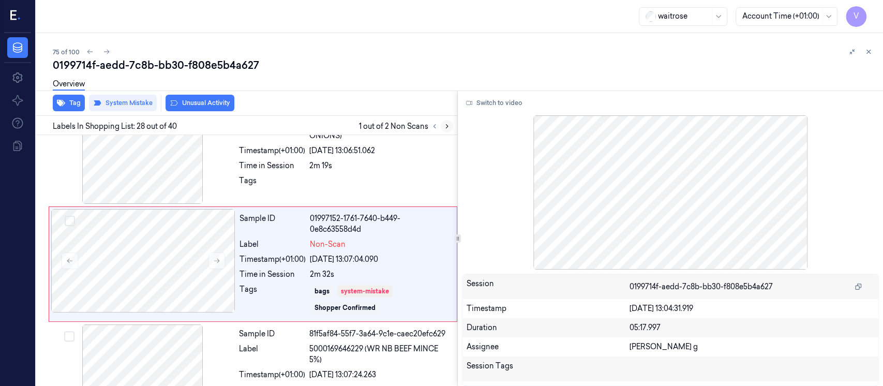
click at [446, 126] on icon at bounding box center [446, 126] width 7 height 7
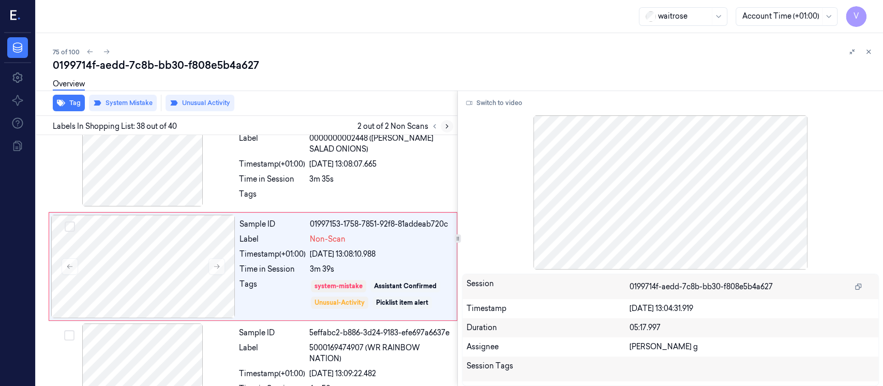
scroll to position [4006, 0]
click at [869, 50] on icon at bounding box center [869, 52] width 4 height 4
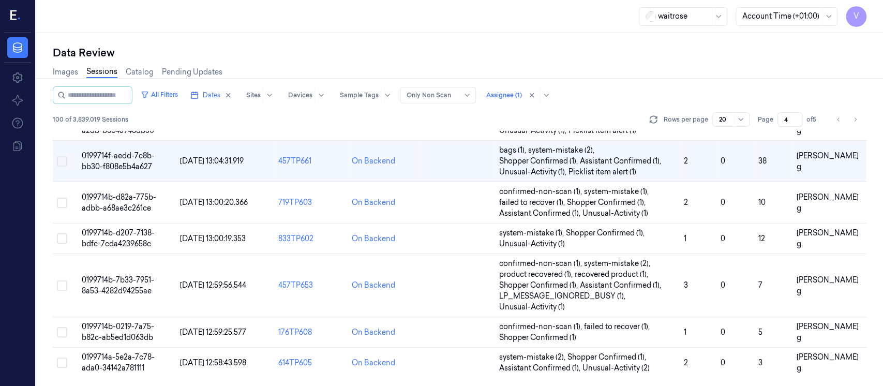
scroll to position [482, 0]
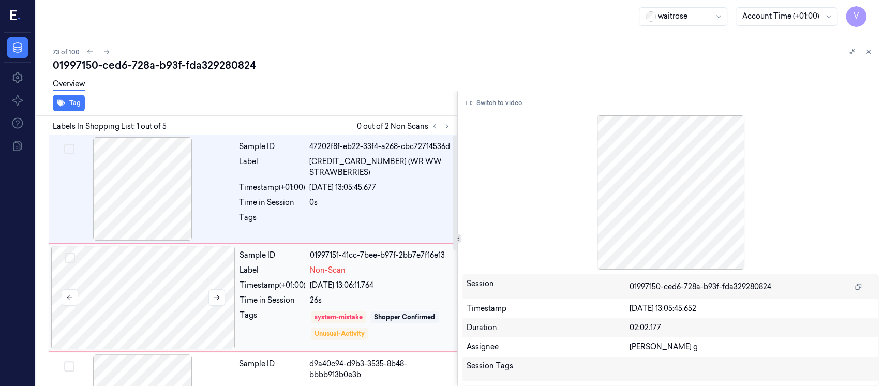
click at [176, 290] on div at bounding box center [143, 297] width 184 height 103
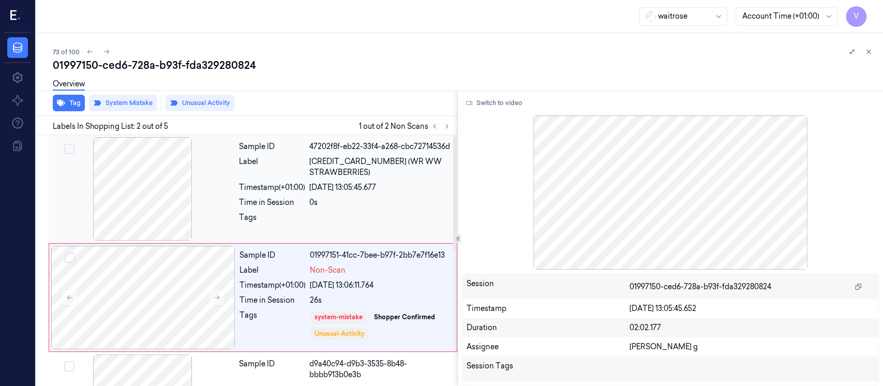
click at [151, 196] on div at bounding box center [143, 188] width 184 height 103
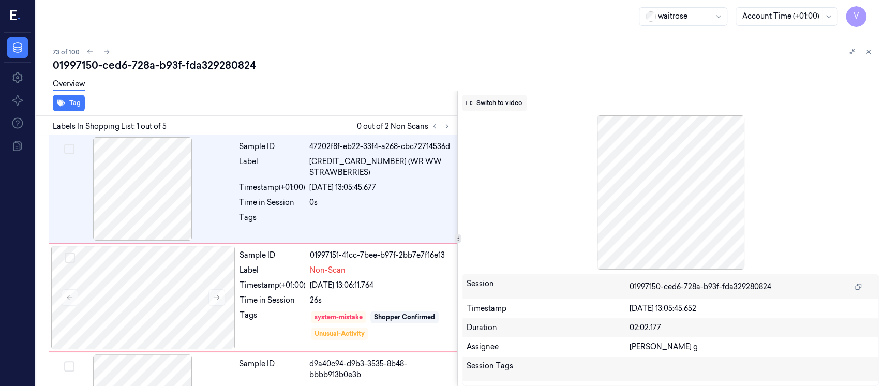
click at [494, 95] on button "Switch to video" at bounding box center [494, 103] width 65 height 17
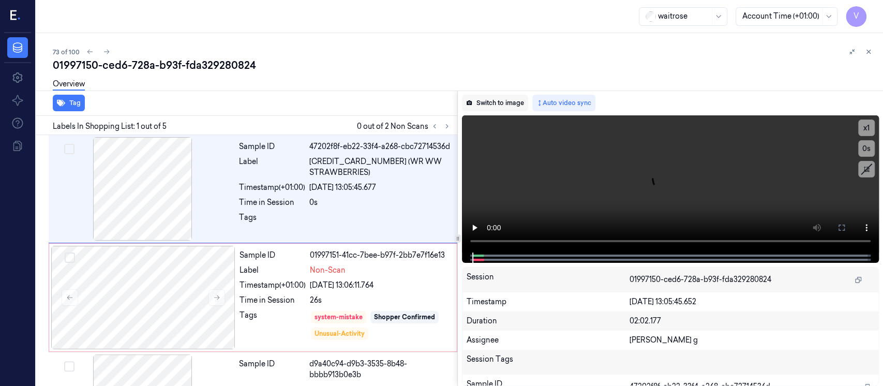
click at [492, 108] on button "Switch to image" at bounding box center [495, 103] width 66 height 17
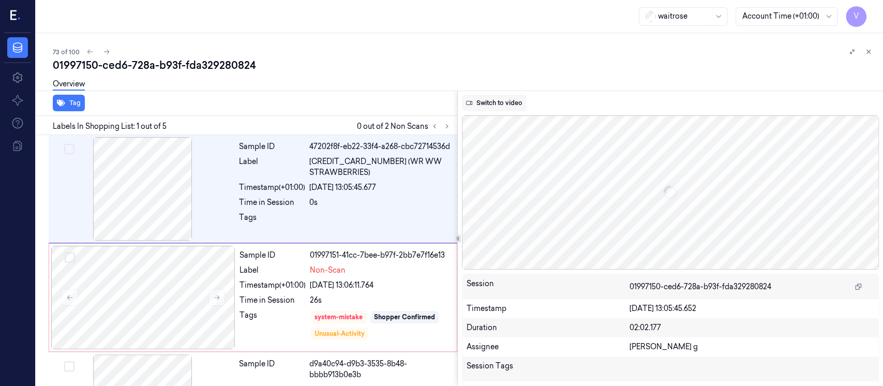
click at [505, 104] on button "Switch to video" at bounding box center [494, 103] width 65 height 17
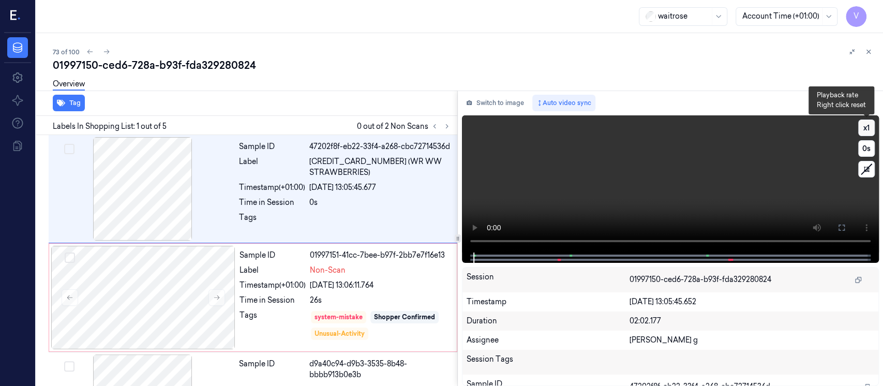
click at [873, 124] on button "x 1" at bounding box center [866, 127] width 17 height 17
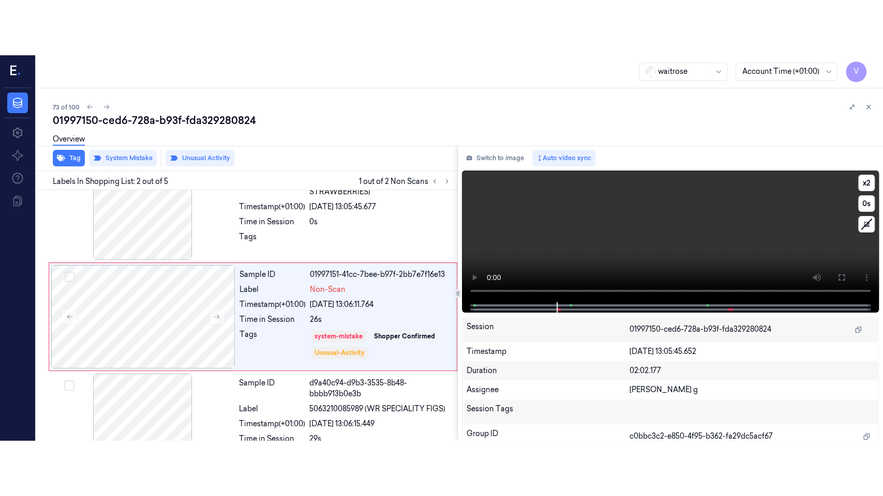
scroll to position [37, 0]
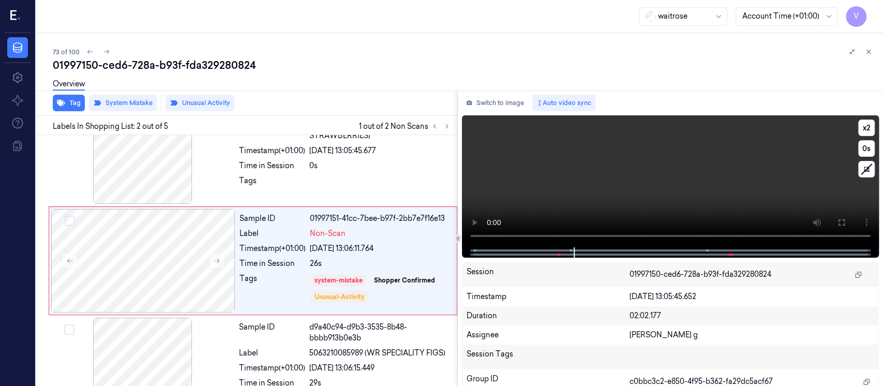
click at [513, 250] on div at bounding box center [669, 252] width 395 height 10
click at [847, 221] on button at bounding box center [841, 222] width 17 height 17
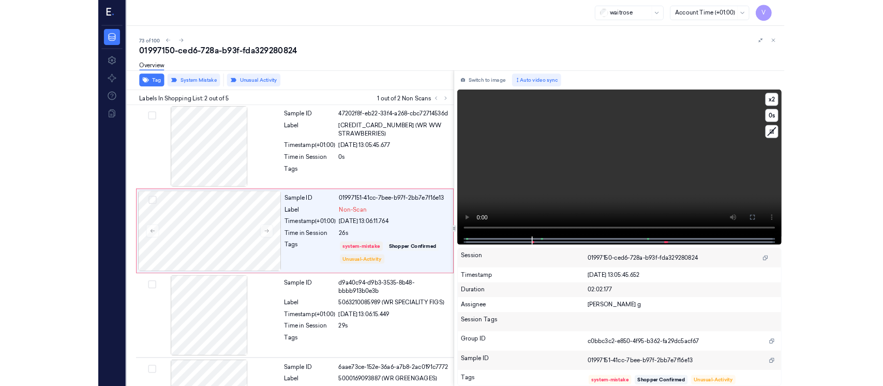
scroll to position [0, 0]
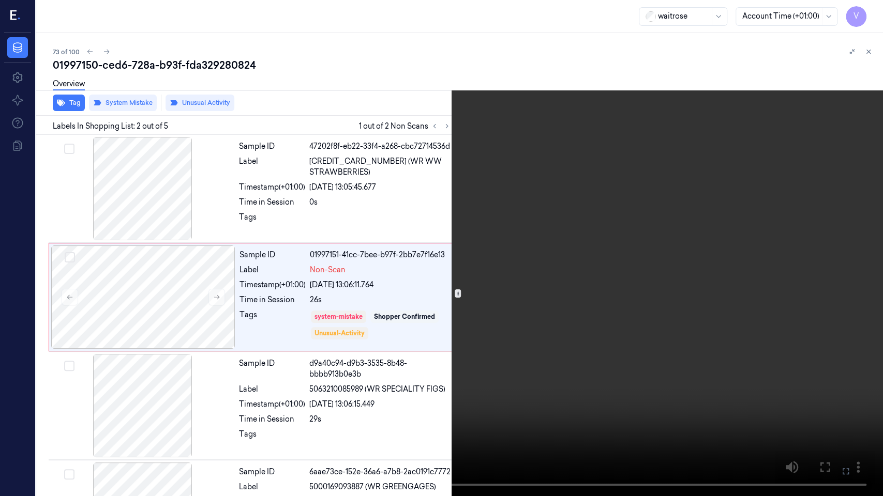
click at [0, 0] on button at bounding box center [0, 0] width 0 height 0
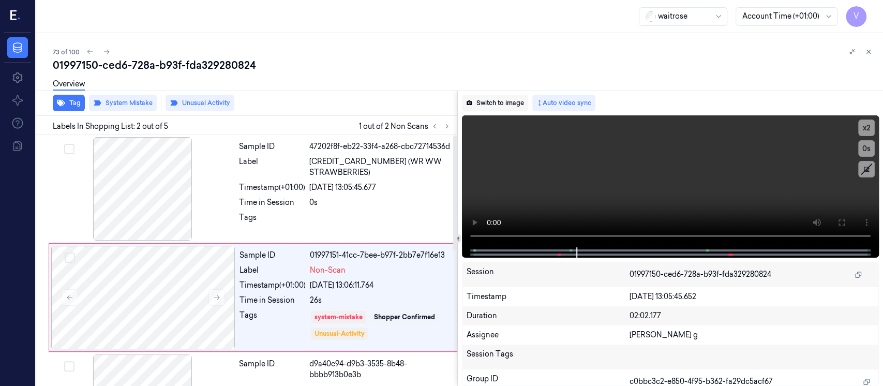
click at [490, 107] on button "Switch to image" at bounding box center [495, 103] width 66 height 17
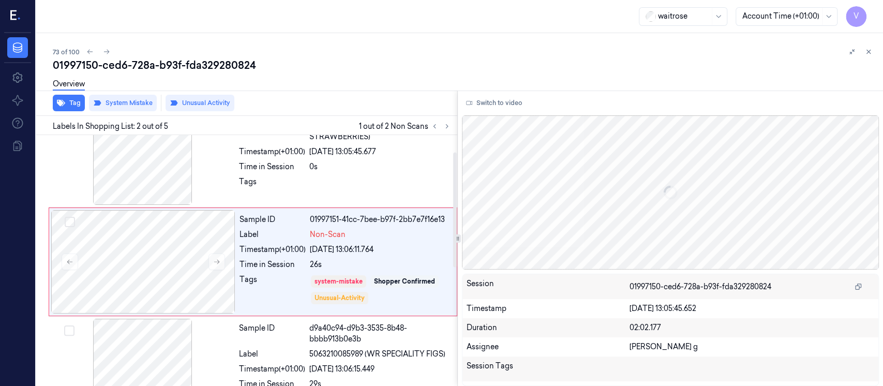
scroll to position [37, 0]
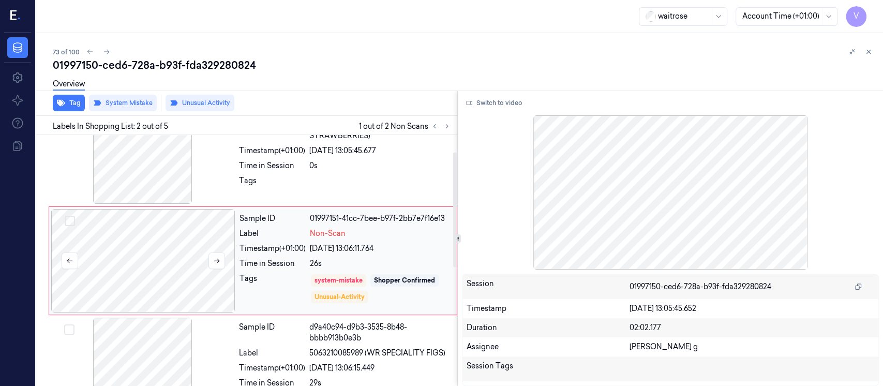
click at [140, 267] on div at bounding box center [143, 260] width 184 height 103
click at [868, 54] on icon at bounding box center [867, 51] width 7 height 7
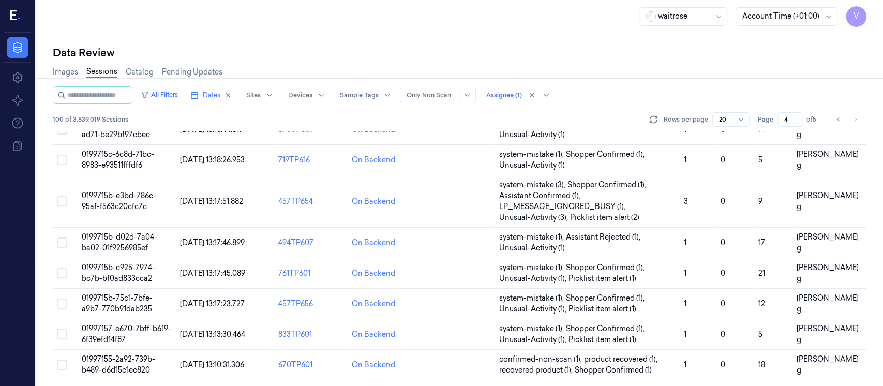
scroll to position [393, 0]
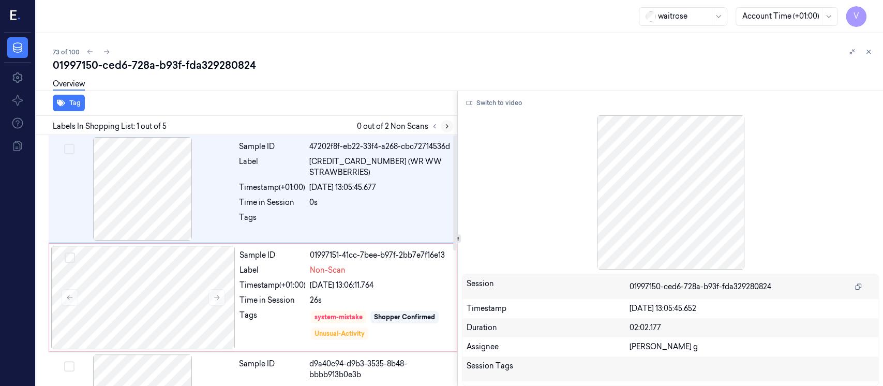
click at [446, 127] on icon at bounding box center [447, 127] width 2 height 4
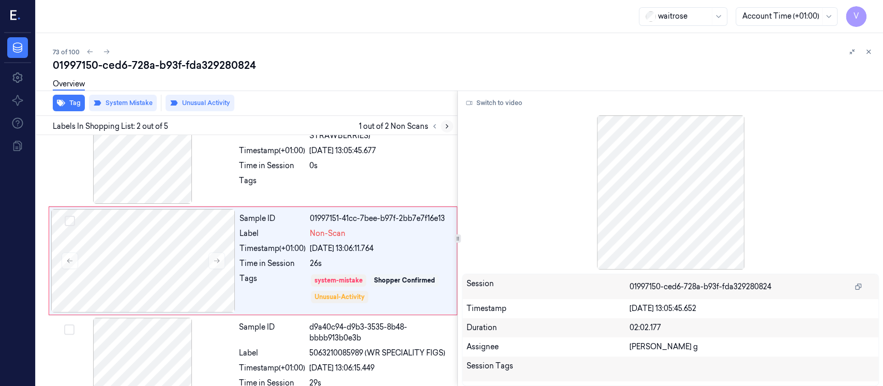
click at [446, 127] on icon at bounding box center [447, 127] width 2 height 4
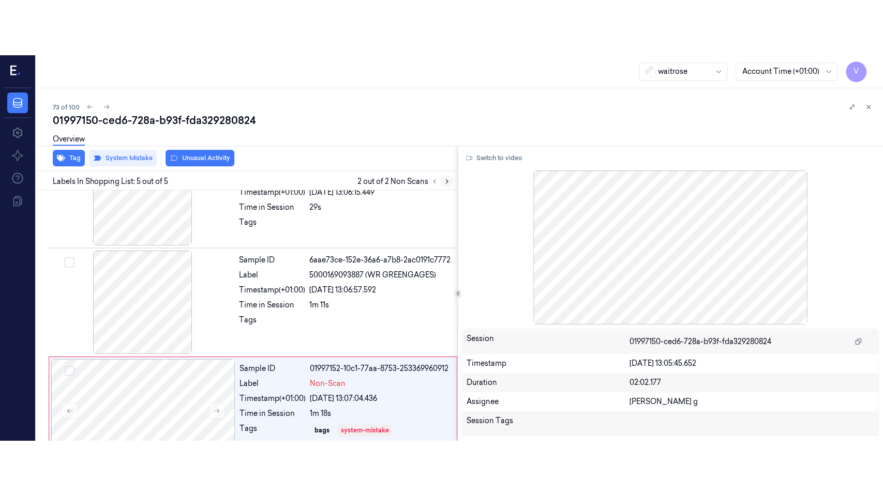
scroll to position [294, 0]
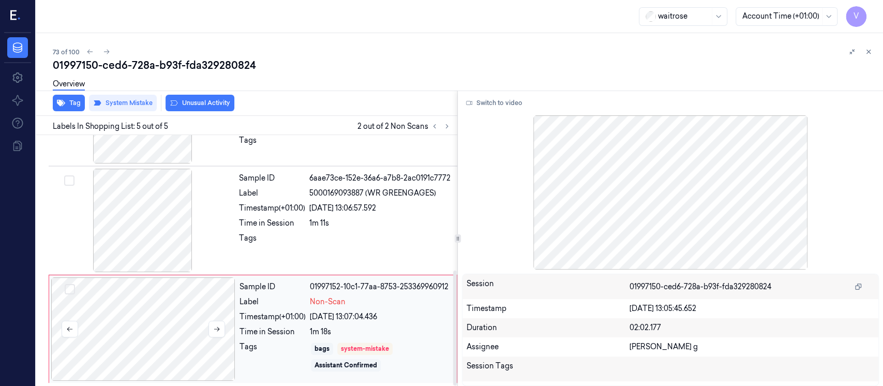
click at [161, 326] on div at bounding box center [143, 328] width 184 height 103
click at [208, 326] on button at bounding box center [216, 329] width 17 height 17
click at [209, 326] on button at bounding box center [216, 329] width 17 height 17
click at [489, 106] on button "Switch to video" at bounding box center [494, 103] width 65 height 17
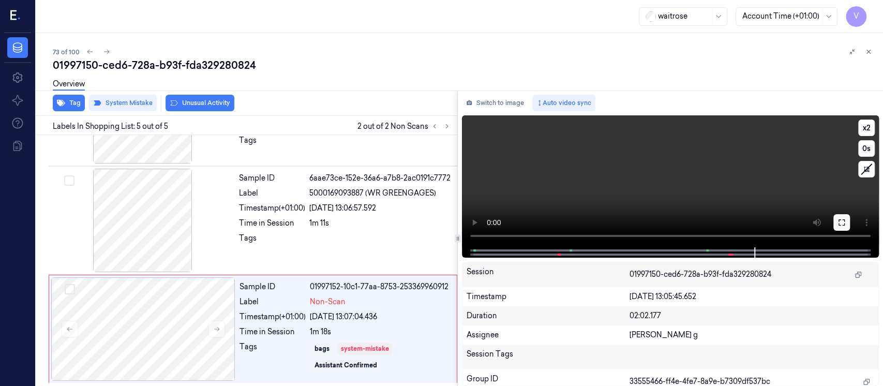
click at [843, 224] on icon at bounding box center [841, 222] width 8 height 8
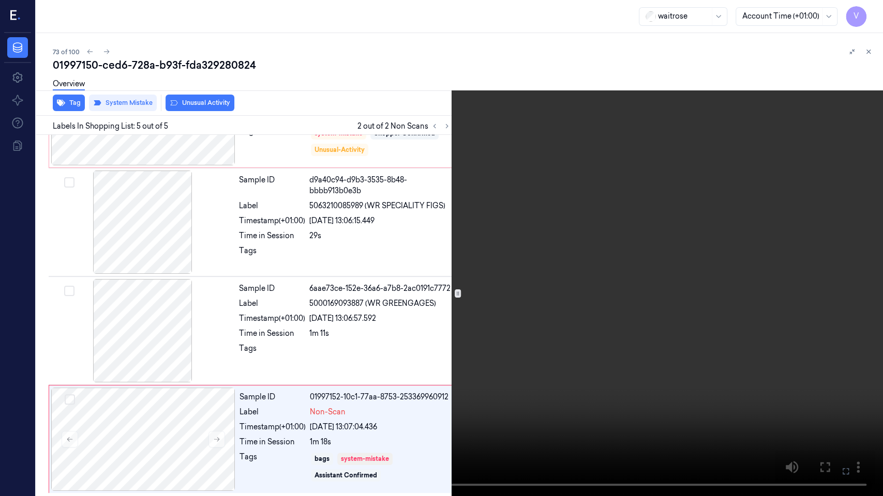
click at [0, 0] on icon at bounding box center [0, 0] width 0 height 0
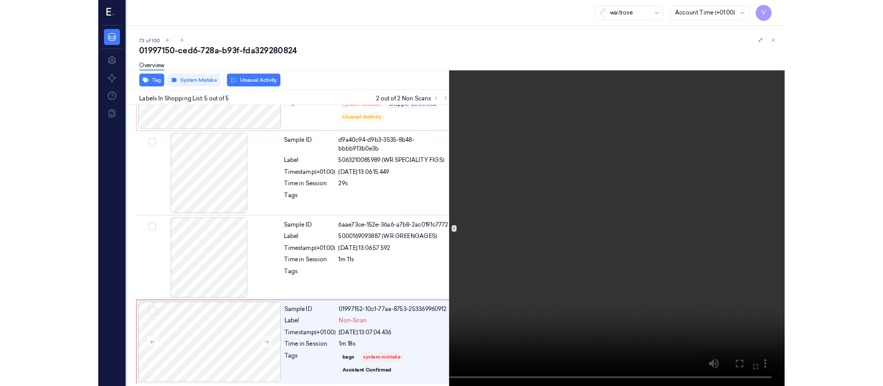
scroll to position [294, 0]
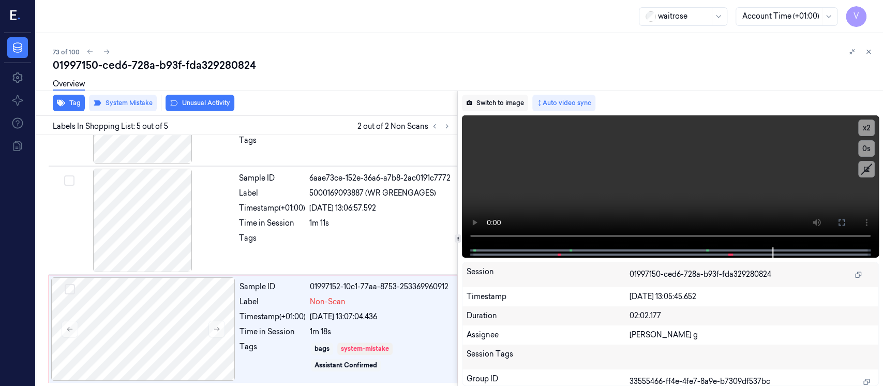
click at [467, 102] on icon at bounding box center [469, 103] width 6 height 6
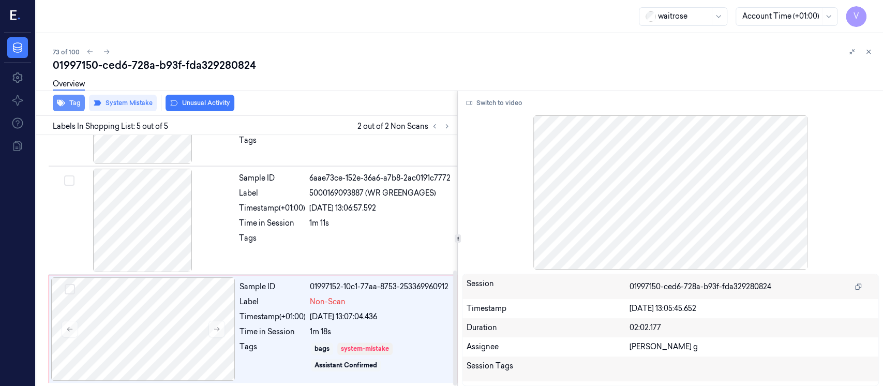
click at [64, 101] on icon "button" at bounding box center [61, 103] width 8 height 8
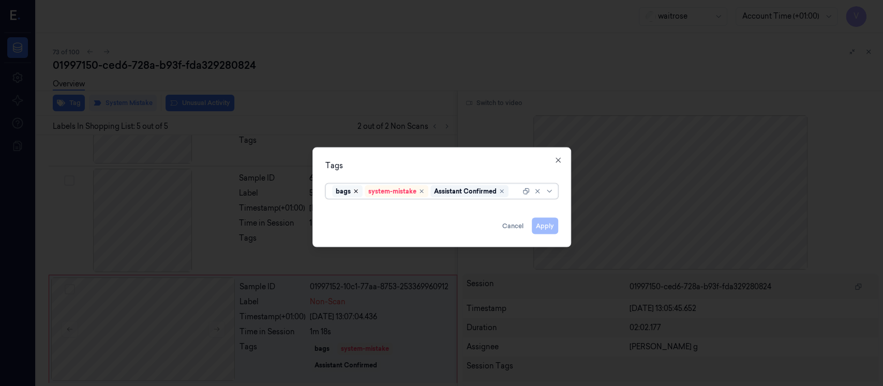
click at [355, 189] on icon "Remove ,bags" at bounding box center [356, 191] width 6 height 6
click at [409, 165] on div "Tags" at bounding box center [441, 165] width 233 height 11
click at [543, 226] on button "Apply" at bounding box center [544, 226] width 26 height 17
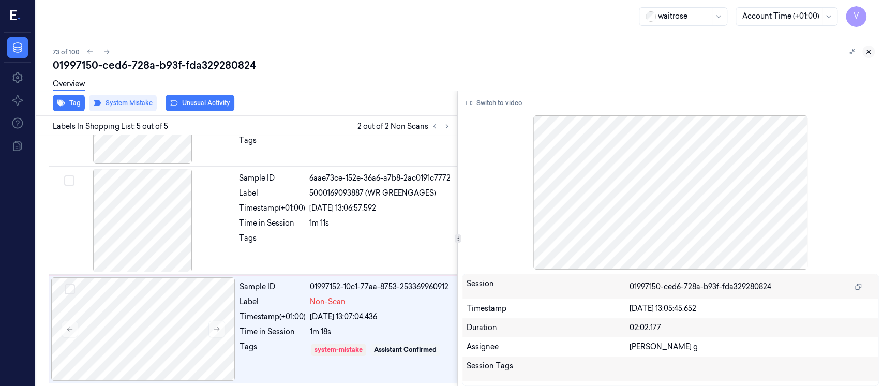
click at [869, 53] on icon at bounding box center [867, 51] width 7 height 7
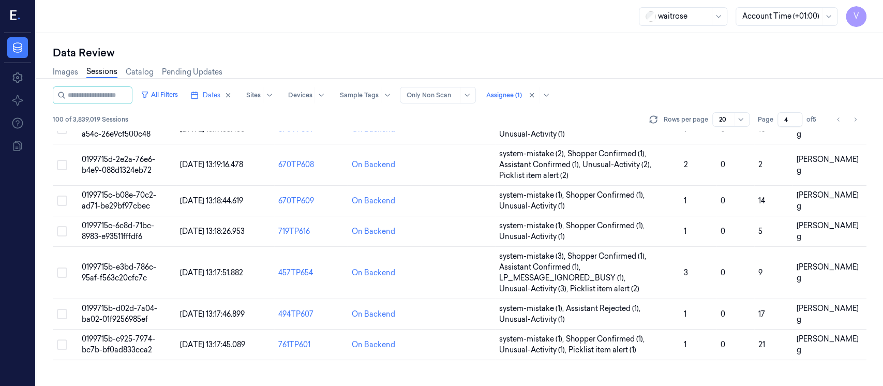
scroll to position [363, 0]
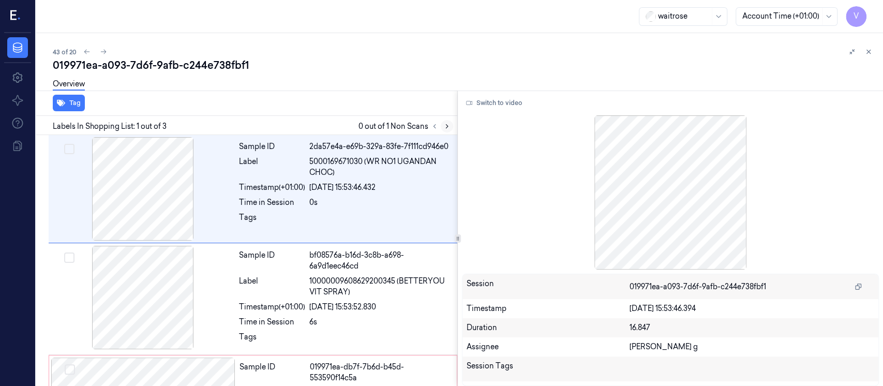
click at [448, 124] on icon at bounding box center [446, 126] width 7 height 7
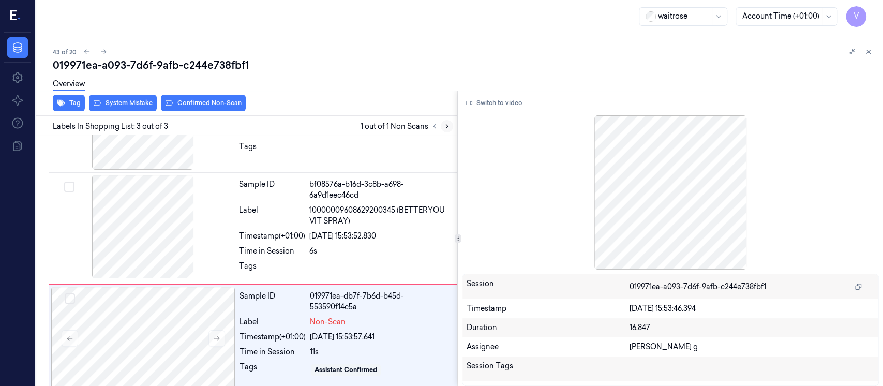
scroll to position [81, 0]
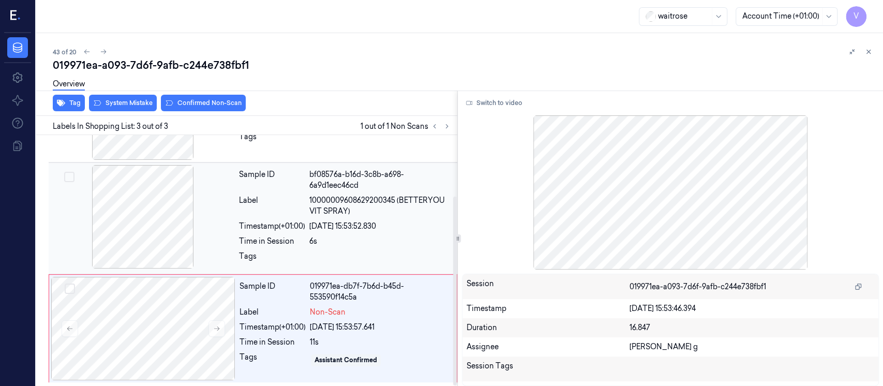
click at [176, 213] on div at bounding box center [143, 216] width 184 height 103
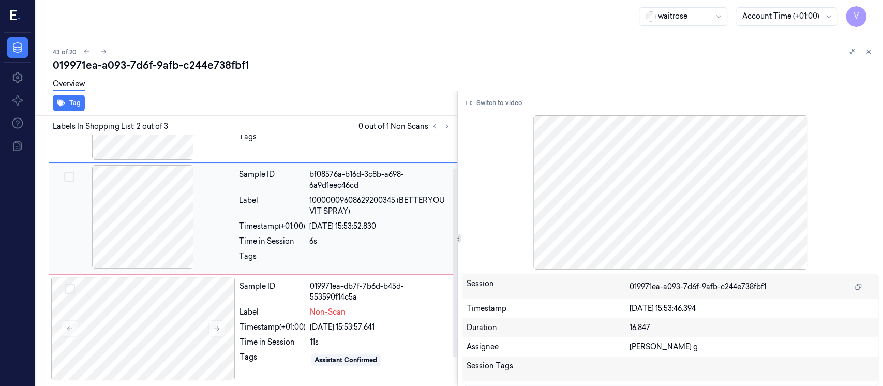
scroll to position [38, 0]
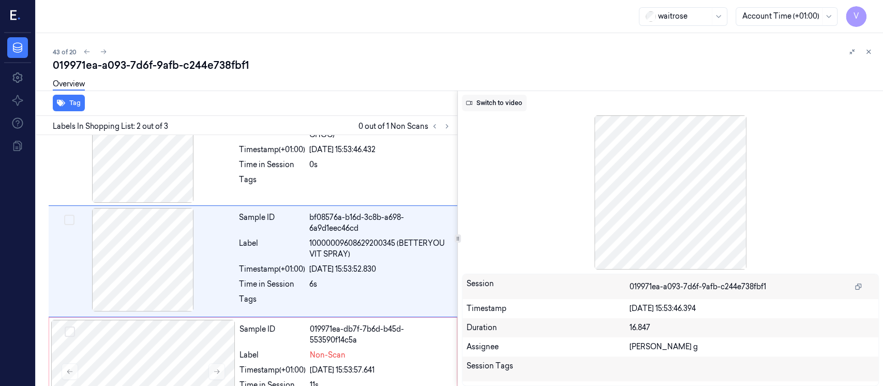
click at [500, 105] on button "Switch to video" at bounding box center [494, 103] width 65 height 17
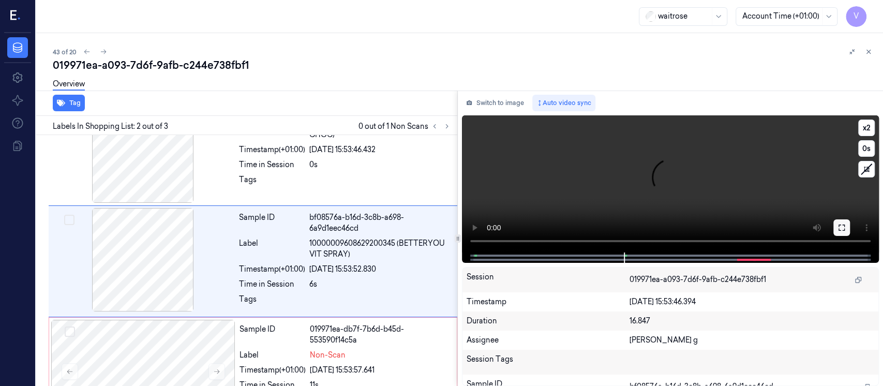
click at [840, 227] on icon at bounding box center [841, 227] width 8 height 8
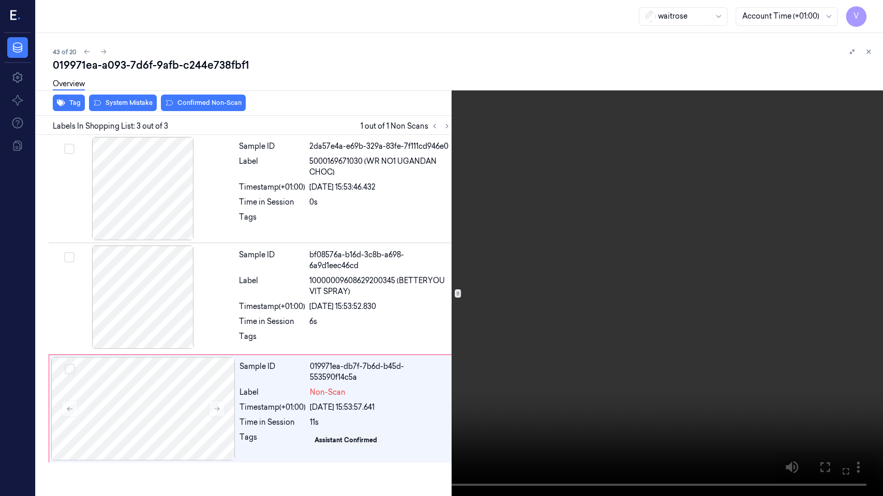
click at [0, 0] on icon at bounding box center [0, 0] width 0 height 0
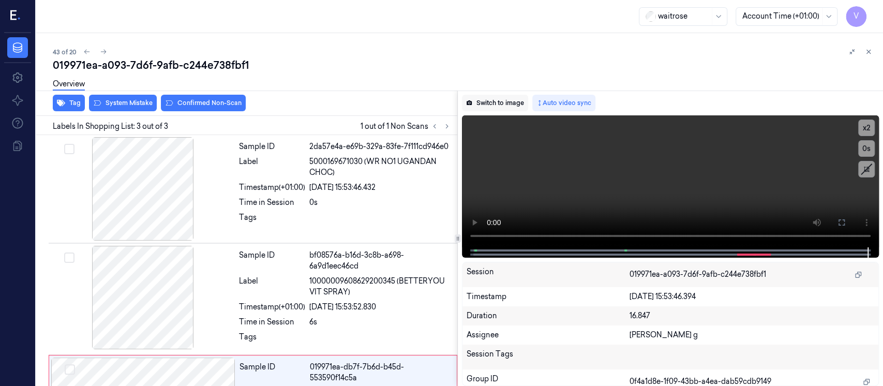
click at [498, 105] on button "Switch to image" at bounding box center [495, 103] width 66 height 17
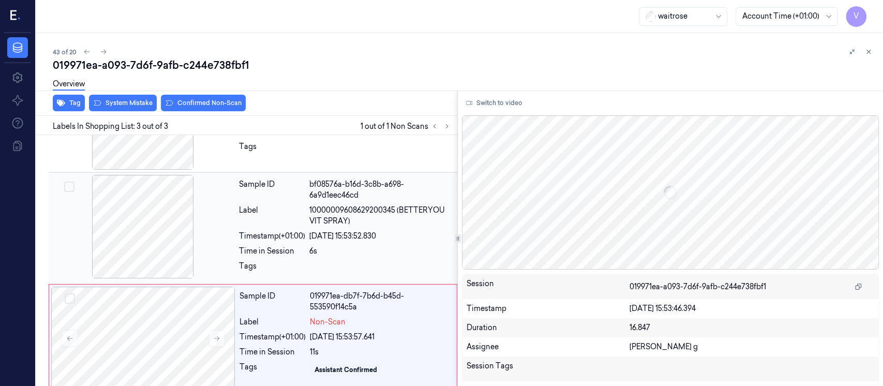
scroll to position [81, 0]
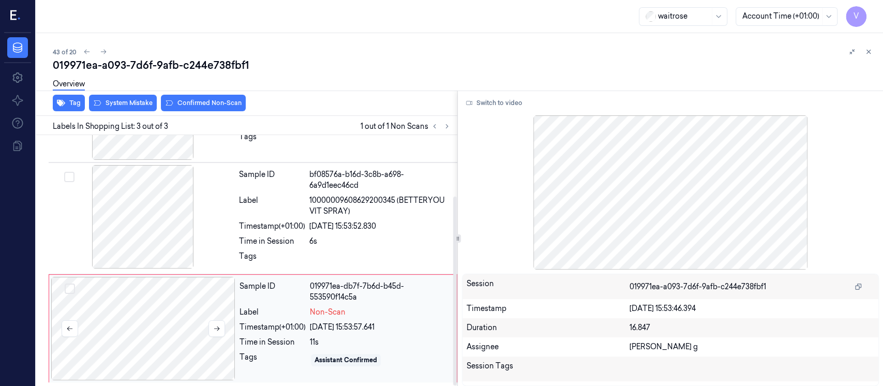
click at [89, 313] on div at bounding box center [143, 328] width 184 height 103
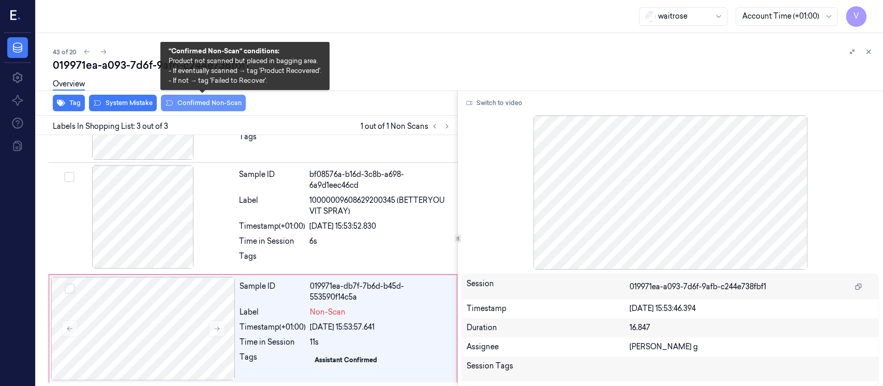
click at [178, 103] on button "Confirmed Non-Scan" at bounding box center [203, 103] width 85 height 17
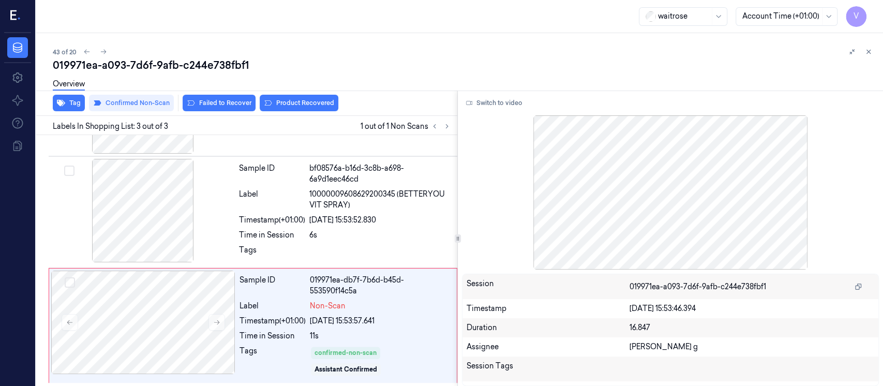
click at [370, 92] on div "Overview" at bounding box center [464, 85] width 822 height 26
click at [866, 49] on icon at bounding box center [867, 51] width 7 height 7
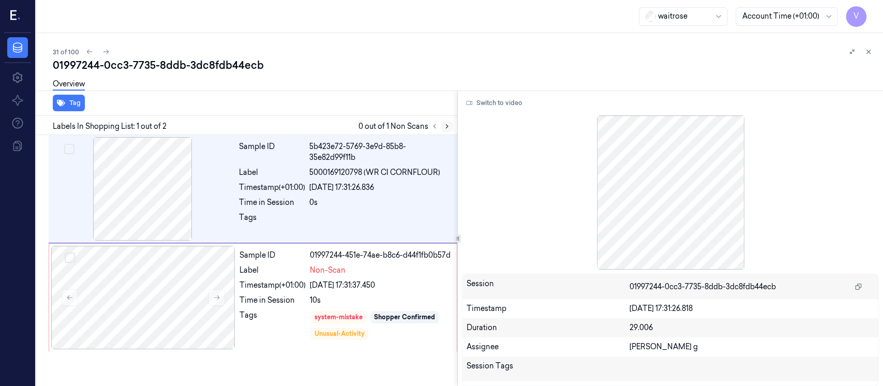
click at [445, 130] on button at bounding box center [446, 126] width 12 height 12
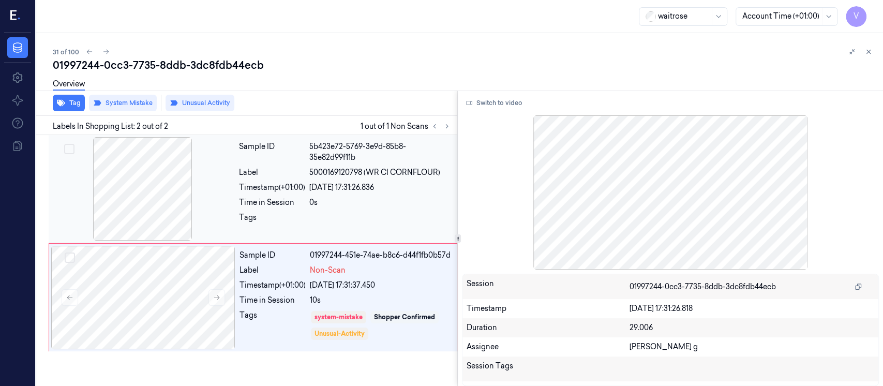
click at [161, 200] on div at bounding box center [143, 188] width 184 height 103
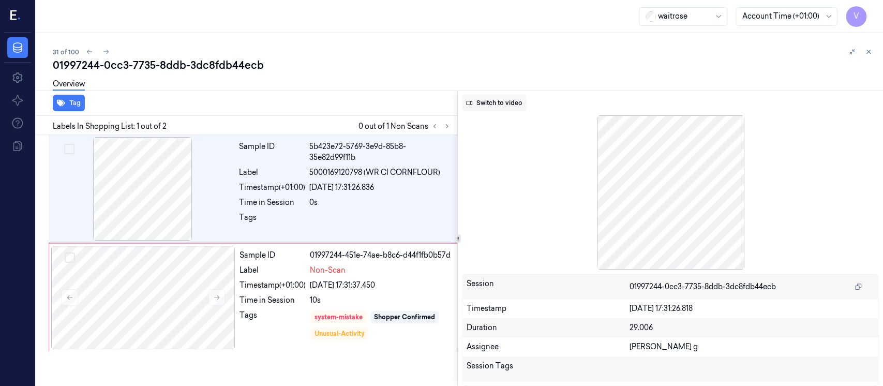
click at [502, 108] on button "Switch to video" at bounding box center [494, 103] width 65 height 17
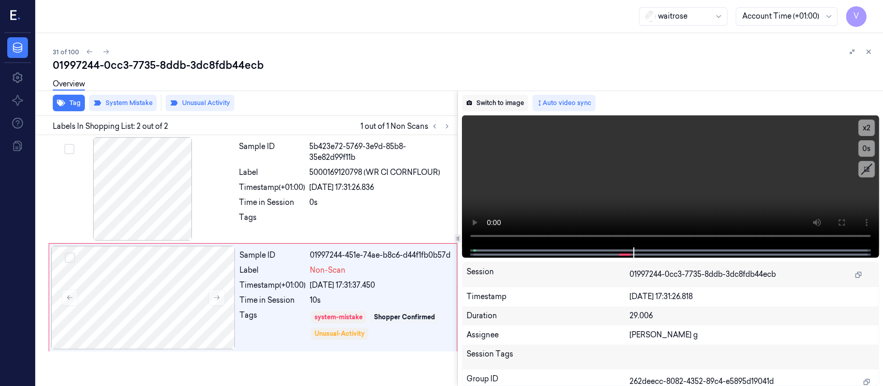
click at [503, 107] on button "Switch to image" at bounding box center [495, 103] width 66 height 17
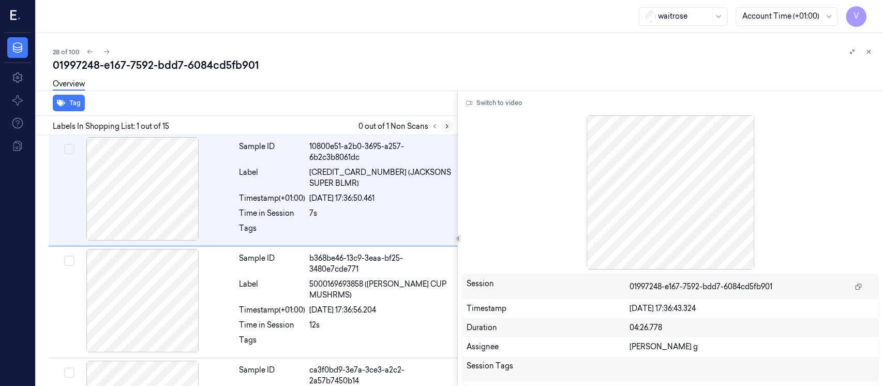
click at [445, 121] on button at bounding box center [446, 126] width 12 height 12
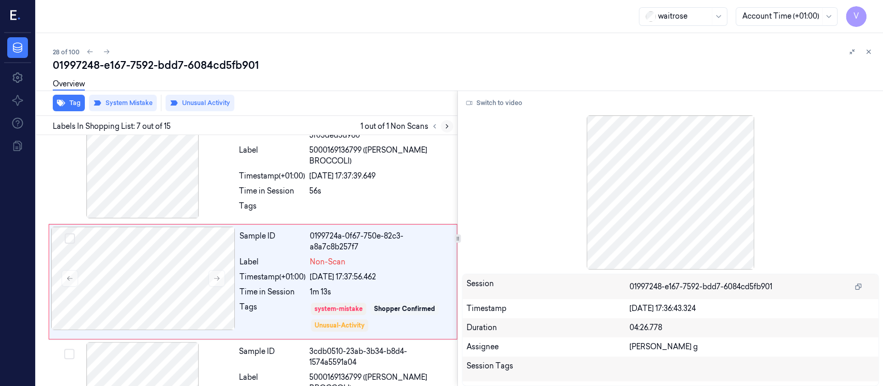
scroll to position [585, 0]
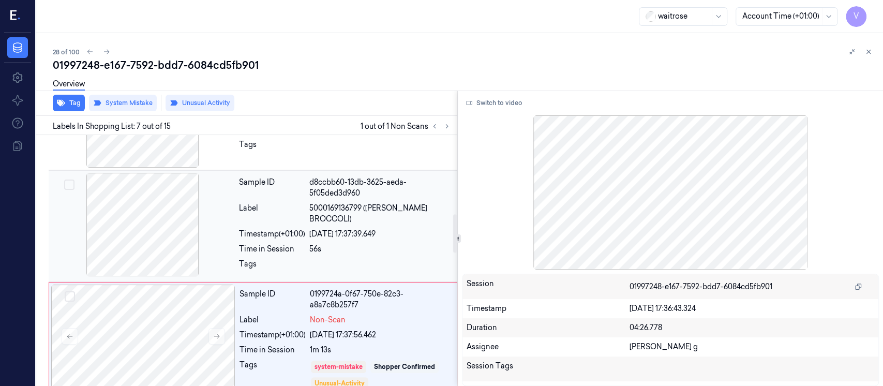
click at [294, 225] on div "Sample ID d8ccbb60-13db-3625-aeda-5f05ded3d960 Label 5000169136799 (WR DORG BRO…" at bounding box center [345, 226] width 220 height 107
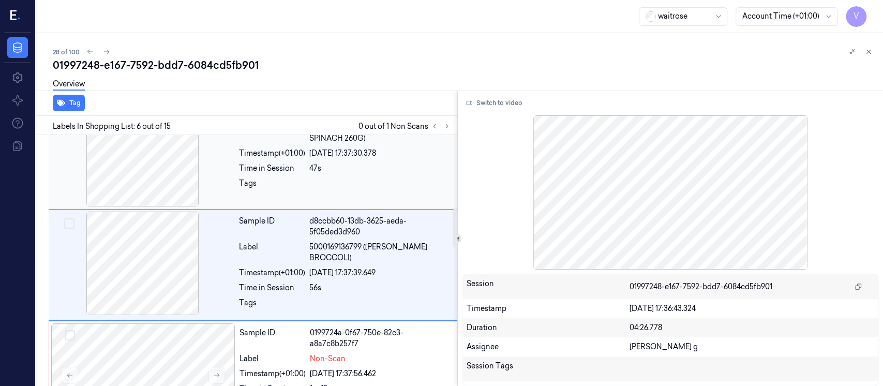
scroll to position [477, 0]
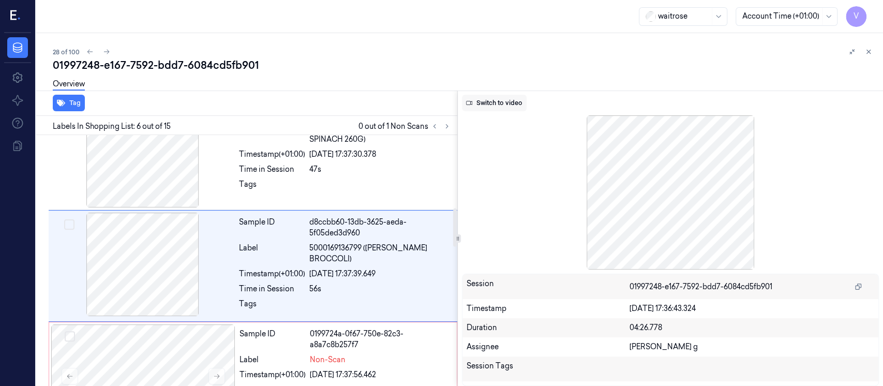
click at [486, 106] on button "Switch to video" at bounding box center [494, 103] width 65 height 17
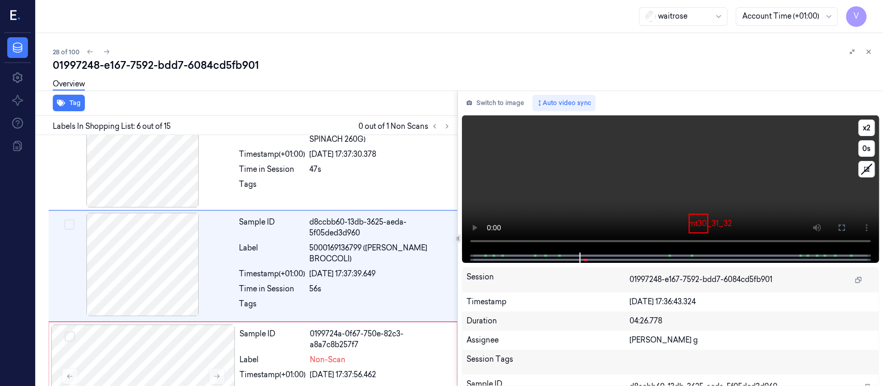
click at [555, 253] on div at bounding box center [669, 257] width 395 height 10
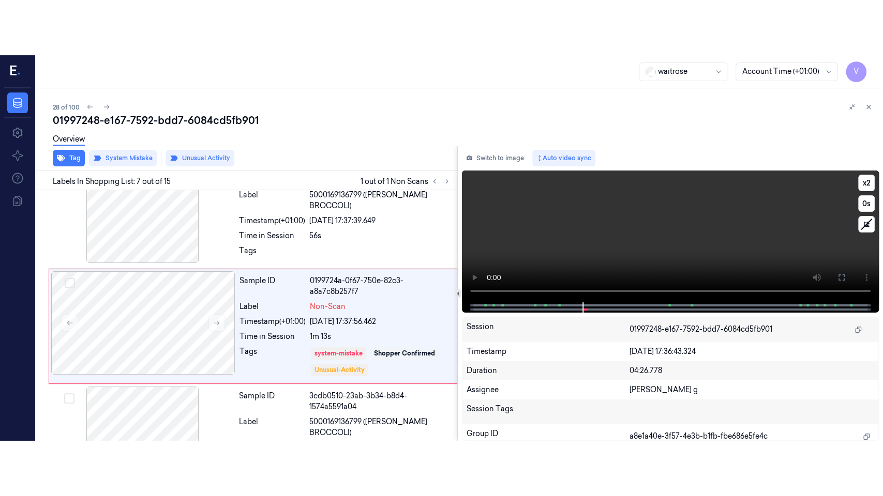
scroll to position [585, 0]
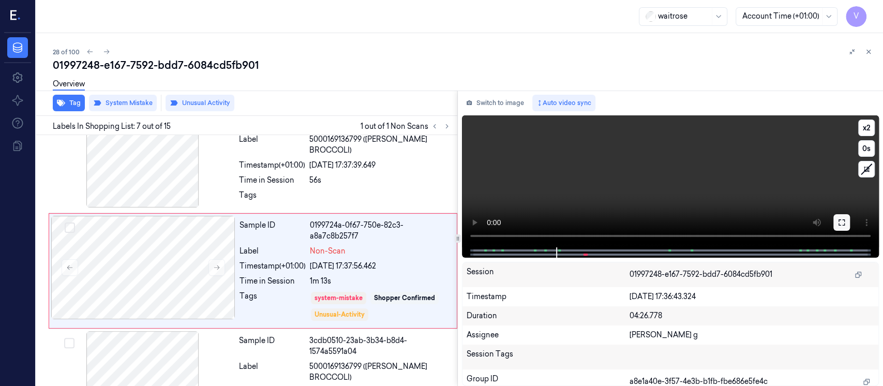
click at [845, 222] on button at bounding box center [841, 222] width 17 height 17
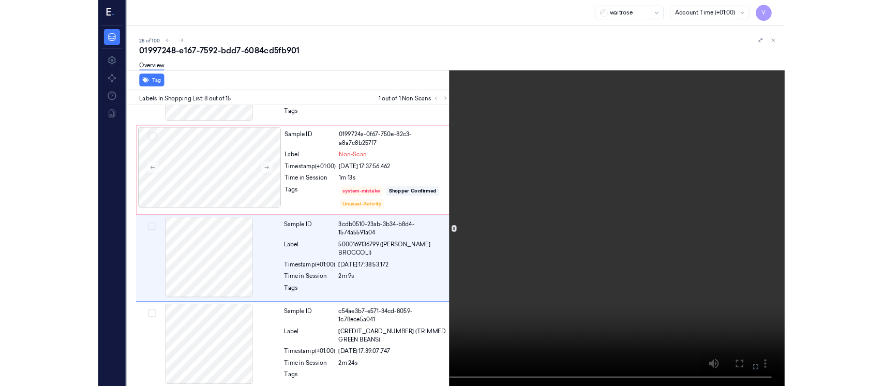
scroll to position [638, 0]
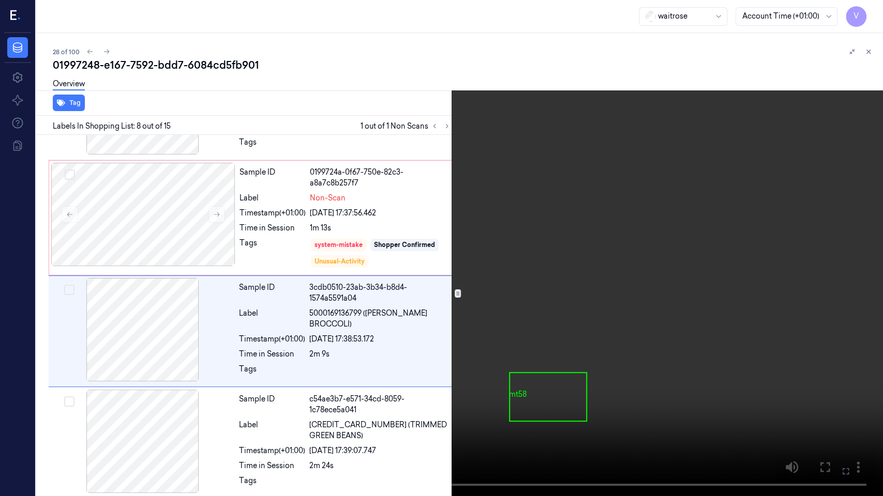
click at [0, 0] on icon at bounding box center [0, 0] width 0 height 0
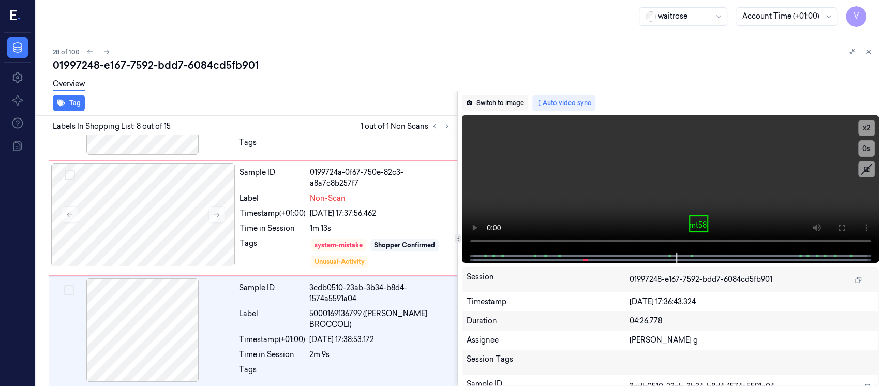
click at [515, 107] on button "Switch to image" at bounding box center [495, 103] width 66 height 17
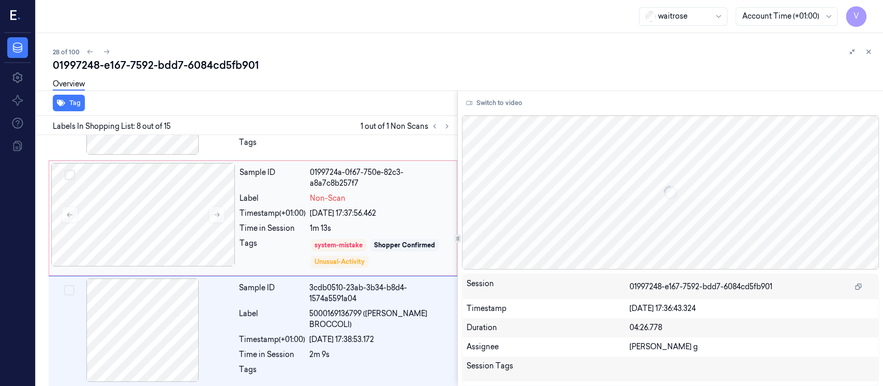
scroll to position [694, 0]
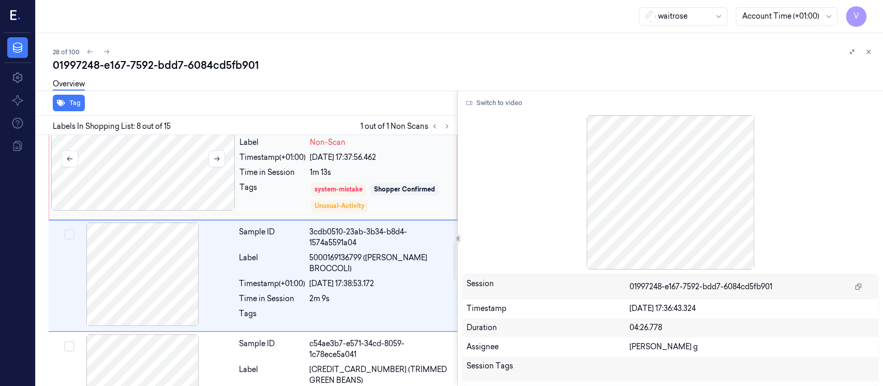
click at [138, 163] on div at bounding box center [143, 158] width 184 height 103
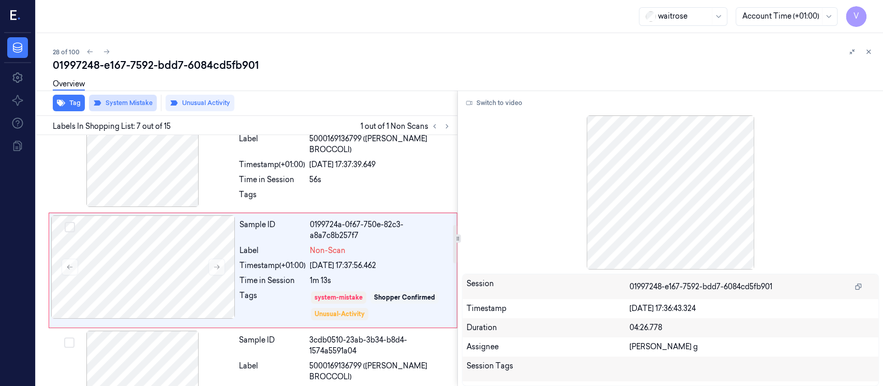
scroll to position [585, 0]
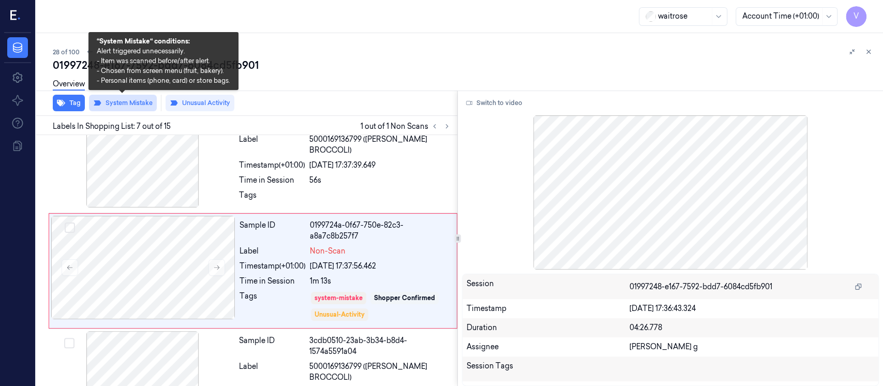
click at [124, 105] on button "System Mistake" at bounding box center [123, 103] width 68 height 17
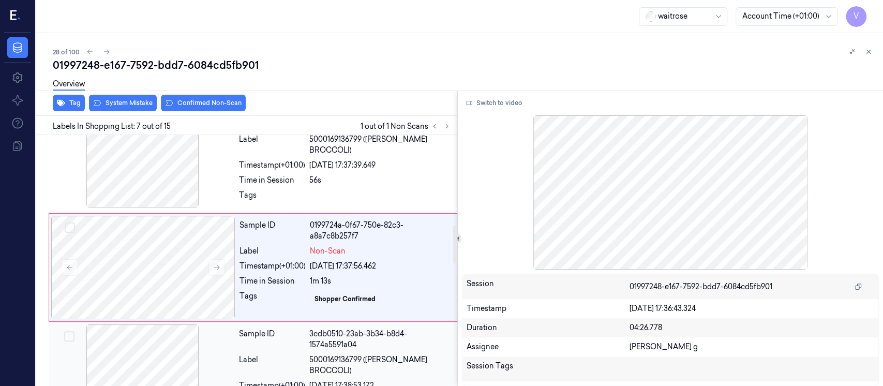
scroll to position [654, 0]
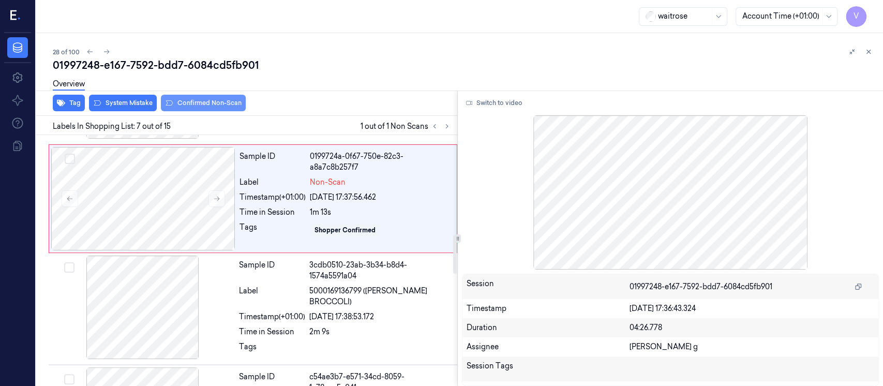
click at [203, 110] on button "Confirmed Non-Scan" at bounding box center [203, 103] width 85 height 17
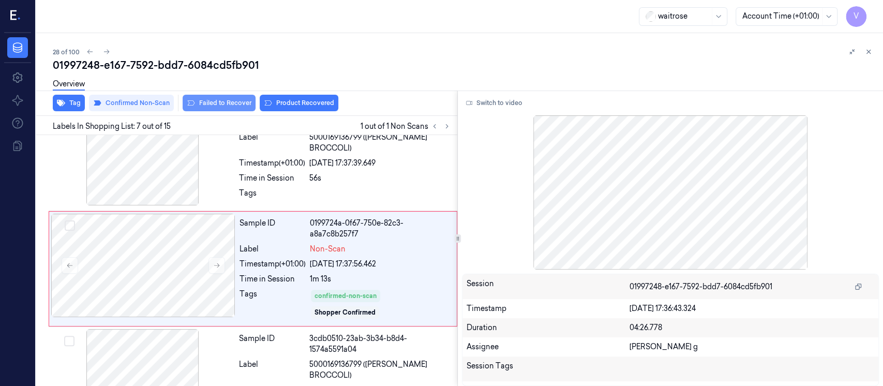
scroll to position [585, 0]
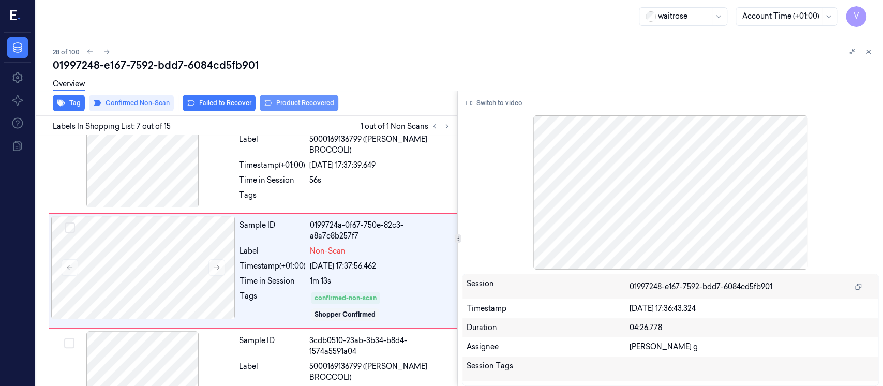
click at [311, 106] on button "Product Recovered" at bounding box center [299, 103] width 79 height 17
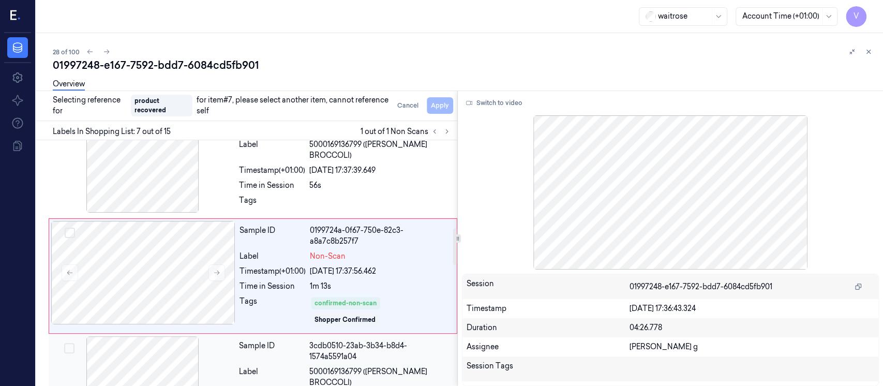
click at [122, 361] on div at bounding box center [143, 387] width 184 height 103
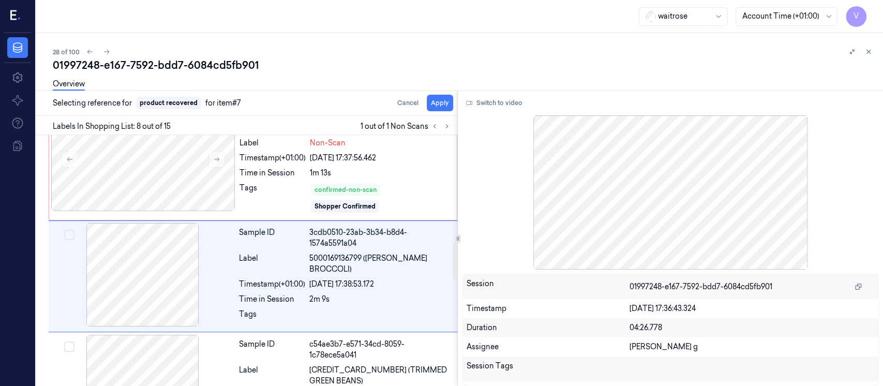
scroll to position [694, 0]
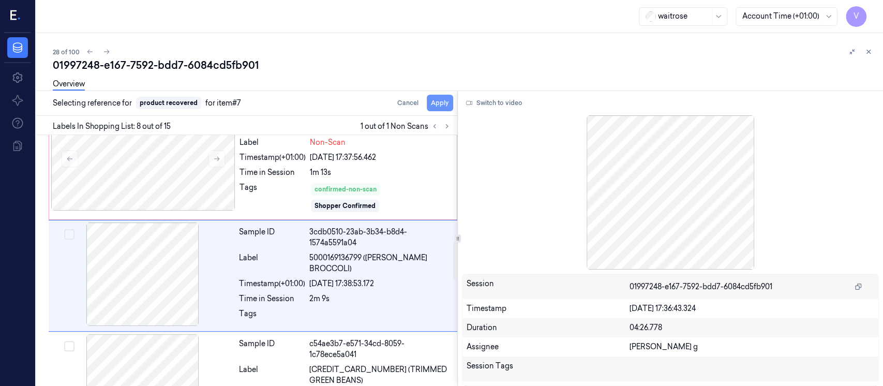
click at [430, 106] on button "Apply" at bounding box center [440, 103] width 26 height 17
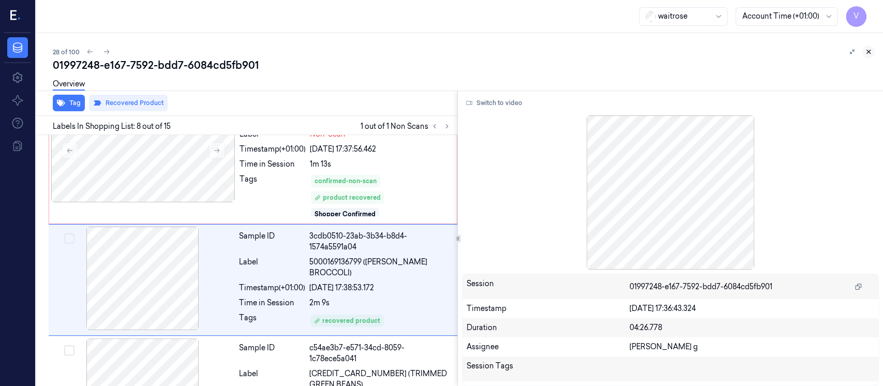
click at [868, 52] on icon at bounding box center [869, 52] width 4 height 4
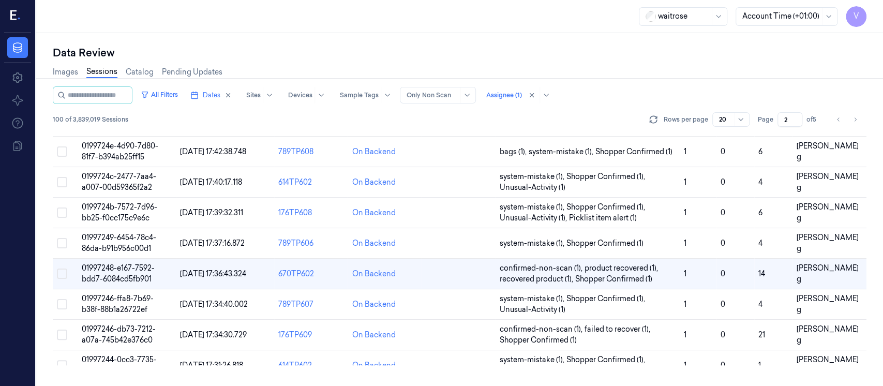
scroll to position [178, 0]
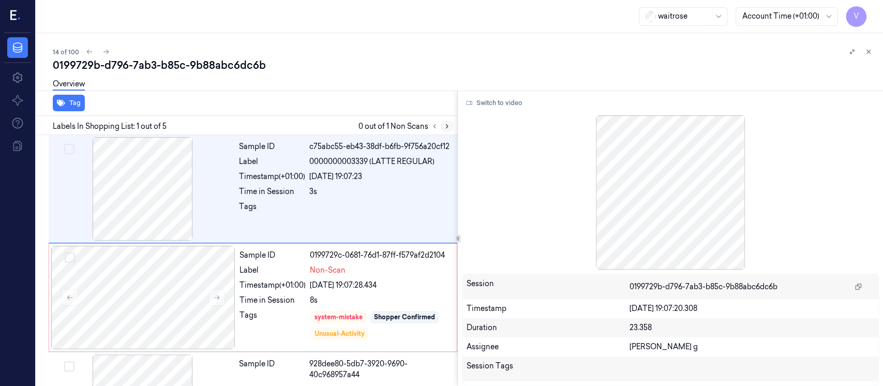
click at [449, 126] on icon at bounding box center [446, 126] width 7 height 7
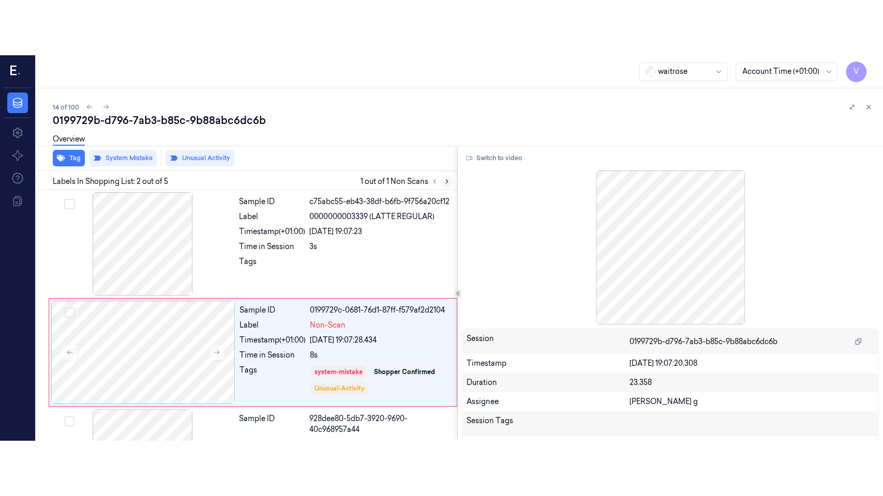
scroll to position [37, 0]
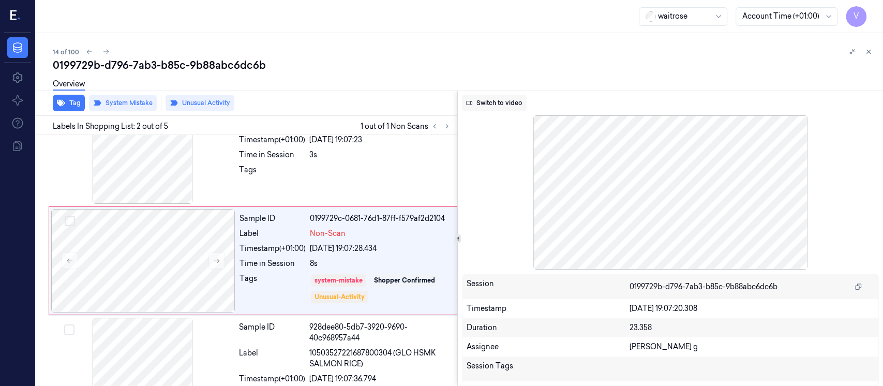
click at [509, 101] on button "Switch to video" at bounding box center [494, 103] width 65 height 17
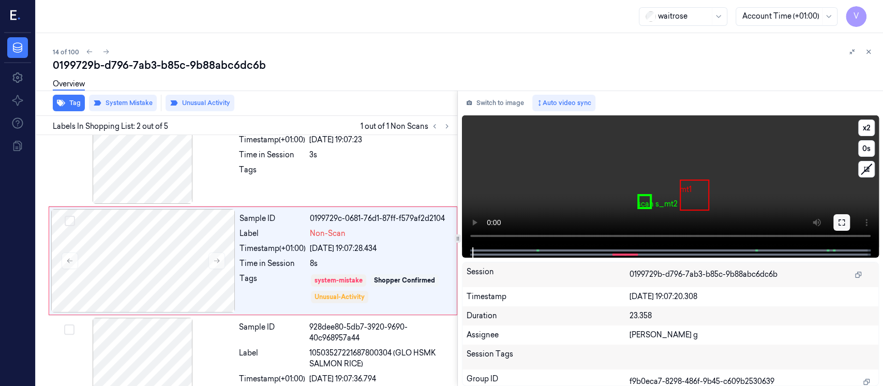
click at [839, 222] on icon at bounding box center [841, 222] width 8 height 8
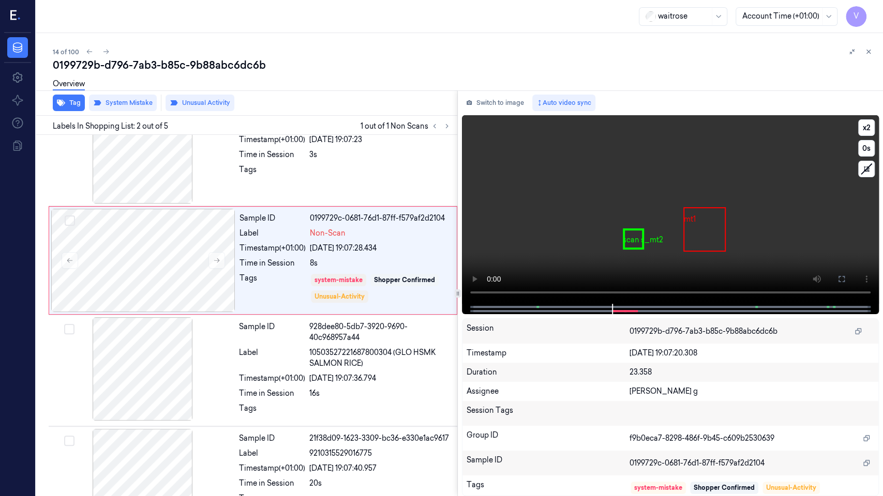
scroll to position [0, 0]
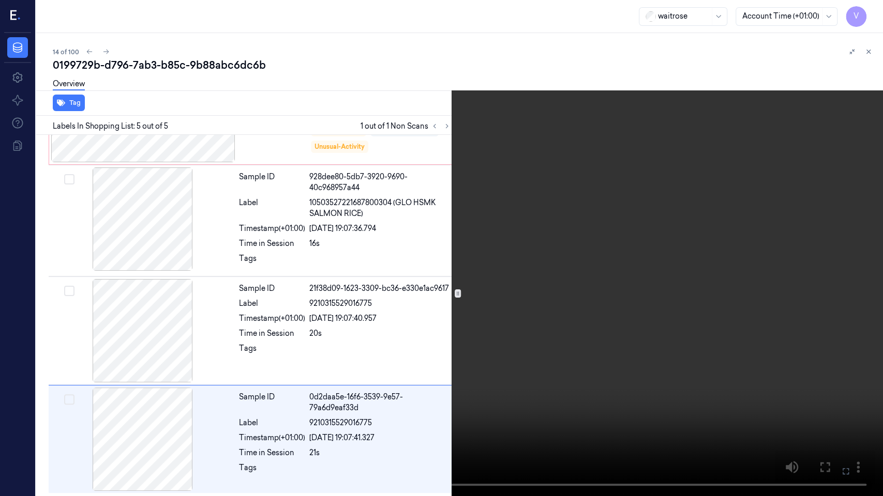
click at [0, 0] on icon at bounding box center [0, 0] width 0 height 0
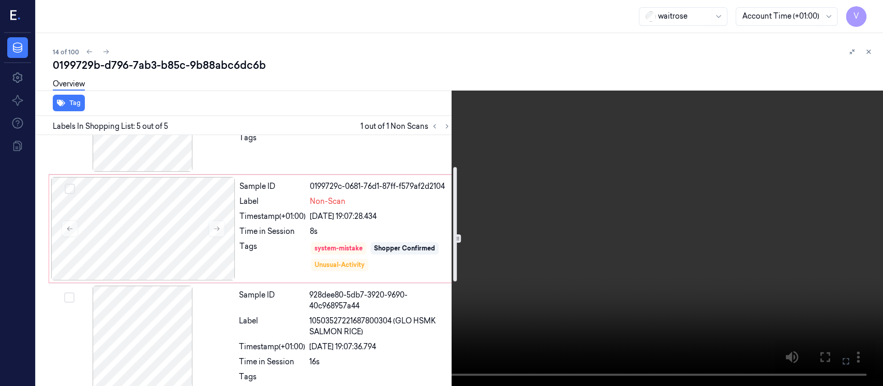
scroll to position [138, 0]
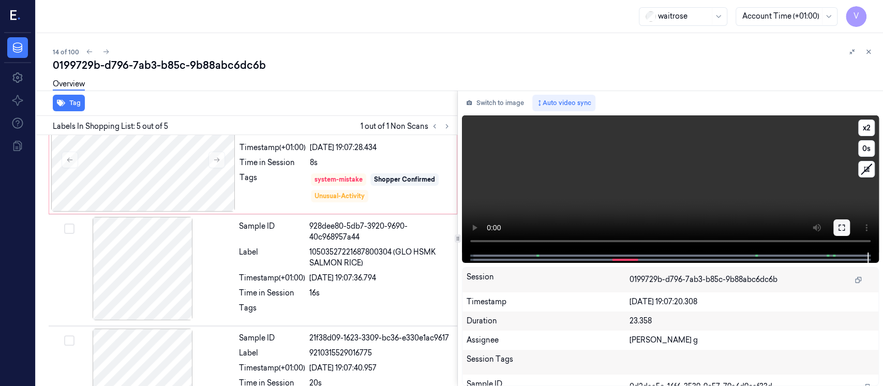
click at [838, 230] on icon at bounding box center [841, 227] width 6 height 6
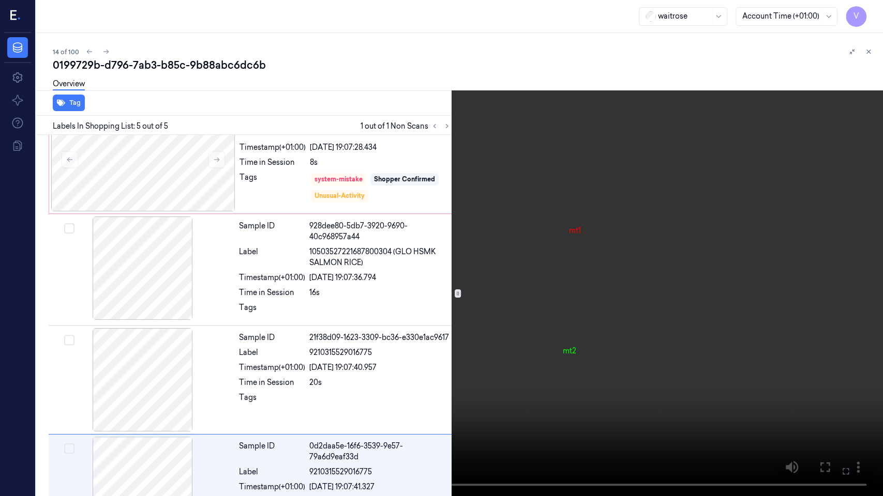
click at [0, 0] on icon at bounding box center [0, 0] width 0 height 0
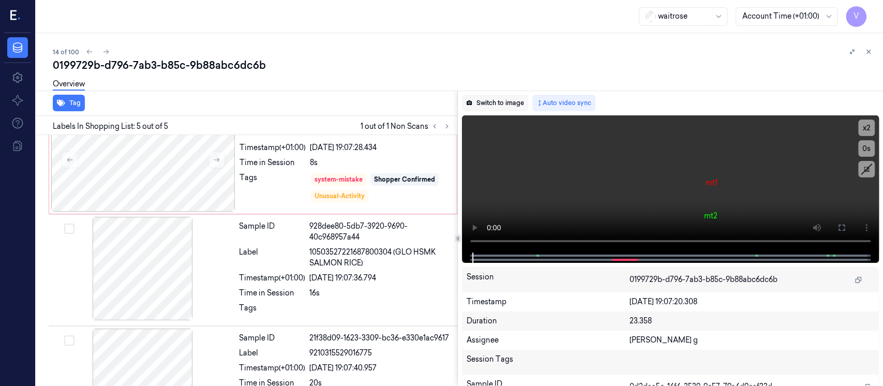
click at [497, 97] on button "Switch to image" at bounding box center [495, 103] width 66 height 17
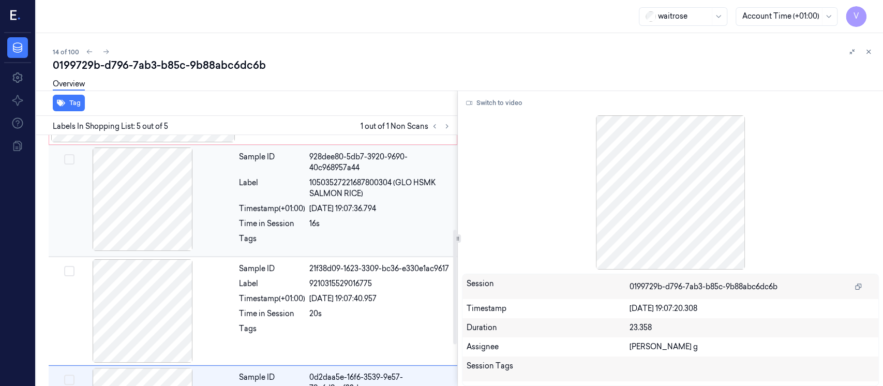
scroll to position [0, 0]
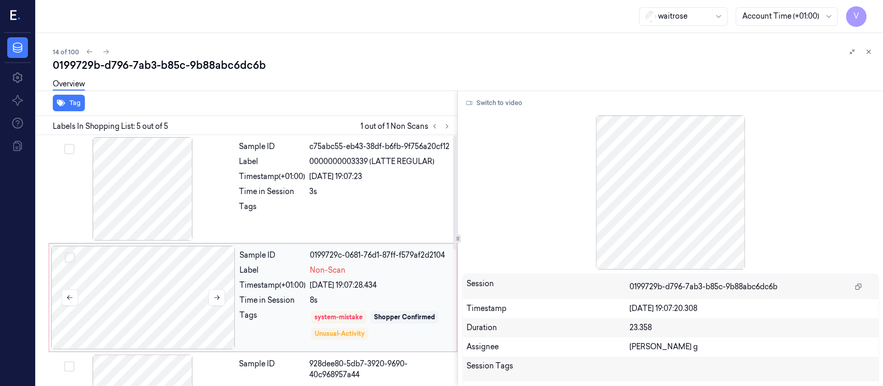
click at [196, 279] on div at bounding box center [143, 297] width 184 height 103
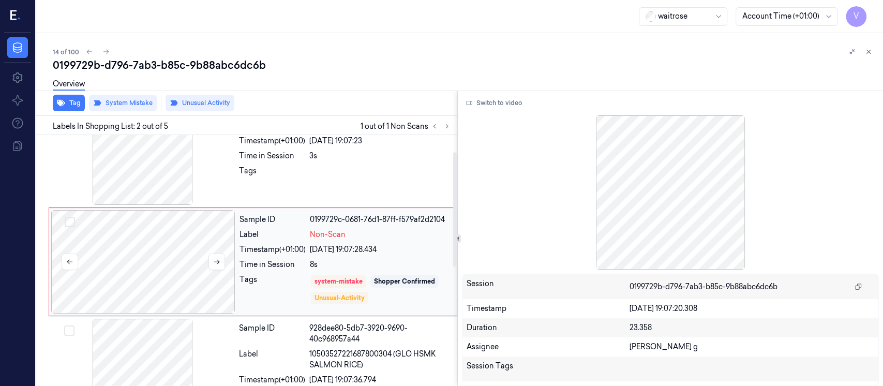
scroll to position [37, 0]
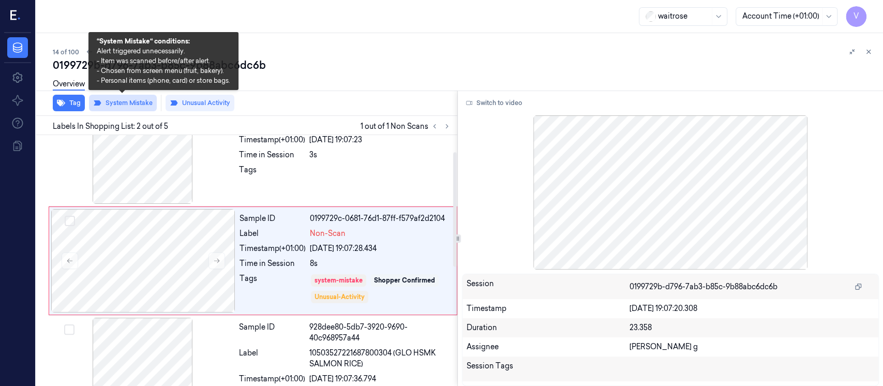
click at [131, 103] on button "System Mistake" at bounding box center [123, 103] width 68 height 17
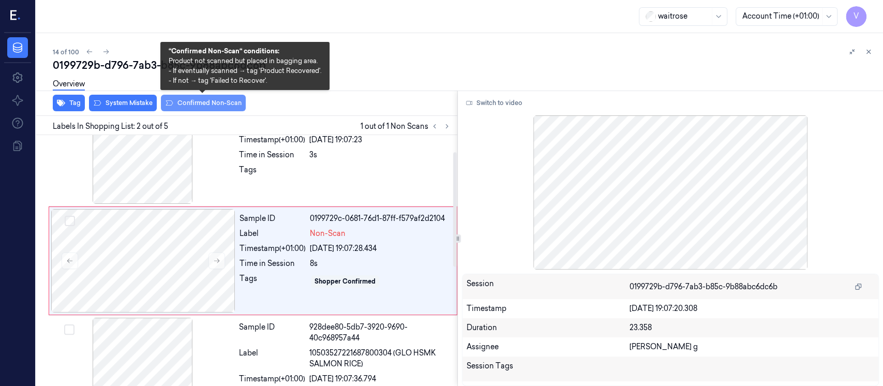
click at [207, 107] on button "Confirmed Non-Scan" at bounding box center [203, 103] width 85 height 17
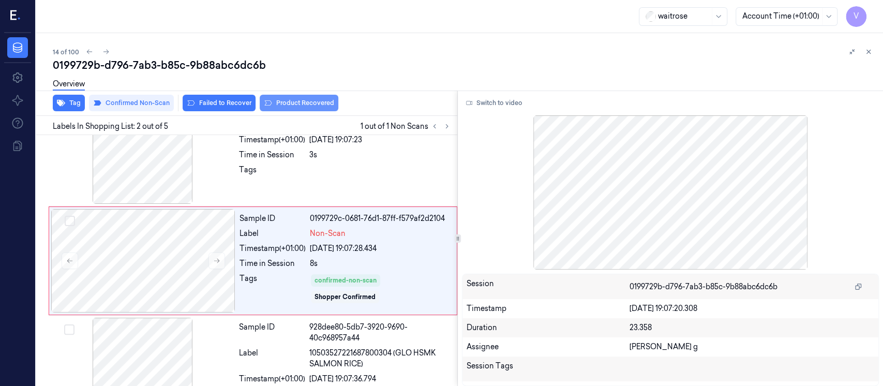
click at [273, 99] on button "Product Recovered" at bounding box center [299, 103] width 79 height 17
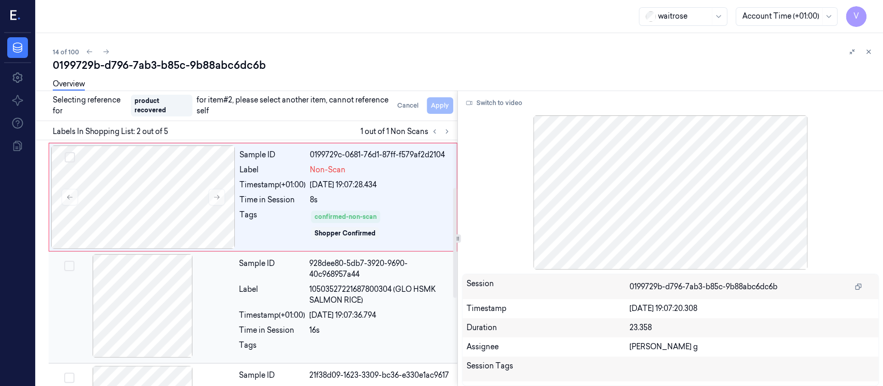
click at [145, 296] on div at bounding box center [143, 305] width 184 height 103
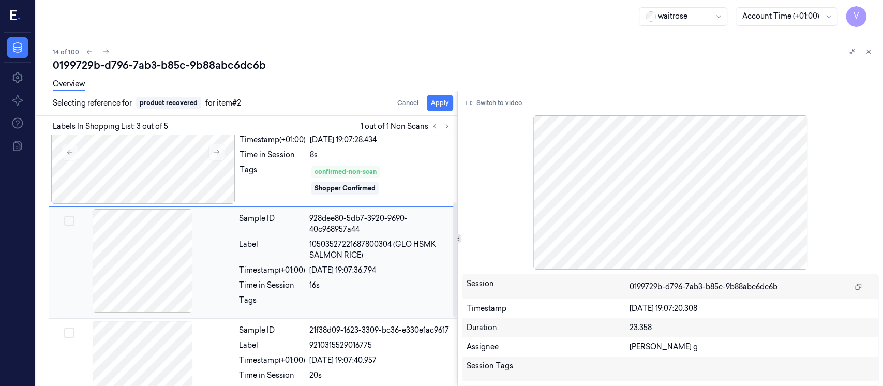
scroll to position [146, 0]
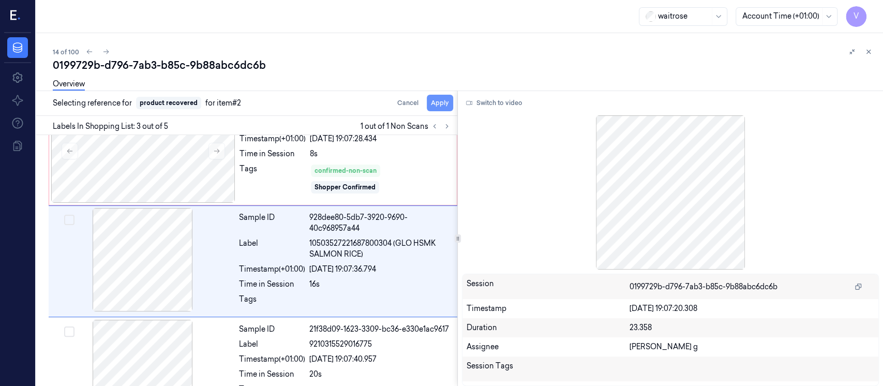
click at [435, 105] on button "Apply" at bounding box center [440, 103] width 26 height 17
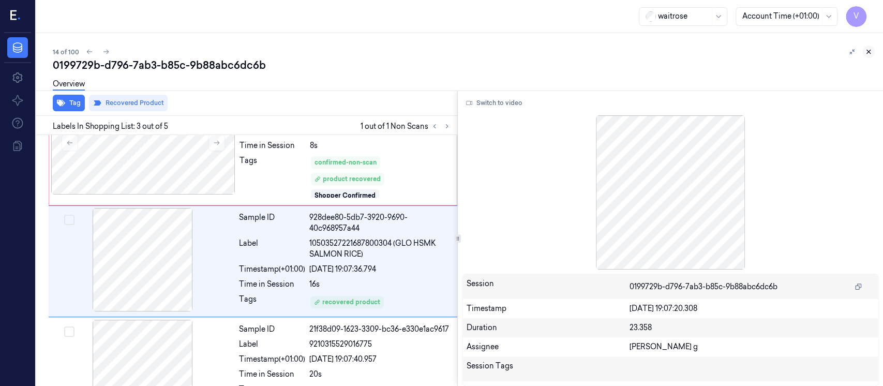
click at [871, 53] on icon at bounding box center [867, 51] width 7 height 7
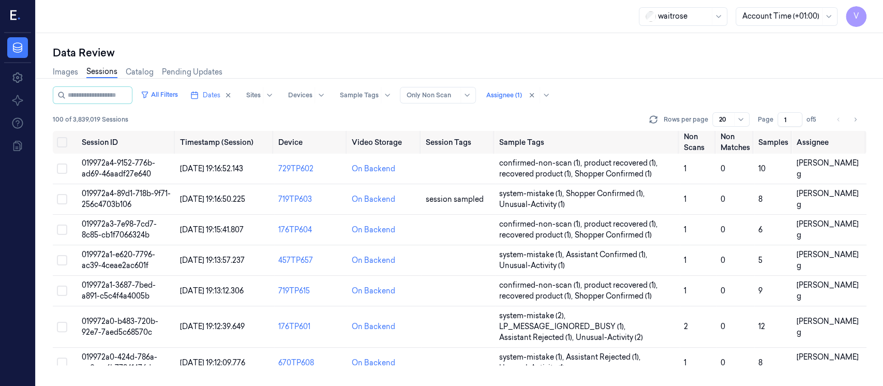
scroll to position [395, 0]
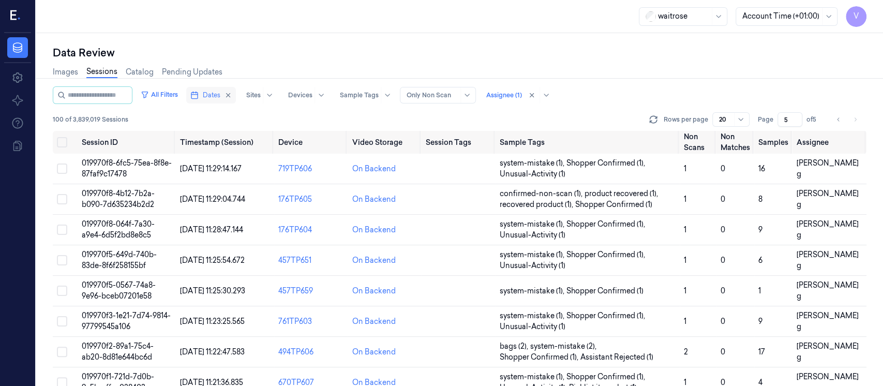
click at [220, 95] on span "Dates" at bounding box center [212, 94] width 18 height 9
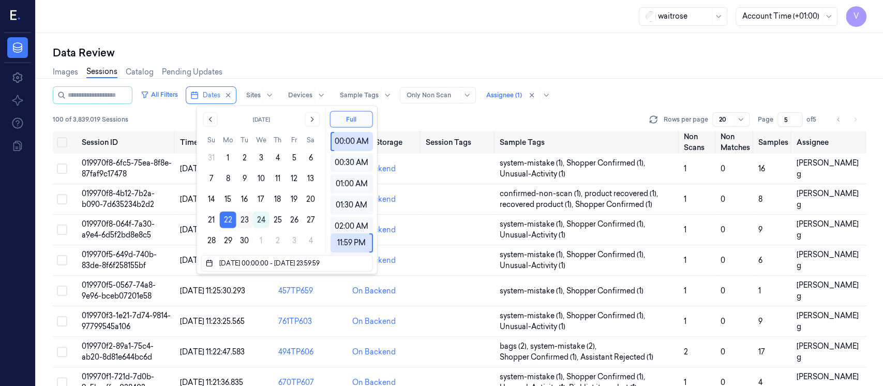
click at [248, 221] on button "23" at bounding box center [244, 219] width 17 height 17
click at [246, 219] on button "23" at bounding box center [244, 219] width 17 height 17
type input "[DATE] 00:00:00 - [DATE] 23:59:59"
click at [340, 72] on div "Images Sessions Catalog Pending Updates" at bounding box center [459, 73] width 813 height 26
type input "1"
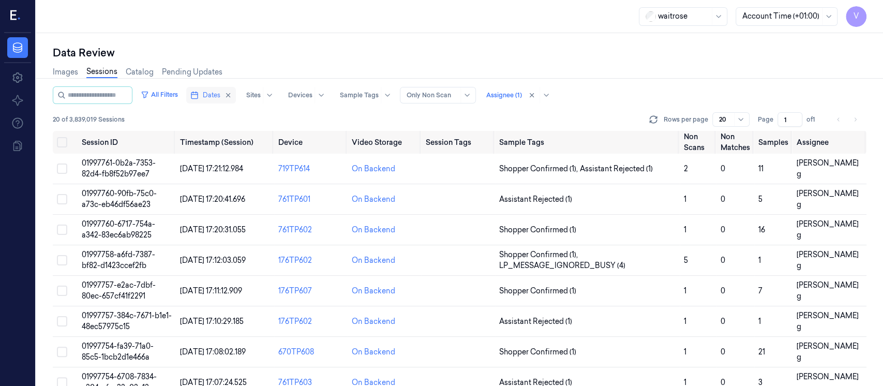
click at [215, 97] on span "Dates" at bounding box center [212, 94] width 18 height 9
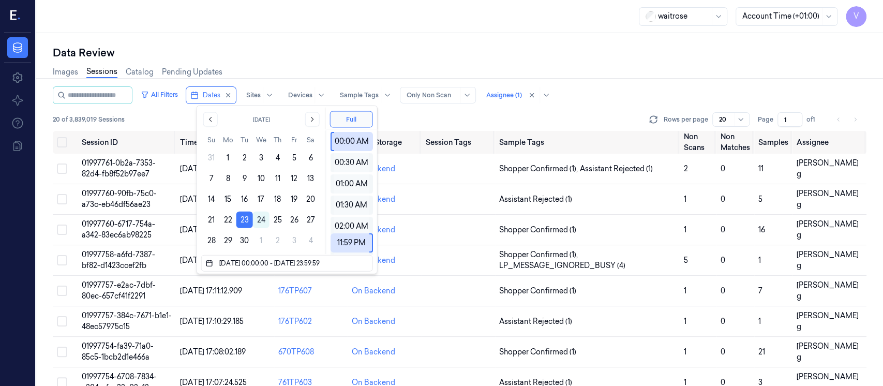
click at [296, 67] on div "Images Sessions Catalog Pending Updates" at bounding box center [459, 73] width 813 height 26
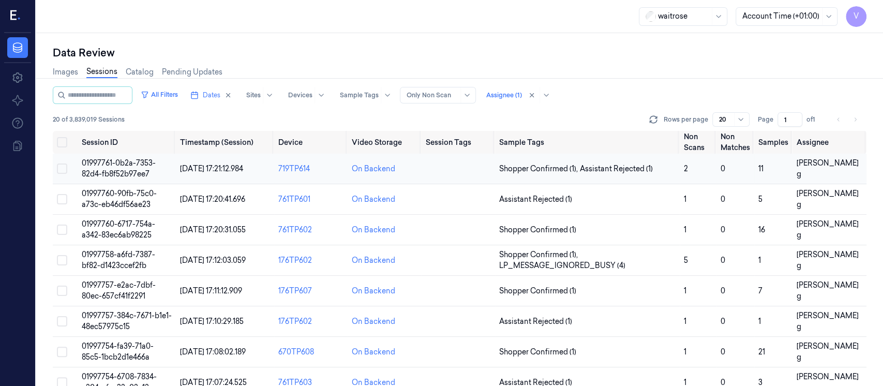
click at [445, 173] on td at bounding box center [457, 169] width 73 height 31
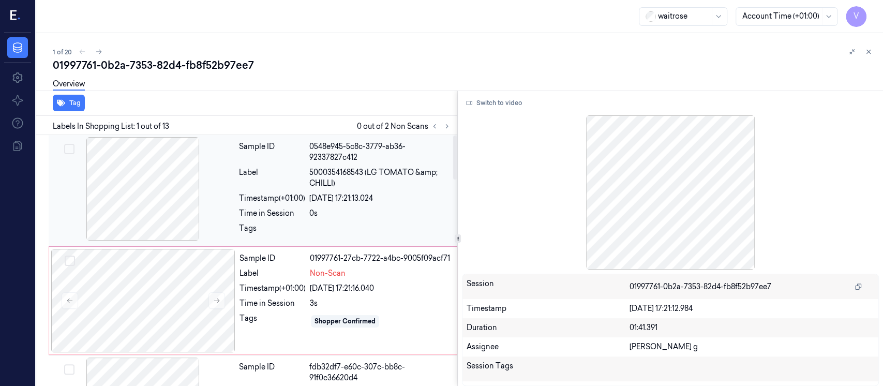
click at [287, 203] on div "Timestamp (+01:00)" at bounding box center [272, 198] width 66 height 11
click at [476, 105] on button "Switch to video" at bounding box center [494, 103] width 65 height 17
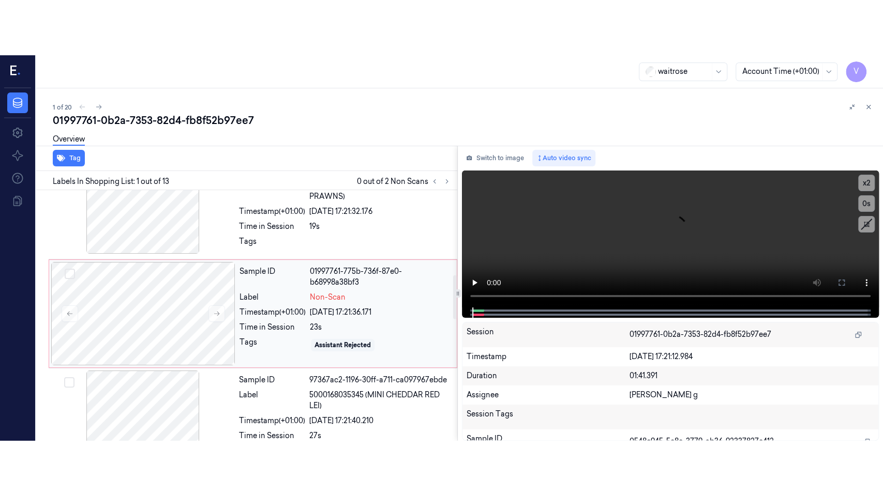
scroll to position [551, 0]
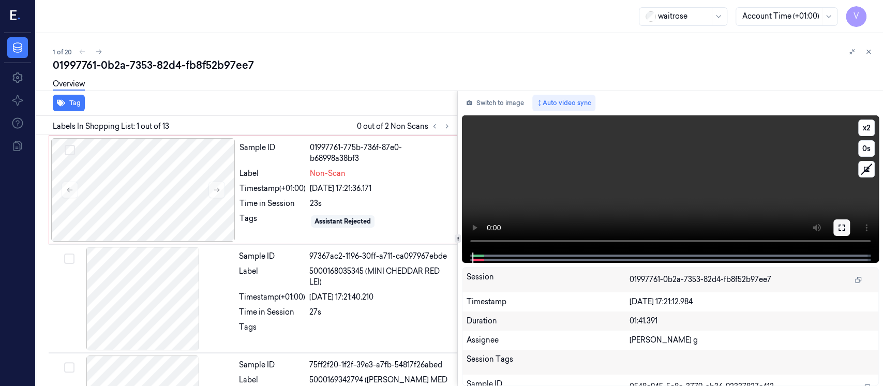
click at [842, 227] on icon at bounding box center [841, 227] width 8 height 8
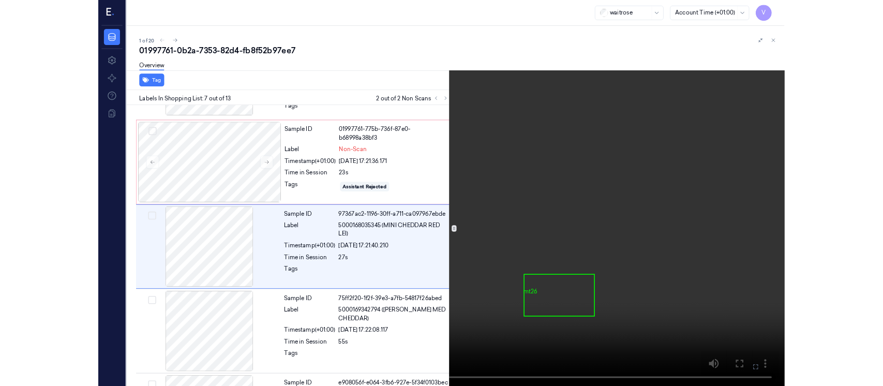
scroll to position [533, 0]
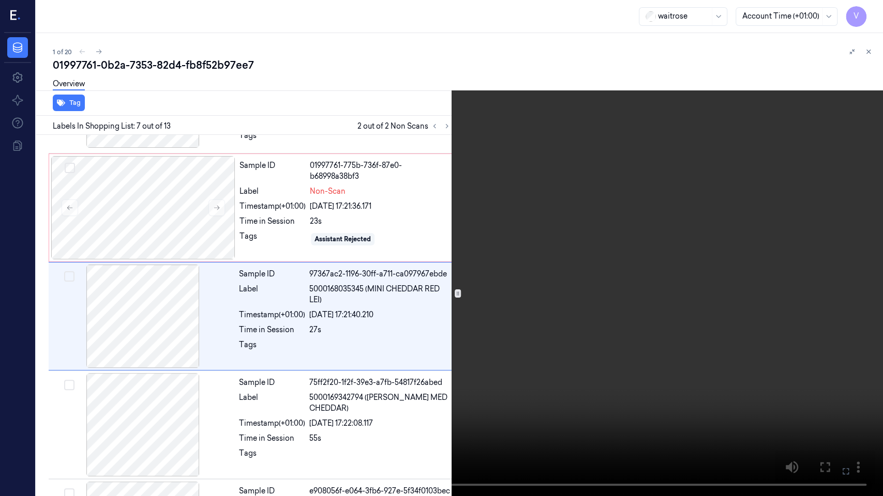
click at [0, 0] on icon at bounding box center [0, 0] width 0 height 0
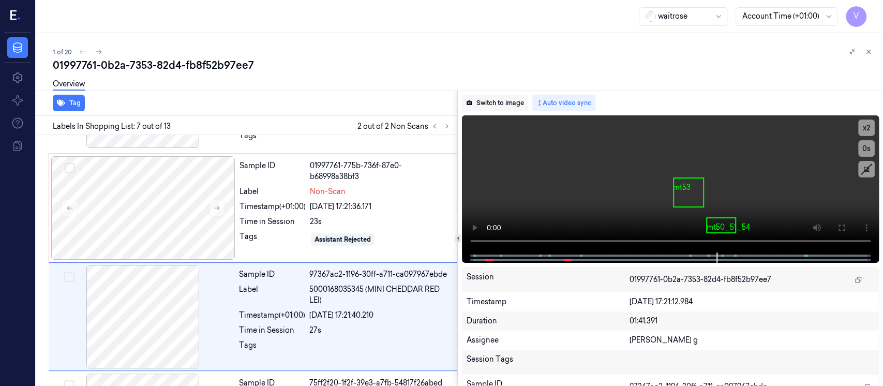
click at [496, 102] on button "Switch to image" at bounding box center [495, 103] width 66 height 17
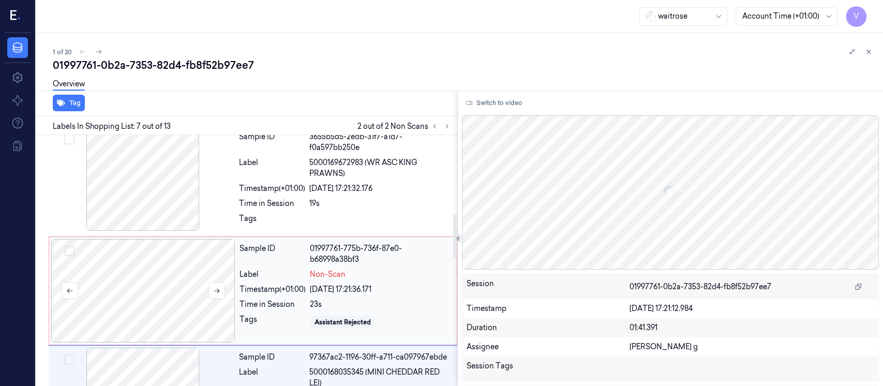
click at [178, 300] on div at bounding box center [143, 290] width 184 height 103
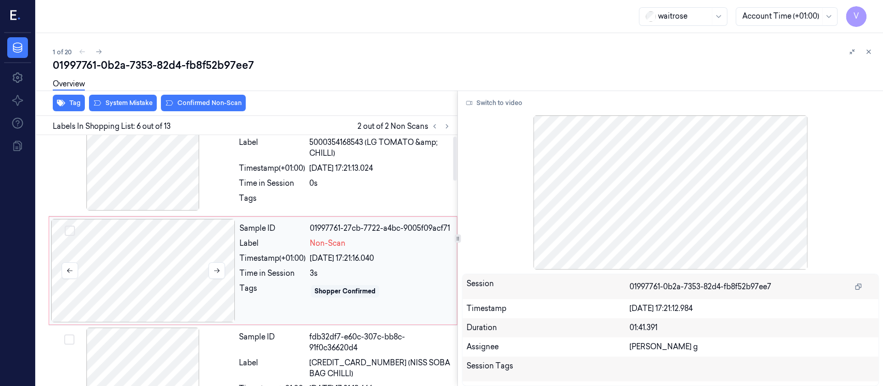
scroll to position [0, 0]
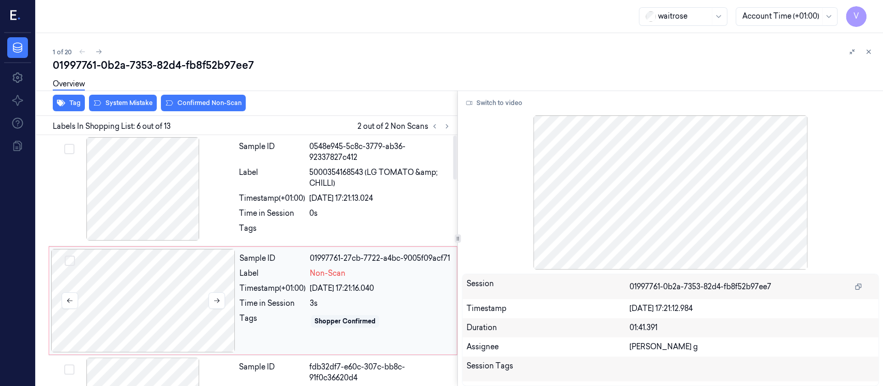
click at [139, 306] on div at bounding box center [143, 300] width 184 height 103
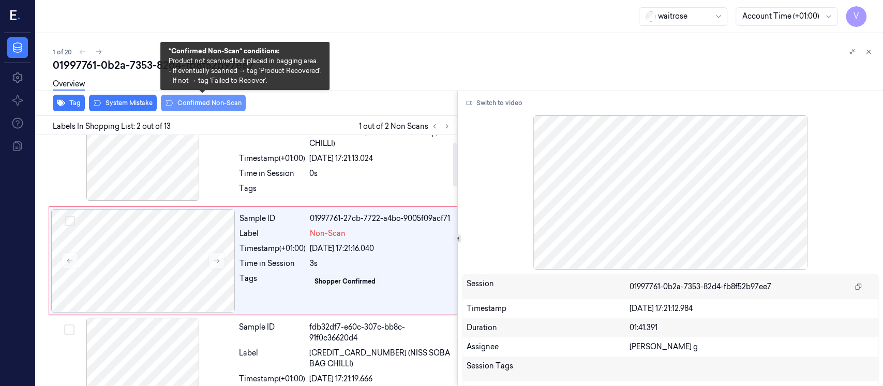
click at [202, 102] on button "Confirmed Non-Scan" at bounding box center [203, 103] width 85 height 17
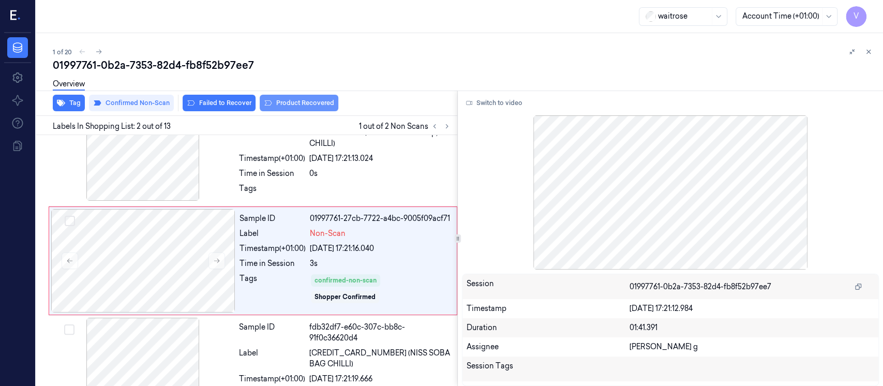
click at [290, 101] on button "Product Recovered" at bounding box center [299, 103] width 79 height 17
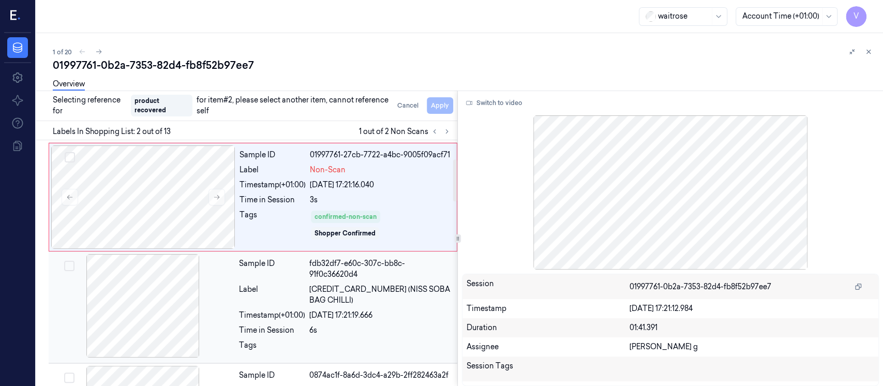
click at [142, 305] on div at bounding box center [143, 305] width 184 height 103
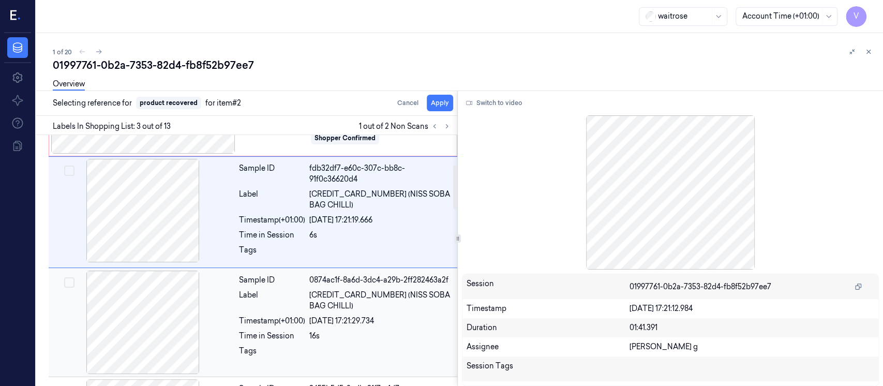
scroll to position [219, 0]
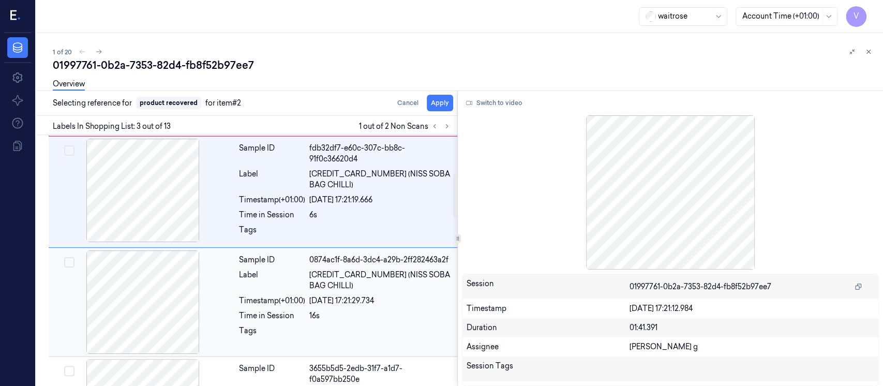
click at [148, 312] on div at bounding box center [143, 301] width 184 height 103
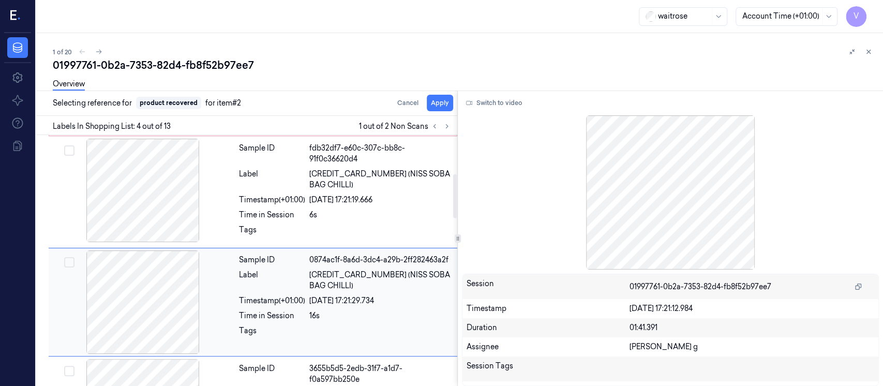
scroll to position [260, 0]
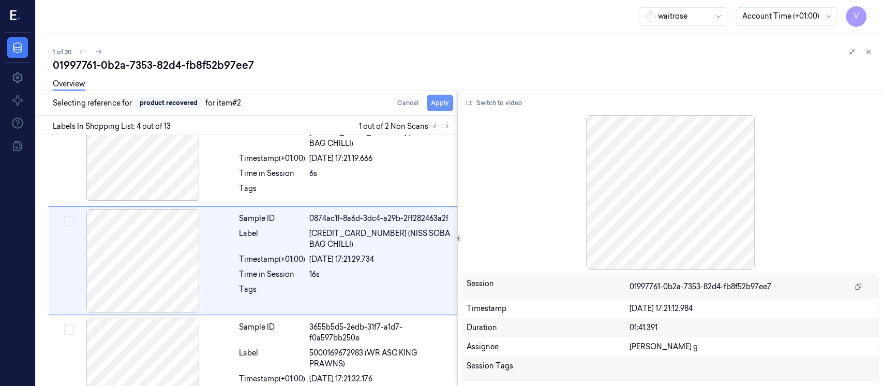
click at [442, 103] on button "Apply" at bounding box center [440, 103] width 26 height 17
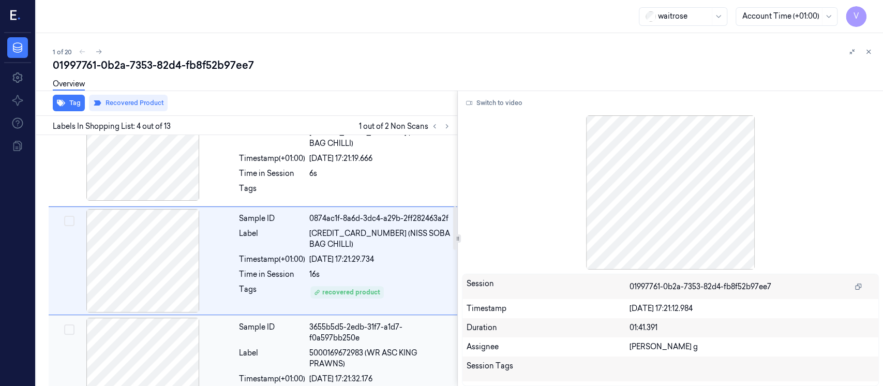
scroll to position [406, 0]
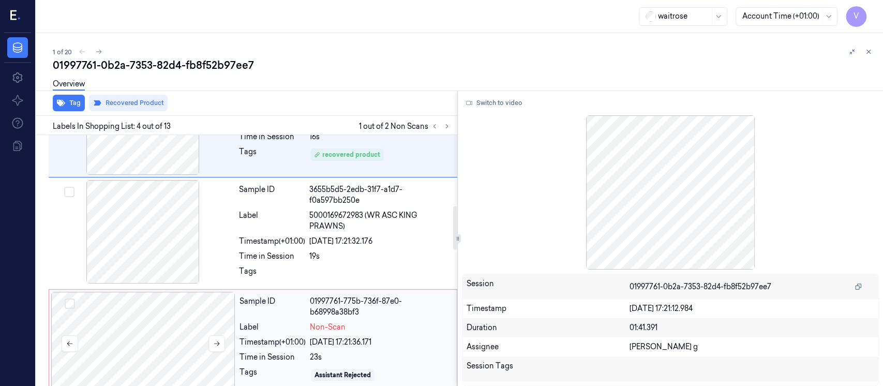
click at [137, 349] on div at bounding box center [143, 343] width 184 height 103
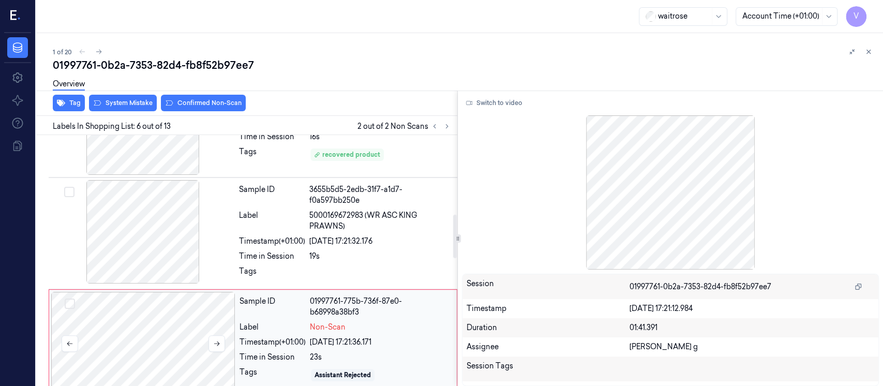
scroll to position [488, 0]
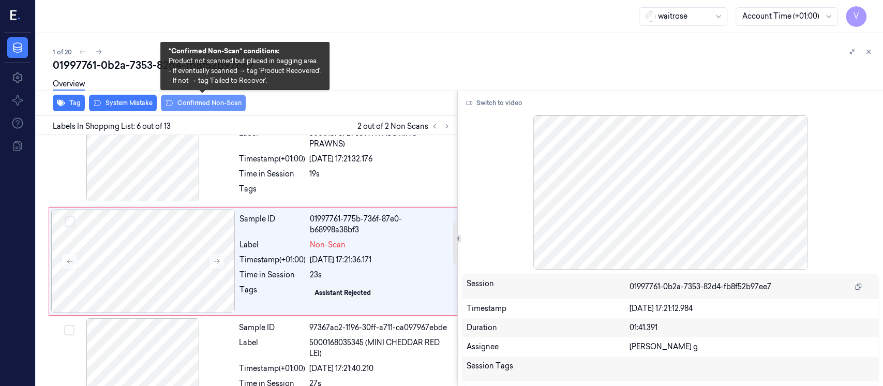
click at [191, 105] on button "Confirmed Non-Scan" at bounding box center [203, 103] width 85 height 17
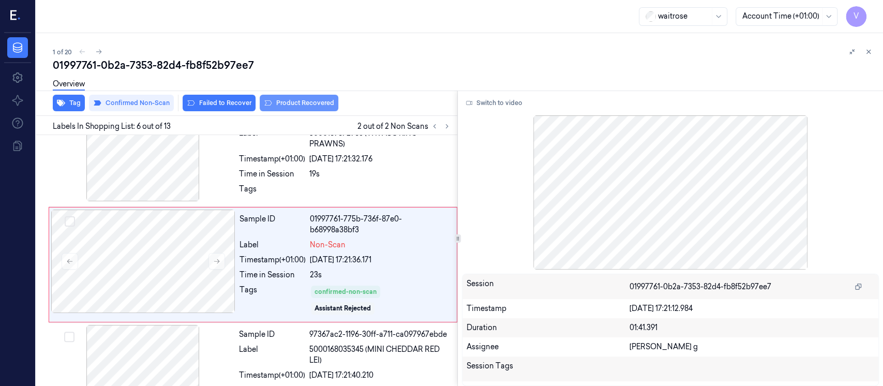
scroll to position [491, 0]
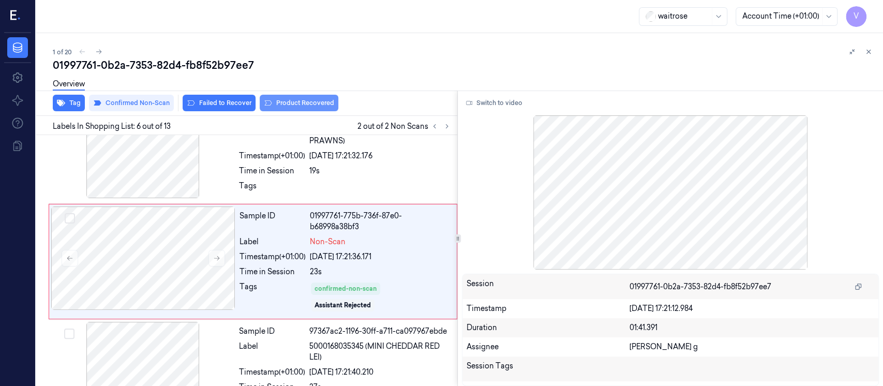
click at [290, 100] on button "Product Recovered" at bounding box center [299, 103] width 79 height 17
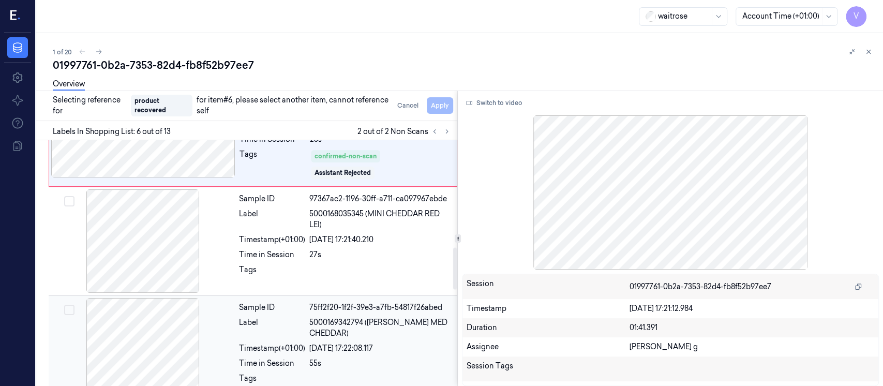
scroll to position [560, 0]
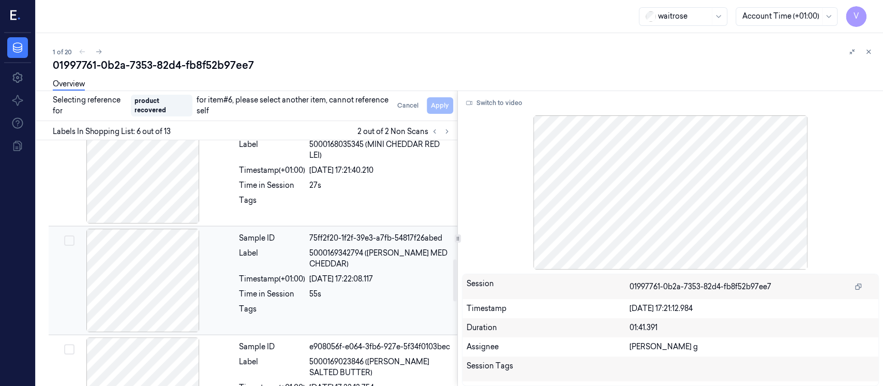
click at [159, 286] on div at bounding box center [143, 280] width 184 height 103
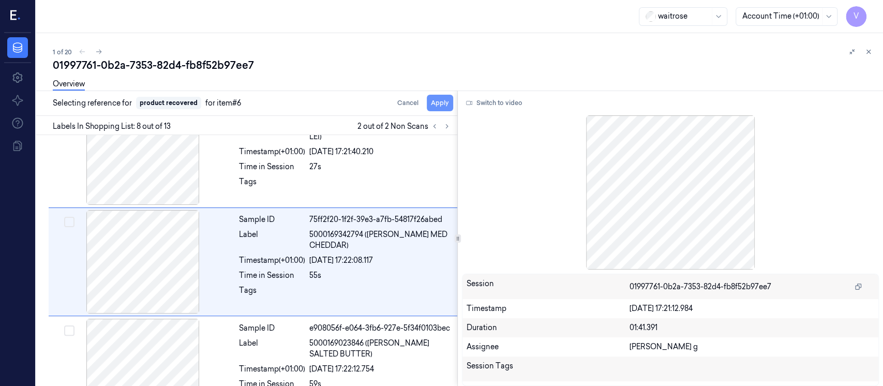
click at [443, 102] on button "Apply" at bounding box center [440, 103] width 26 height 17
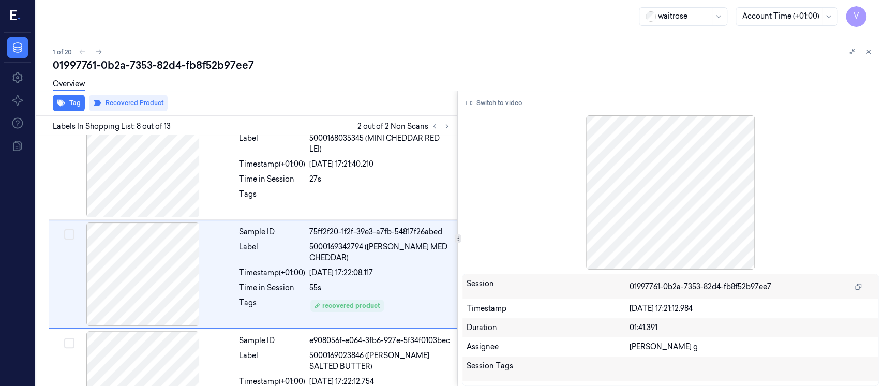
click at [553, 68] on div "01997761-0b2a-7353-82d4-fb8f52b97ee7" at bounding box center [464, 65] width 822 height 14
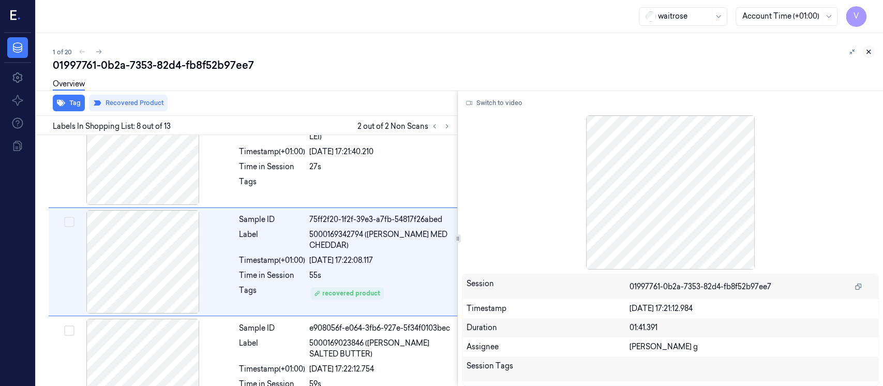
click at [868, 48] on icon at bounding box center [867, 51] width 7 height 7
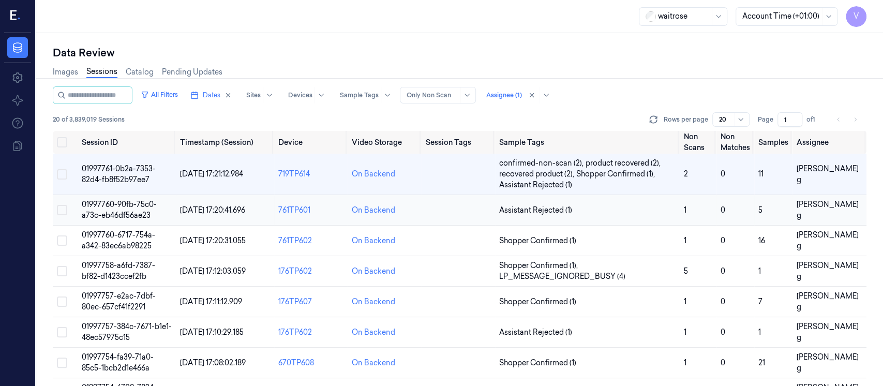
click at [409, 211] on div "On Backend" at bounding box center [384, 210] width 65 height 11
click at [431, 212] on td at bounding box center [457, 210] width 73 height 31
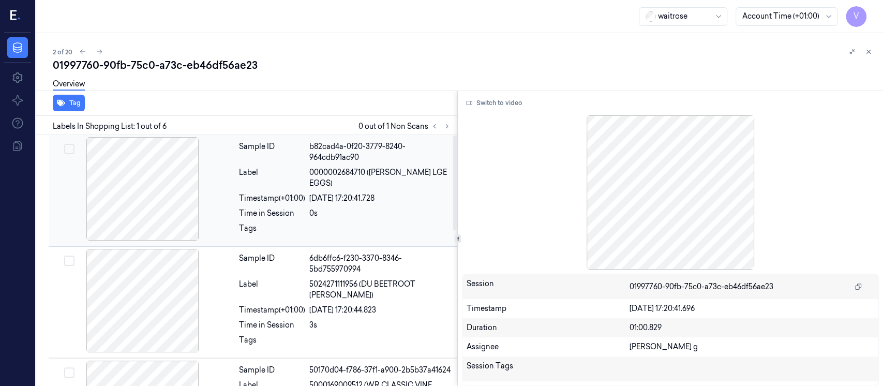
click at [109, 205] on div at bounding box center [143, 188] width 184 height 103
click at [155, 296] on div at bounding box center [143, 300] width 184 height 103
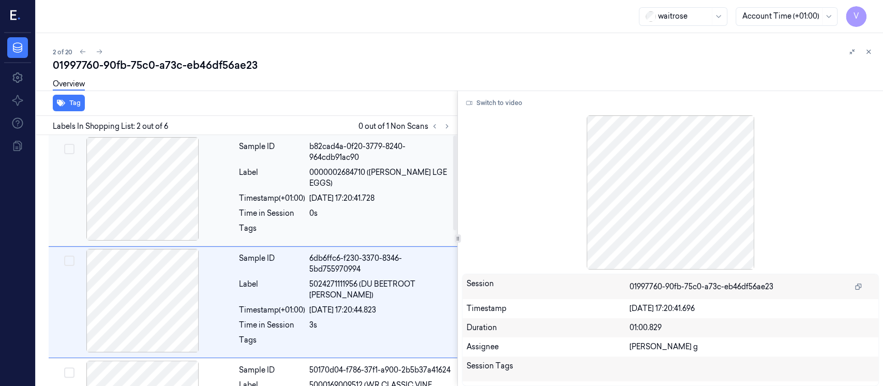
click at [316, 193] on div "[DATE] 17:20:41.728" at bounding box center [380, 198] width 142 height 11
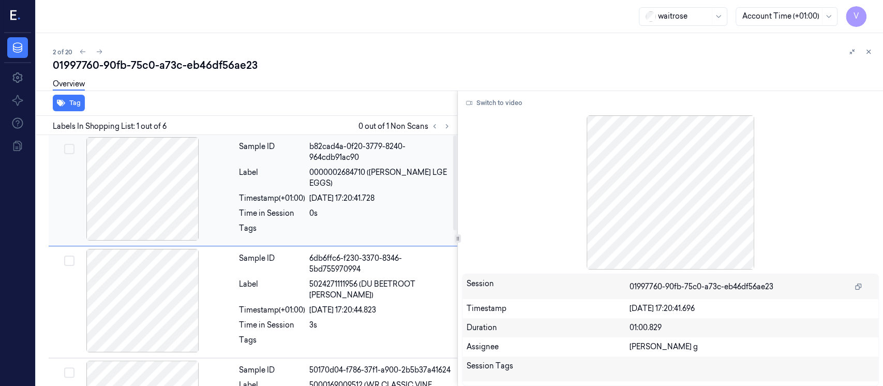
click at [147, 193] on div at bounding box center [143, 188] width 184 height 103
click at [148, 298] on div at bounding box center [143, 300] width 184 height 103
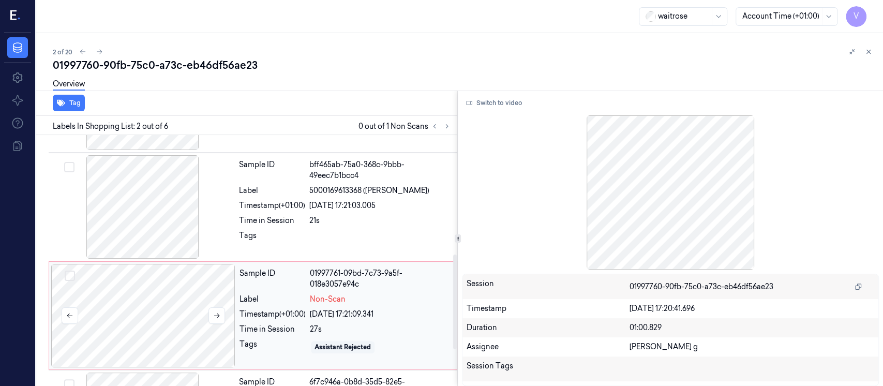
click at [153, 331] on div at bounding box center [143, 315] width 184 height 103
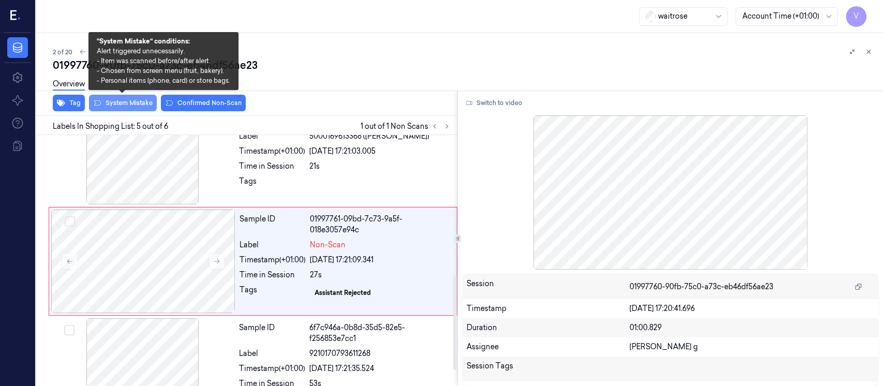
click at [133, 100] on button "System Mistake" at bounding box center [123, 103] width 68 height 17
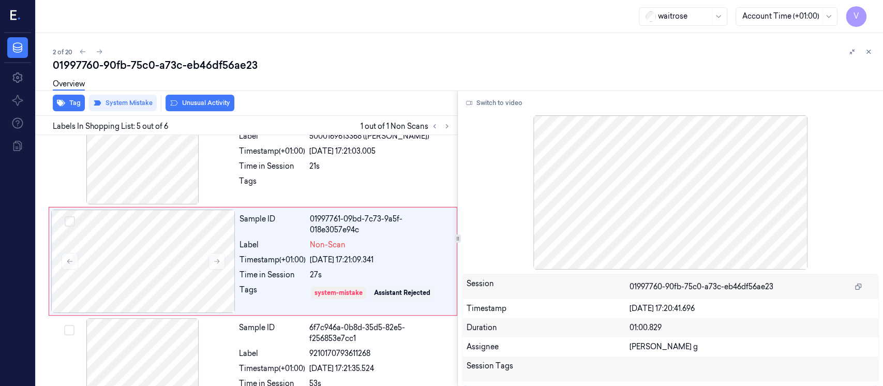
click at [201, 102] on button "Unusual Activity" at bounding box center [199, 103] width 69 height 17
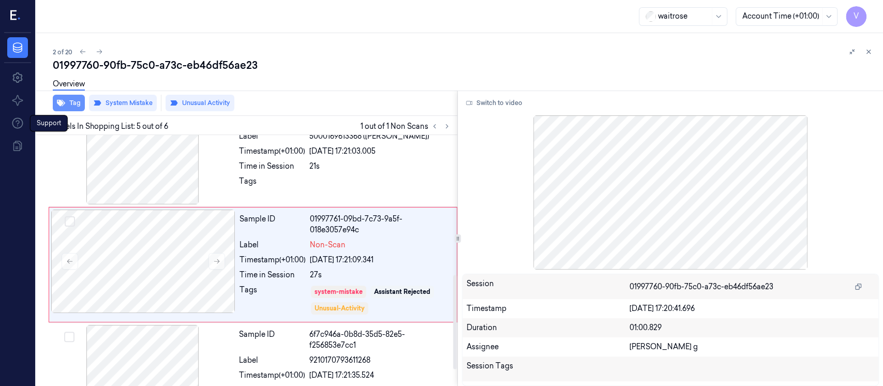
scroll to position [372, 0]
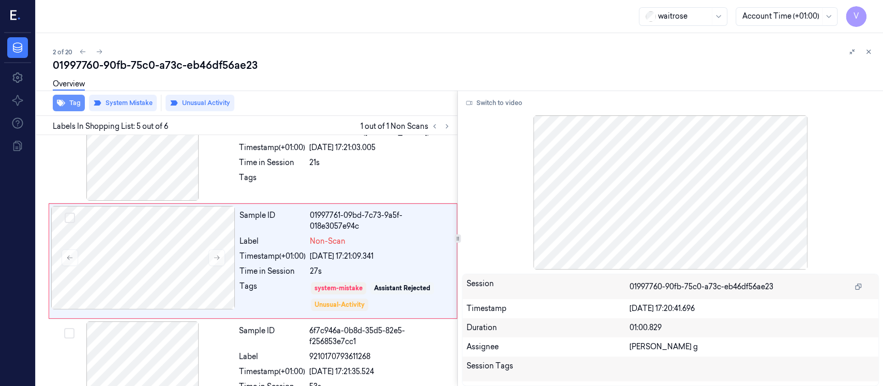
click at [63, 105] on icon "button" at bounding box center [61, 103] width 8 height 8
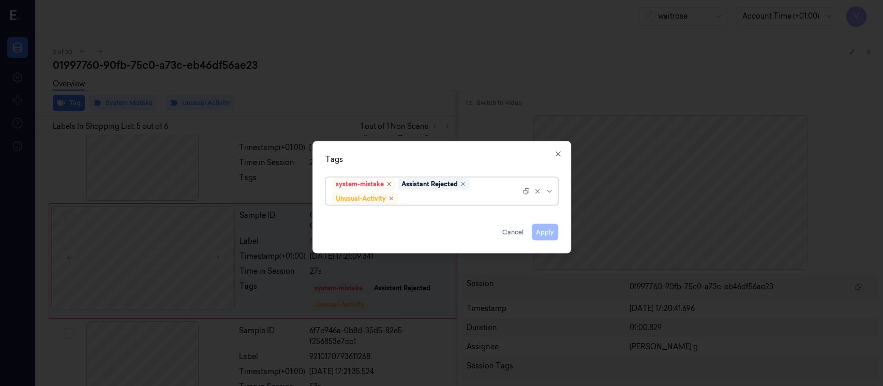
click at [428, 201] on div at bounding box center [460, 198] width 120 height 11
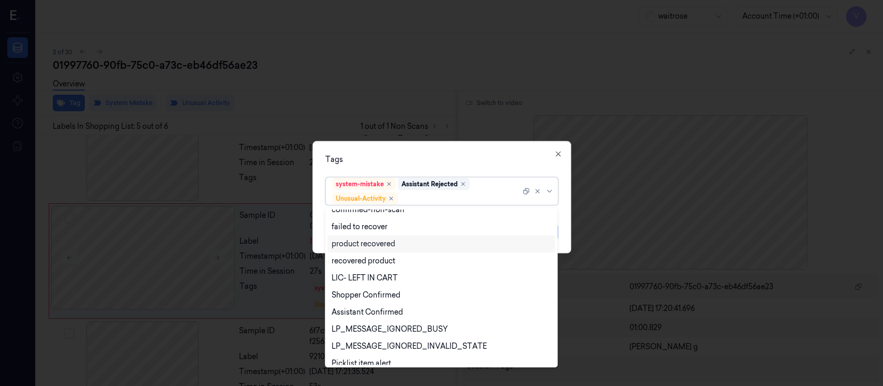
scroll to position [134, 0]
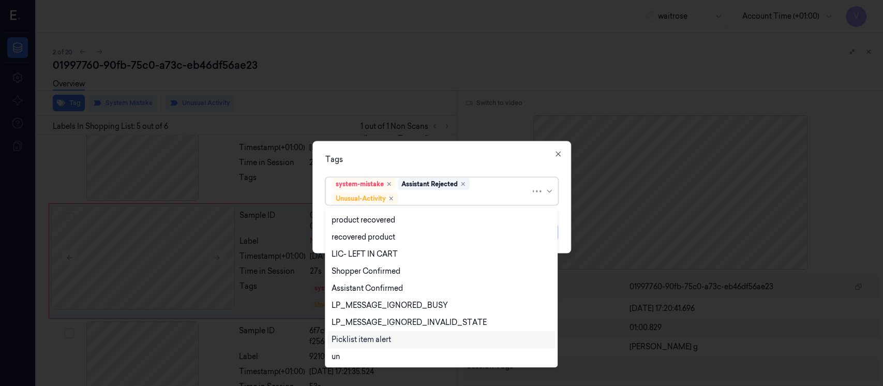
click at [366, 337] on div "Picklist item alert" at bounding box center [360, 339] width 59 height 11
click at [466, 158] on div "Tags" at bounding box center [441, 159] width 233 height 11
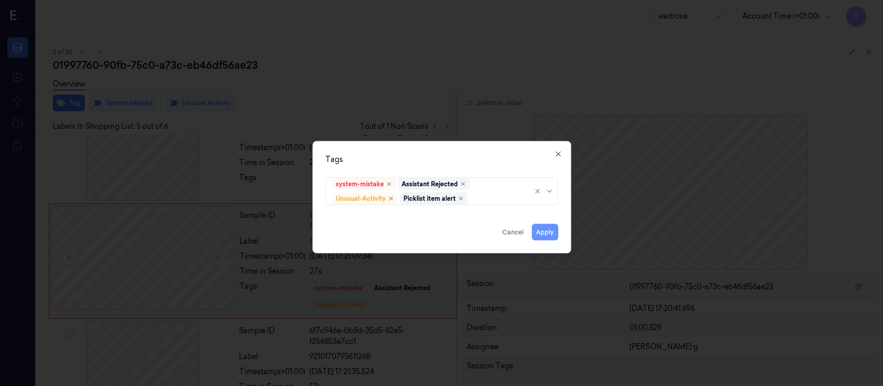
click at [539, 232] on button "Apply" at bounding box center [544, 232] width 26 height 17
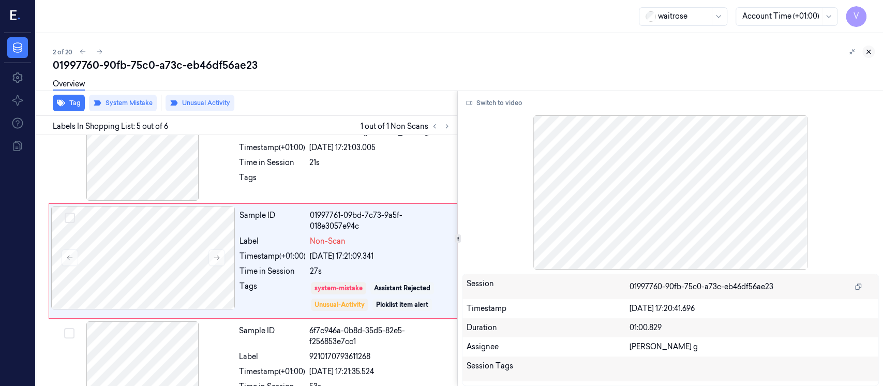
click at [869, 54] on icon at bounding box center [867, 51] width 7 height 7
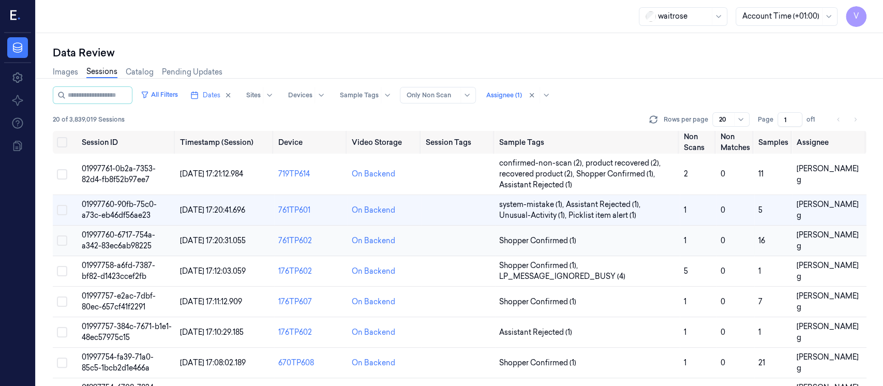
click at [430, 238] on td at bounding box center [457, 240] width 73 height 31
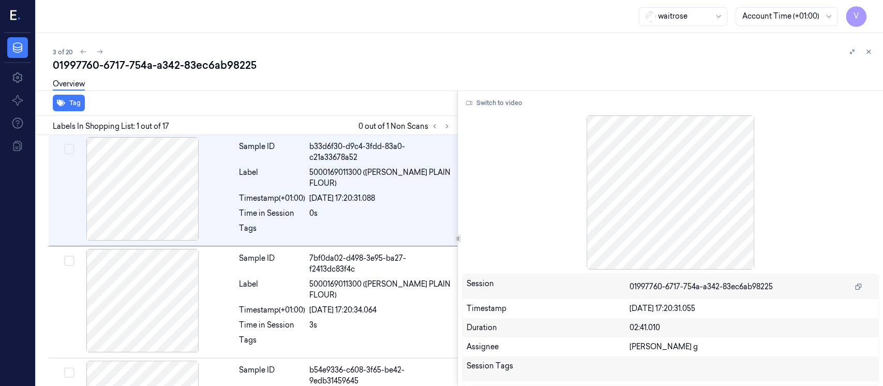
click at [444, 118] on div "Labels In Shopping List: 1 out of 17 0 out of 1 Non Scans" at bounding box center [244, 125] width 425 height 19
click at [446, 126] on icon at bounding box center [446, 126] width 7 height 7
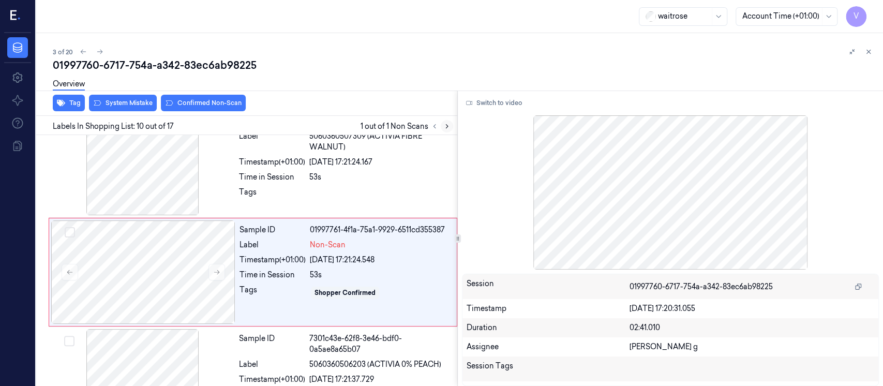
scroll to position [907, 0]
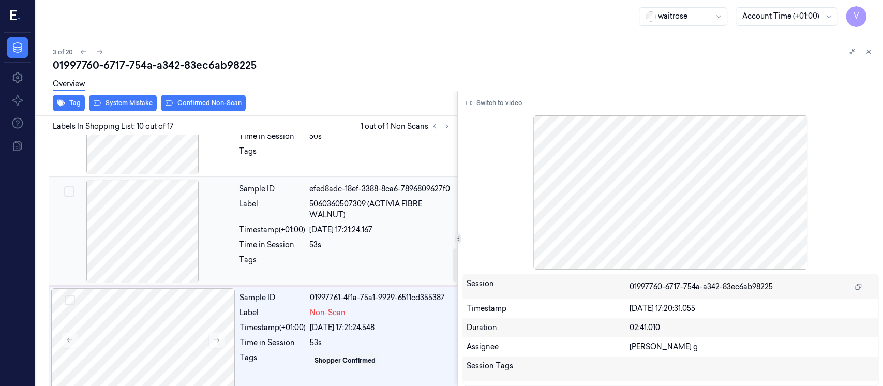
click at [295, 230] on div "Timestamp (+01:00)" at bounding box center [272, 229] width 66 height 11
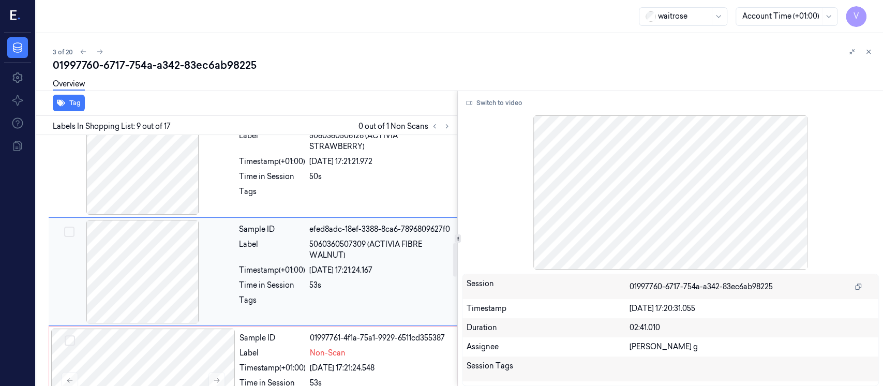
scroll to position [797, 0]
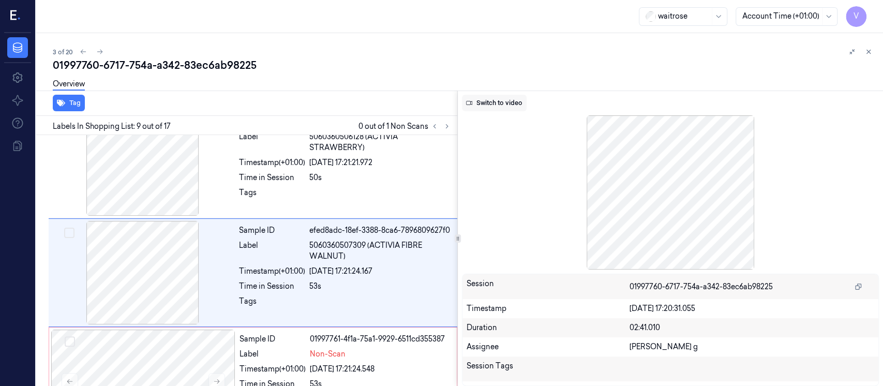
click at [495, 103] on button "Switch to video" at bounding box center [494, 103] width 65 height 17
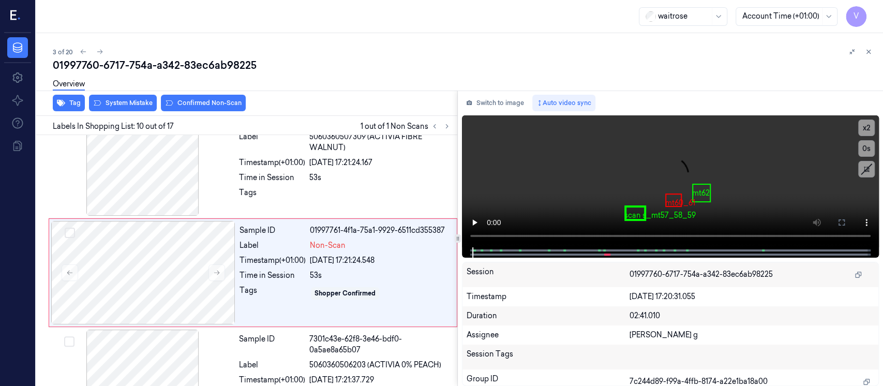
scroll to position [907, 0]
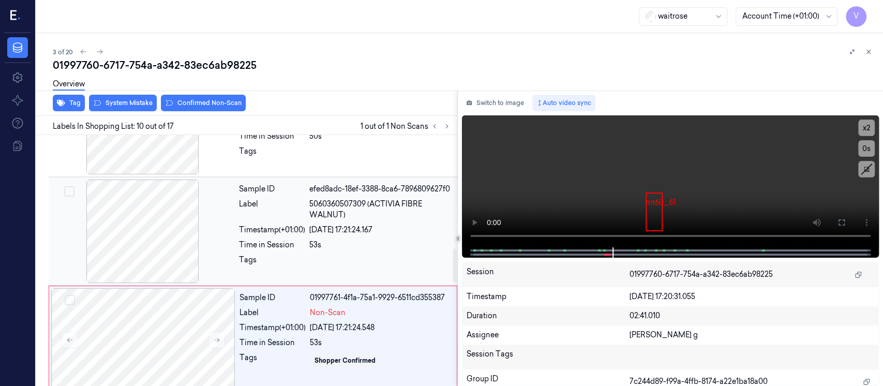
click at [270, 208] on div "Label" at bounding box center [272, 210] width 66 height 22
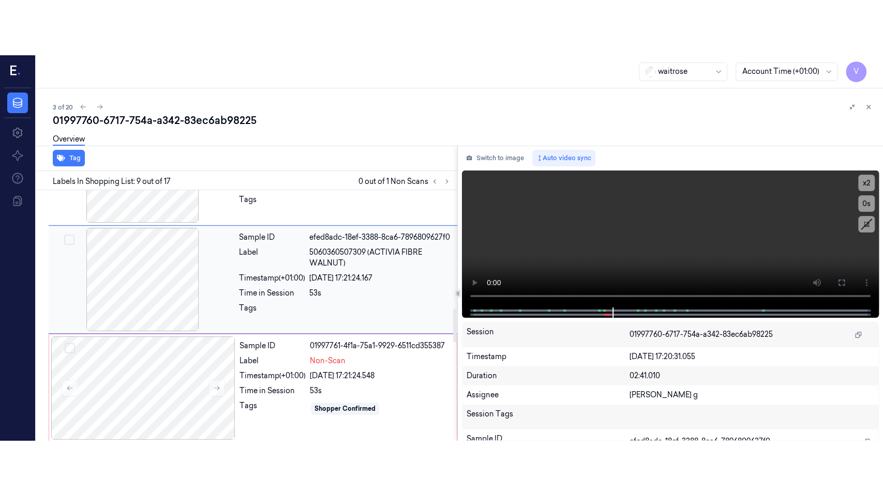
scroll to position [935, 0]
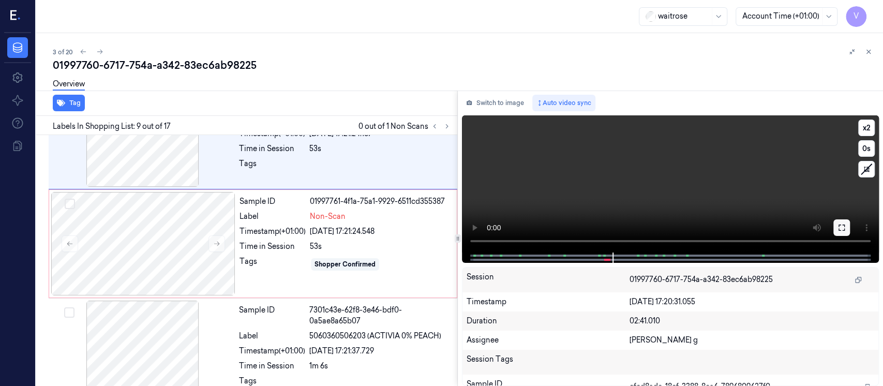
click at [843, 228] on icon at bounding box center [841, 227] width 8 height 8
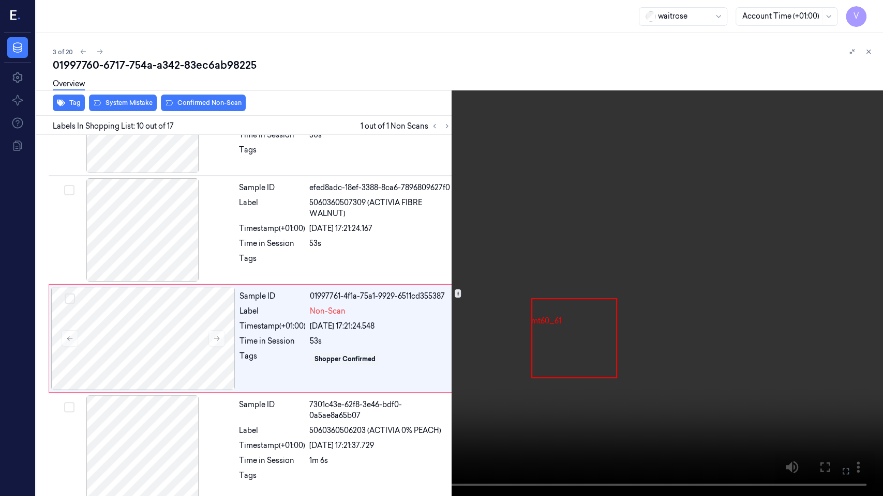
scroll to position [852, 0]
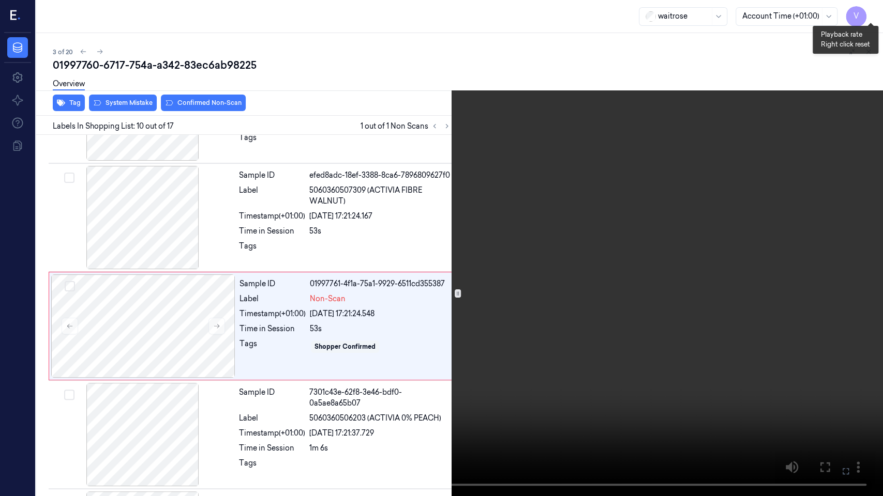
click at [870, 12] on button "x 2" at bounding box center [870, 12] width 17 height 17
click at [870, 12] on button "x 4" at bounding box center [870, 12] width 17 height 17
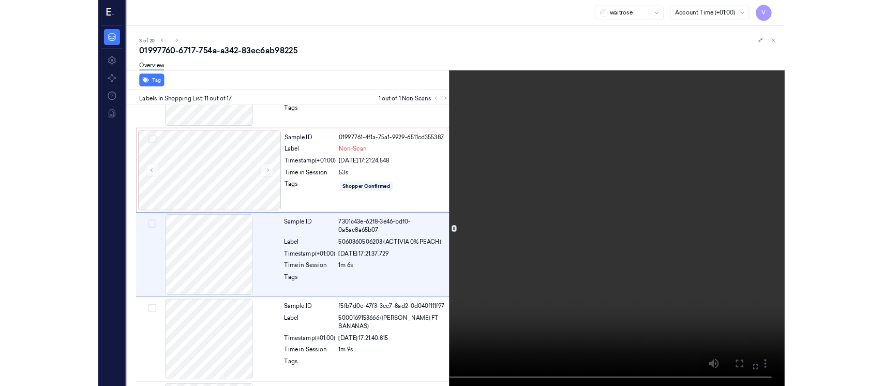
scroll to position [960, 0]
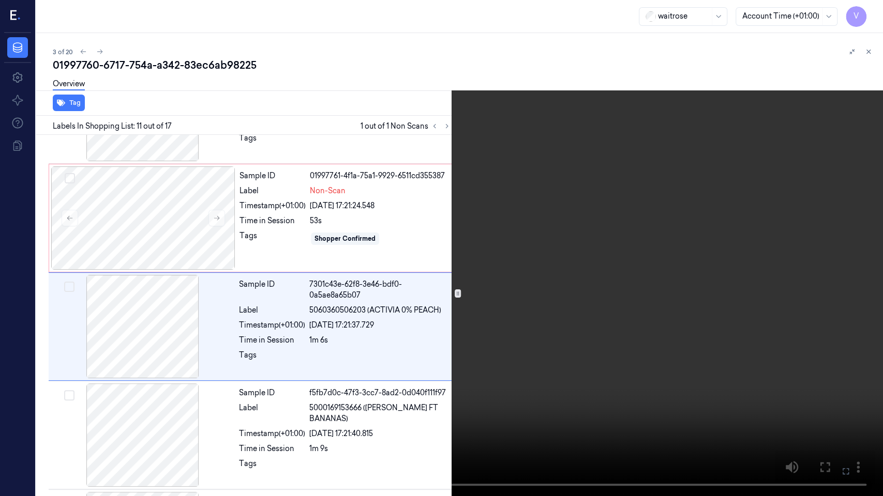
click at [0, 0] on icon at bounding box center [0, 0] width 0 height 0
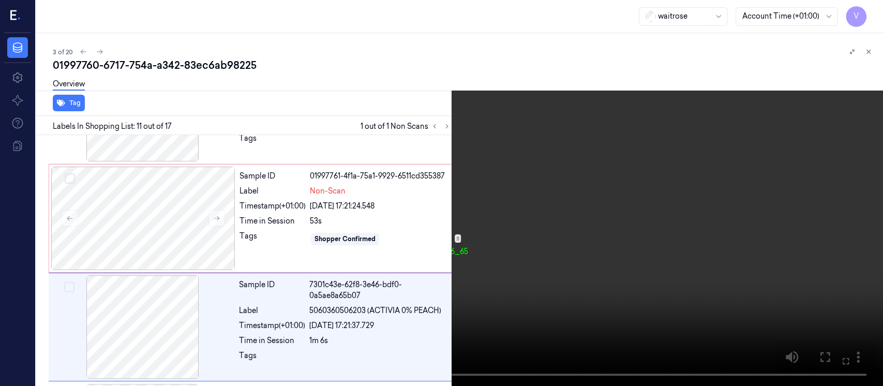
scroll to position [1016, 0]
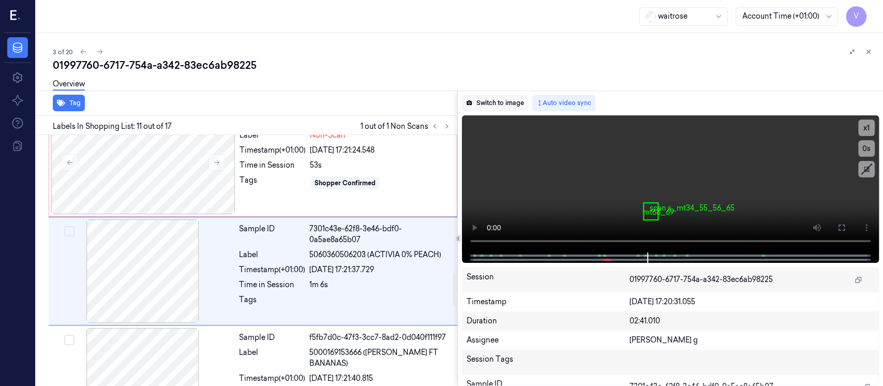
click at [500, 100] on button "Switch to image" at bounding box center [495, 103] width 66 height 17
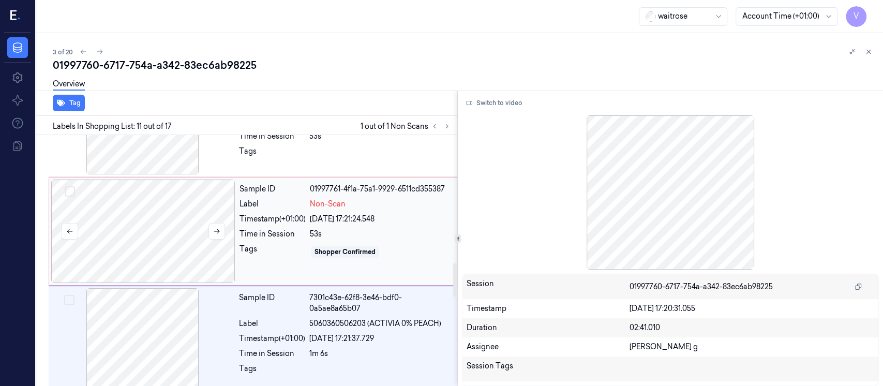
click at [164, 219] on div at bounding box center [143, 230] width 184 height 103
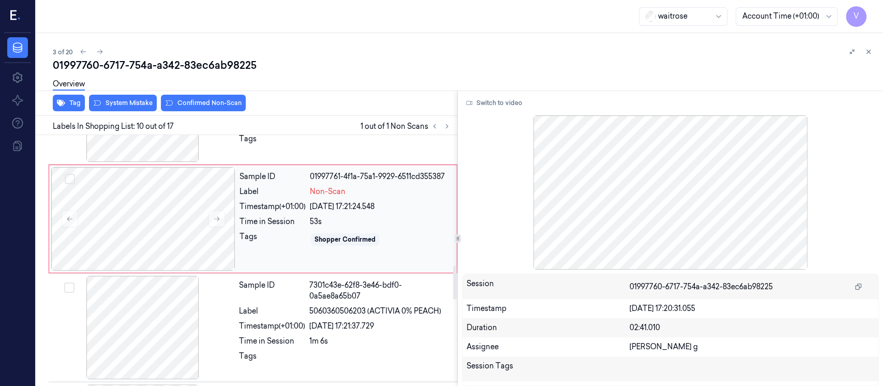
scroll to position [976, 0]
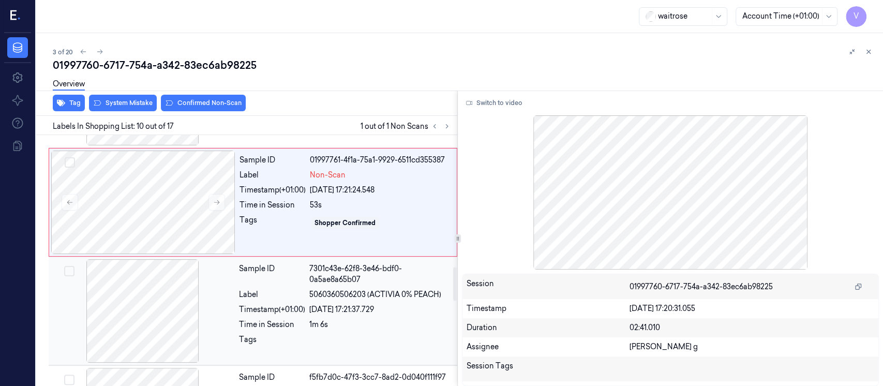
click at [149, 300] on div at bounding box center [143, 310] width 184 height 103
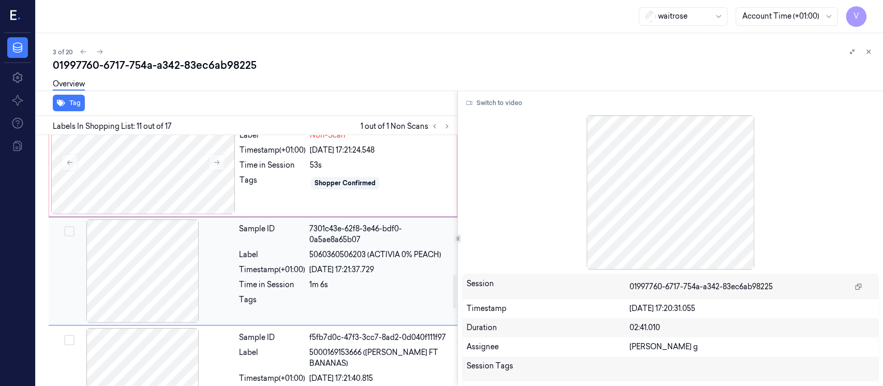
scroll to position [1085, 0]
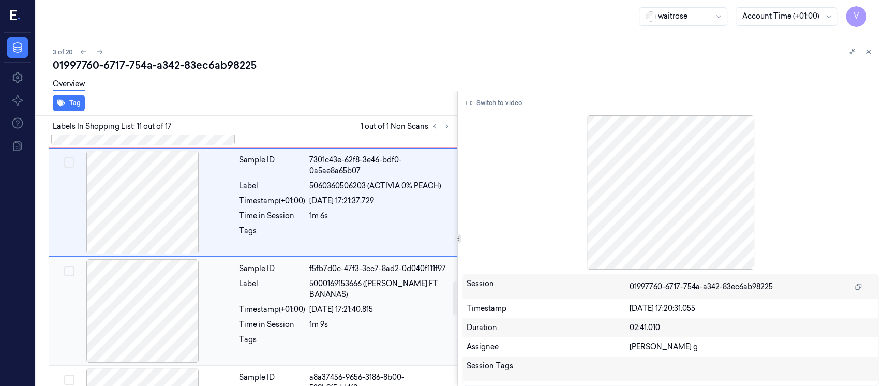
click at [174, 306] on div at bounding box center [143, 310] width 184 height 103
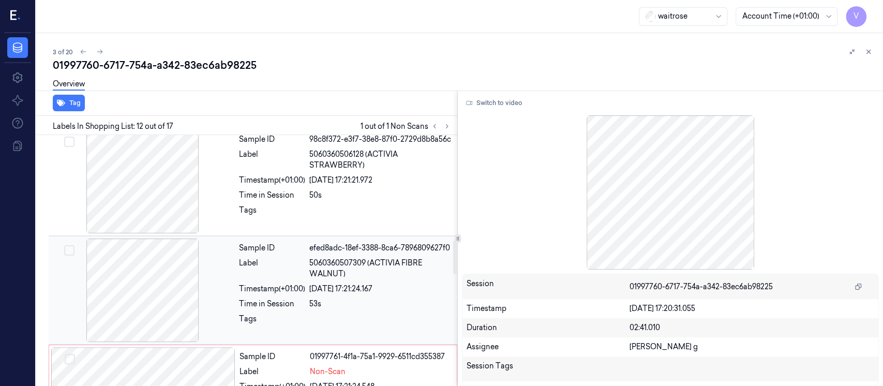
scroll to position [711, 0]
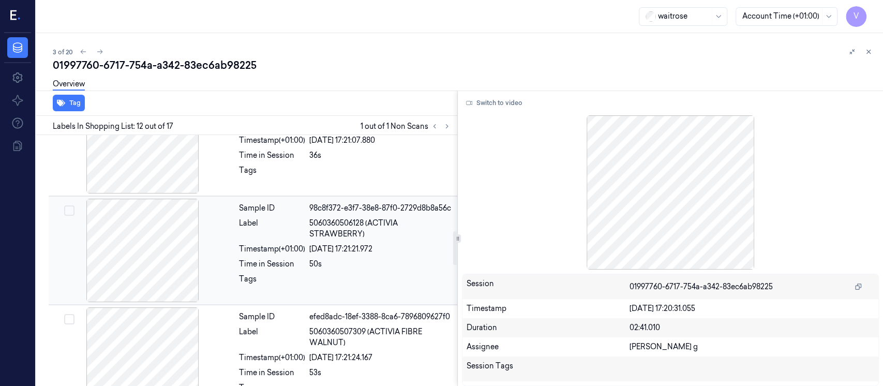
click at [164, 261] on div at bounding box center [143, 250] width 184 height 103
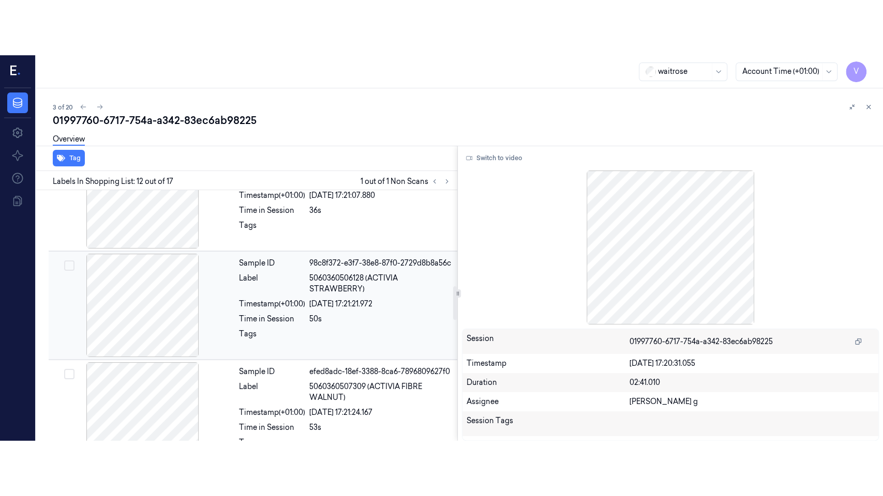
scroll to position [687, 0]
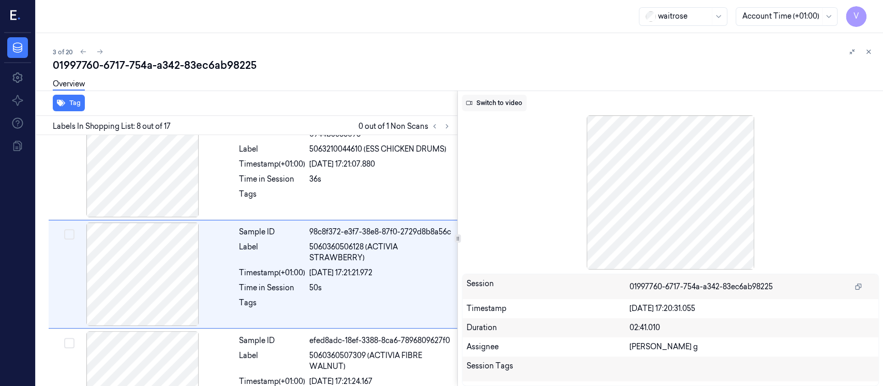
click at [503, 107] on button "Switch to video" at bounding box center [494, 103] width 65 height 17
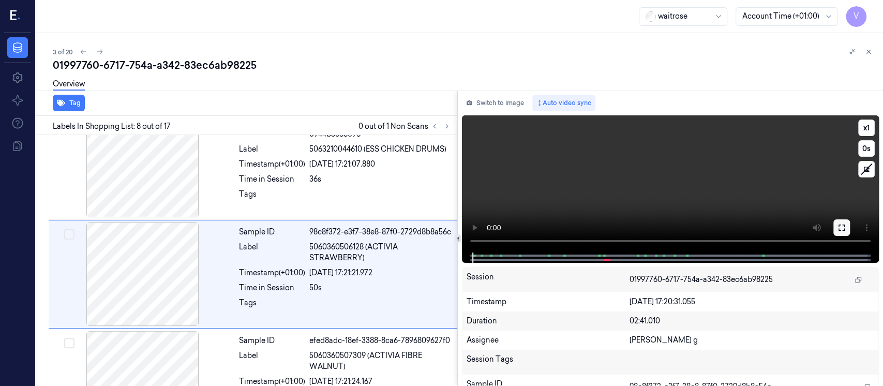
click at [845, 226] on button at bounding box center [841, 227] width 17 height 17
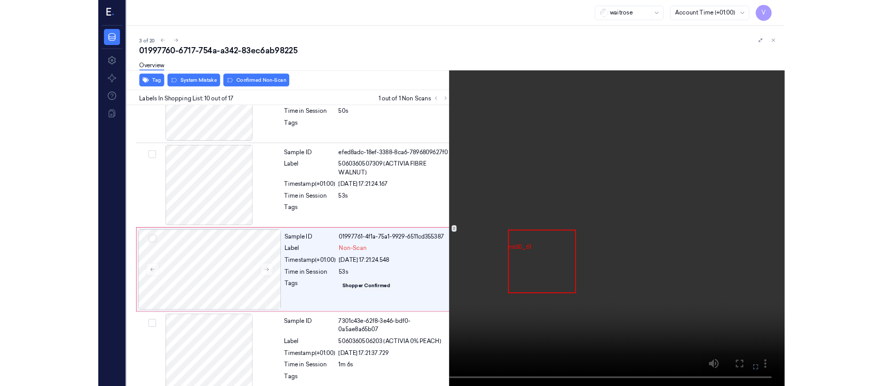
scroll to position [852, 0]
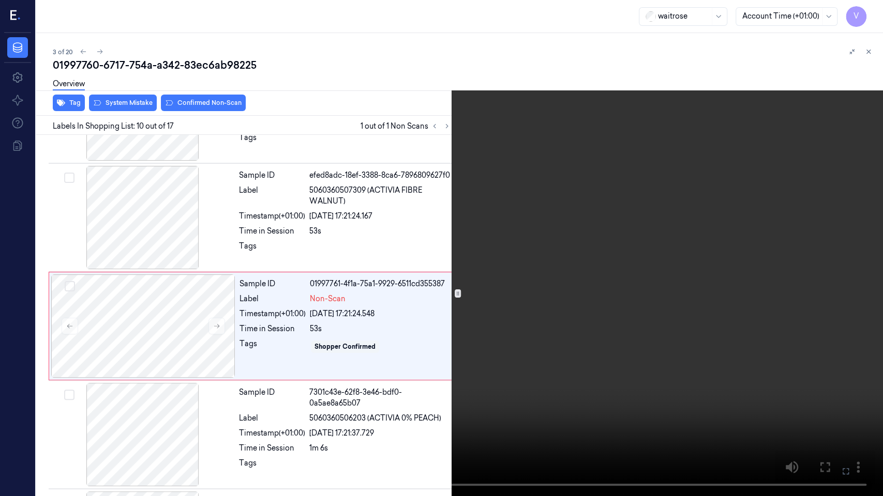
click at [0, 0] on icon at bounding box center [0, 0] width 0 height 0
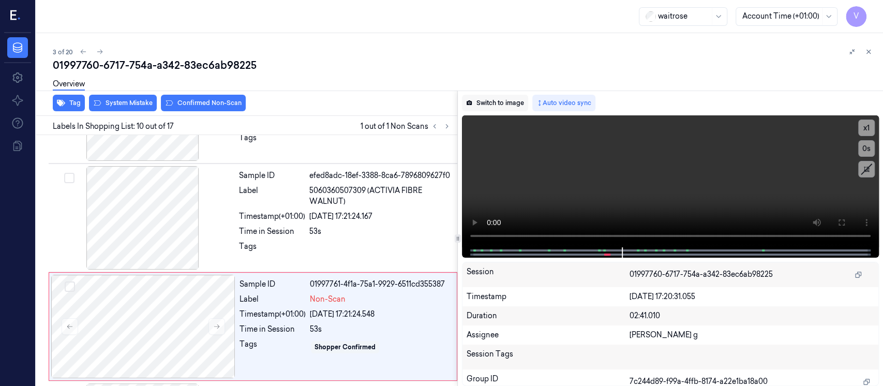
click at [485, 106] on button "Switch to image" at bounding box center [495, 103] width 66 height 17
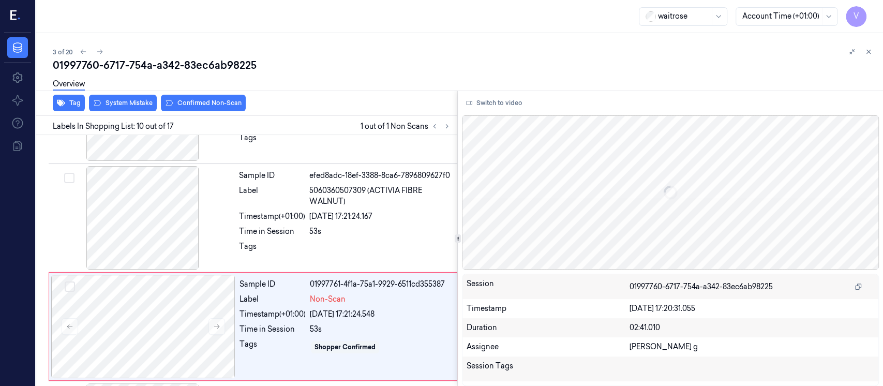
scroll to position [907, 0]
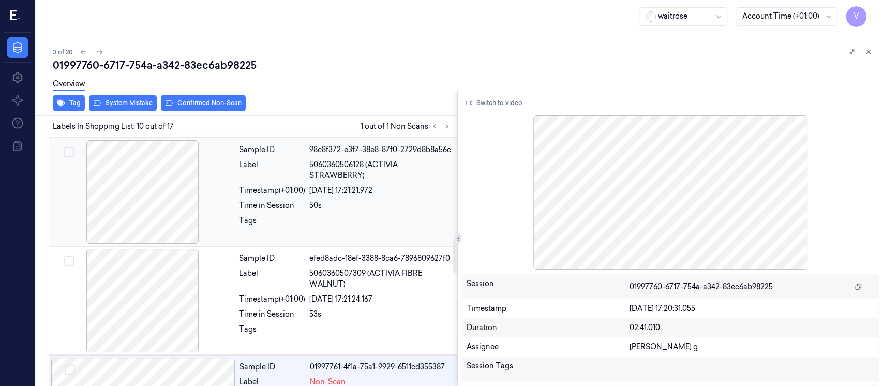
click at [386, 200] on div "50s" at bounding box center [380, 205] width 142 height 11
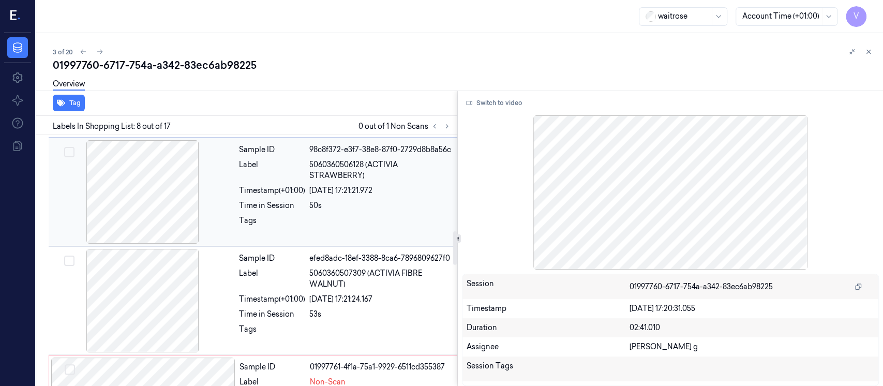
scroll to position [687, 0]
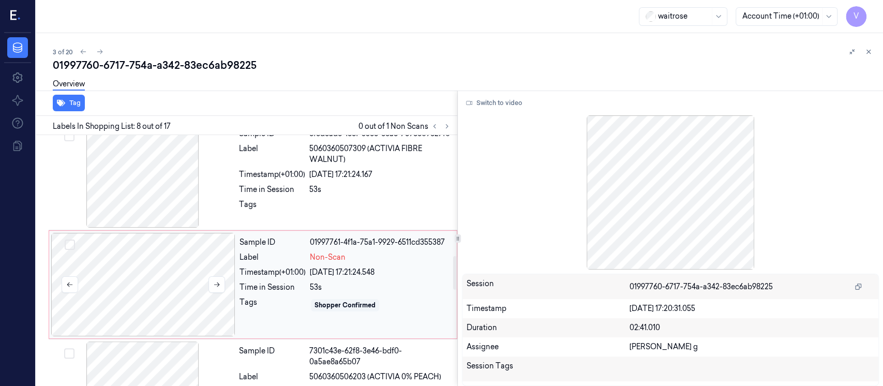
click at [161, 281] on div at bounding box center [143, 284] width 184 height 103
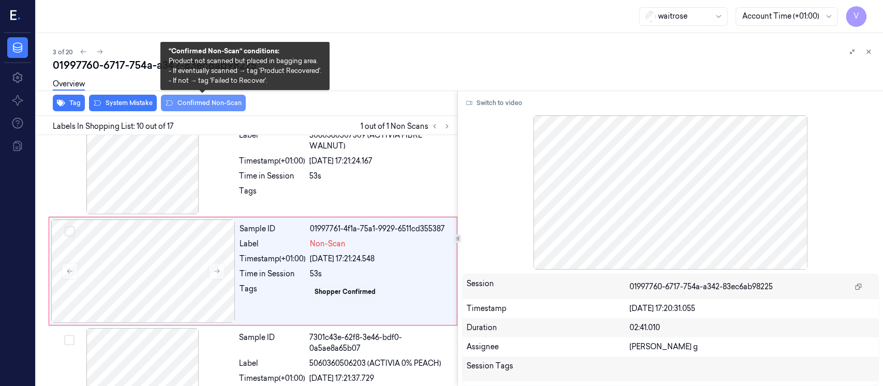
click at [203, 111] on button "Confirmed Non-Scan" at bounding box center [203, 103] width 85 height 17
click at [208, 107] on button "Confirmed Non-Scan" at bounding box center [203, 103] width 85 height 17
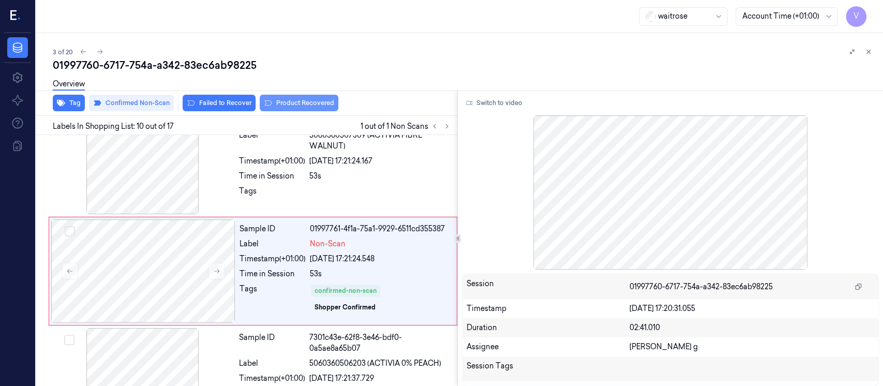
click at [290, 104] on button "Product Recovered" at bounding box center [299, 103] width 79 height 17
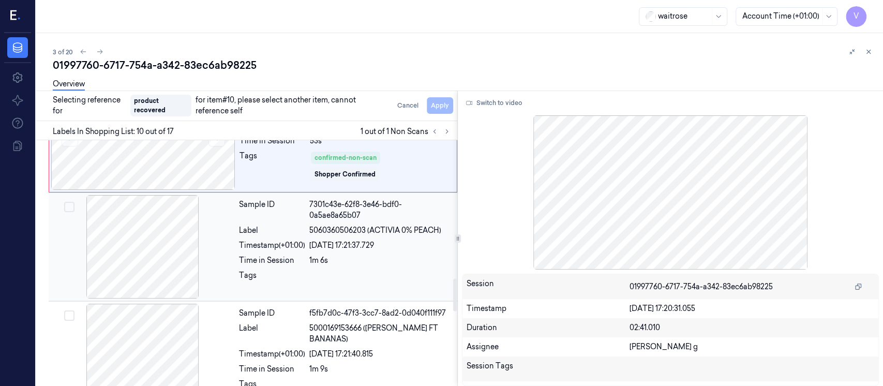
click at [153, 240] on div at bounding box center [143, 246] width 184 height 103
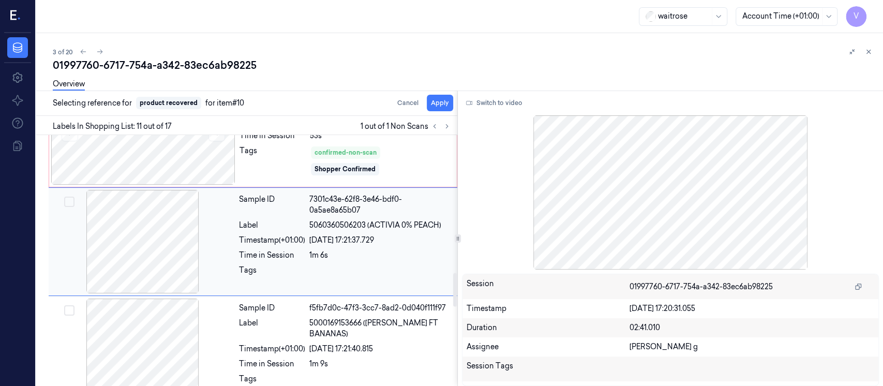
scroll to position [1016, 0]
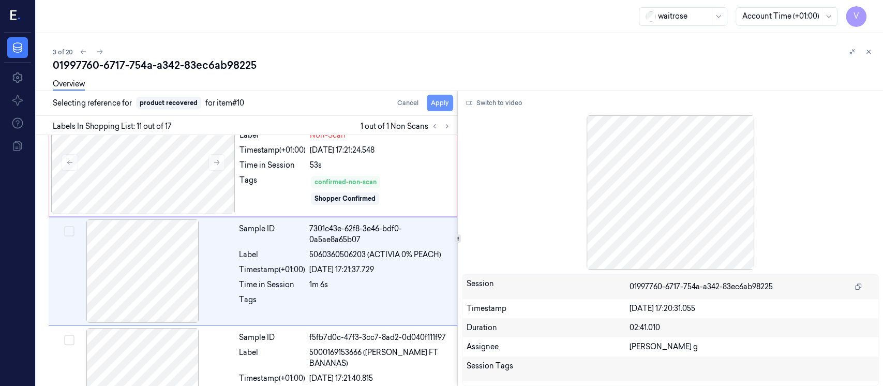
click at [435, 101] on button "Apply" at bounding box center [440, 103] width 26 height 17
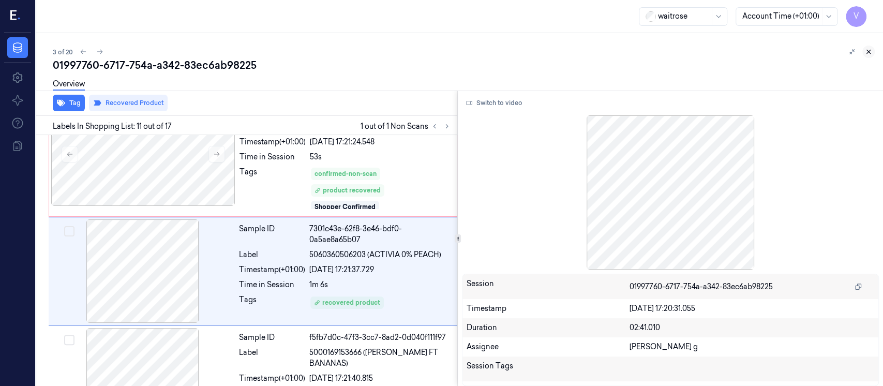
click at [868, 50] on icon at bounding box center [867, 51] width 7 height 7
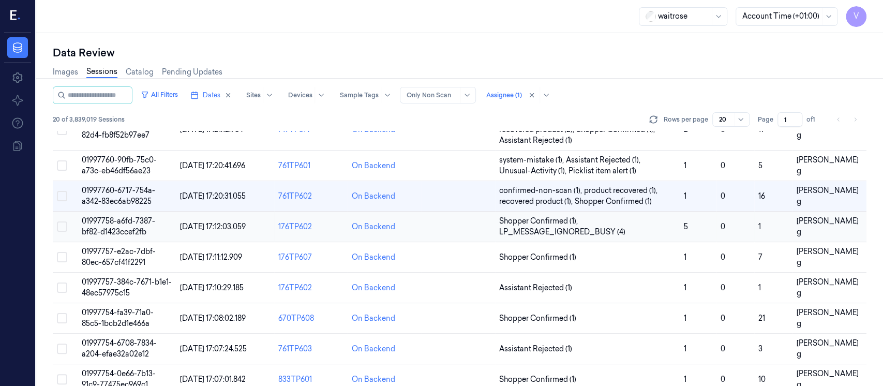
scroll to position [14, 0]
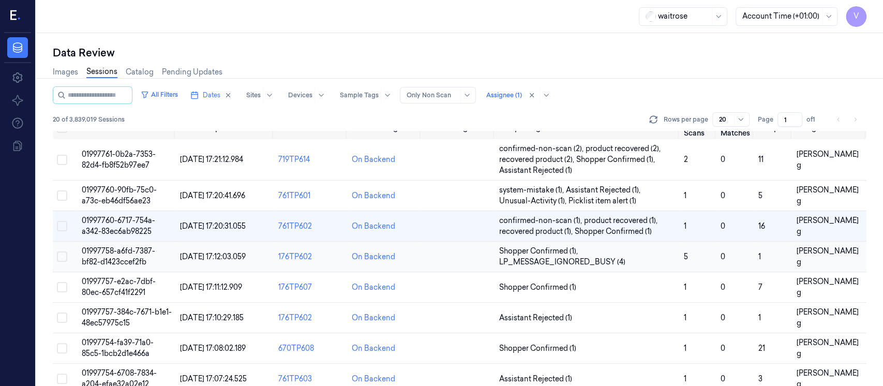
click at [432, 259] on td at bounding box center [457, 256] width 73 height 31
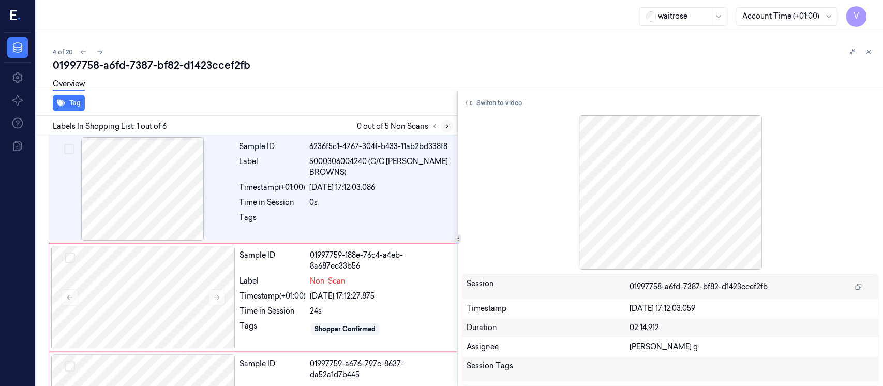
click at [447, 127] on icon at bounding box center [446, 126] width 7 height 7
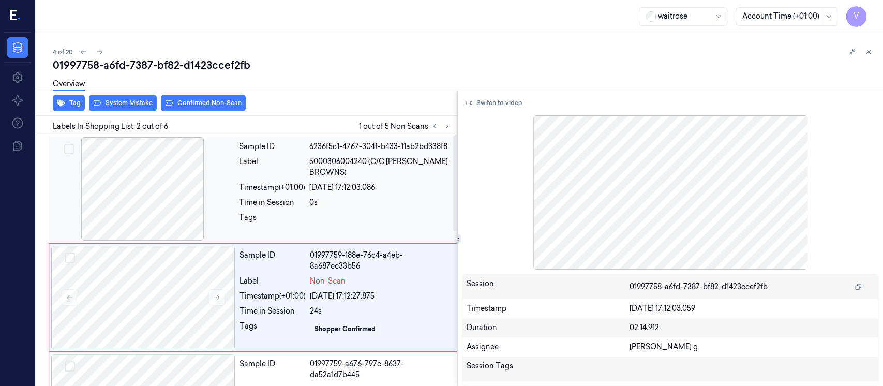
click at [341, 184] on div "[DATE] 17:12:03.086" at bounding box center [380, 187] width 142 height 11
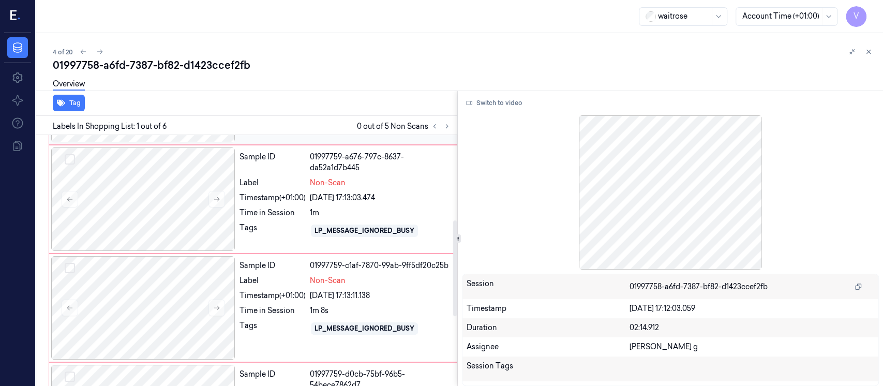
scroll to position [403, 0]
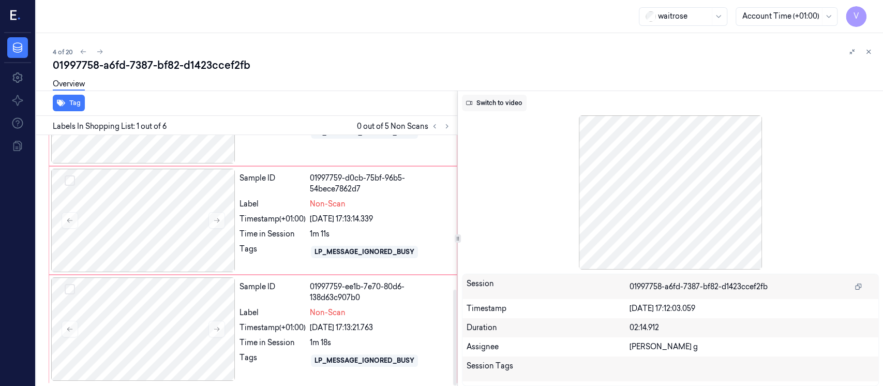
click at [500, 101] on button "Switch to video" at bounding box center [494, 103] width 65 height 17
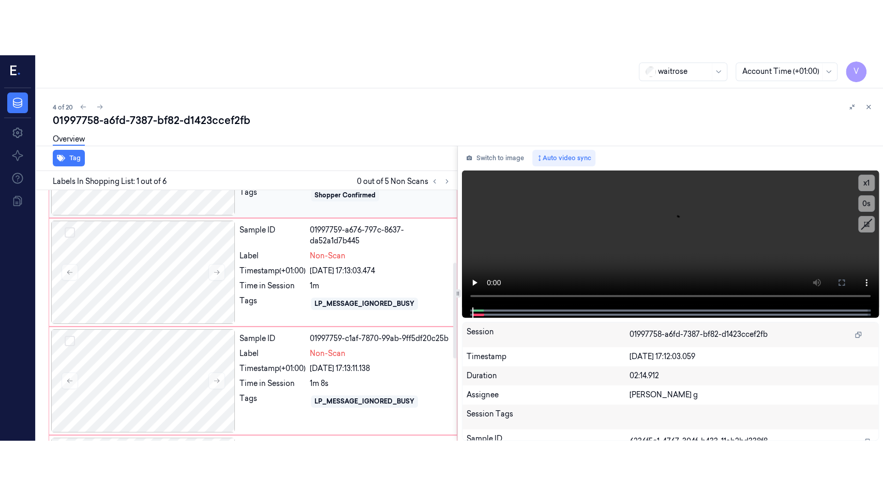
scroll to position [207, 0]
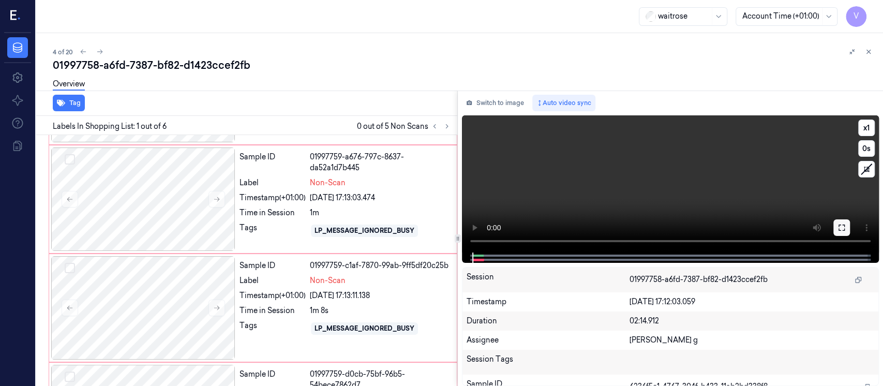
click at [842, 226] on icon at bounding box center [841, 227] width 8 height 8
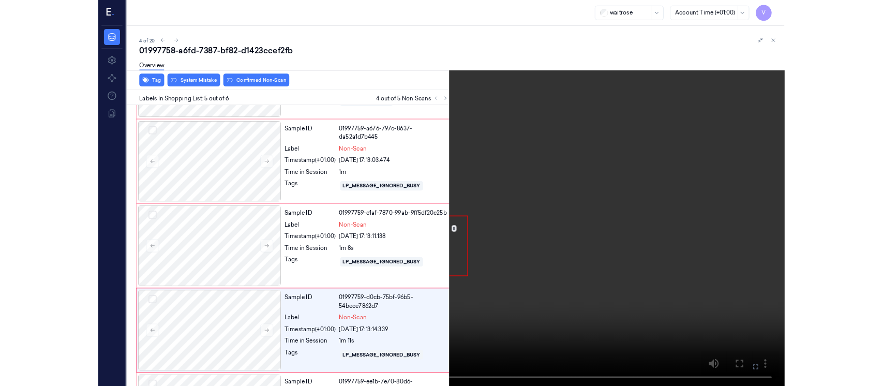
scroll to position [292, 0]
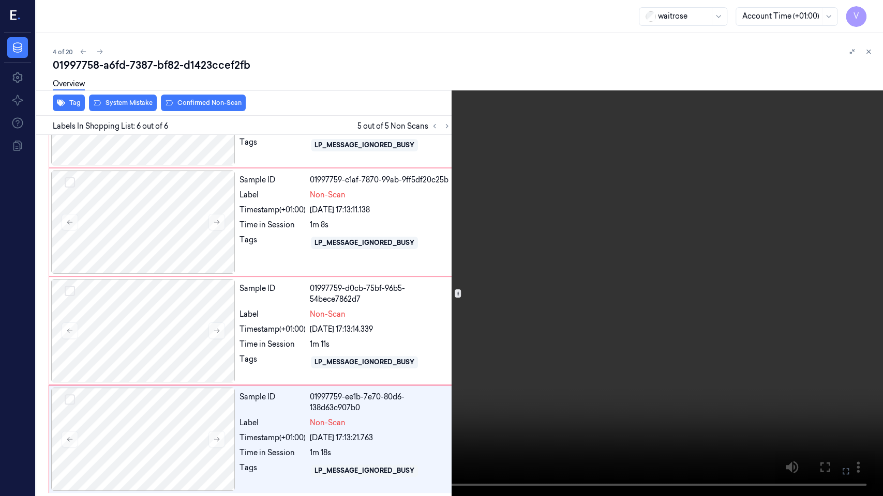
click at [0, 0] on icon at bounding box center [0, 0] width 0 height 0
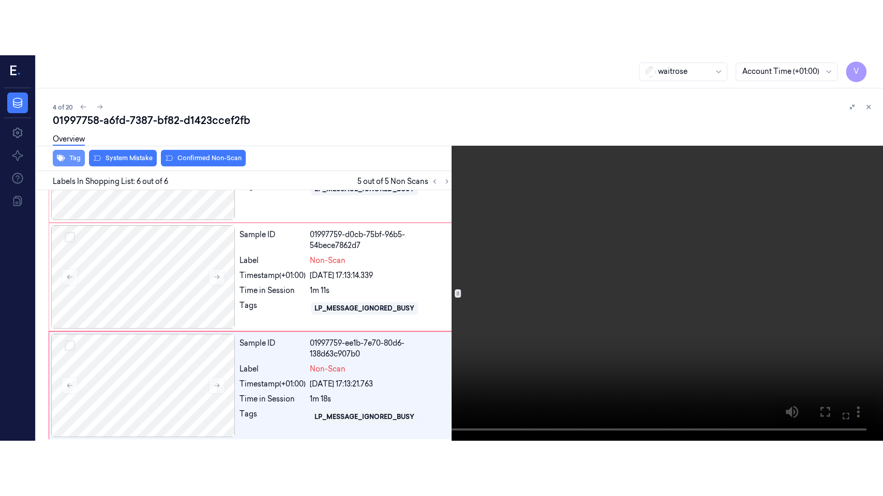
scroll to position [403, 0]
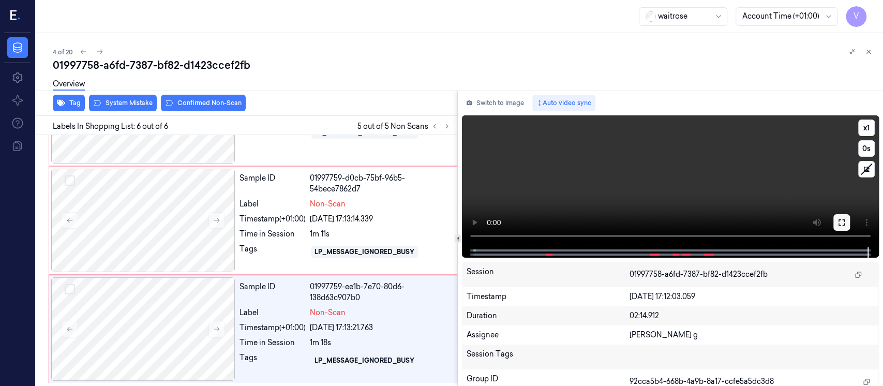
click at [841, 223] on icon at bounding box center [841, 222] width 8 height 8
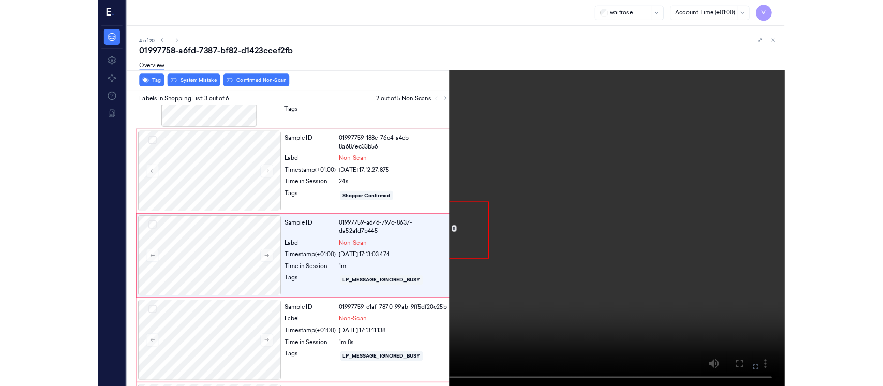
scroll to position [90, 0]
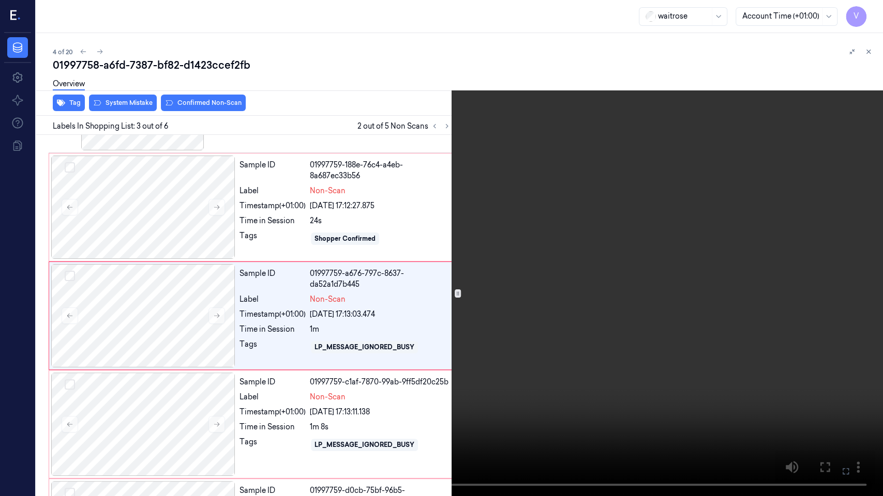
click at [0, 0] on button at bounding box center [0, 0] width 0 height 0
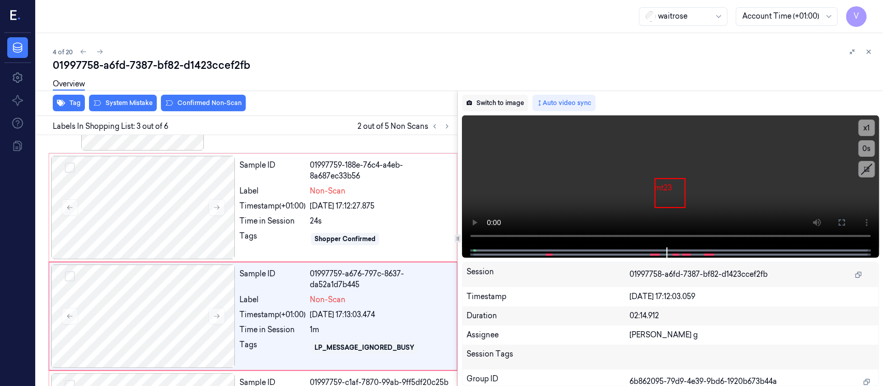
click at [509, 108] on button "Switch to image" at bounding box center [495, 103] width 66 height 17
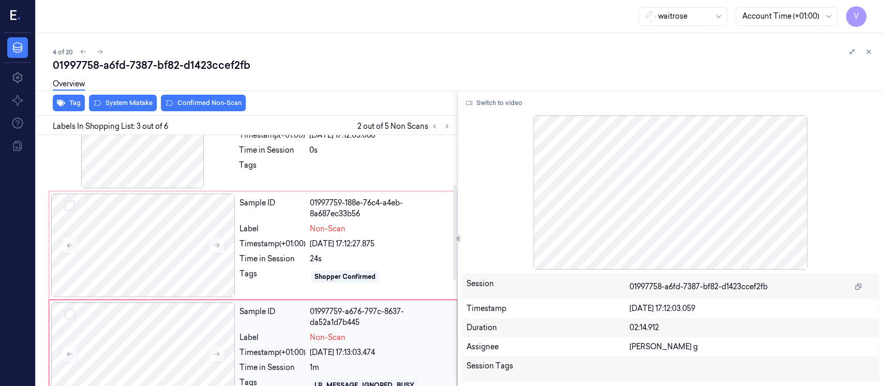
scroll to position [0, 0]
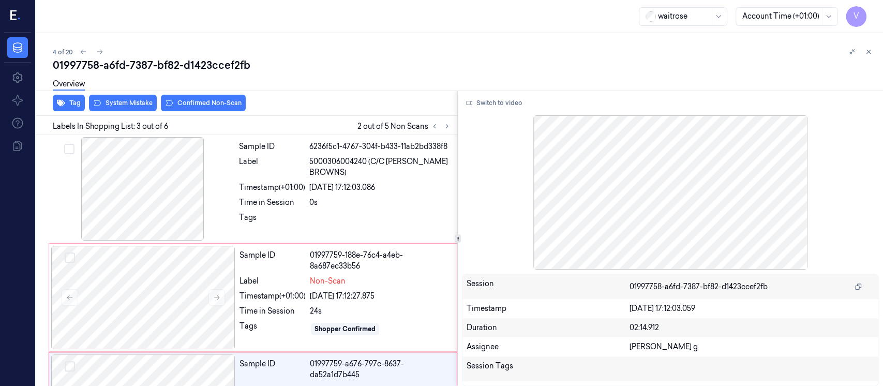
click at [874, 55] on div "4 of 20 01997758-a6fd-7387-bf82-d1423ccef2fb Overview Tag System Mistake Confir…" at bounding box center [459, 209] width 846 height 353
click at [870, 51] on icon at bounding box center [867, 51] width 7 height 7
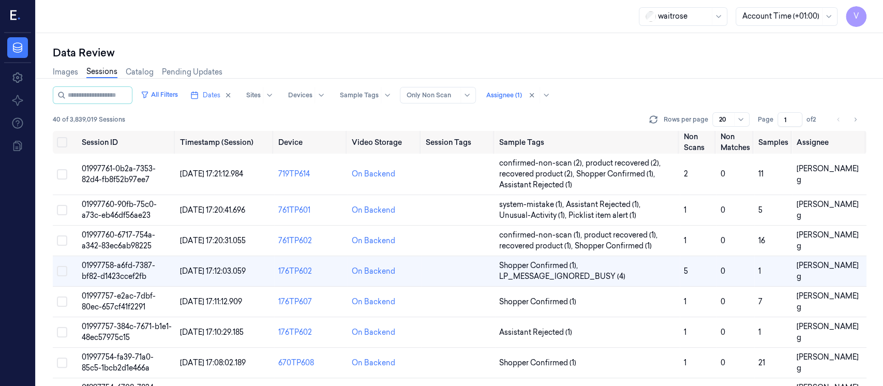
scroll to position [63, 0]
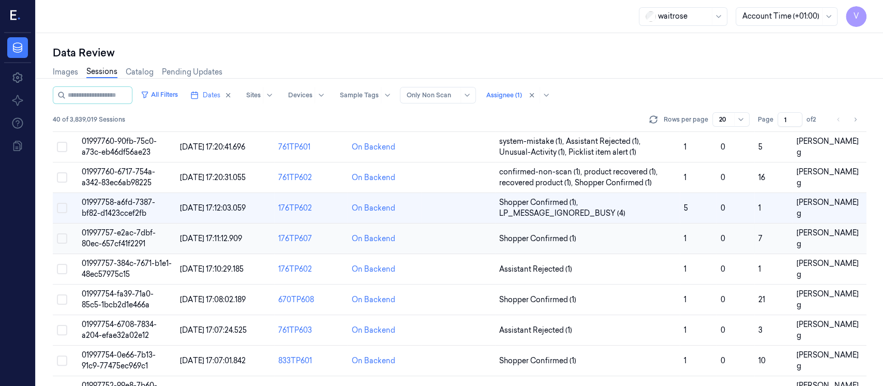
click at [449, 251] on td at bounding box center [457, 238] width 73 height 31
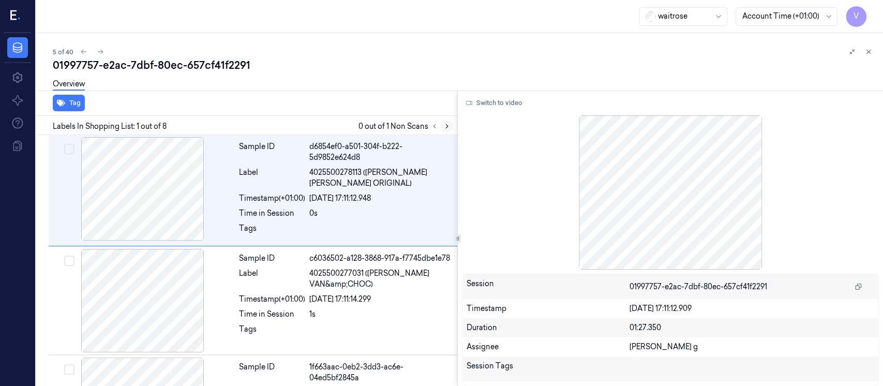
click at [444, 126] on icon at bounding box center [446, 126] width 7 height 7
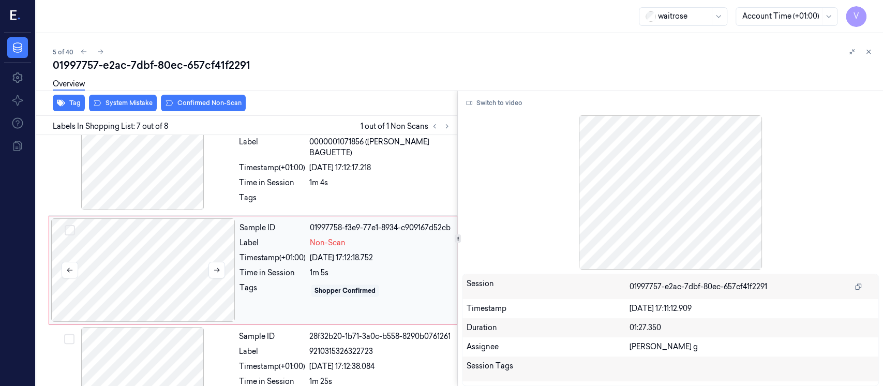
scroll to position [591, 0]
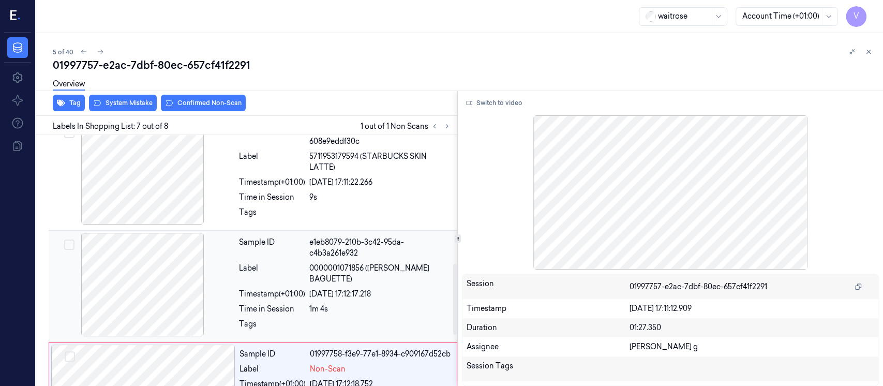
click at [167, 292] on div at bounding box center [143, 284] width 184 height 103
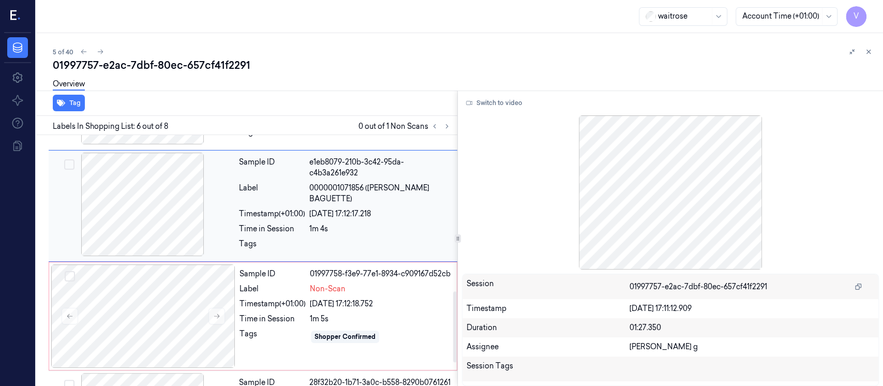
scroll to position [550, 0]
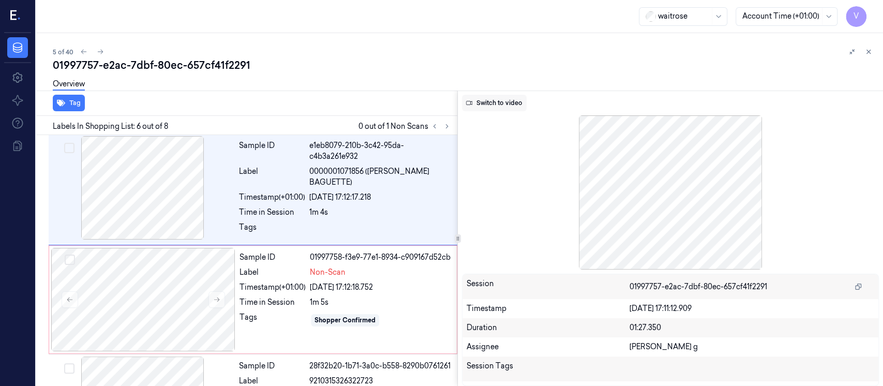
click at [485, 97] on button "Switch to video" at bounding box center [494, 103] width 65 height 17
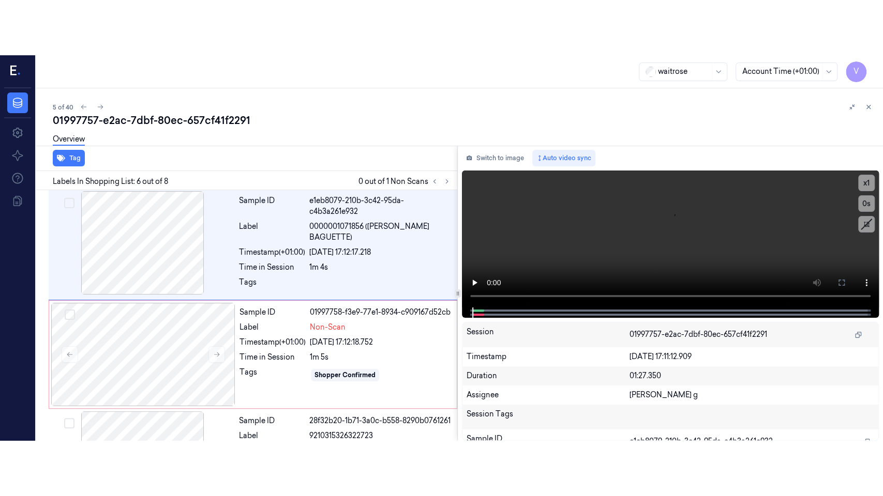
scroll to position [481, 0]
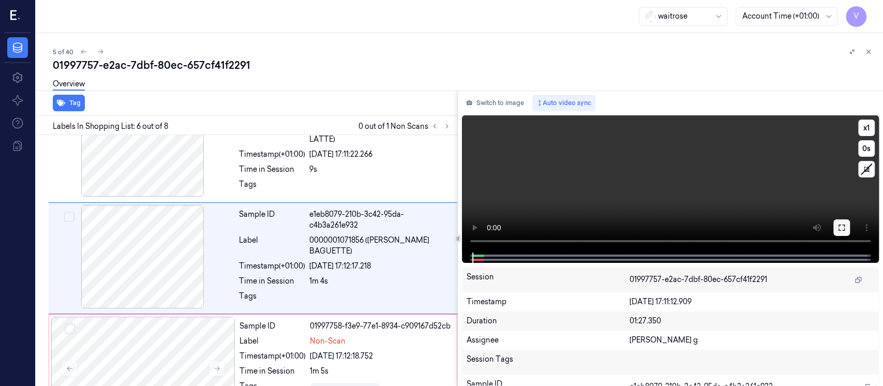
click at [845, 225] on button at bounding box center [841, 227] width 17 height 17
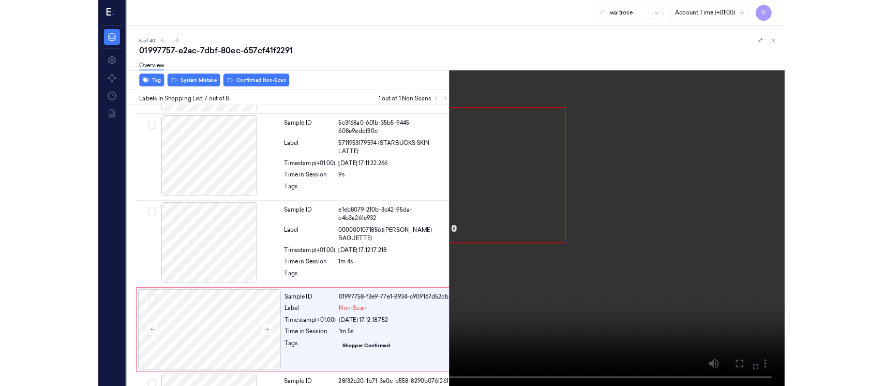
scroll to position [521, 0]
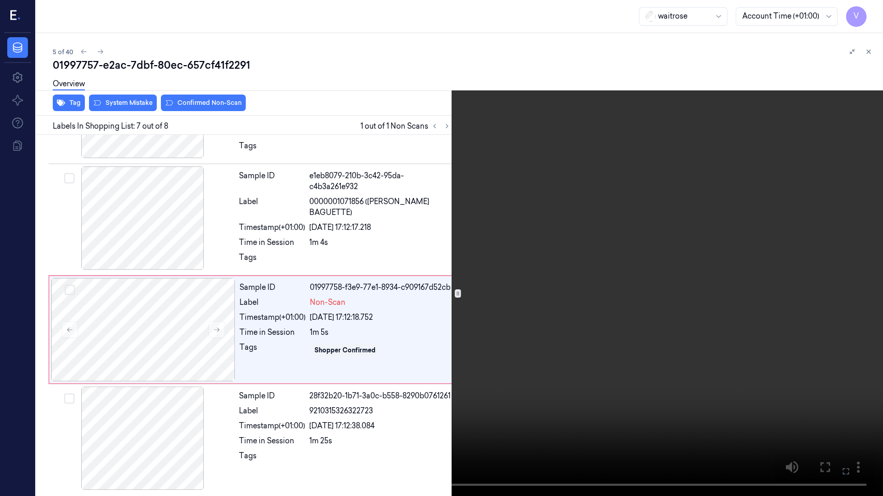
click at [0, 0] on icon at bounding box center [0, 0] width 0 height 0
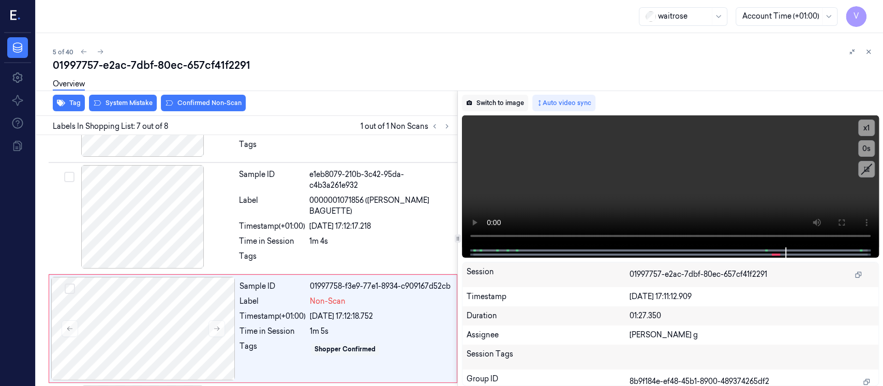
click at [506, 102] on button "Switch to image" at bounding box center [495, 103] width 66 height 17
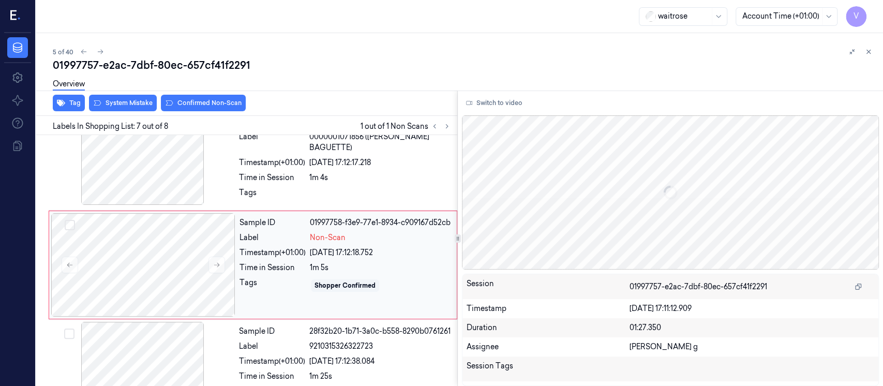
scroll to position [591, 0]
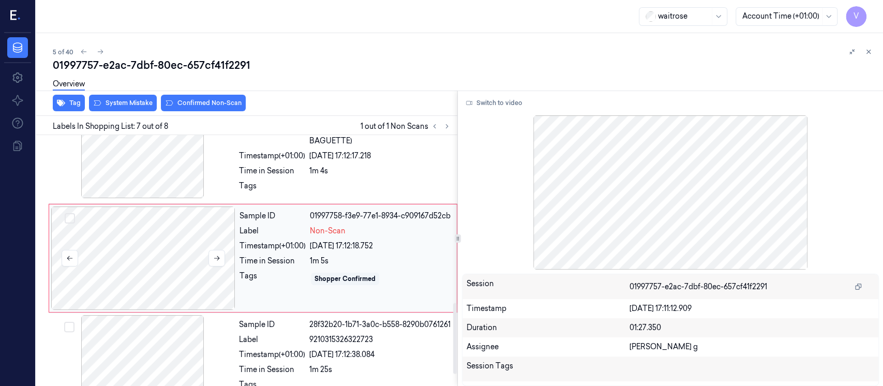
click at [154, 255] on div at bounding box center [143, 257] width 184 height 103
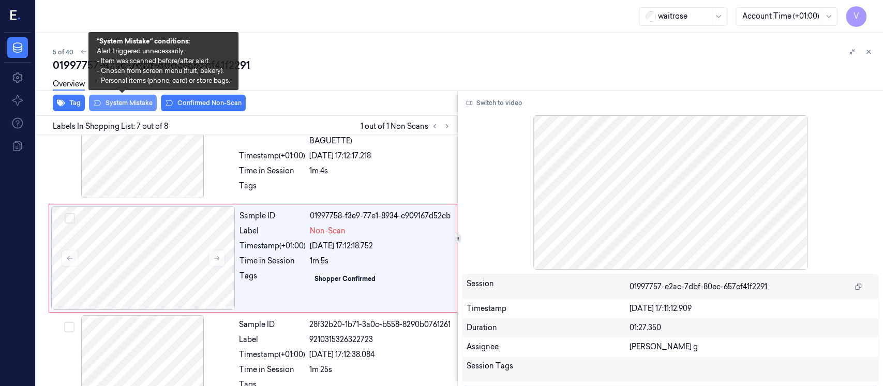
click at [125, 103] on button "System Mistake" at bounding box center [123, 103] width 68 height 17
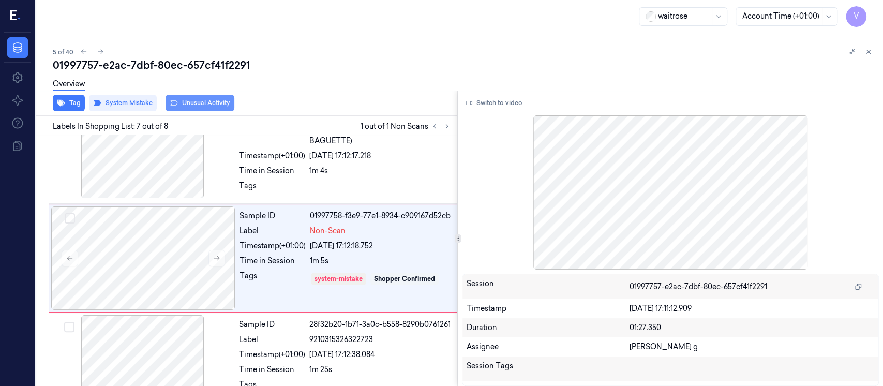
click at [193, 102] on button "Unusual Activity" at bounding box center [199, 103] width 69 height 17
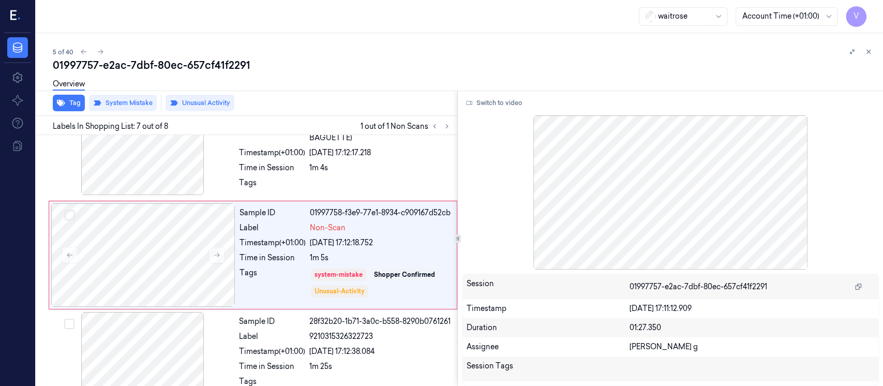
click at [373, 95] on div "Overview" at bounding box center [464, 85] width 822 height 26
click at [865, 50] on icon at bounding box center [867, 51] width 7 height 7
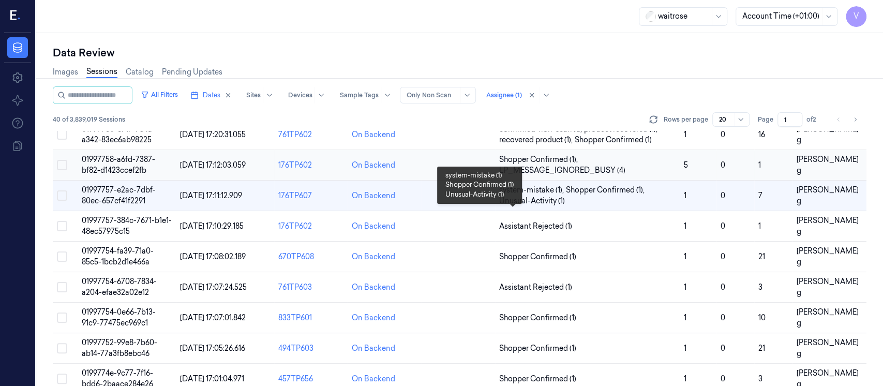
scroll to position [80, 0]
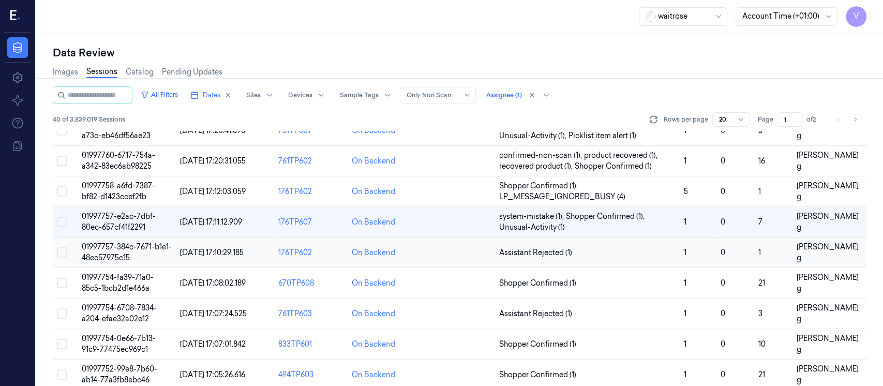
click at [430, 259] on td at bounding box center [457, 252] width 73 height 31
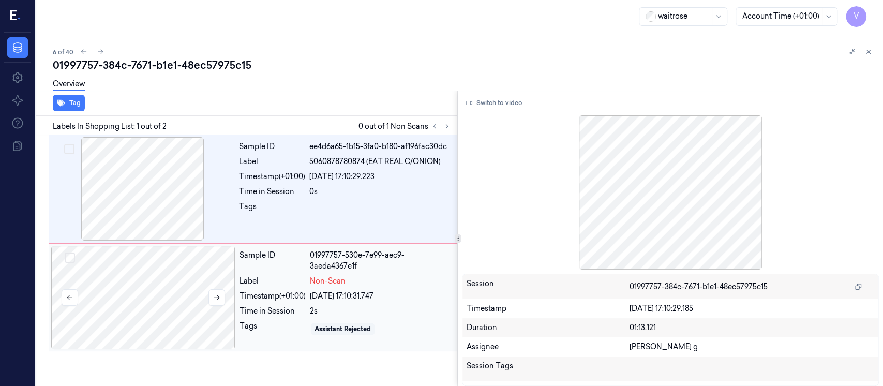
click at [196, 301] on div at bounding box center [143, 297] width 184 height 103
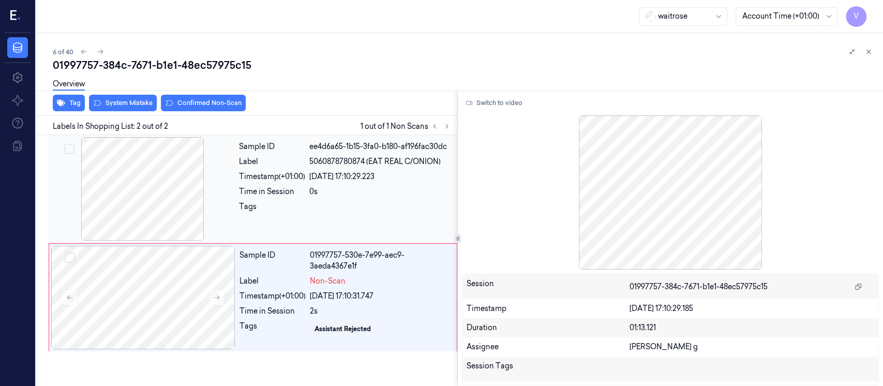
click at [361, 192] on div "0s" at bounding box center [380, 191] width 142 height 11
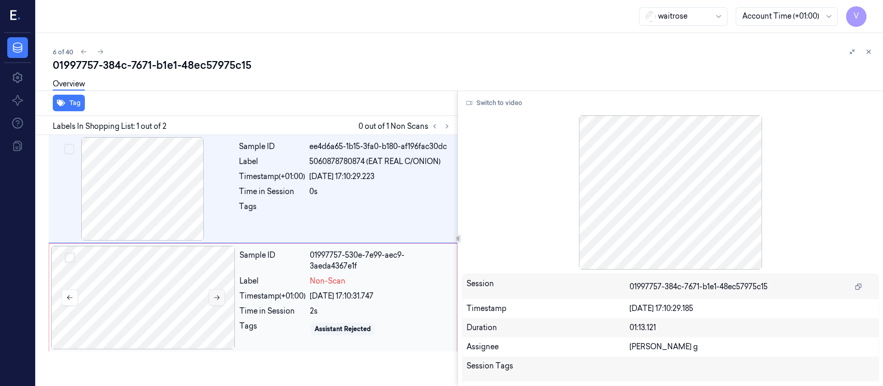
click at [224, 292] on button at bounding box center [216, 297] width 17 height 17
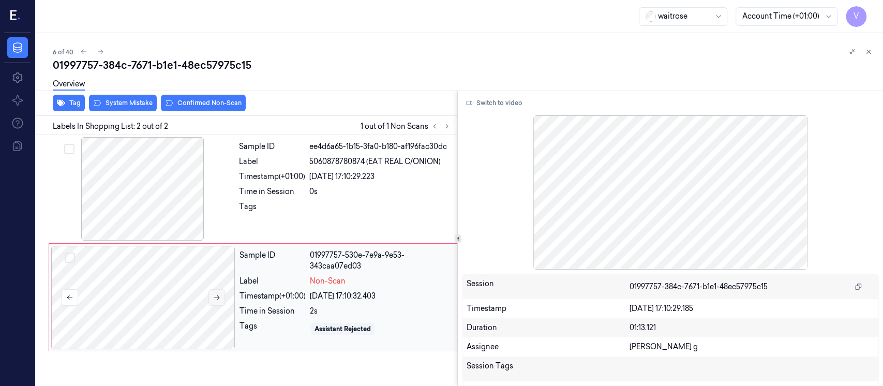
click at [222, 294] on button at bounding box center [216, 297] width 17 height 17
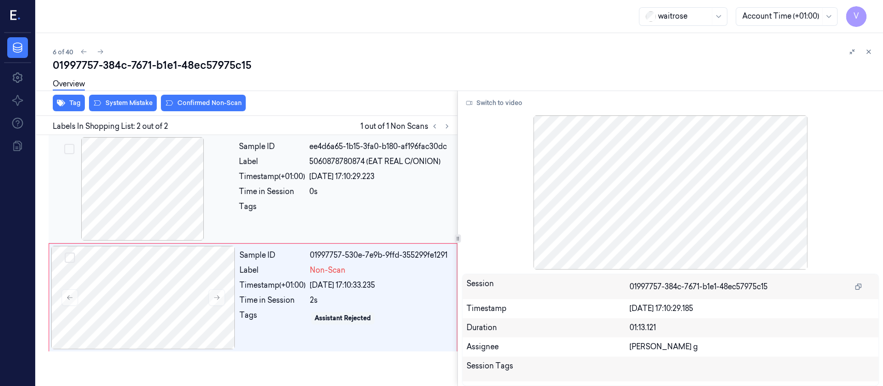
click at [141, 189] on div at bounding box center [143, 188] width 184 height 103
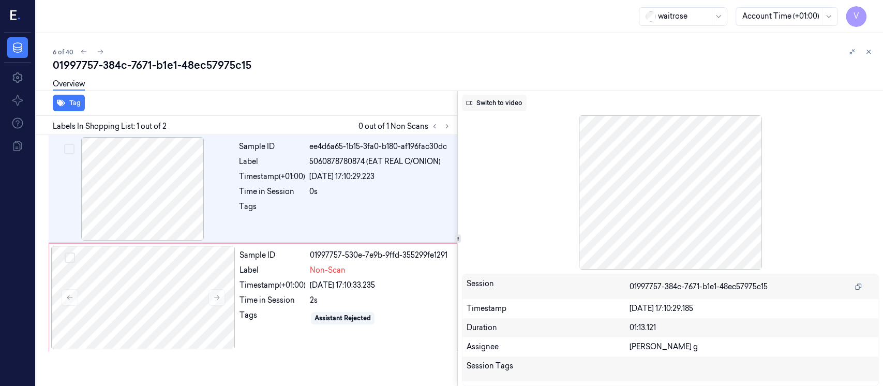
click at [500, 106] on button "Switch to video" at bounding box center [494, 103] width 65 height 17
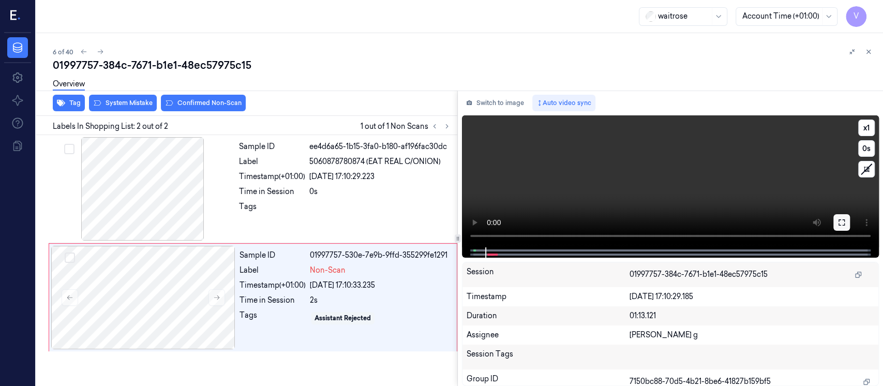
click at [844, 226] on button at bounding box center [841, 222] width 17 height 17
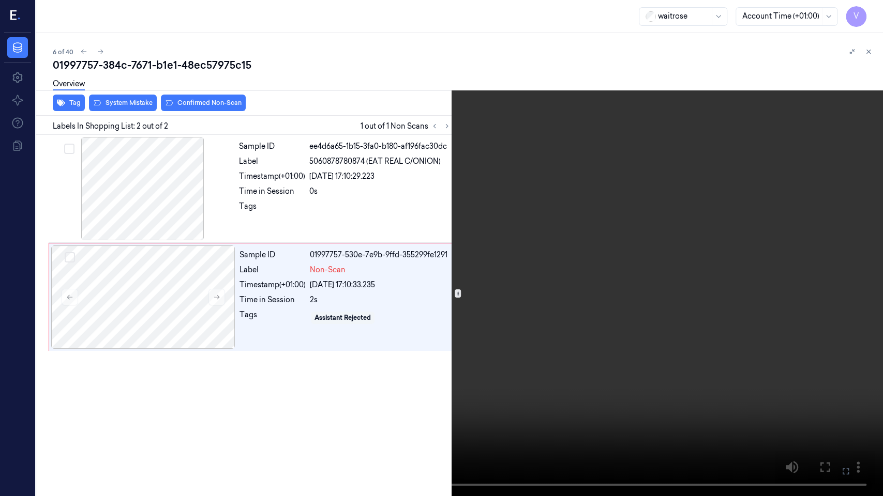
click at [0, 0] on button at bounding box center [0, 0] width 0 height 0
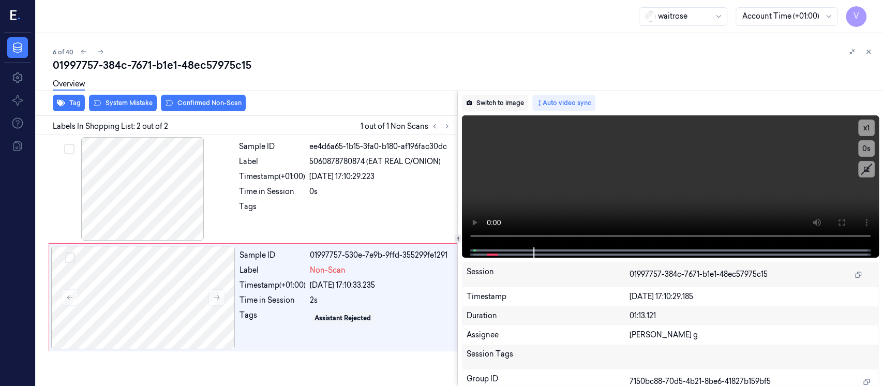
click at [487, 103] on button "Switch to image" at bounding box center [495, 103] width 66 height 17
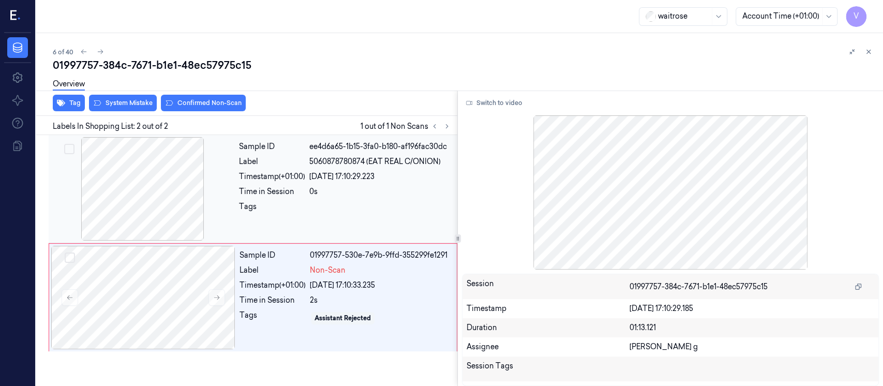
click at [360, 215] on div at bounding box center [380, 209] width 142 height 17
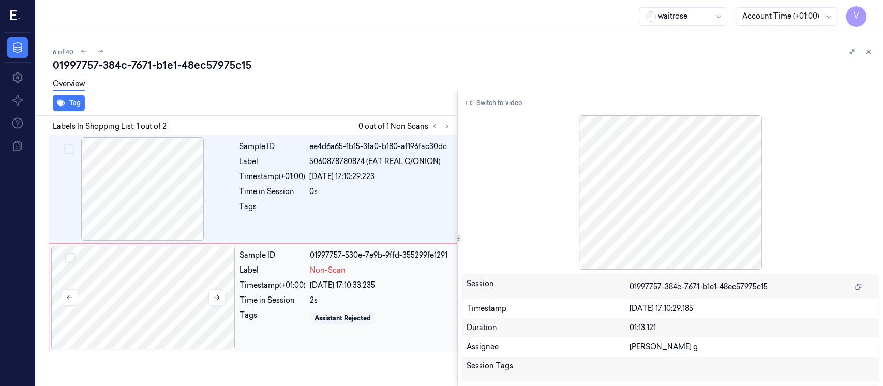
click at [155, 283] on div at bounding box center [143, 297] width 184 height 103
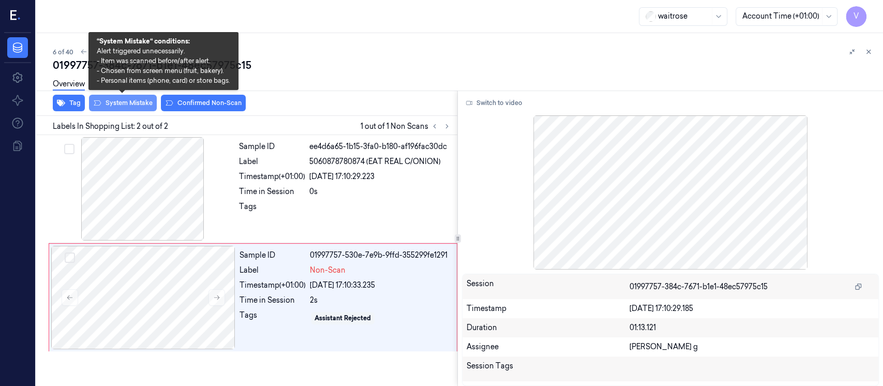
click at [117, 103] on button "System Mistake" at bounding box center [123, 103] width 68 height 17
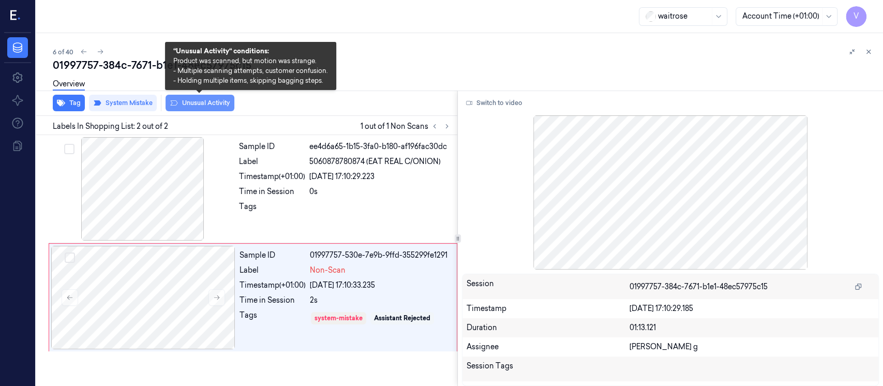
click at [203, 101] on button "Unusual Activity" at bounding box center [199, 103] width 69 height 17
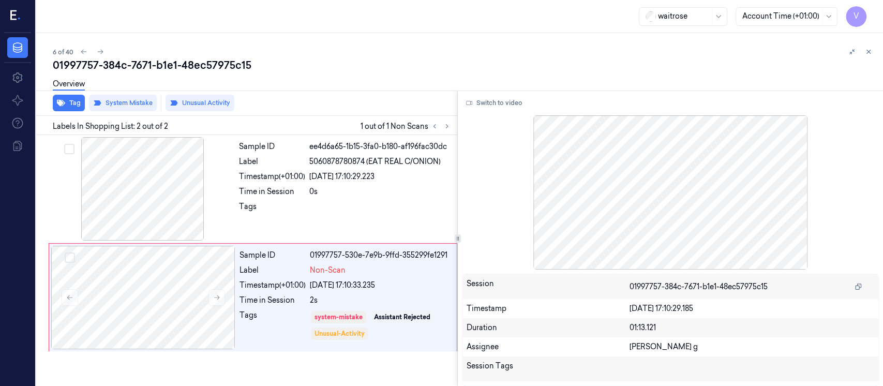
click at [648, 72] on div "Overview" at bounding box center [464, 85] width 822 height 26
click at [873, 53] on button at bounding box center [868, 51] width 12 height 12
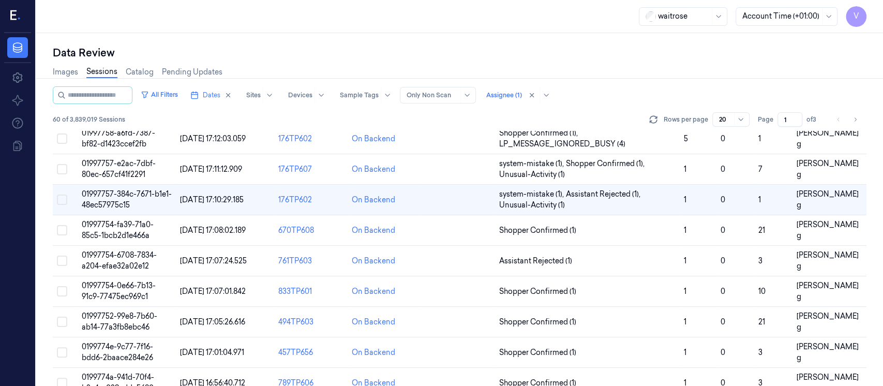
scroll to position [102, 0]
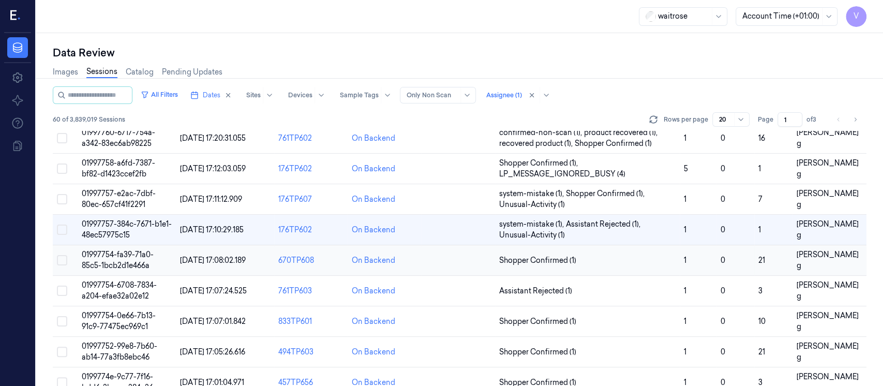
click at [460, 257] on td at bounding box center [457, 260] width 73 height 31
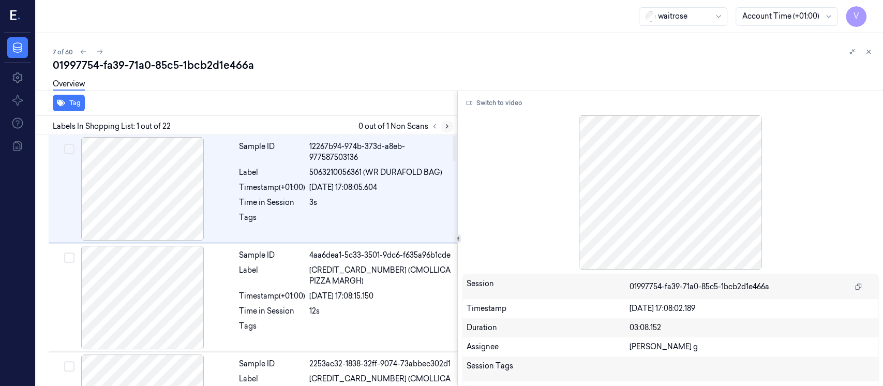
click at [446, 129] on icon at bounding box center [446, 126] width 7 height 7
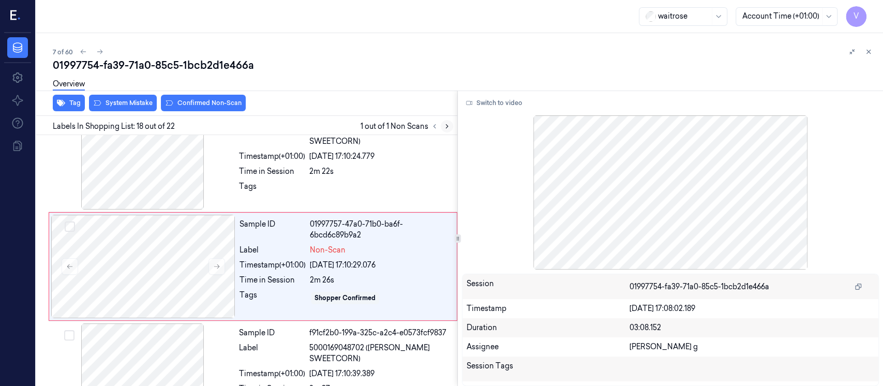
scroll to position [1784, 0]
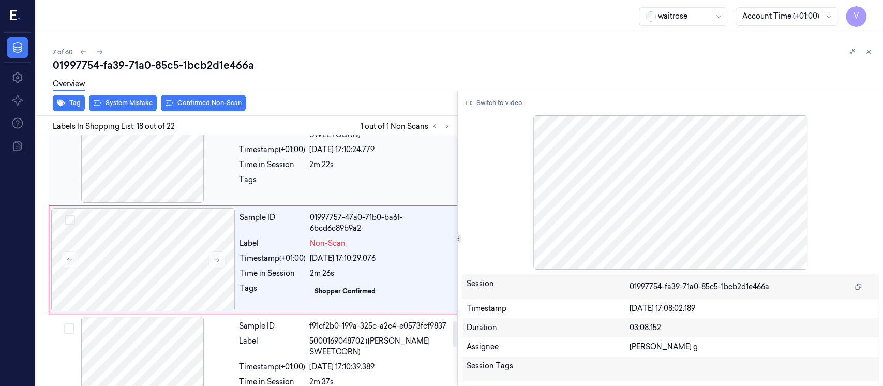
click at [211, 168] on div at bounding box center [143, 150] width 184 height 103
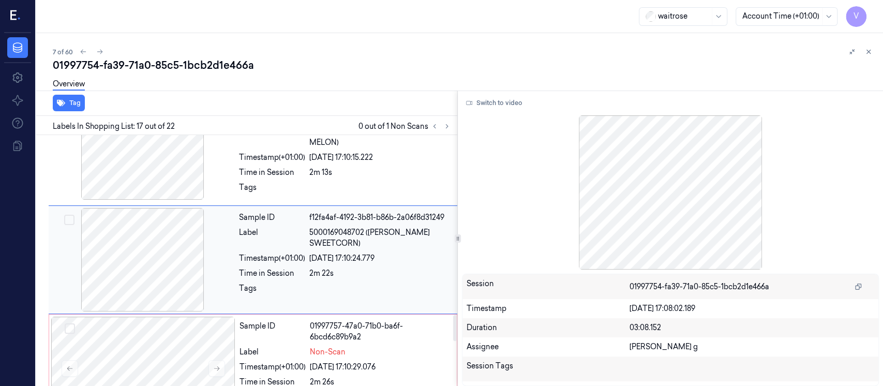
scroll to position [1745, 0]
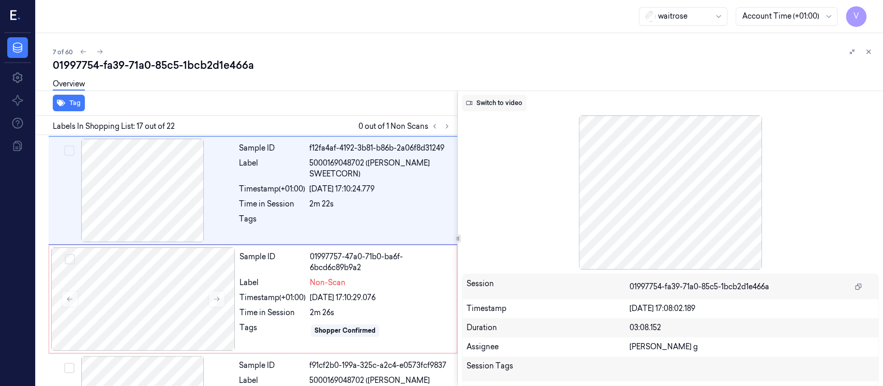
click at [499, 104] on button "Switch to video" at bounding box center [494, 103] width 65 height 17
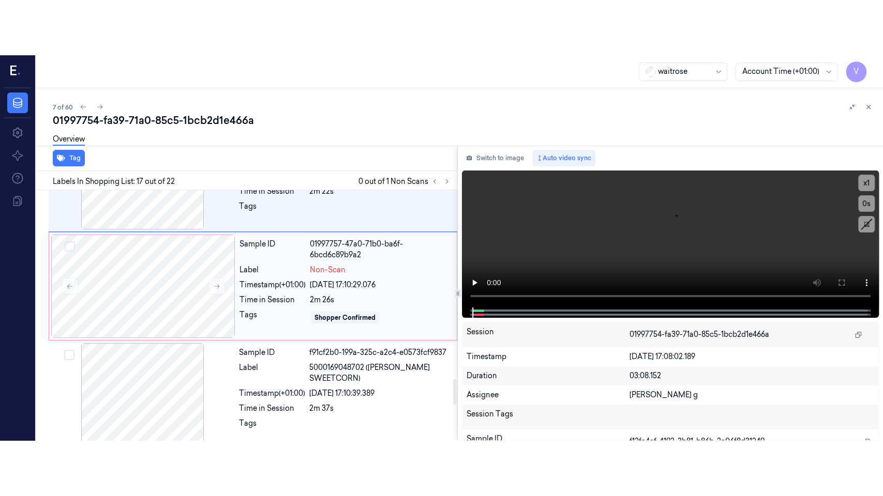
scroll to position [1814, 0]
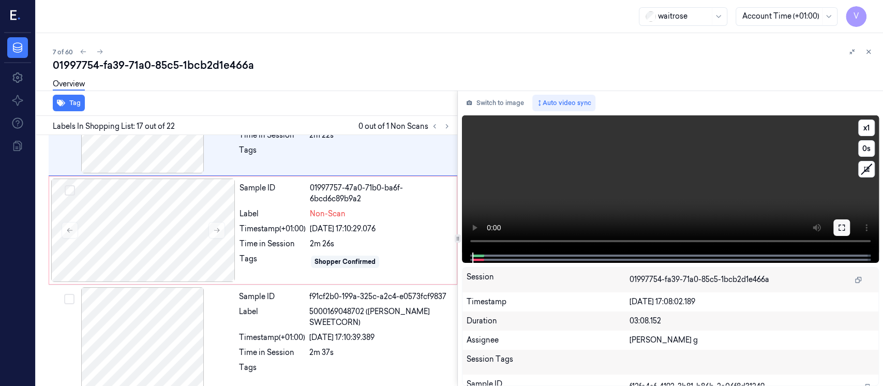
click at [848, 225] on button at bounding box center [841, 227] width 17 height 17
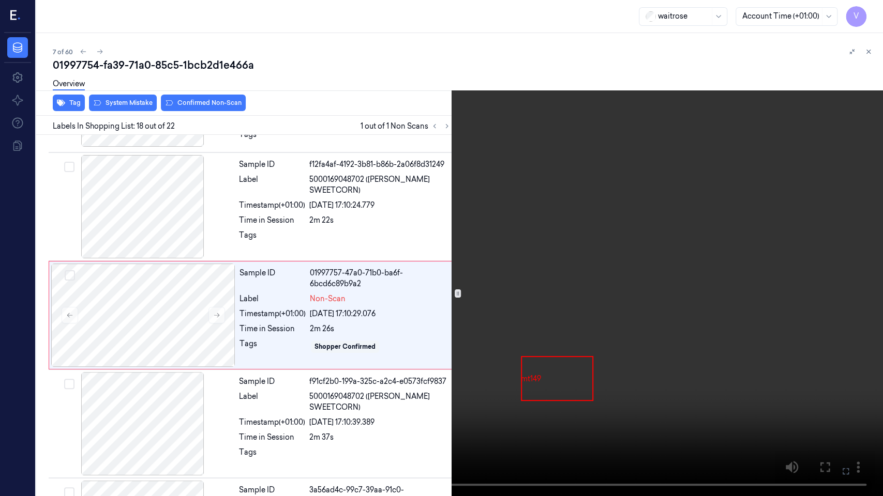
scroll to position [1729, 0]
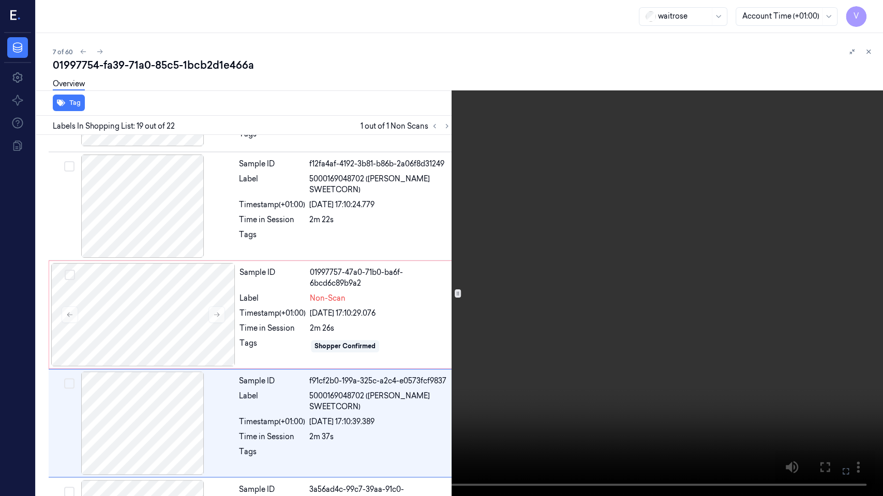
click at [0, 0] on button at bounding box center [0, 0] width 0 height 0
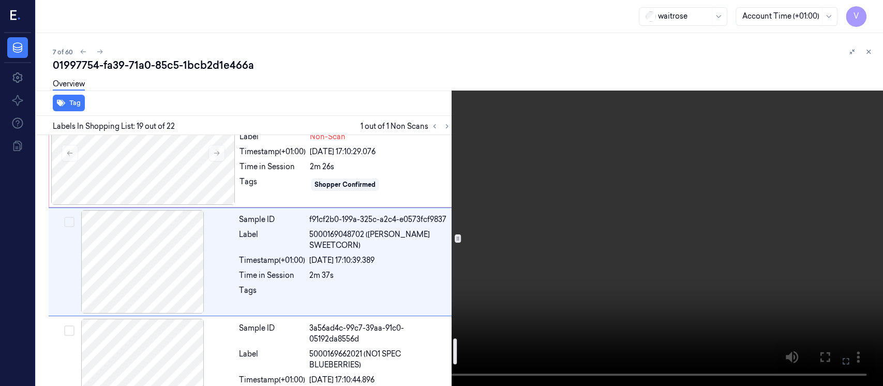
scroll to position [1837, 0]
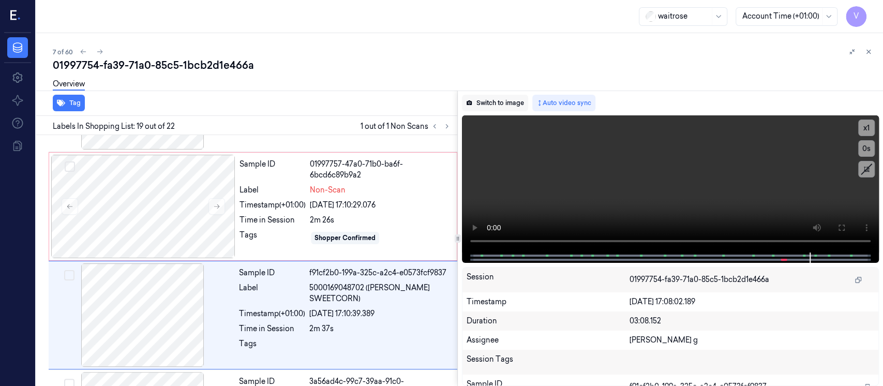
click at [506, 102] on button "Switch to image" at bounding box center [495, 103] width 66 height 17
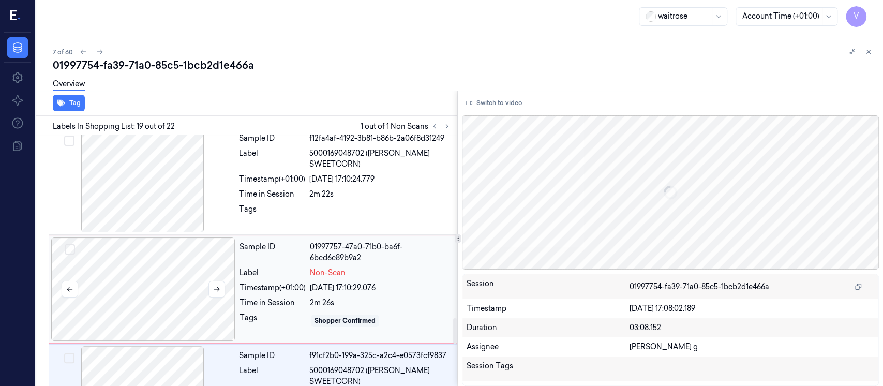
click at [151, 277] on div at bounding box center [143, 288] width 184 height 103
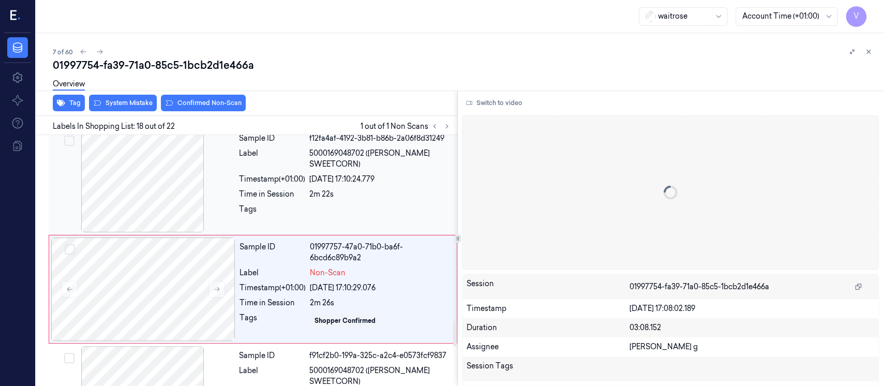
scroll to position [1784, 0]
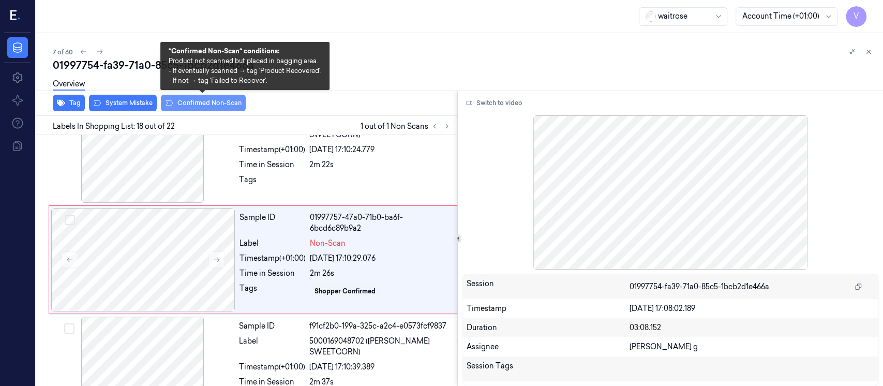
click at [181, 105] on button "Confirmed Non-Scan" at bounding box center [203, 103] width 85 height 17
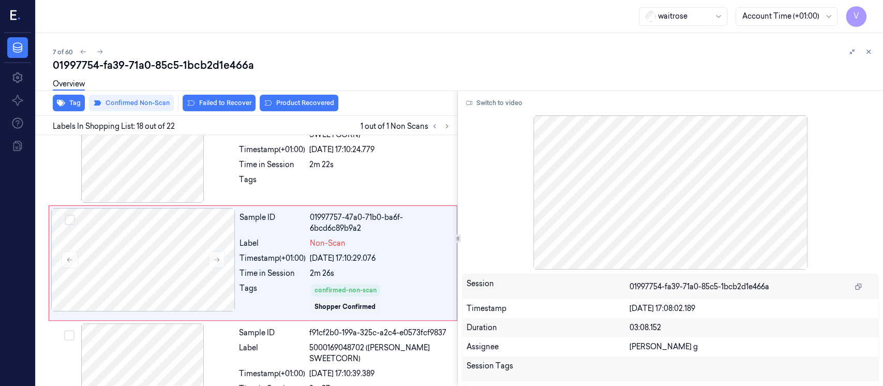
scroll to position [1787, 0]
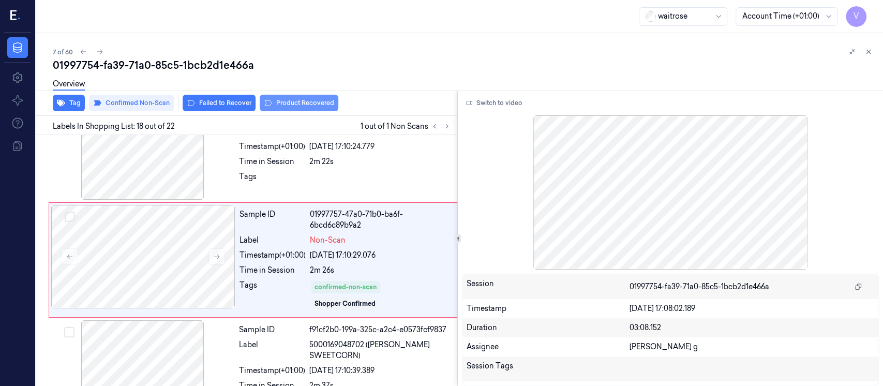
click at [302, 103] on button "Product Recovered" at bounding box center [299, 103] width 79 height 17
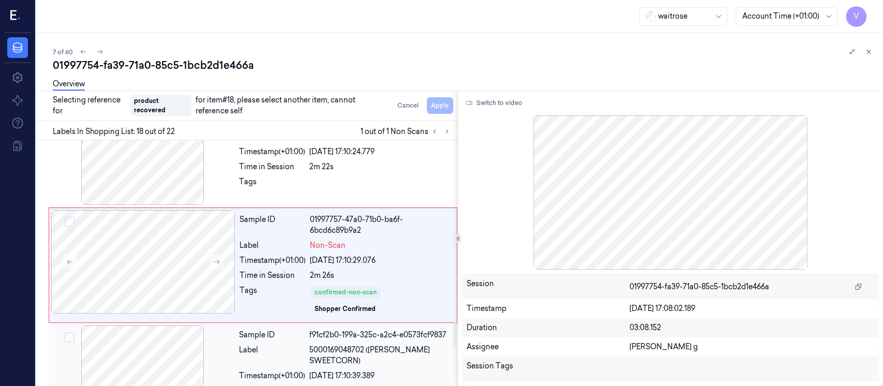
click at [143, 343] on div at bounding box center [143, 376] width 184 height 103
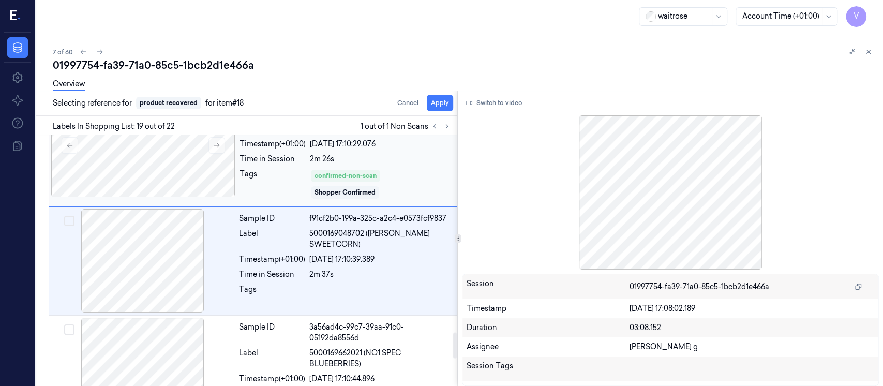
scroll to position [1899, 0]
click at [433, 109] on button "Apply" at bounding box center [440, 103] width 26 height 17
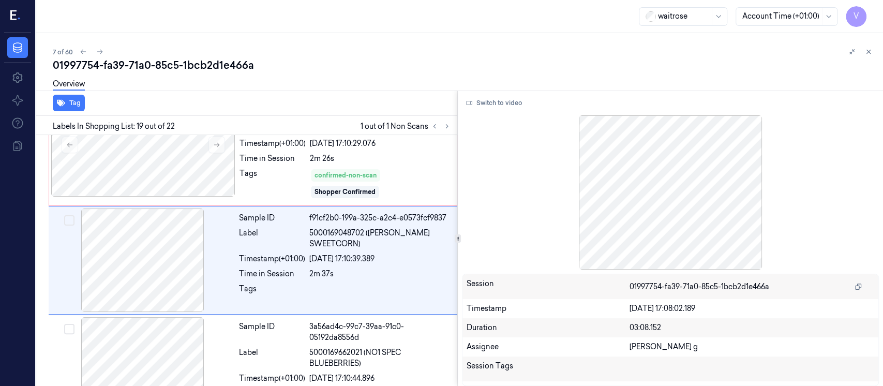
scroll to position [1912, 0]
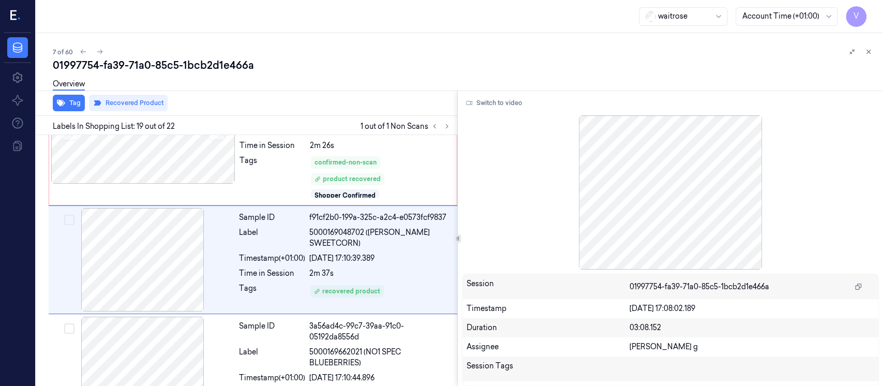
click at [741, 53] on div "7 of 60" at bounding box center [464, 51] width 822 height 12
click at [868, 50] on icon at bounding box center [867, 51] width 7 height 7
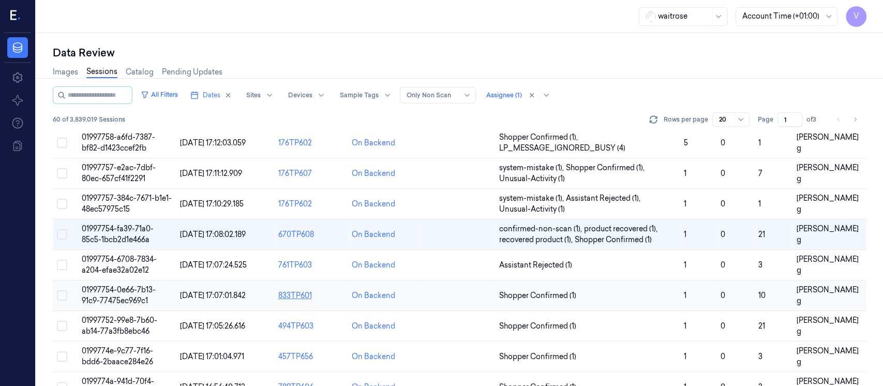
scroll to position [128, 0]
click at [451, 257] on td at bounding box center [457, 265] width 73 height 31
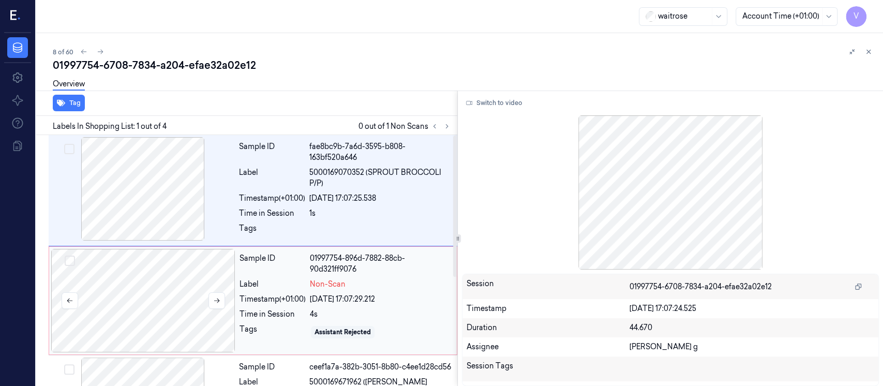
click at [140, 300] on div at bounding box center [143, 300] width 184 height 103
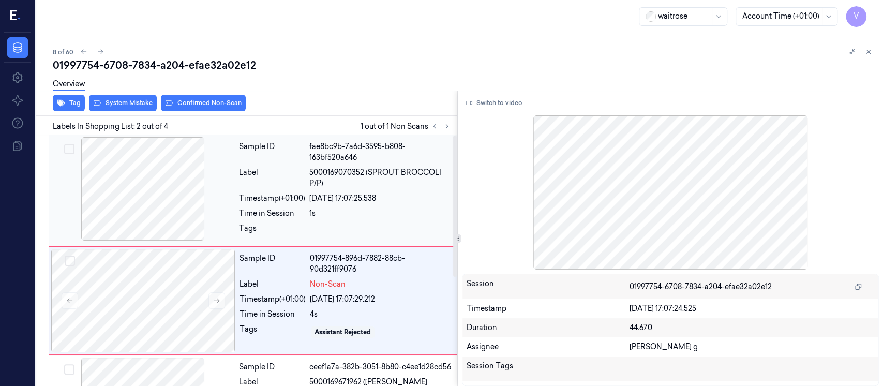
click at [314, 159] on div "fae8bc9b-7a6d-3595-b808-163bf520a646" at bounding box center [380, 152] width 142 height 22
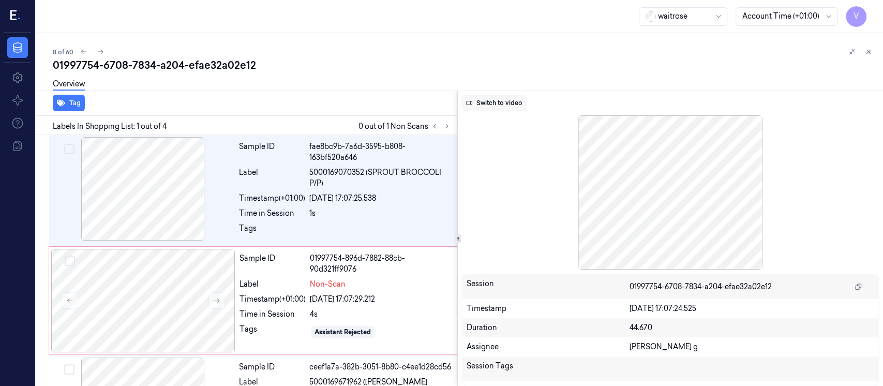
click at [495, 106] on button "Switch to video" at bounding box center [494, 103] width 65 height 17
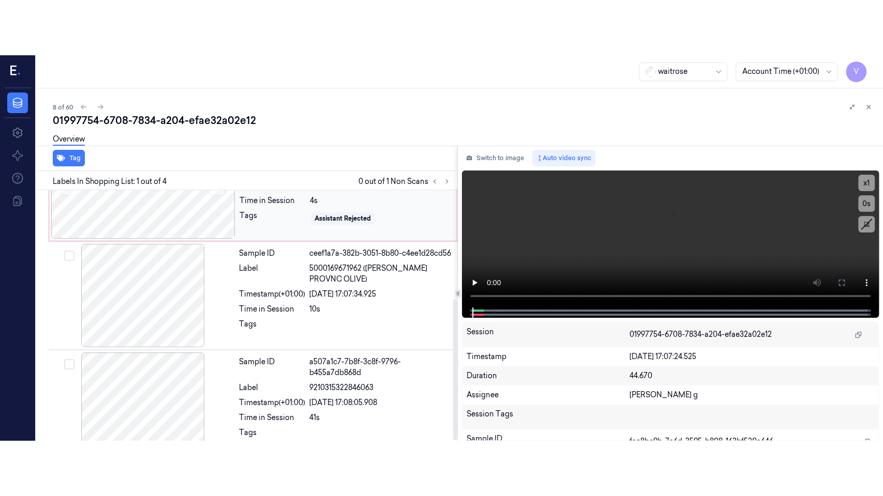
scroll to position [192, 0]
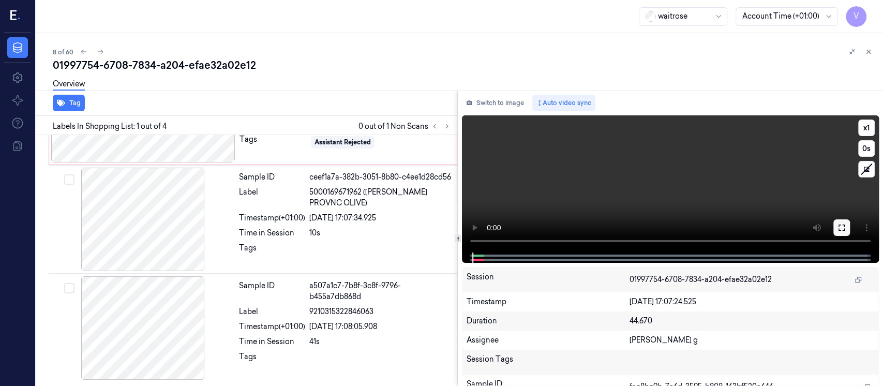
click at [842, 233] on button at bounding box center [841, 227] width 17 height 17
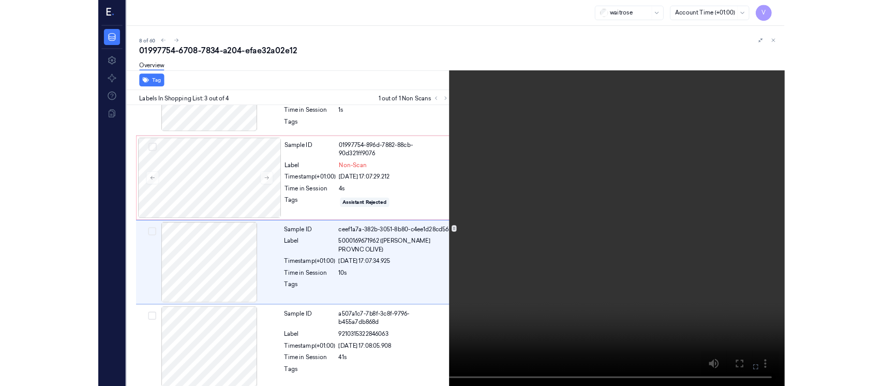
scroll to position [82, 0]
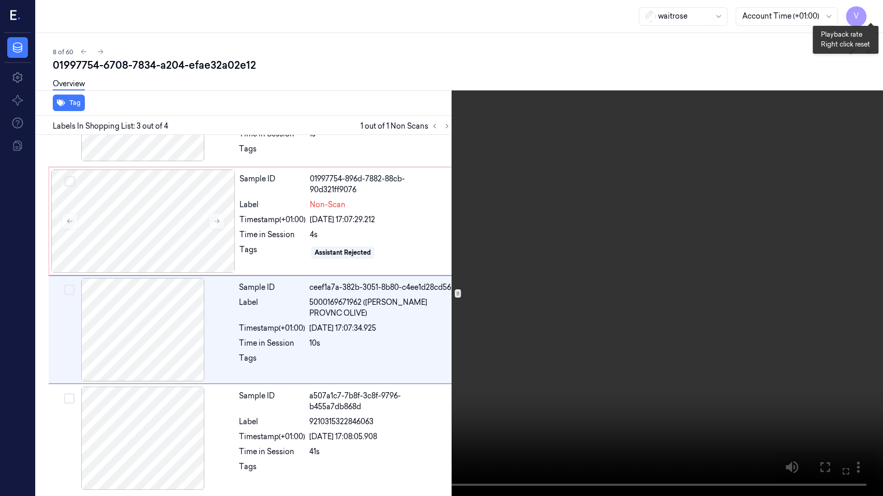
click at [873, 11] on button "x 1" at bounding box center [870, 12] width 17 height 17
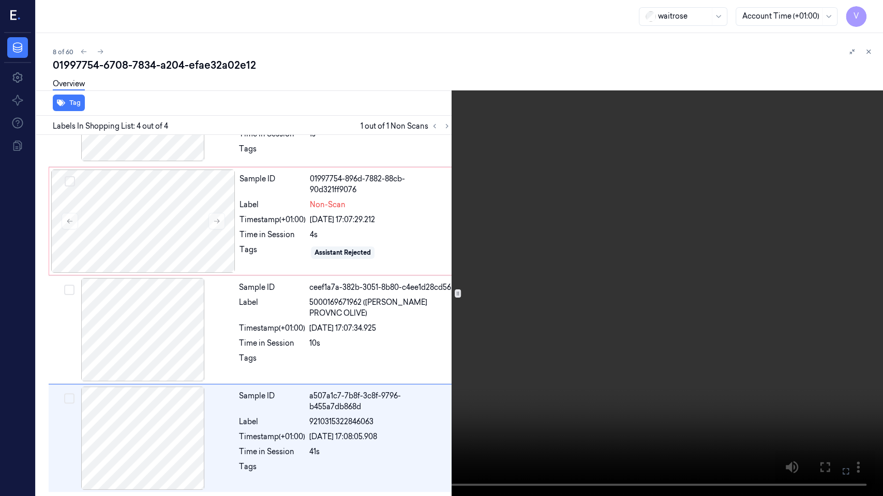
click at [0, 0] on icon at bounding box center [0, 0] width 0 height 0
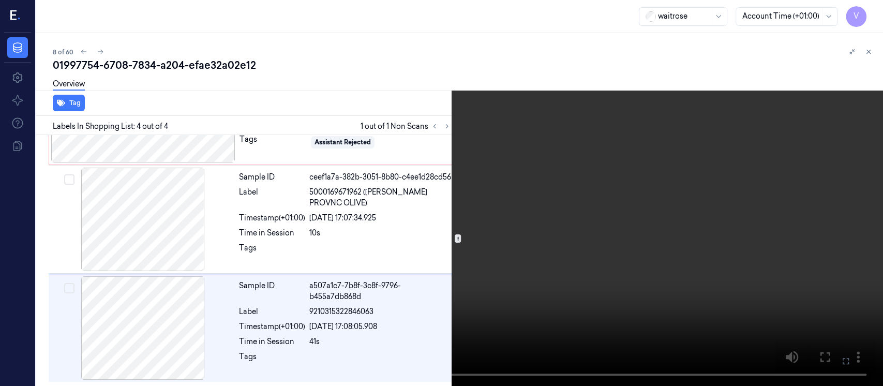
scroll to position [192, 0]
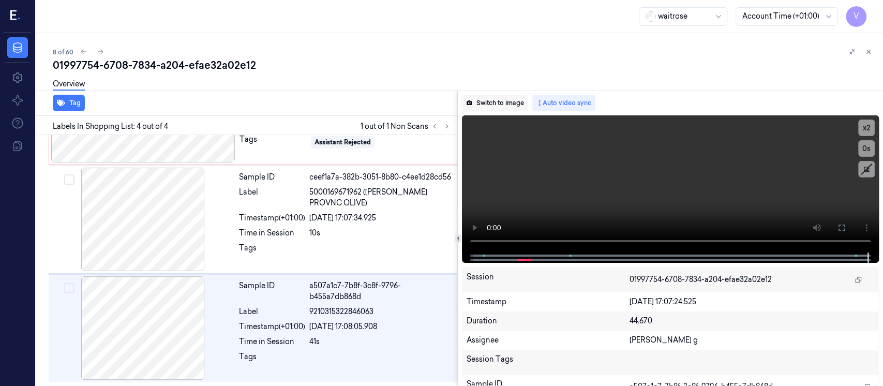
click at [490, 100] on button "Switch to image" at bounding box center [495, 103] width 66 height 17
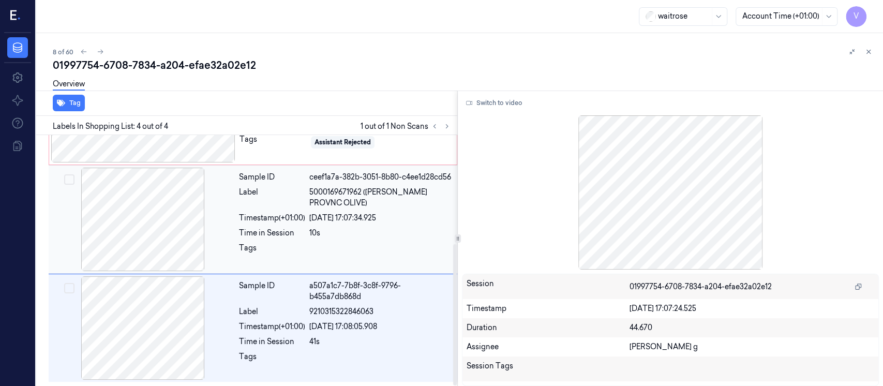
click at [154, 223] on div at bounding box center [143, 219] width 184 height 103
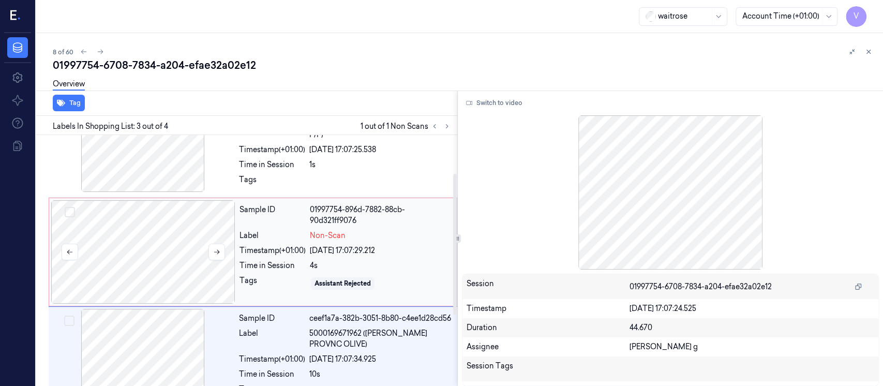
scroll to position [69, 0]
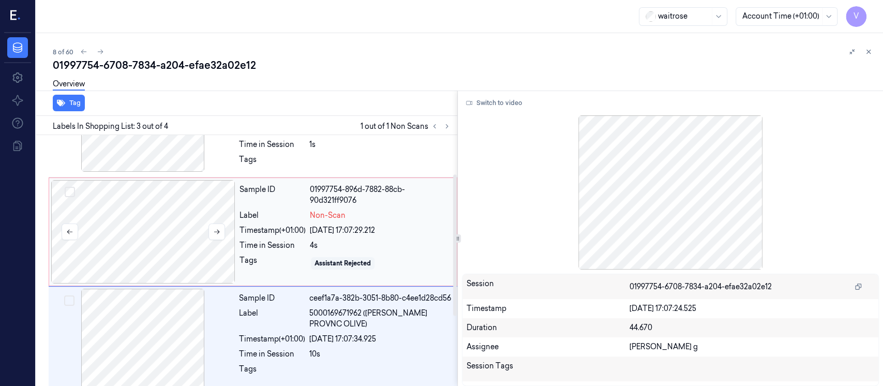
click at [164, 241] on div at bounding box center [143, 231] width 184 height 103
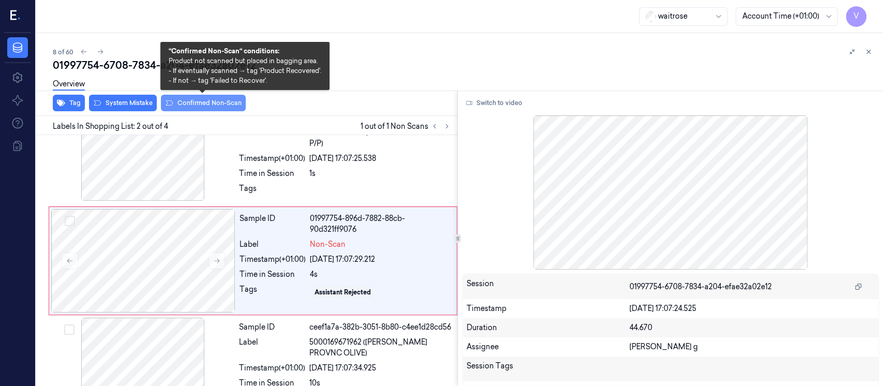
click at [182, 103] on button "Confirmed Non-Scan" at bounding box center [203, 103] width 85 height 17
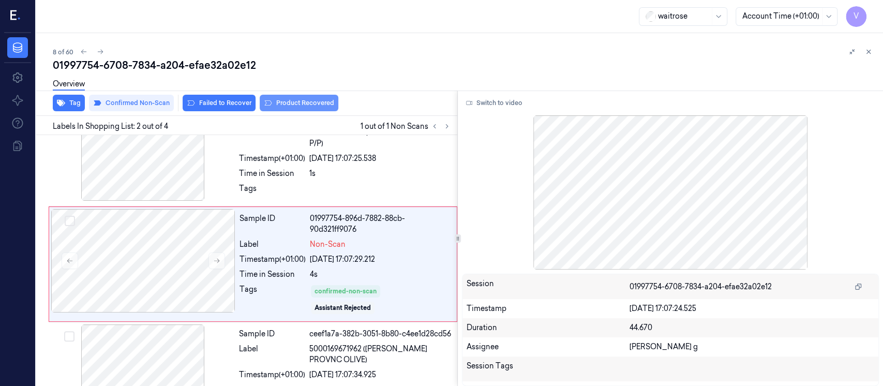
scroll to position [43, 0]
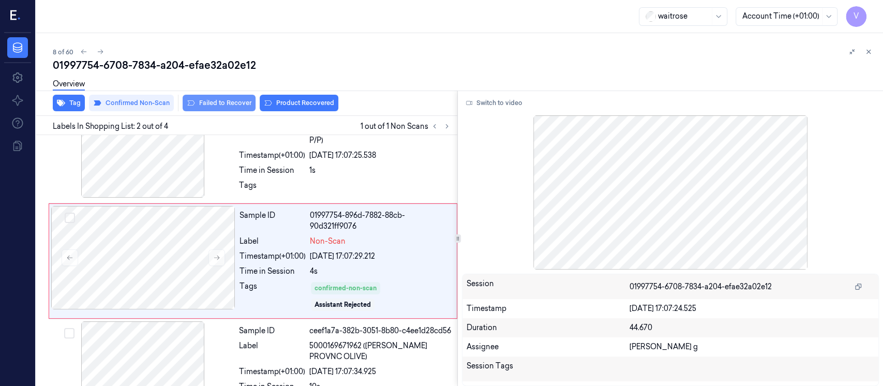
click at [224, 103] on button "Failed to Recover" at bounding box center [219, 103] width 73 height 17
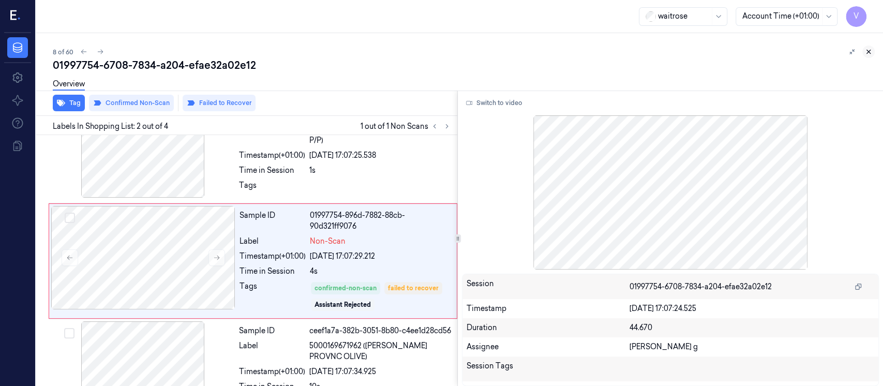
click at [867, 53] on icon at bounding box center [869, 52] width 4 height 4
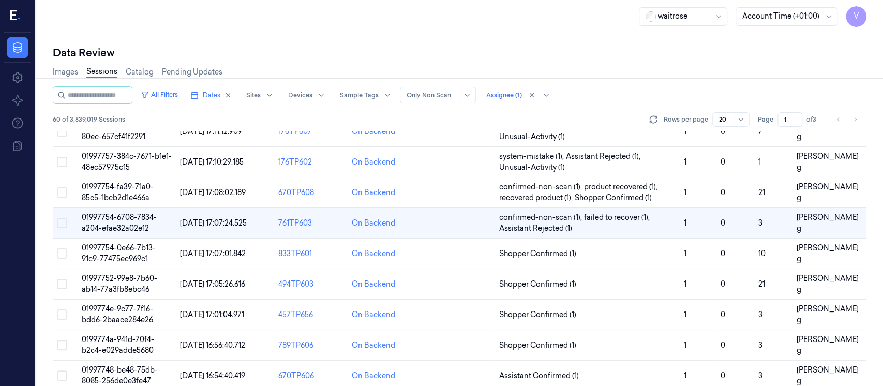
scroll to position [170, 0]
click at [462, 256] on td at bounding box center [457, 253] width 73 height 31
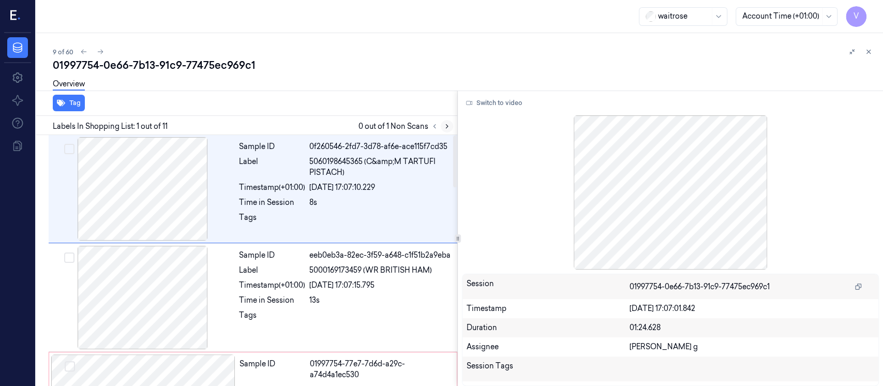
click at [448, 125] on icon at bounding box center [446, 126] width 7 height 7
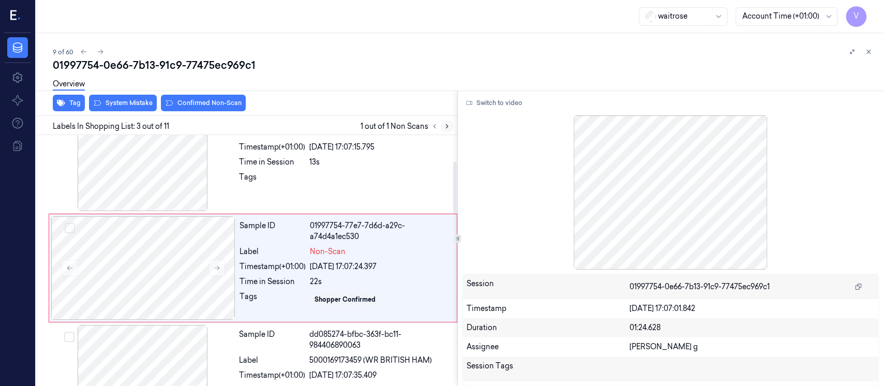
scroll to position [145, 0]
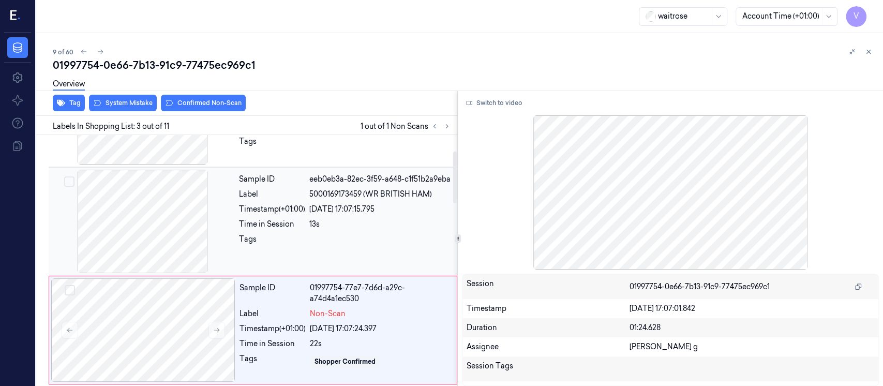
click at [175, 233] on div at bounding box center [143, 221] width 184 height 103
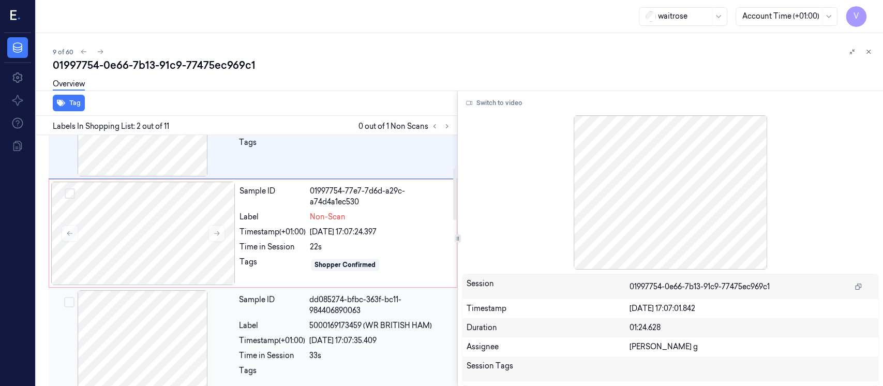
scroll to position [105, 0]
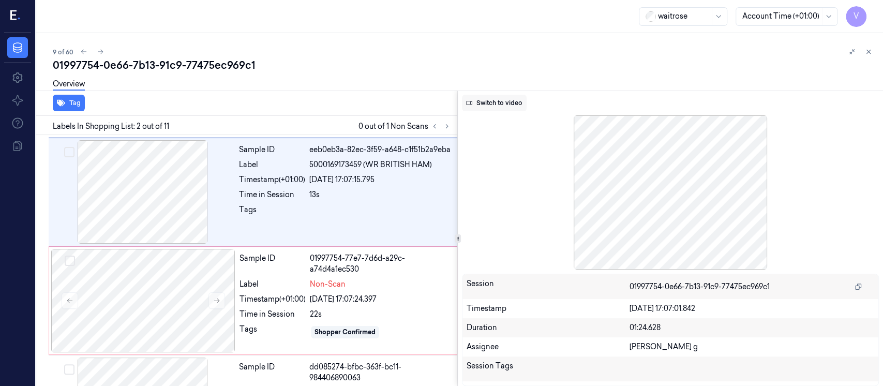
click at [508, 107] on button "Switch to video" at bounding box center [494, 103] width 65 height 17
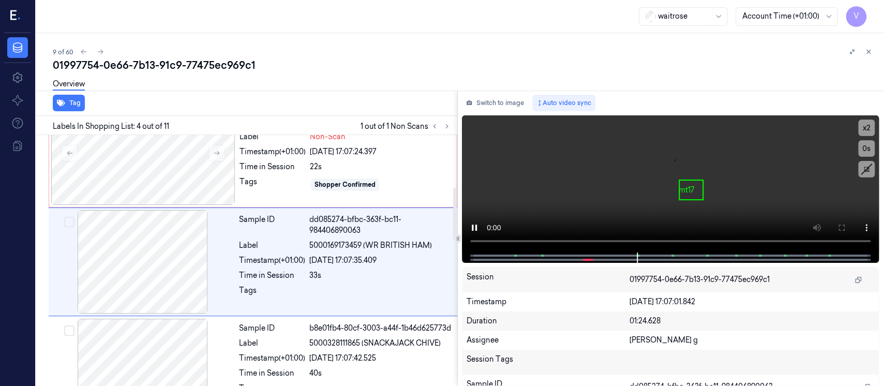
scroll to position [253, 0]
click at [497, 110] on button "Switch to image" at bounding box center [495, 103] width 66 height 17
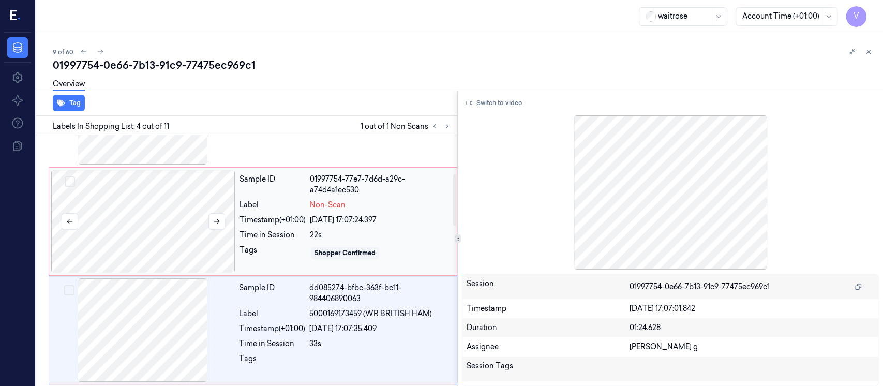
click at [175, 219] on div at bounding box center [143, 221] width 184 height 103
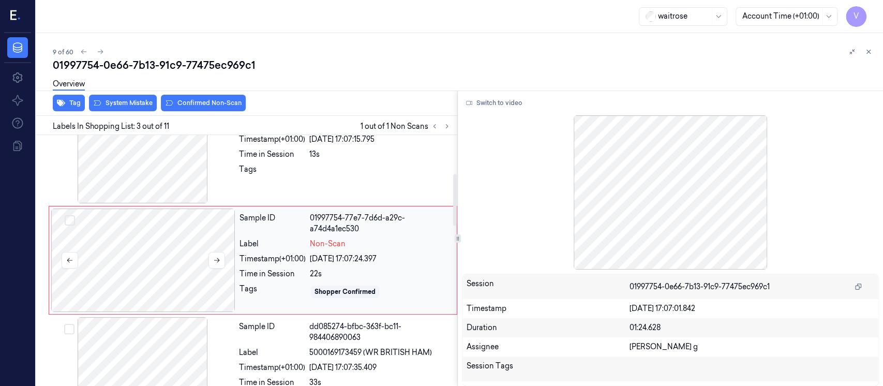
scroll to position [145, 0]
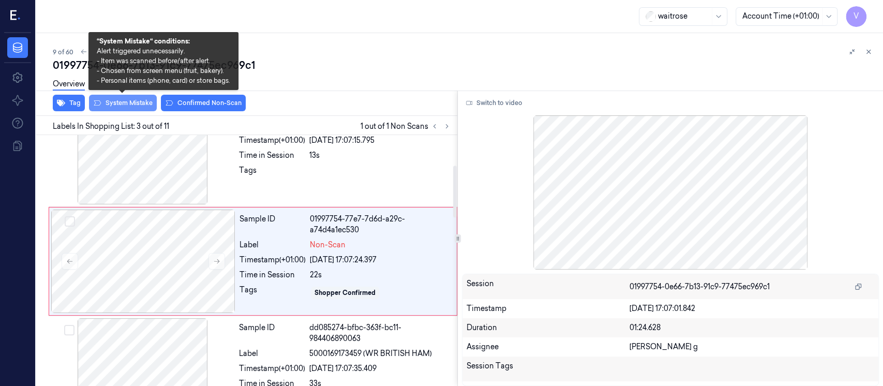
click at [133, 108] on button "System Mistake" at bounding box center [123, 103] width 68 height 17
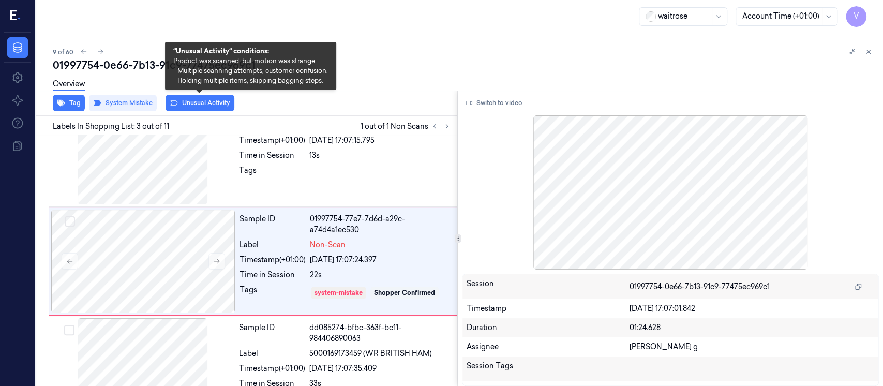
click at [197, 101] on button "Unusual Activity" at bounding box center [199, 103] width 69 height 17
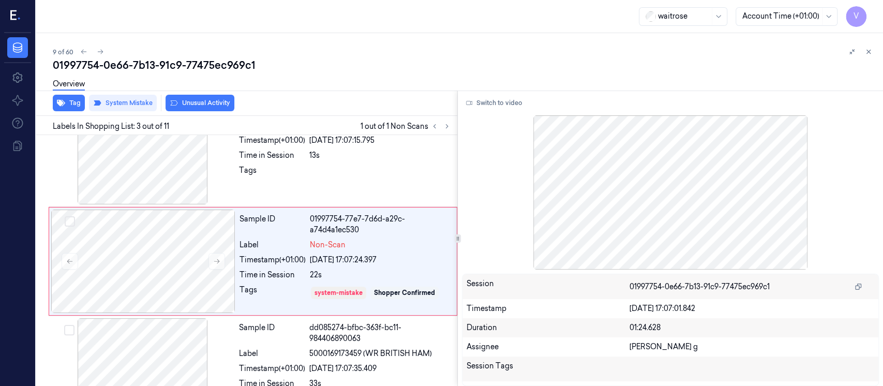
scroll to position [148, 0]
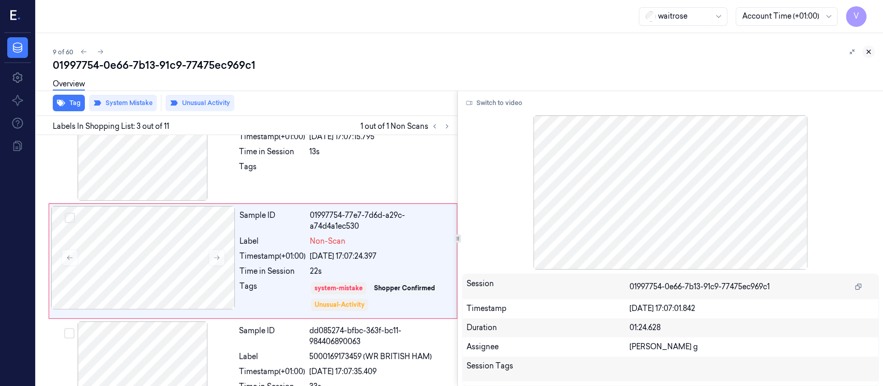
click at [870, 51] on icon at bounding box center [867, 51] width 7 height 7
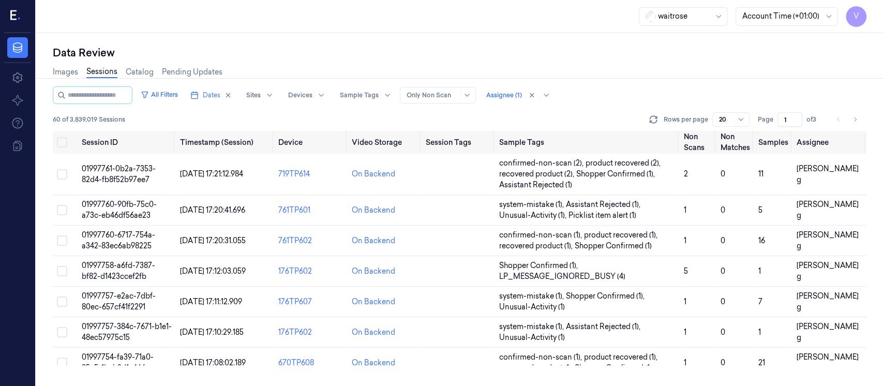
scroll to position [206, 0]
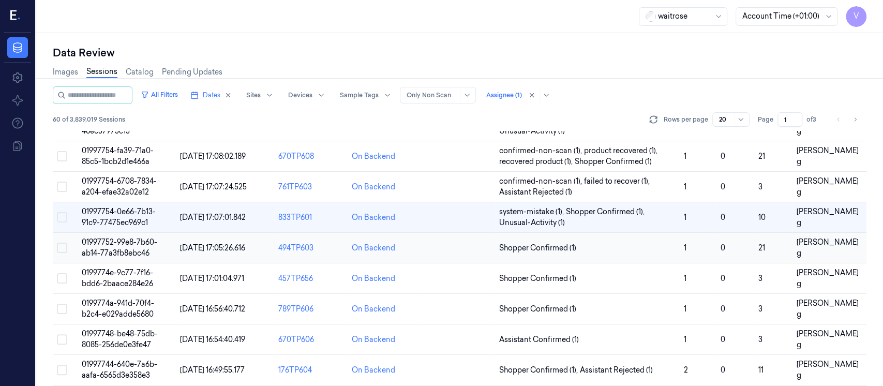
click at [463, 241] on td at bounding box center [457, 248] width 73 height 31
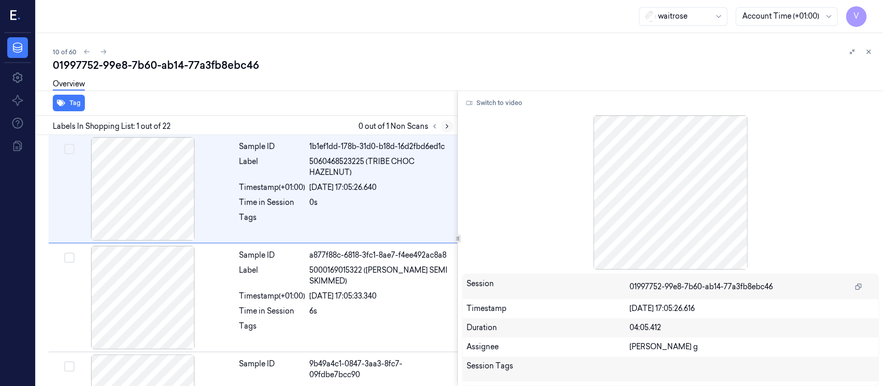
click at [449, 125] on icon at bounding box center [446, 126] width 7 height 7
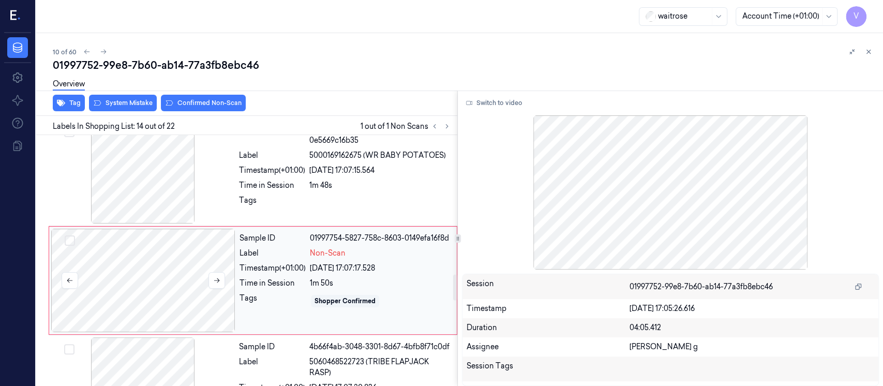
scroll to position [1350, 0]
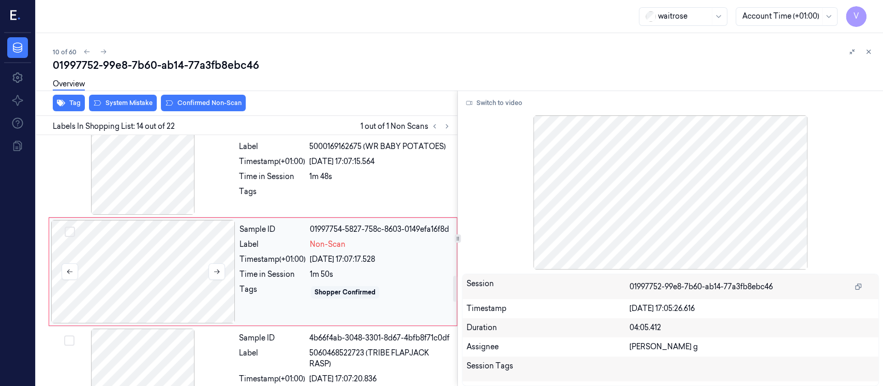
click at [163, 252] on div at bounding box center [143, 271] width 184 height 103
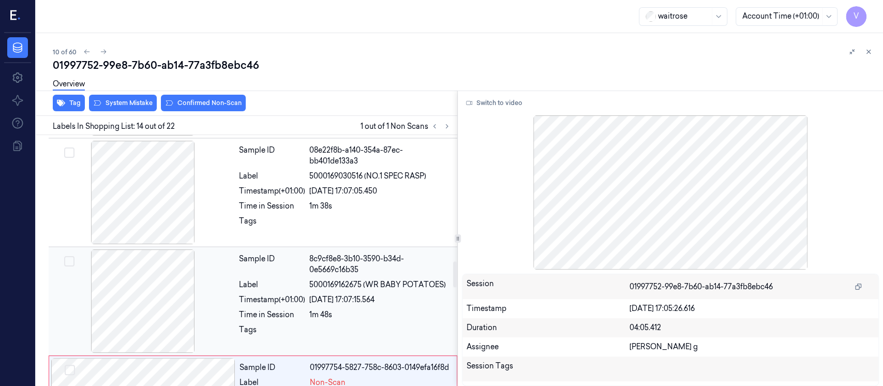
click at [160, 305] on div at bounding box center [143, 300] width 184 height 103
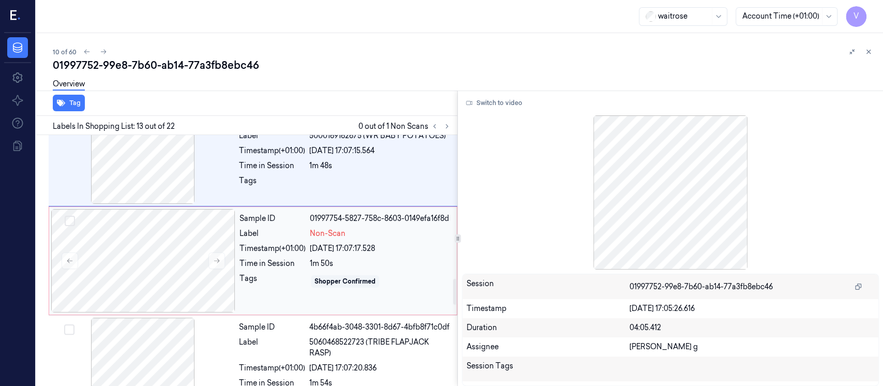
scroll to position [1380, 0]
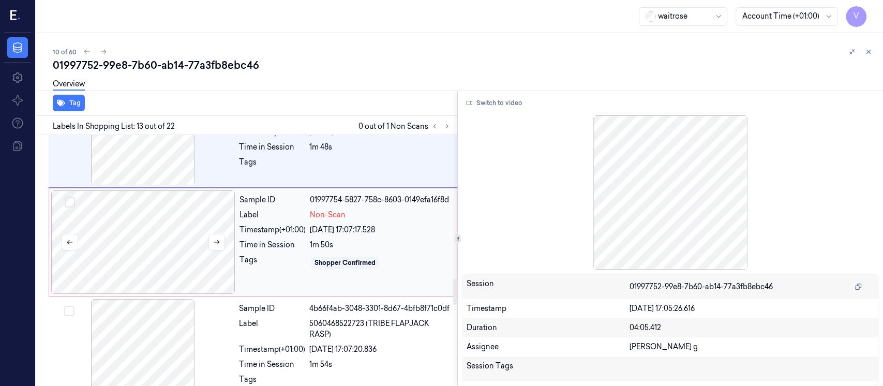
click at [111, 226] on div at bounding box center [143, 241] width 184 height 103
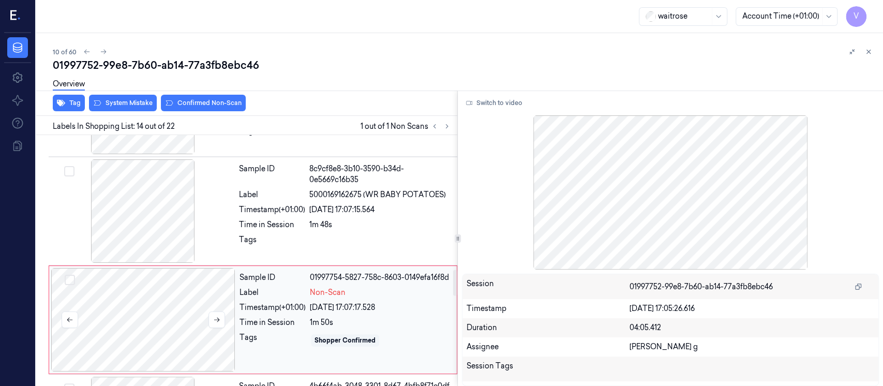
scroll to position [1282, 0]
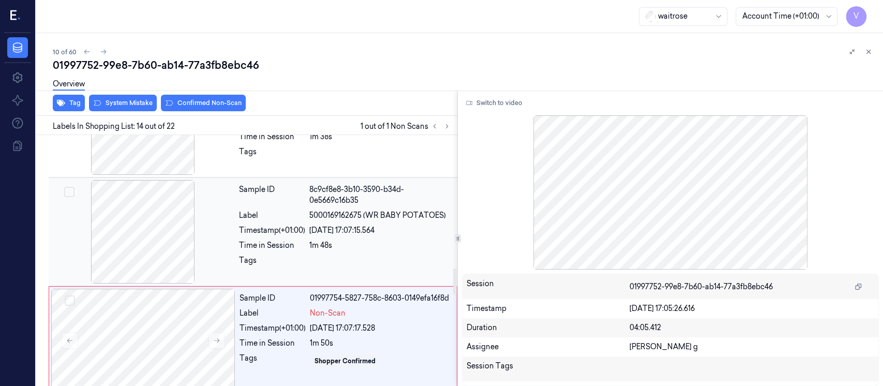
click at [305, 225] on div "Timestamp (+01:00)" at bounding box center [272, 230] width 66 height 11
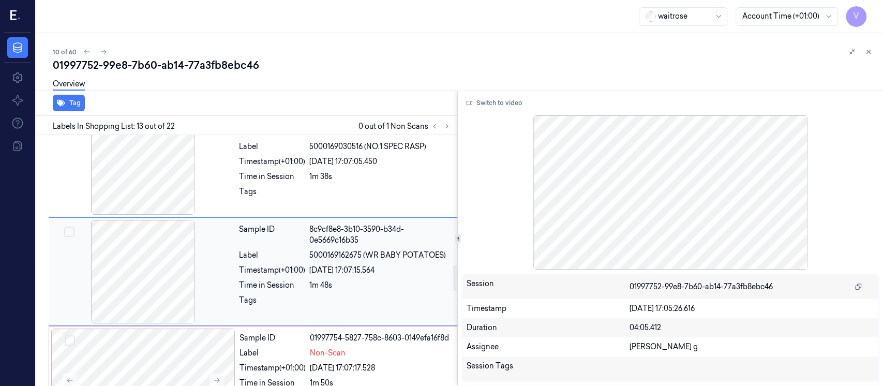
scroll to position [1311, 0]
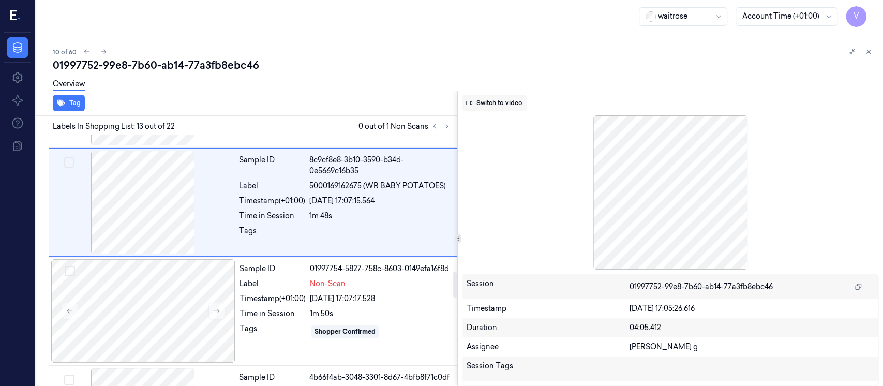
click at [500, 103] on button "Switch to video" at bounding box center [494, 103] width 65 height 17
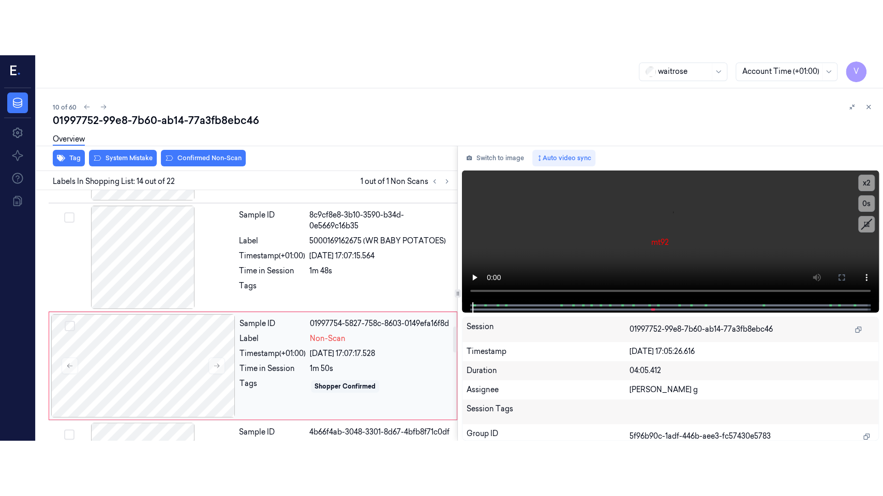
scroll to position [1350, 0]
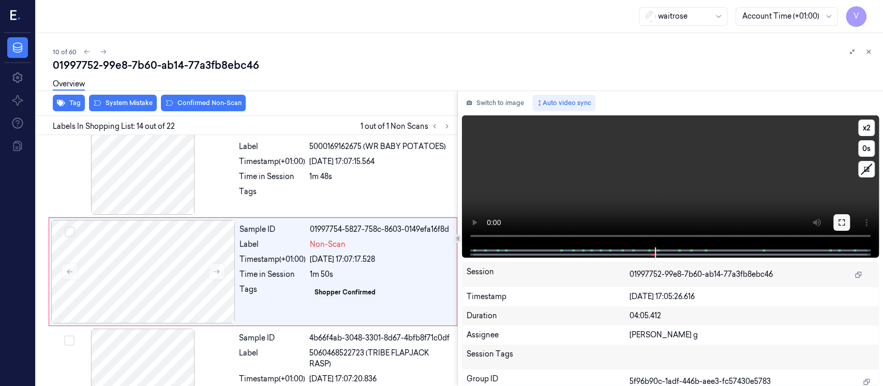
click at [846, 229] on button at bounding box center [841, 222] width 17 height 17
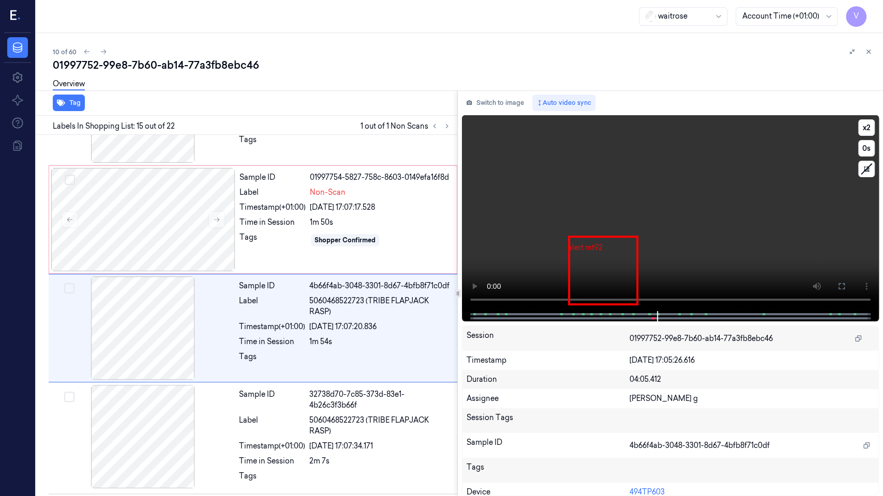
scroll to position [1404, 0]
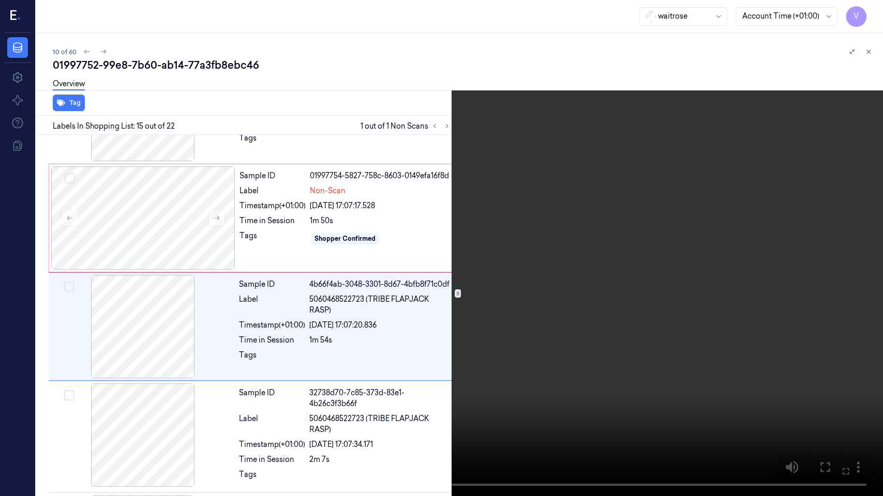
click at [861, 10] on video at bounding box center [441, 248] width 883 height 496
click at [869, 11] on button "x 2" at bounding box center [870, 12] width 17 height 17
click at [869, 11] on button "x 4" at bounding box center [870, 12] width 17 height 17
click at [0, 0] on icon at bounding box center [0, 0] width 0 height 0
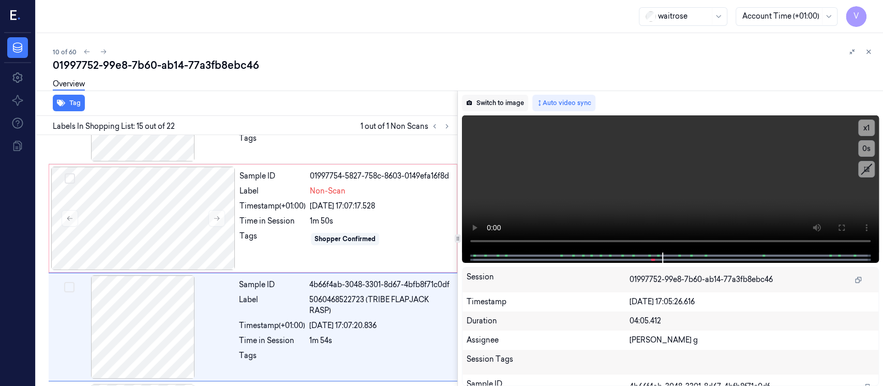
click at [496, 104] on button "Switch to image" at bounding box center [495, 103] width 66 height 17
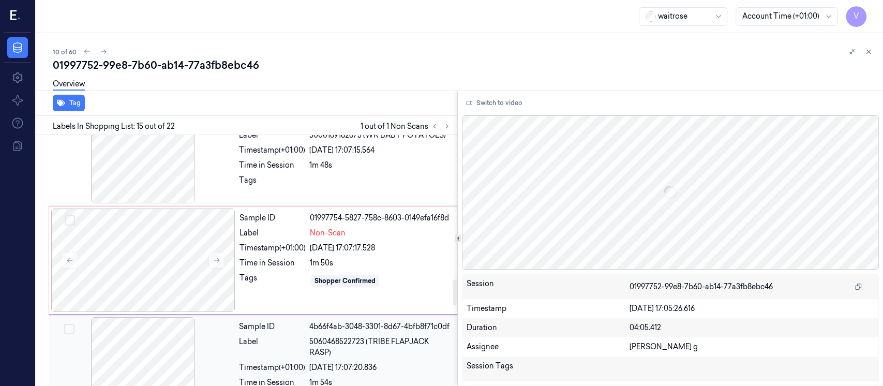
scroll to position [1321, 0]
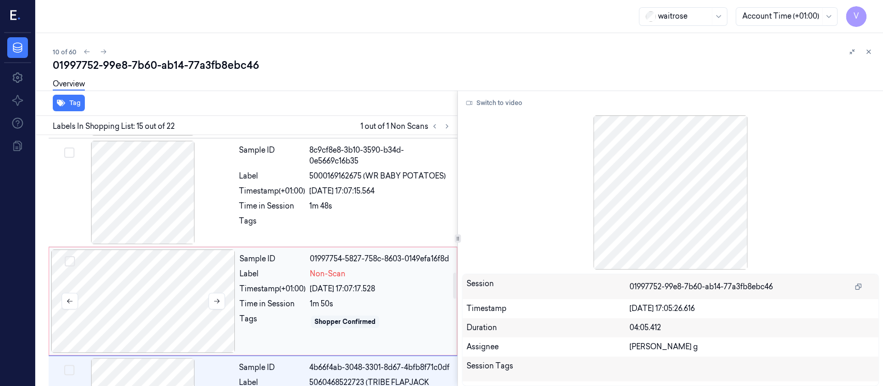
click at [174, 257] on div at bounding box center [143, 300] width 184 height 103
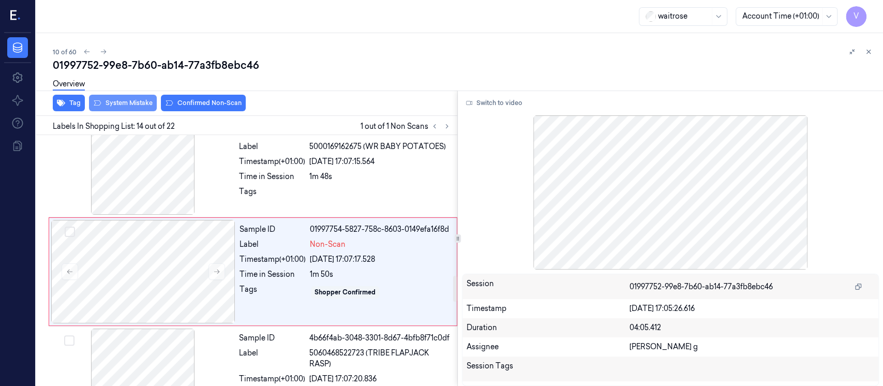
scroll to position [1350, 0]
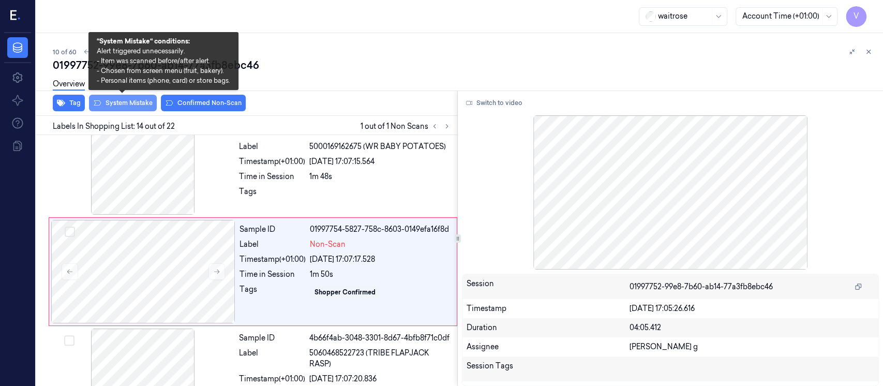
click at [131, 102] on button "System Mistake" at bounding box center [123, 103] width 68 height 17
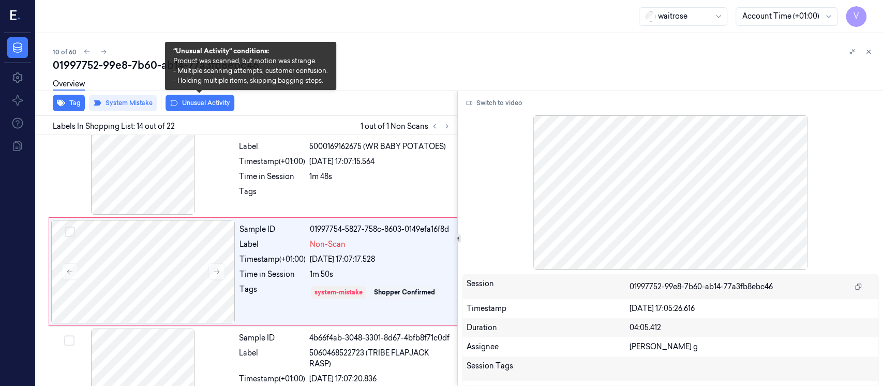
click at [200, 101] on button "Unusual Activity" at bounding box center [199, 103] width 69 height 17
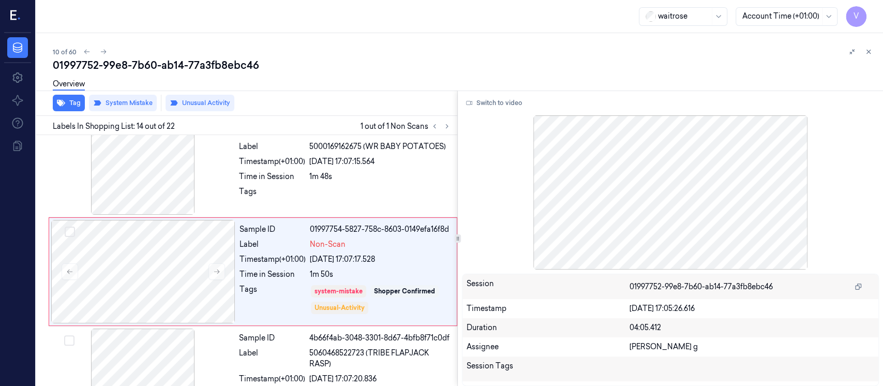
click at [321, 93] on div "Overview" at bounding box center [464, 85] width 822 height 26
click at [868, 52] on icon at bounding box center [869, 52] width 4 height 4
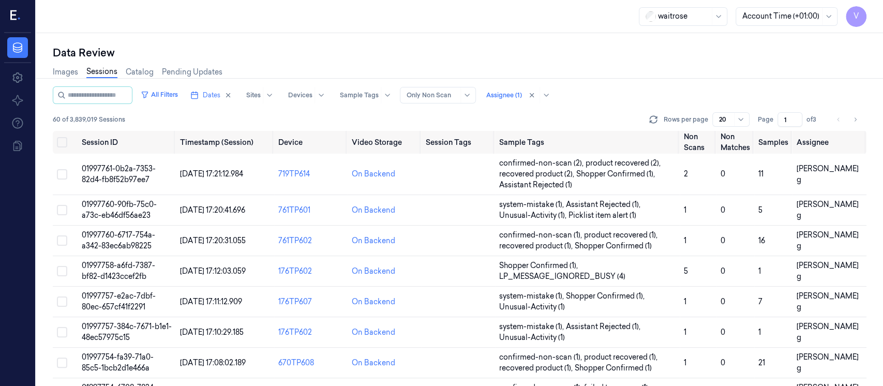
scroll to position [261, 0]
